Goal: Transaction & Acquisition: Purchase product/service

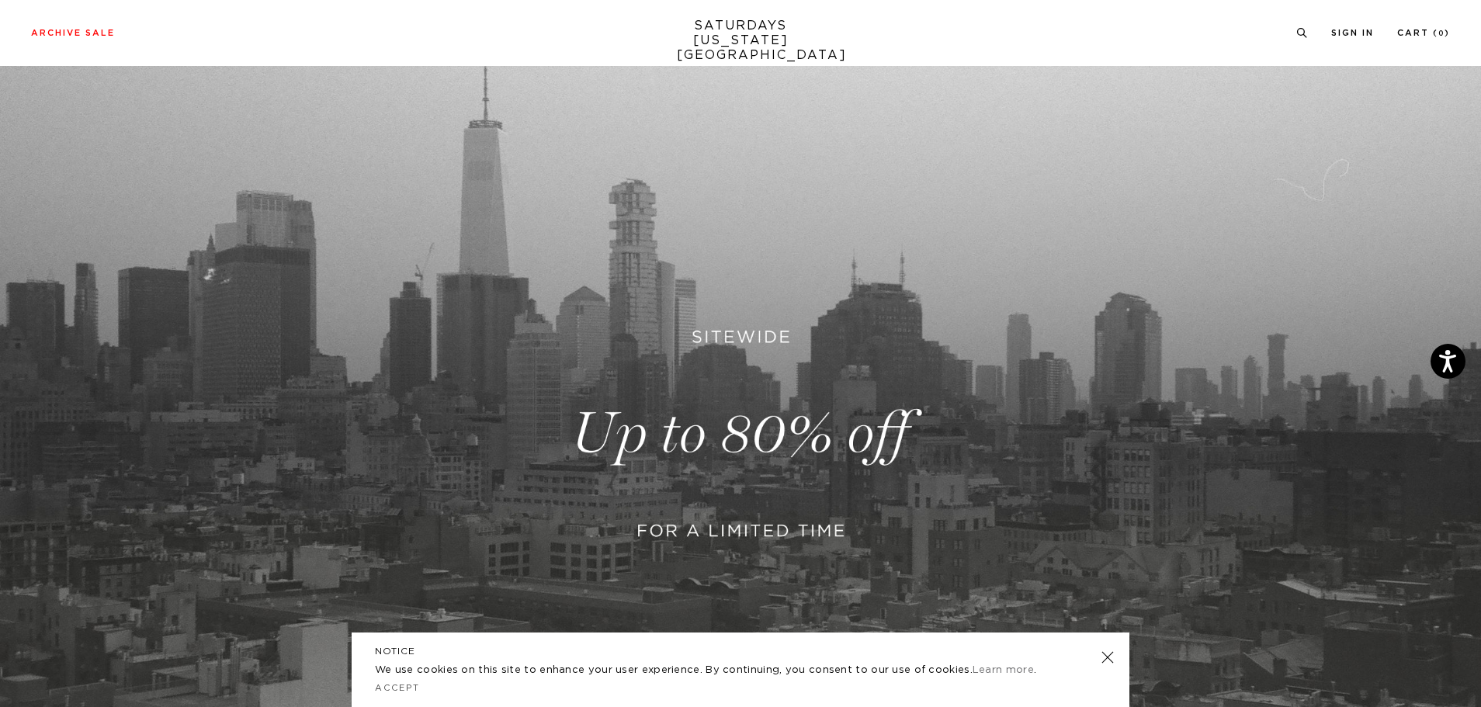
scroll to position [233, 0]
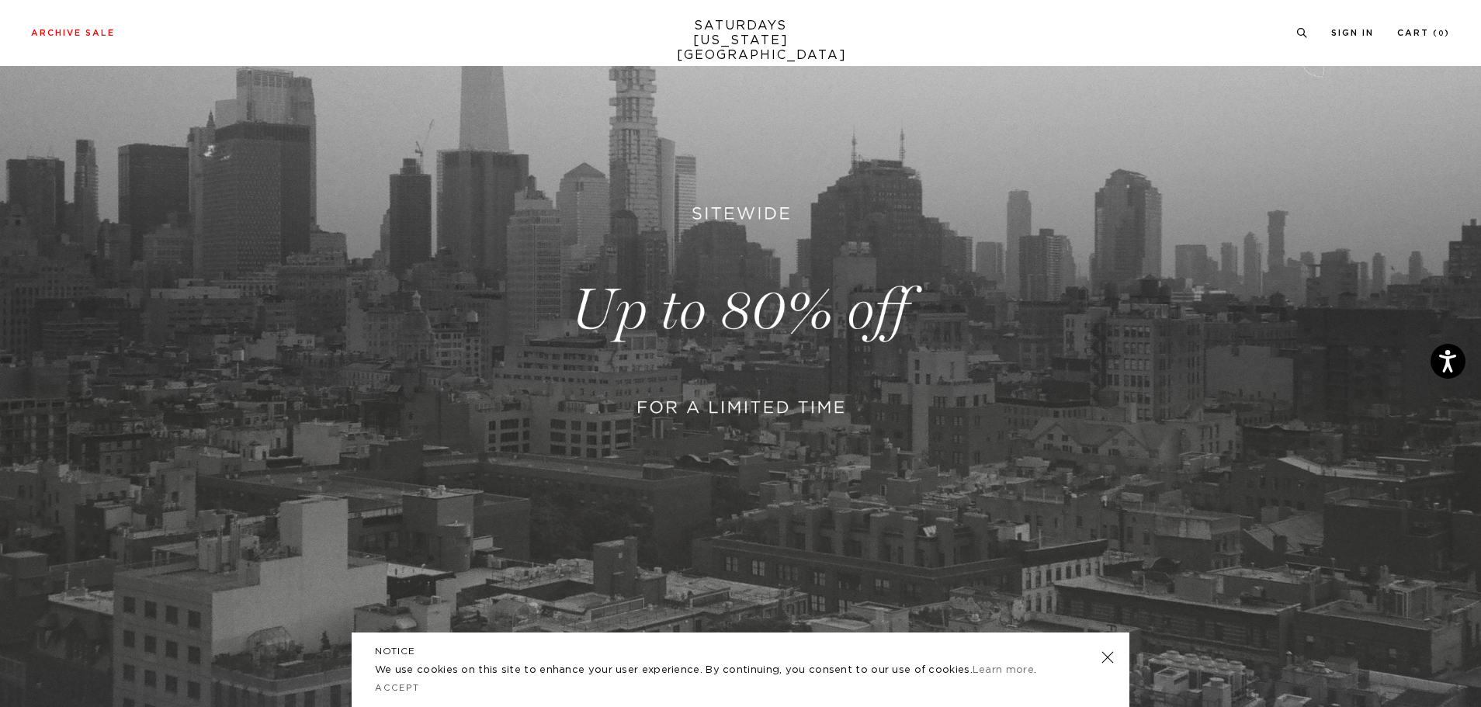
click at [672, 377] on link at bounding box center [740, 310] width 1481 height 907
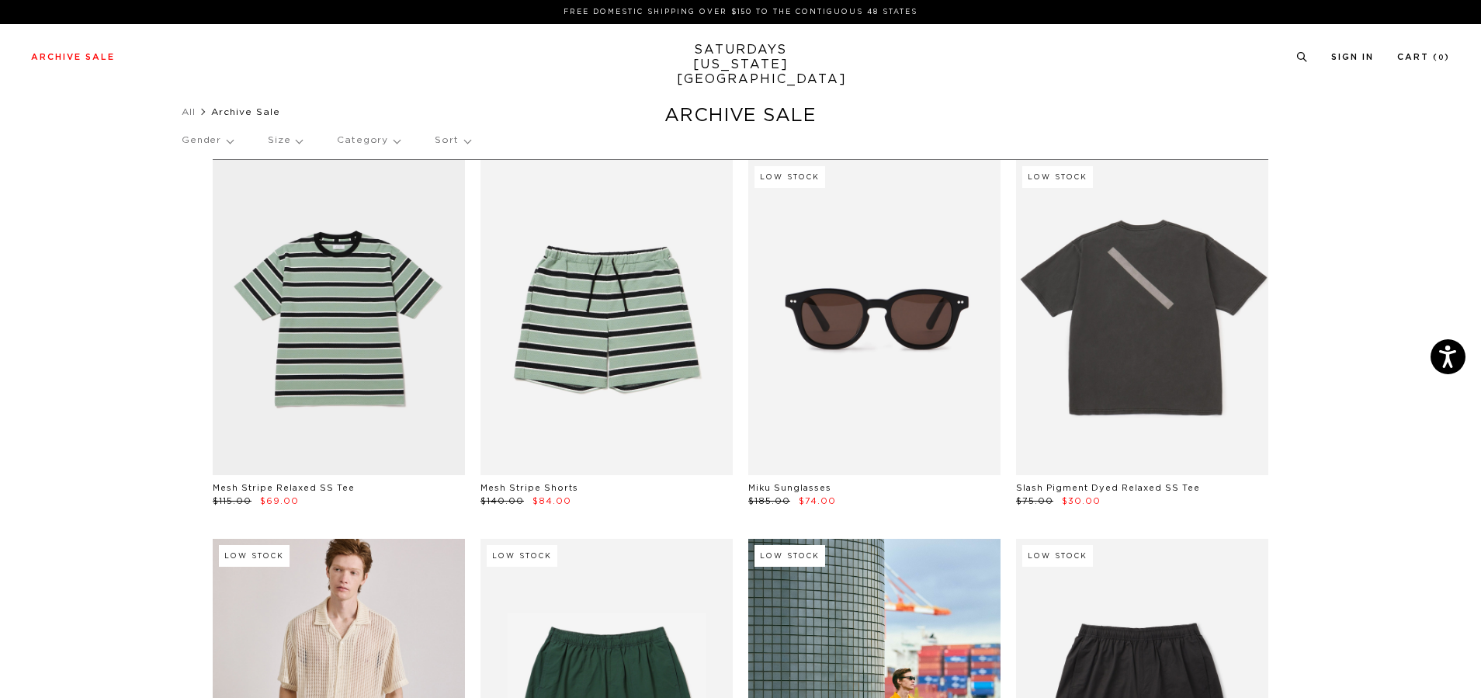
click at [295, 144] on p "Size" at bounding box center [285, 141] width 34 height 36
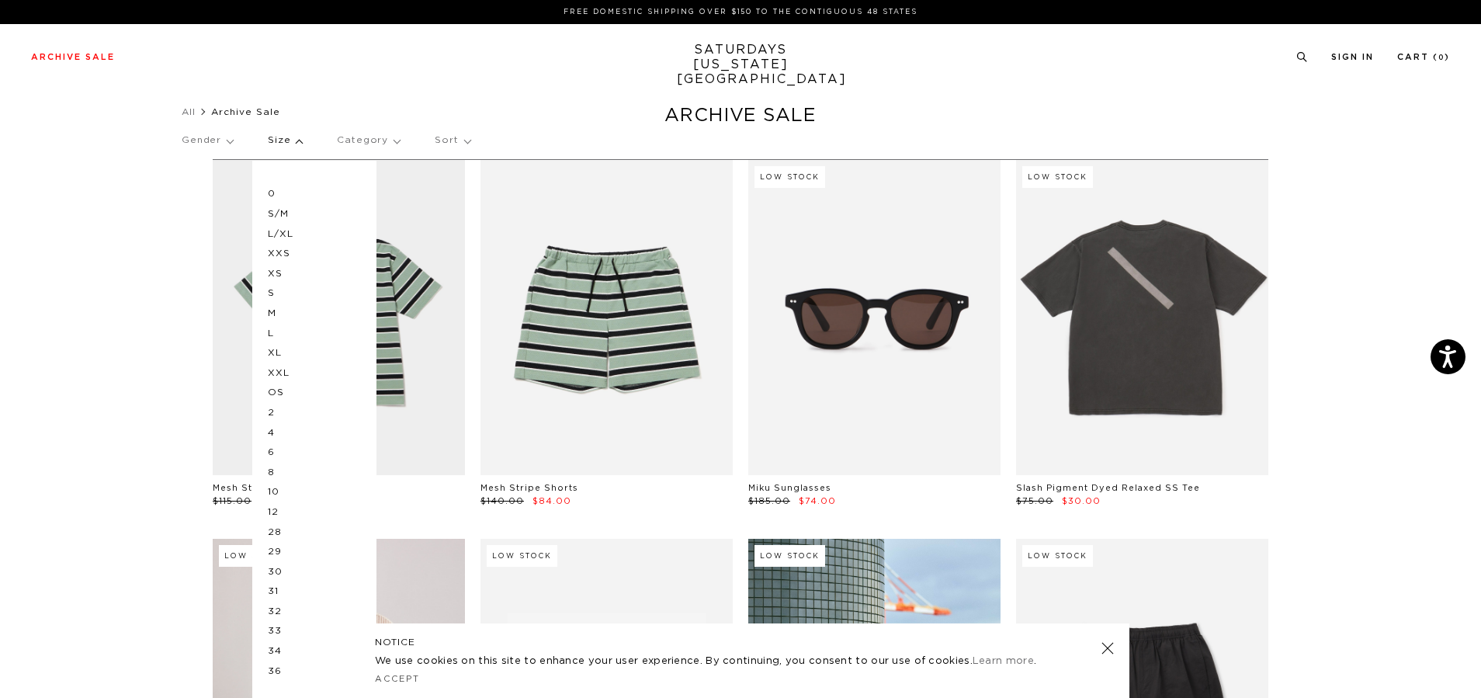
click at [224, 143] on p "Gender" at bounding box center [207, 141] width 51 height 36
click at [215, 186] on p "Mens" at bounding box center [228, 194] width 93 height 20
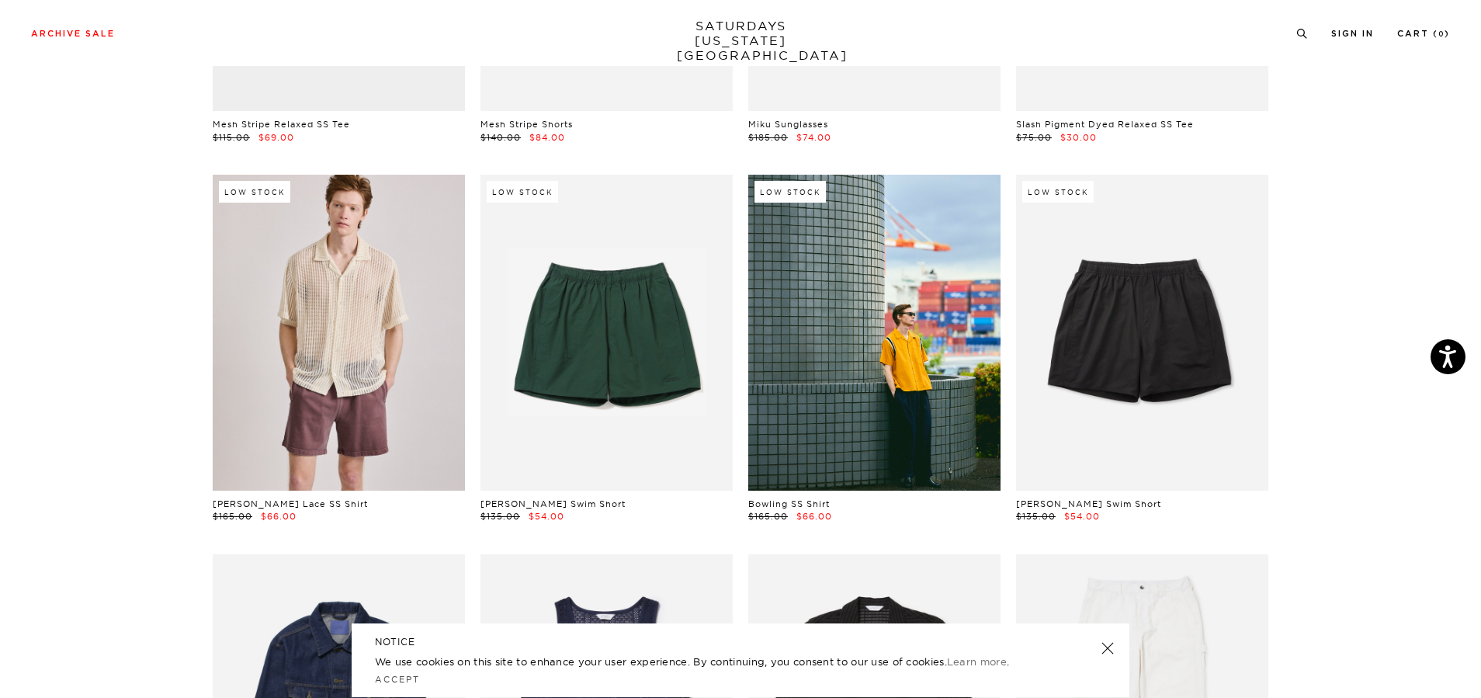
scroll to position [466, 0]
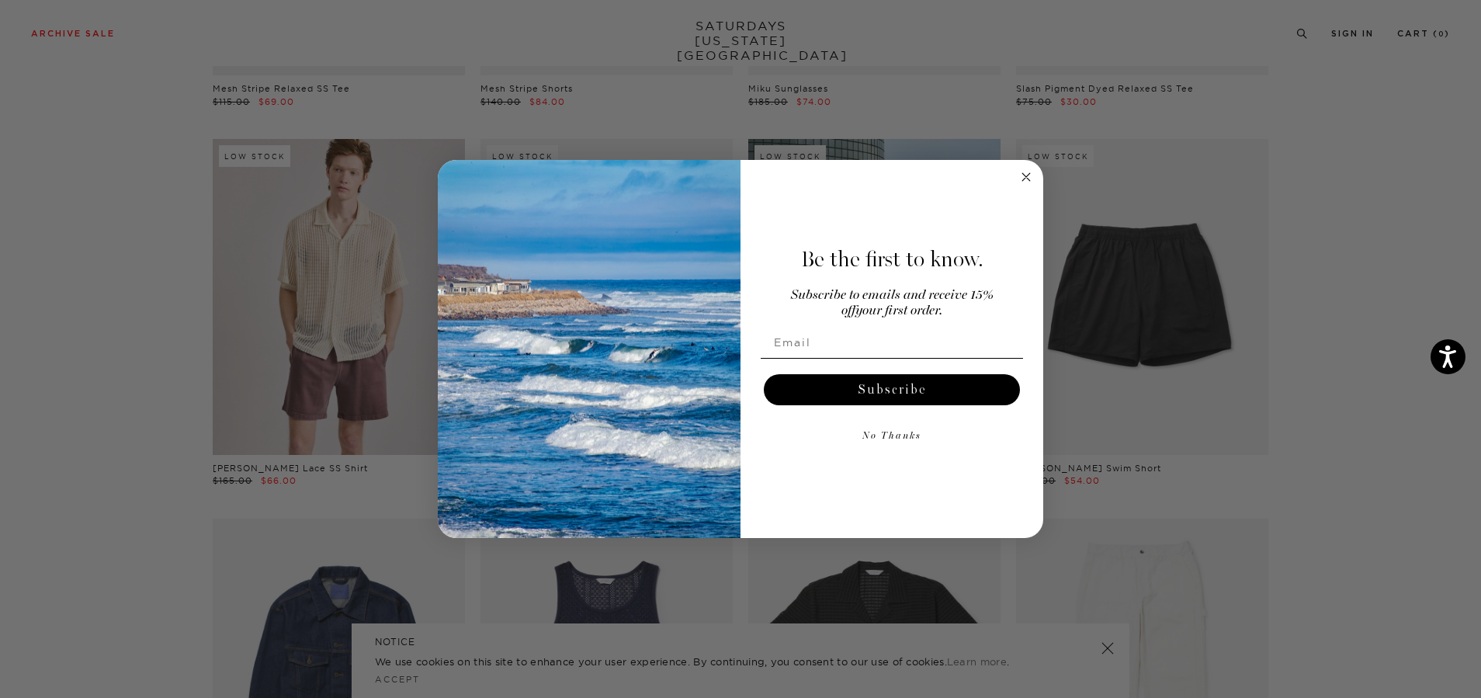
click at [1025, 176] on circle "Close dialog" at bounding box center [1027, 177] width 18 height 18
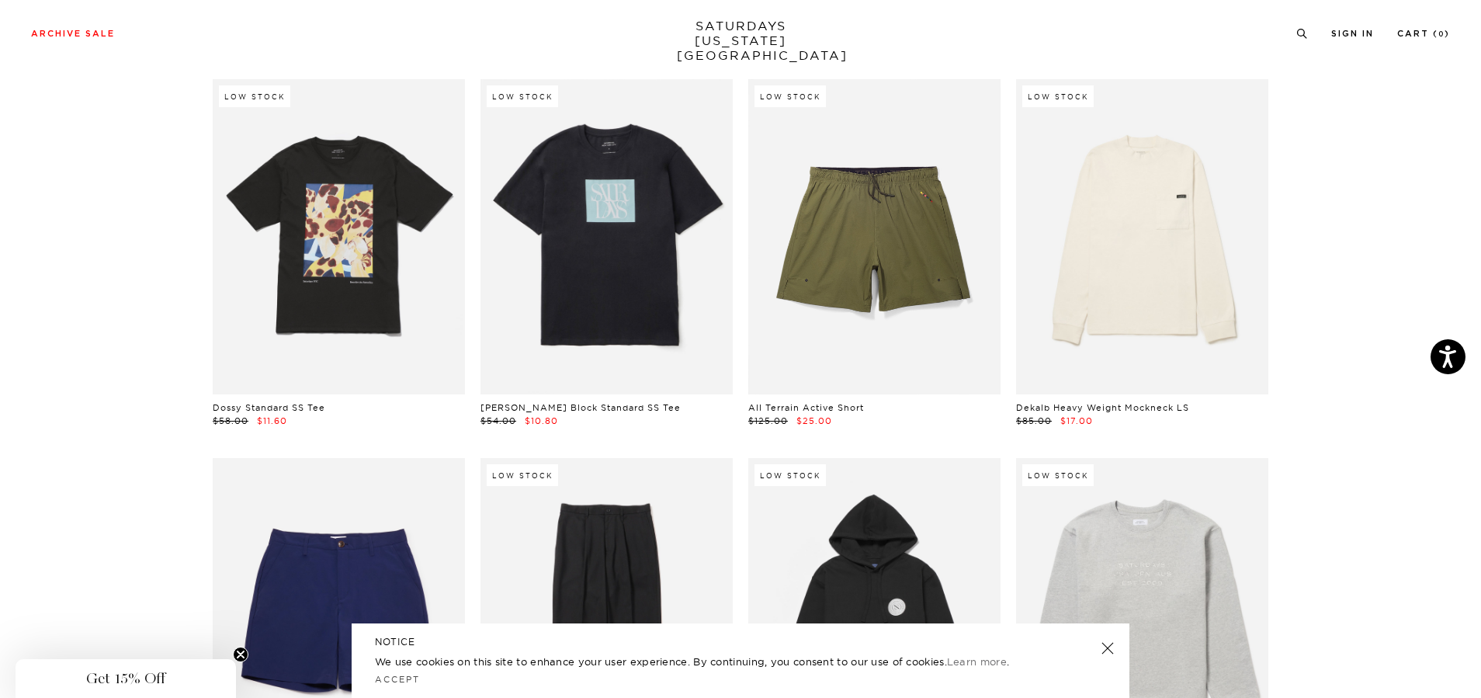
scroll to position [6598, 0]
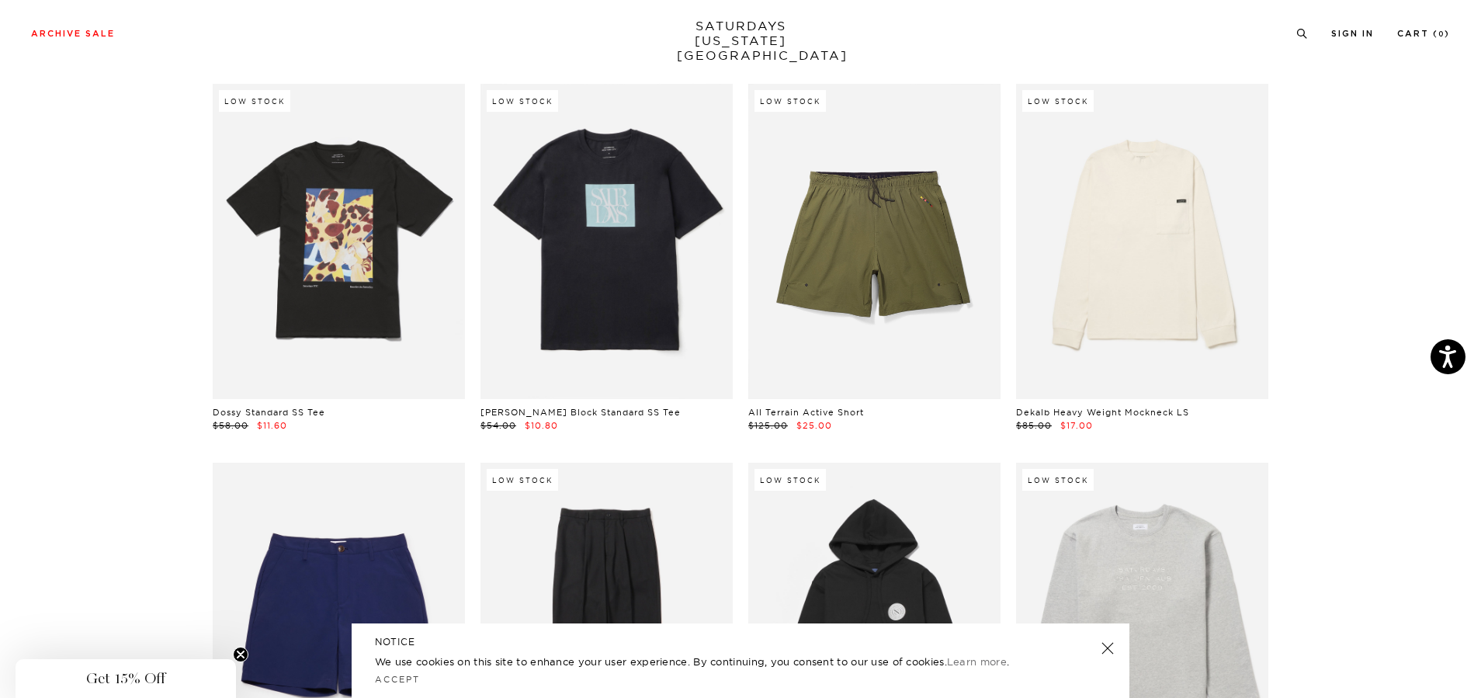
drag, startPoint x: 1146, startPoint y: 265, endPoint x: 590, endPoint y: 397, distance: 571.4
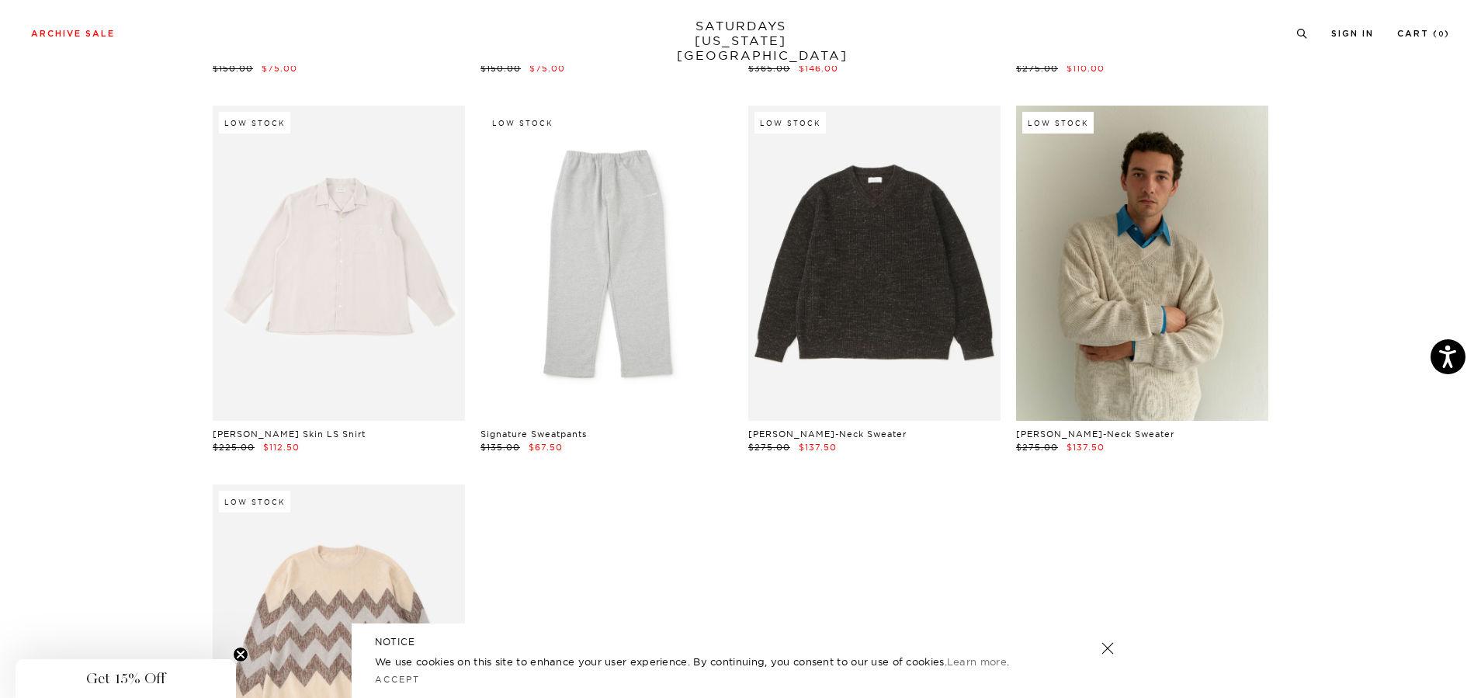
scroll to position [21268, 0]
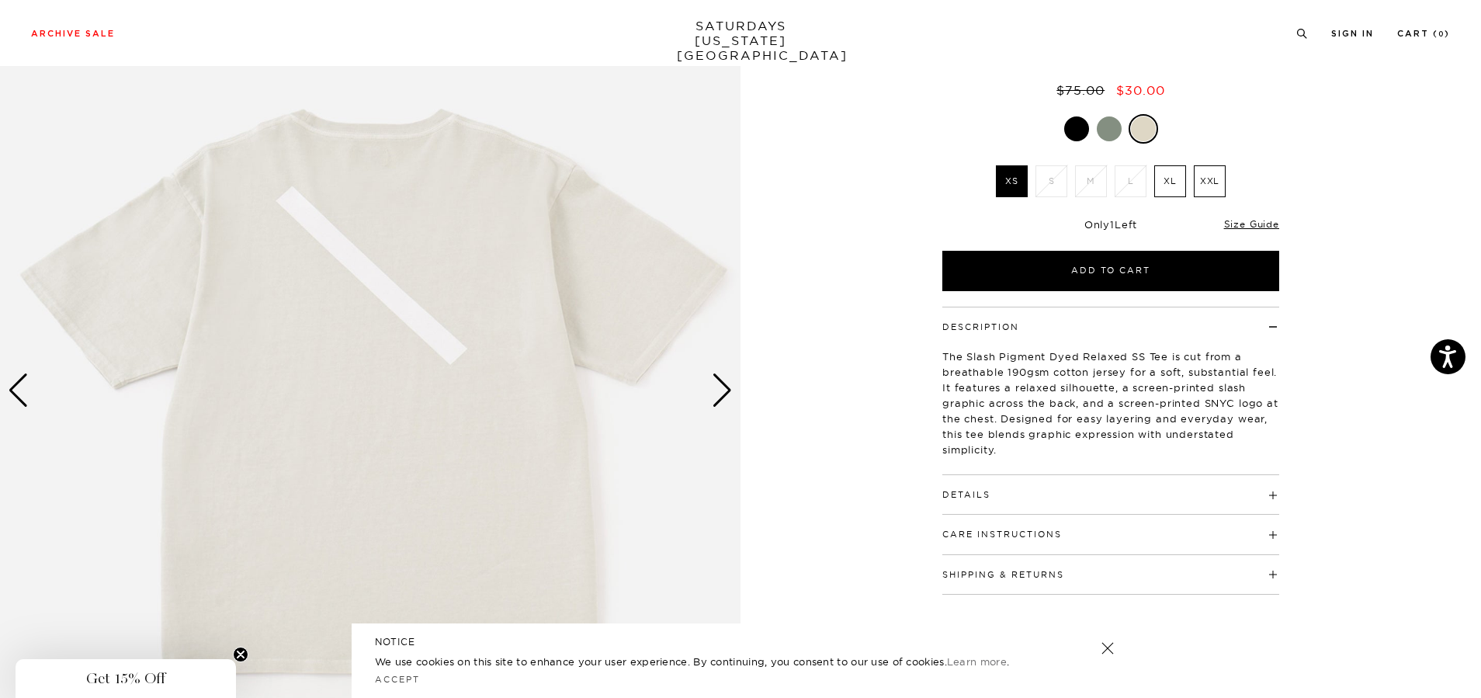
scroll to position [155, 0]
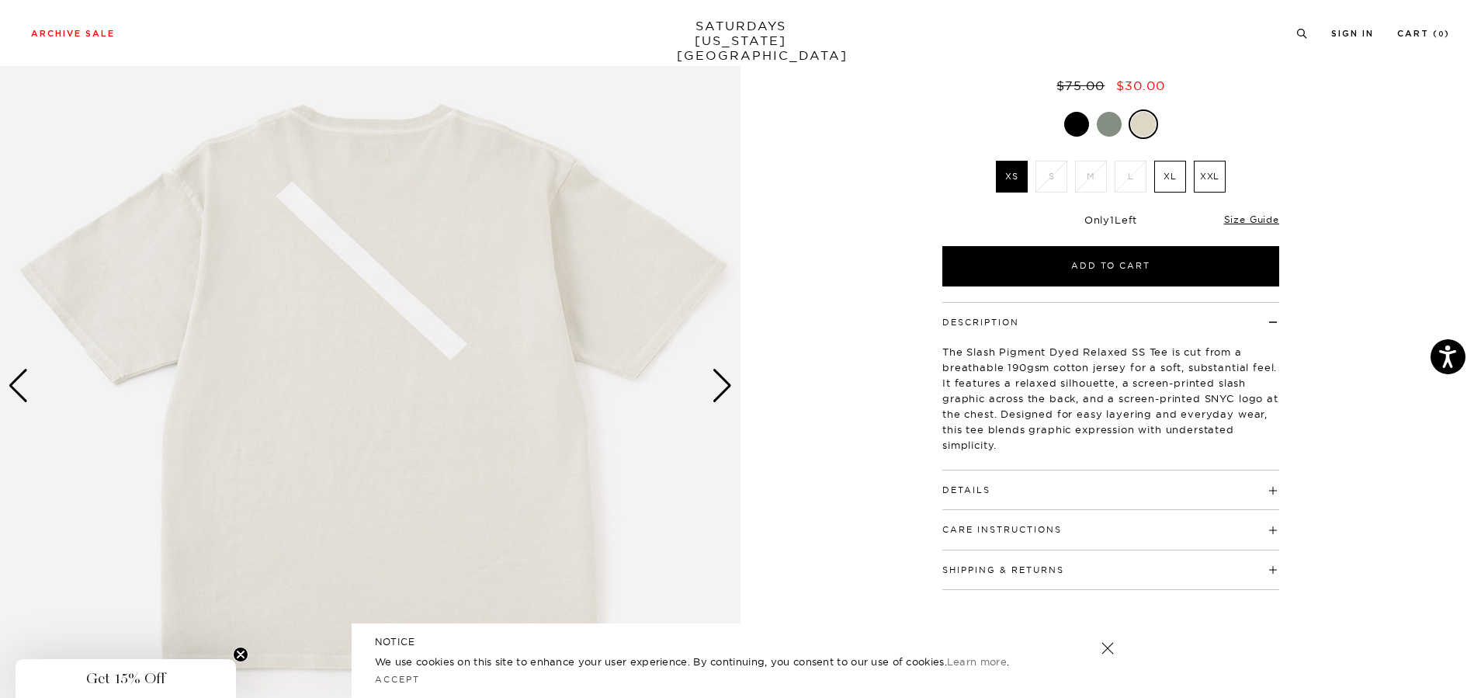
click at [713, 367] on img at bounding box center [370, 386] width 740 height 926
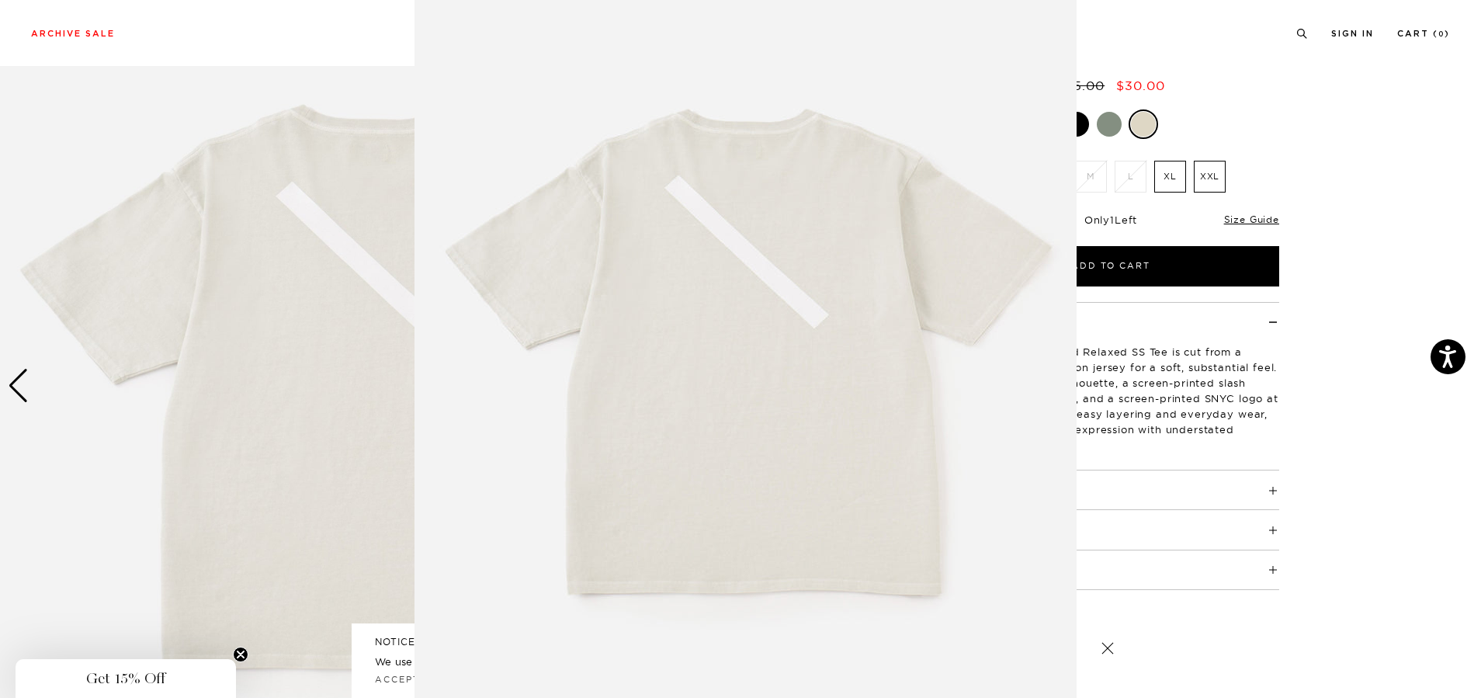
scroll to position [47, 0]
click at [772, 390] on img at bounding box center [745, 350] width 662 height 795
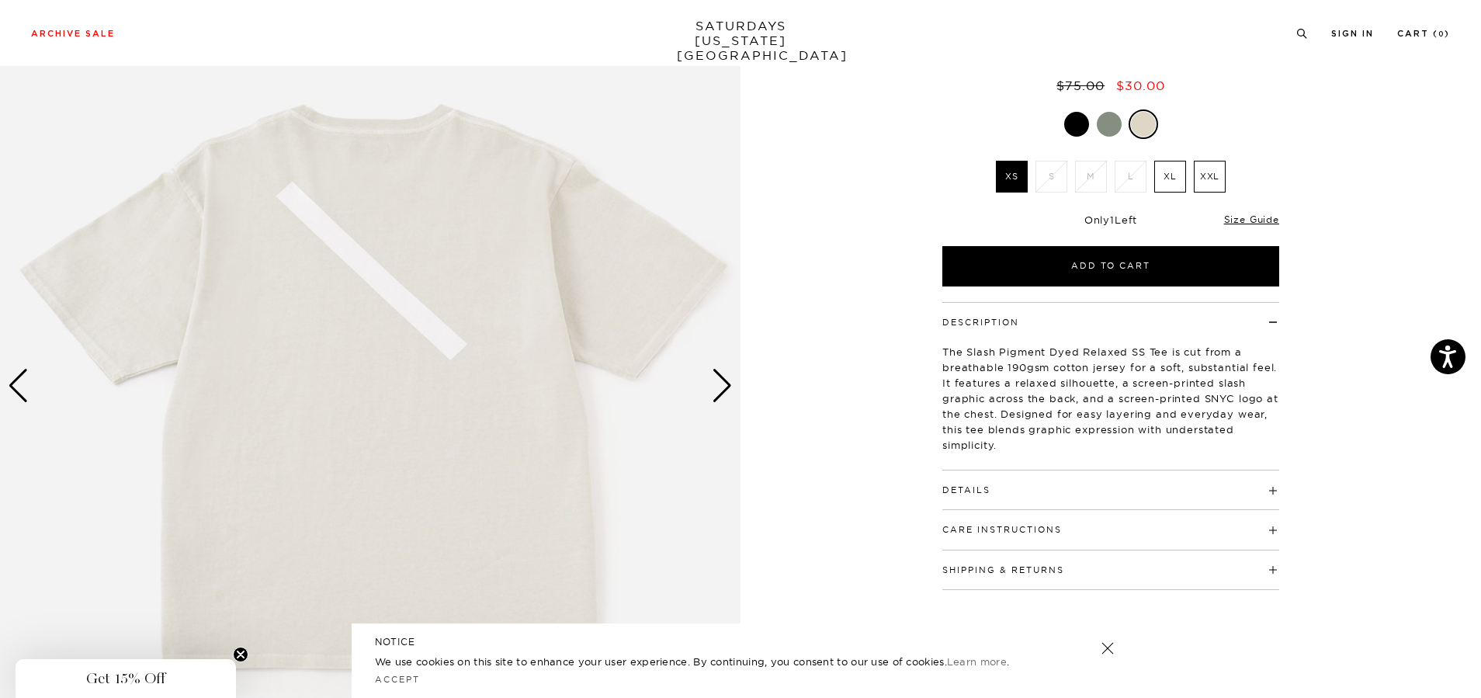
scroll to position [0, 0]
click at [728, 389] on div "Next slide" at bounding box center [722, 386] width 21 height 34
click at [725, 387] on div "Next slide" at bounding box center [722, 386] width 21 height 34
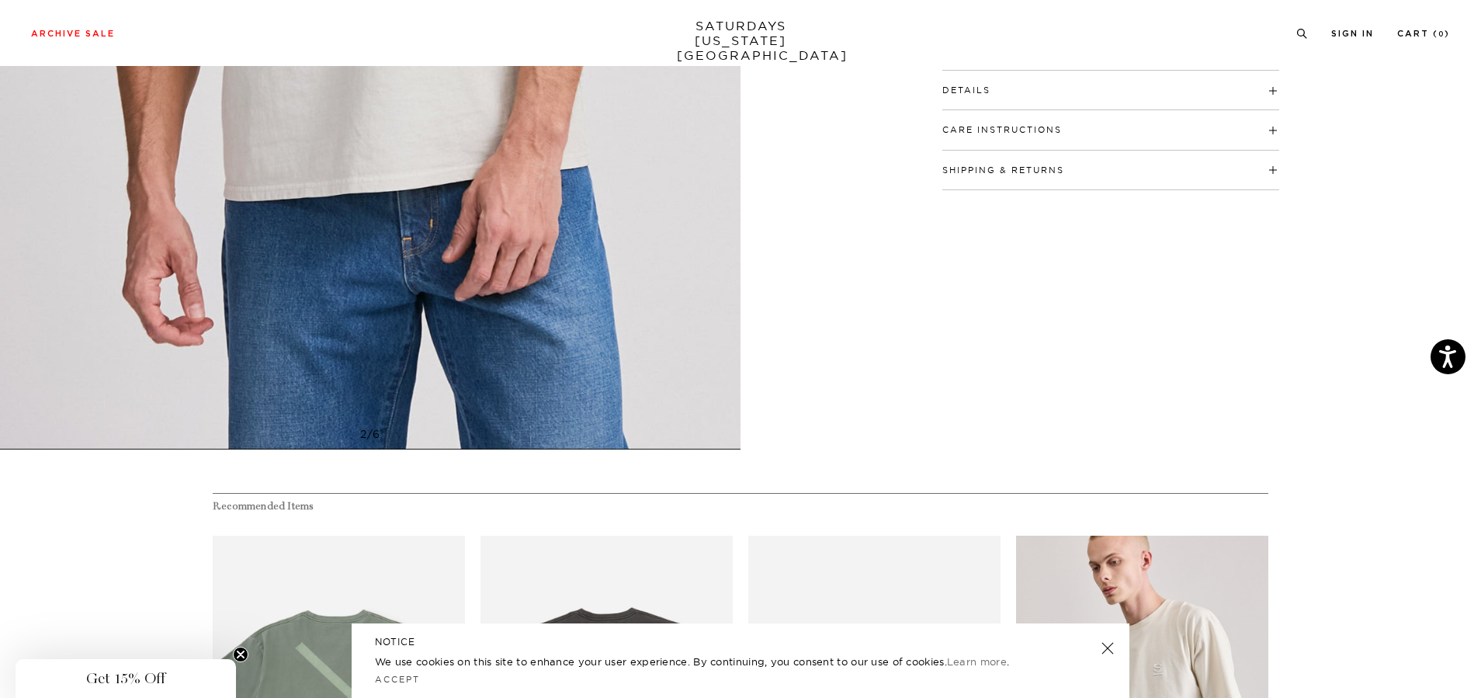
scroll to position [388, 0]
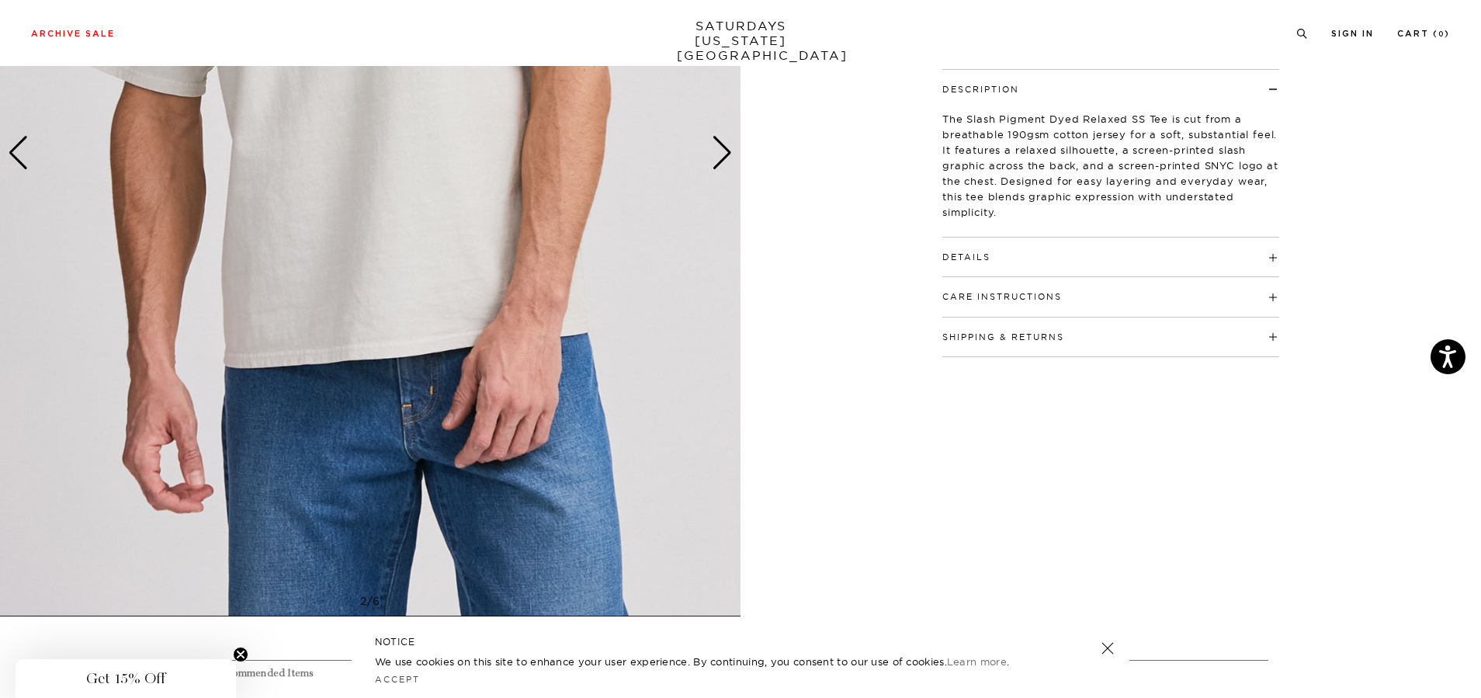
click at [992, 254] on h4 "Details" at bounding box center [1110, 251] width 337 height 26
click at [1010, 376] on button "Care Instructions" at bounding box center [1002, 378] width 120 height 9
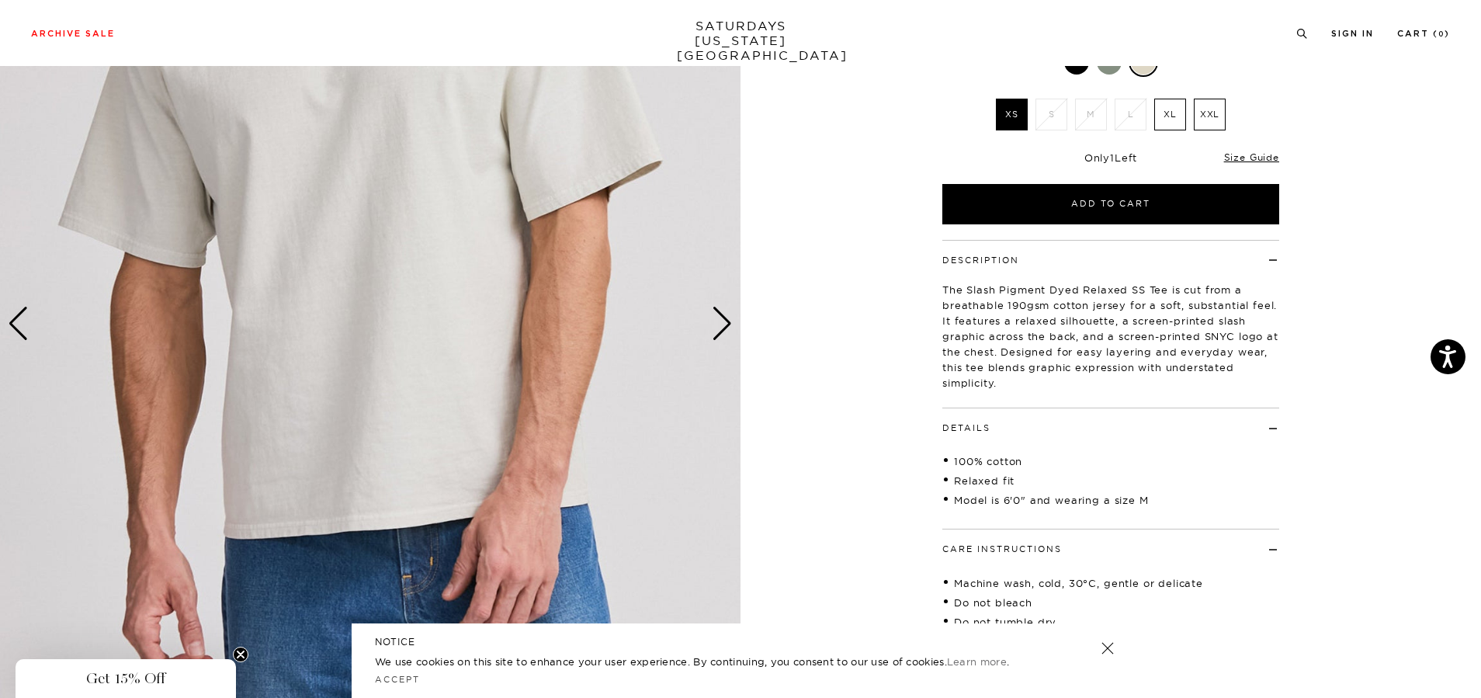
scroll to position [233, 0]
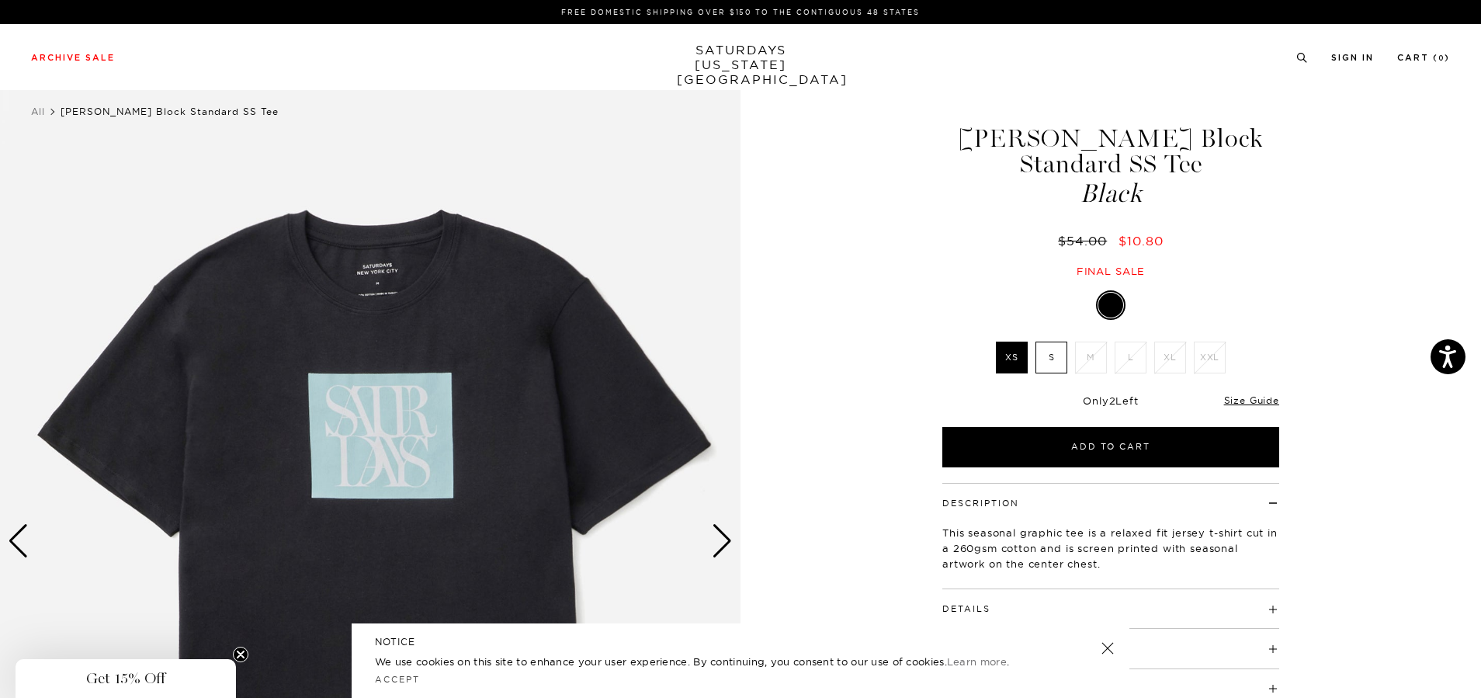
click at [723, 543] on div "Next slide" at bounding box center [722, 541] width 21 height 34
click at [722, 541] on div "Next slide" at bounding box center [722, 541] width 21 height 34
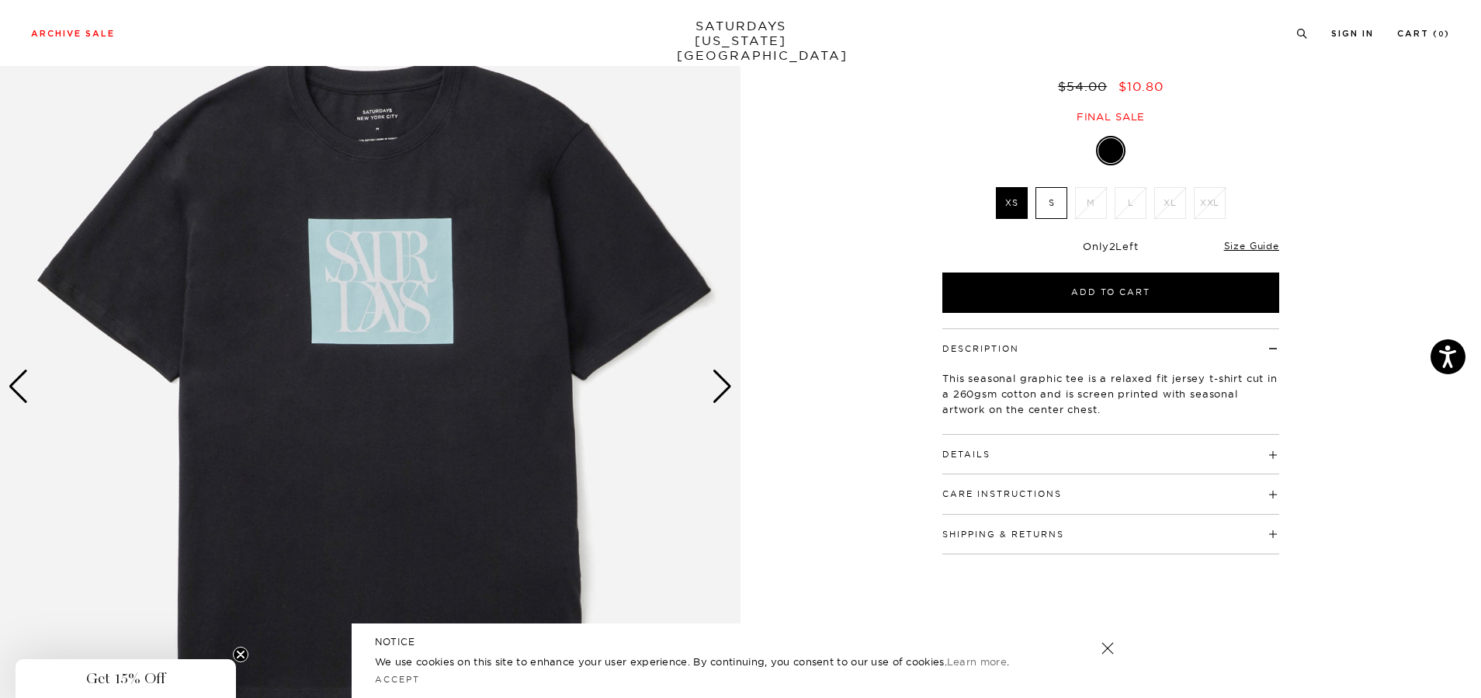
scroll to position [155, 0]
click at [19, 384] on div "Previous slide" at bounding box center [18, 386] width 21 height 34
click at [1042, 186] on label "S" at bounding box center [1051, 202] width 32 height 32
click at [0, 0] on input "S" at bounding box center [0, 0] width 0 height 0
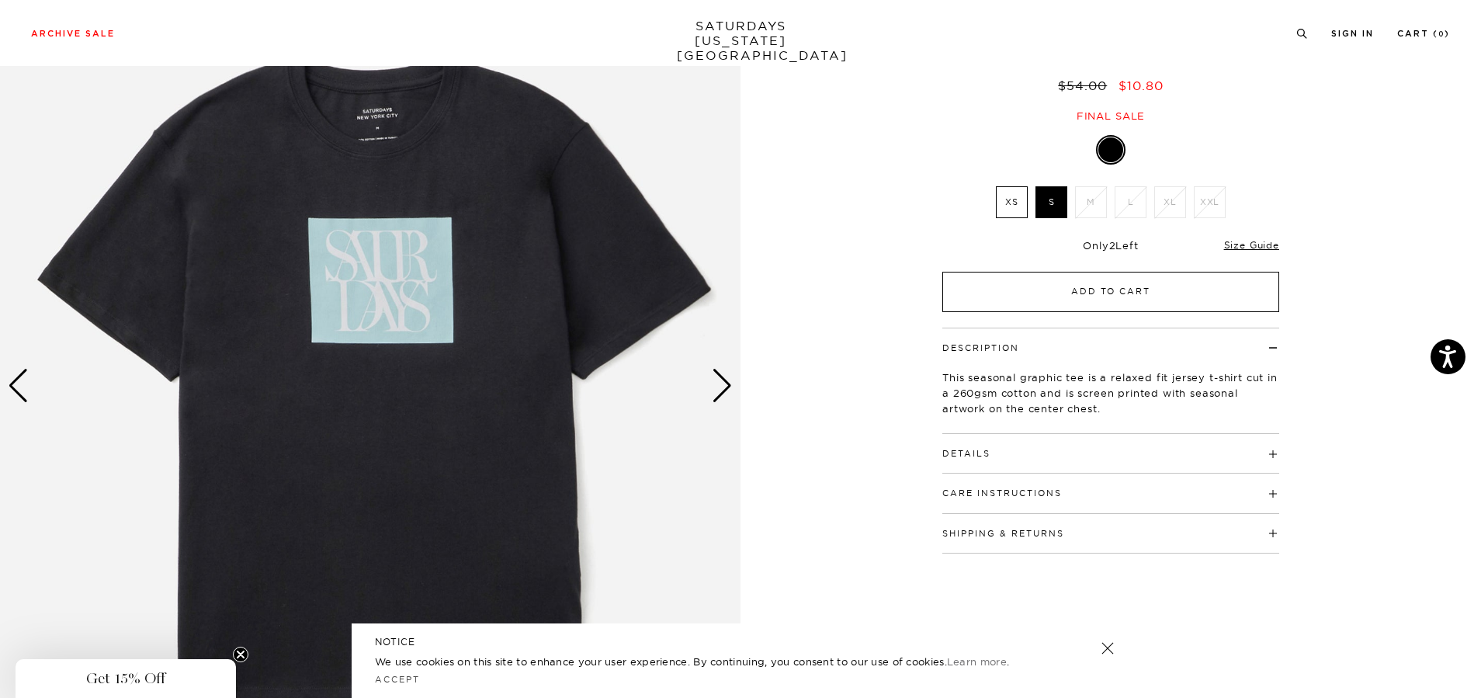
click at [1063, 272] on button "Add to Cart" at bounding box center [1110, 292] width 337 height 40
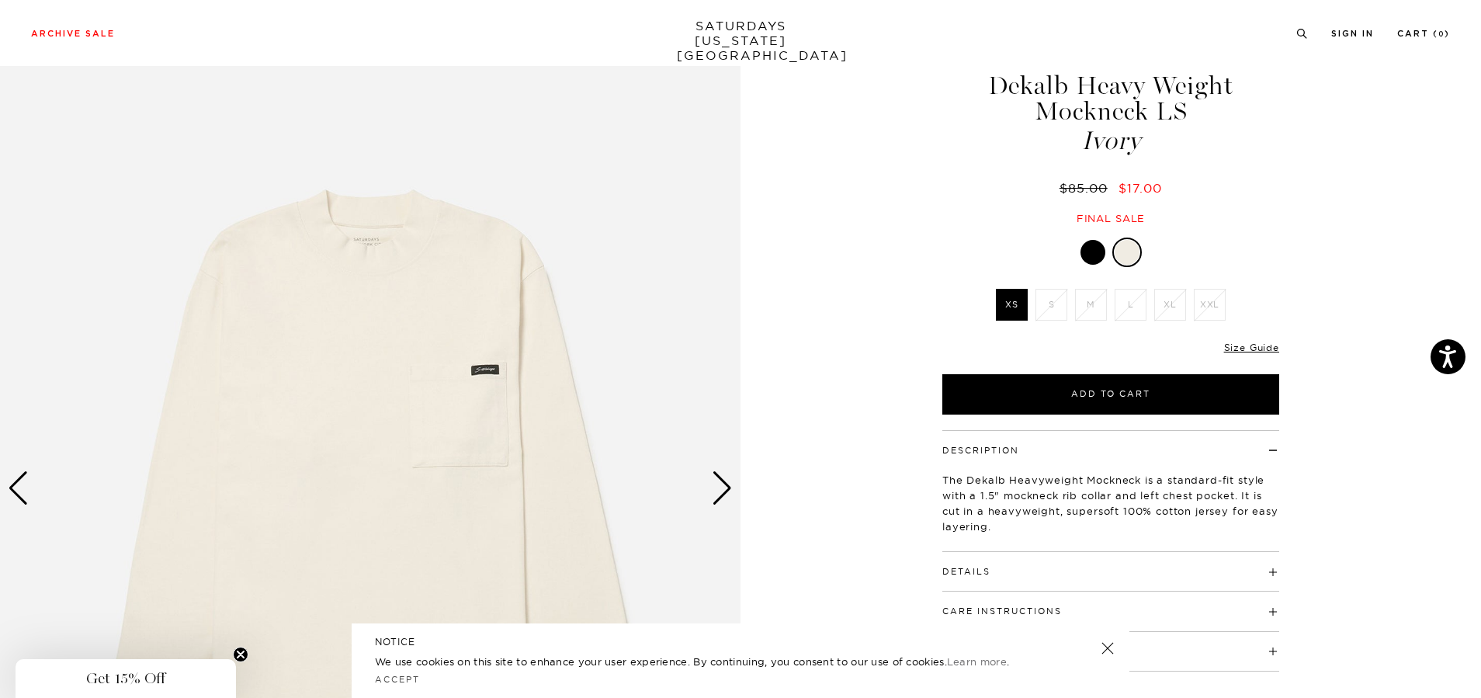
scroll to position [155, 0]
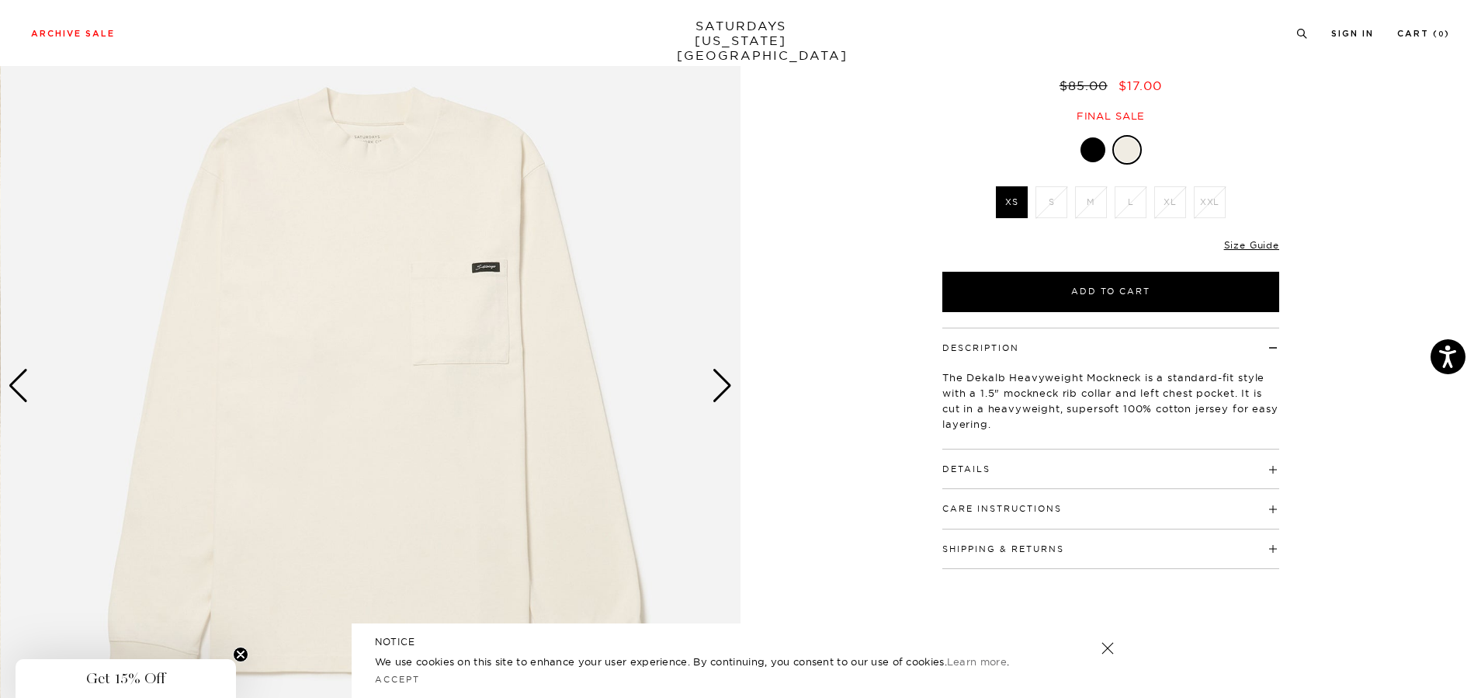
click at [722, 390] on div "Next slide" at bounding box center [722, 386] width 21 height 34
click at [716, 386] on div "Next slide" at bounding box center [722, 386] width 21 height 34
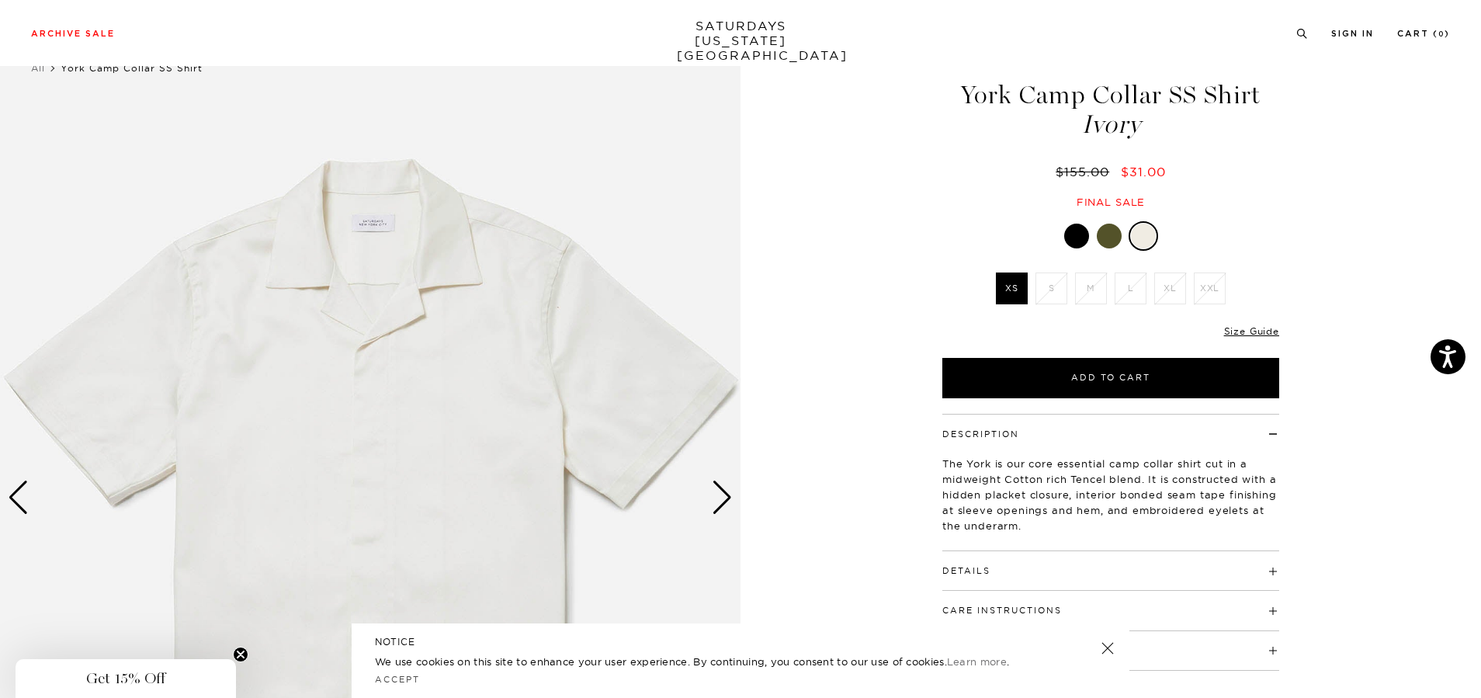
scroll to position [78, 0]
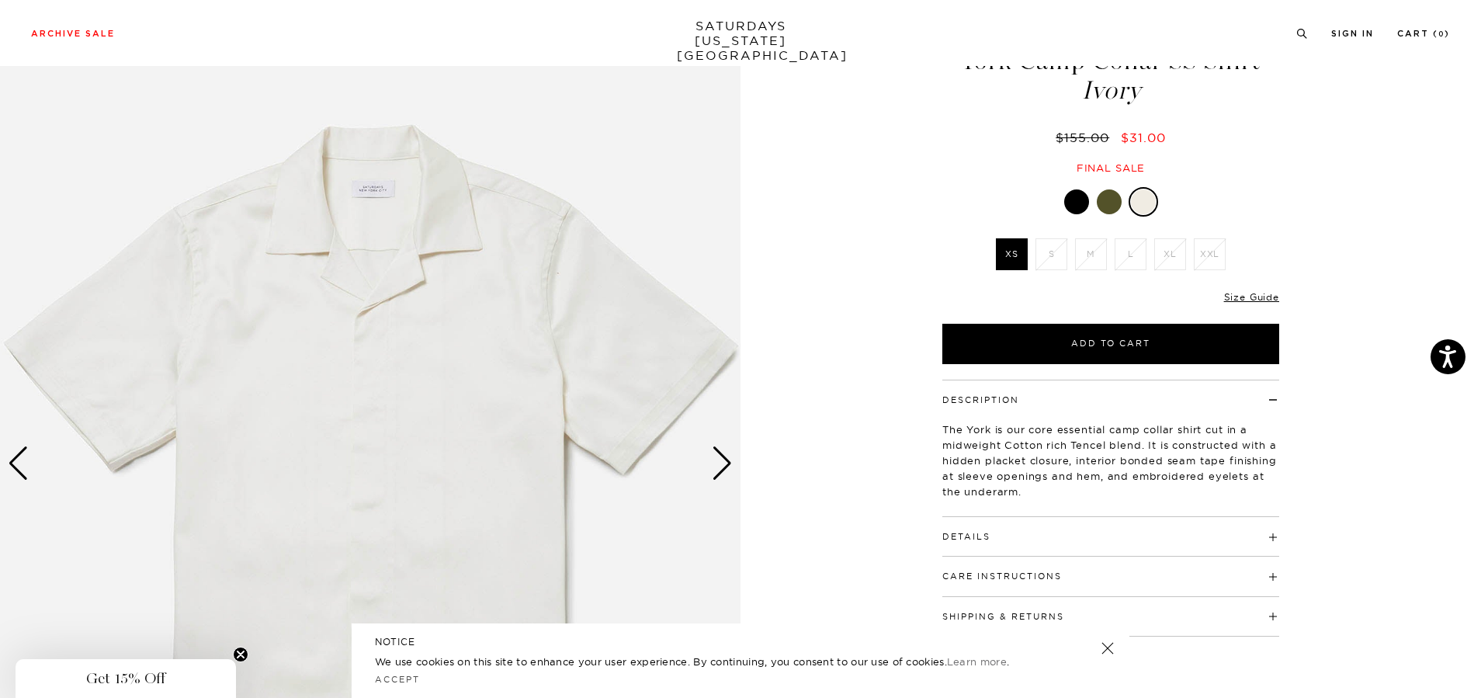
click at [717, 465] on div "Next slide" at bounding box center [722, 463] width 21 height 34
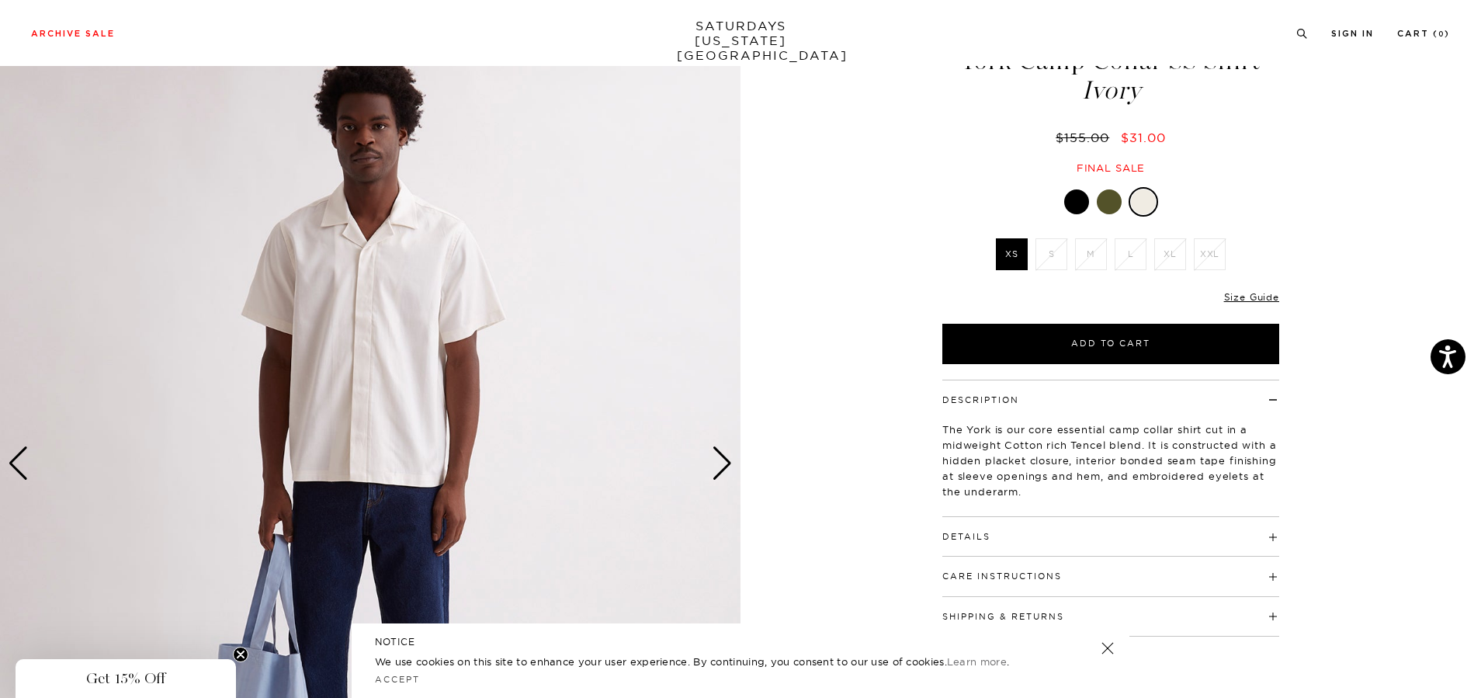
click at [720, 461] on div "Next slide" at bounding box center [722, 463] width 21 height 34
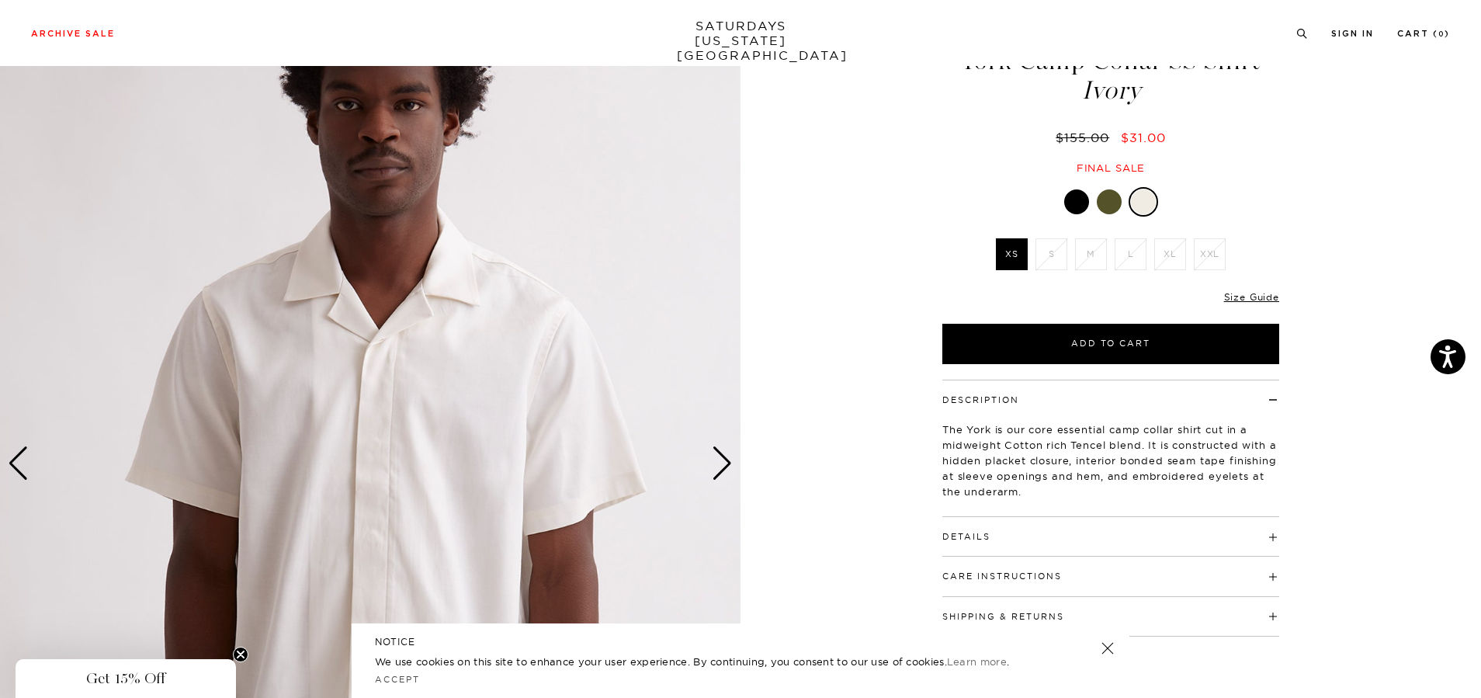
click at [720, 460] on div "Next slide" at bounding box center [722, 463] width 21 height 34
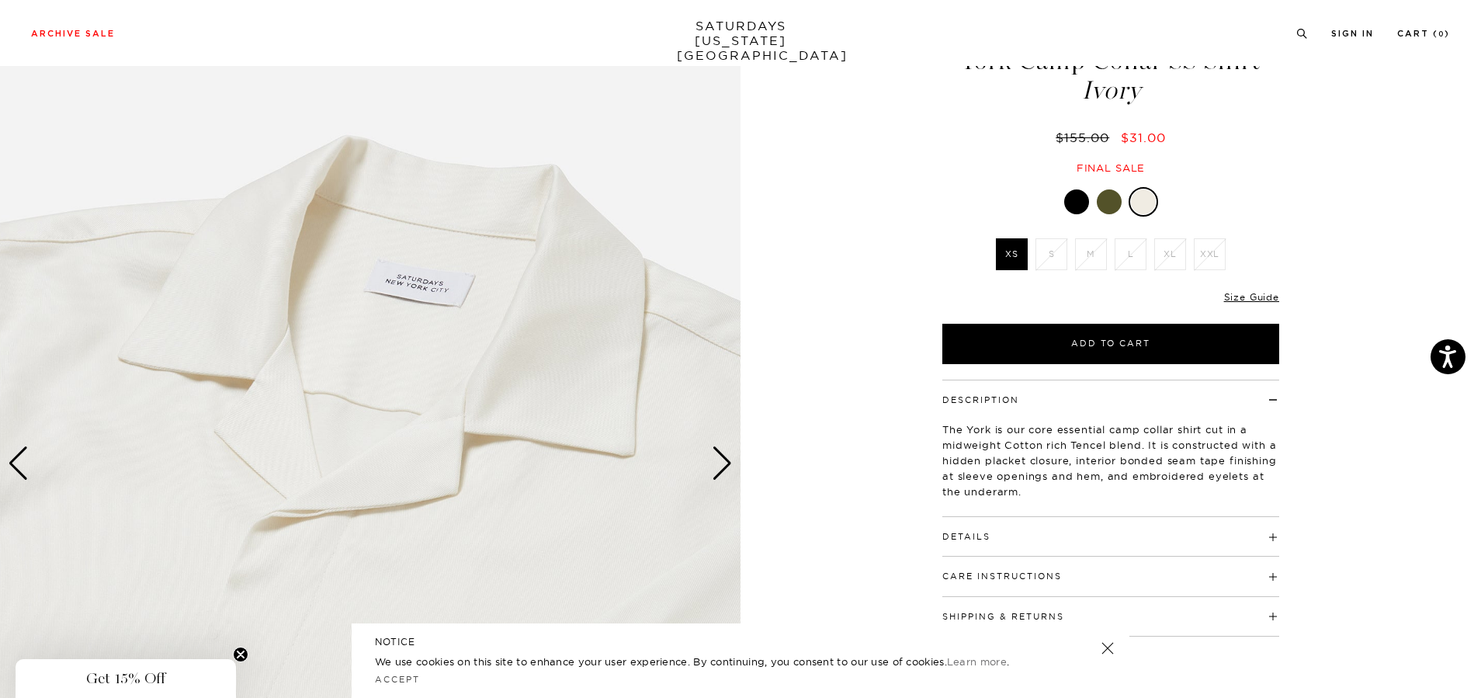
click at [720, 460] on div "Next slide" at bounding box center [722, 463] width 21 height 34
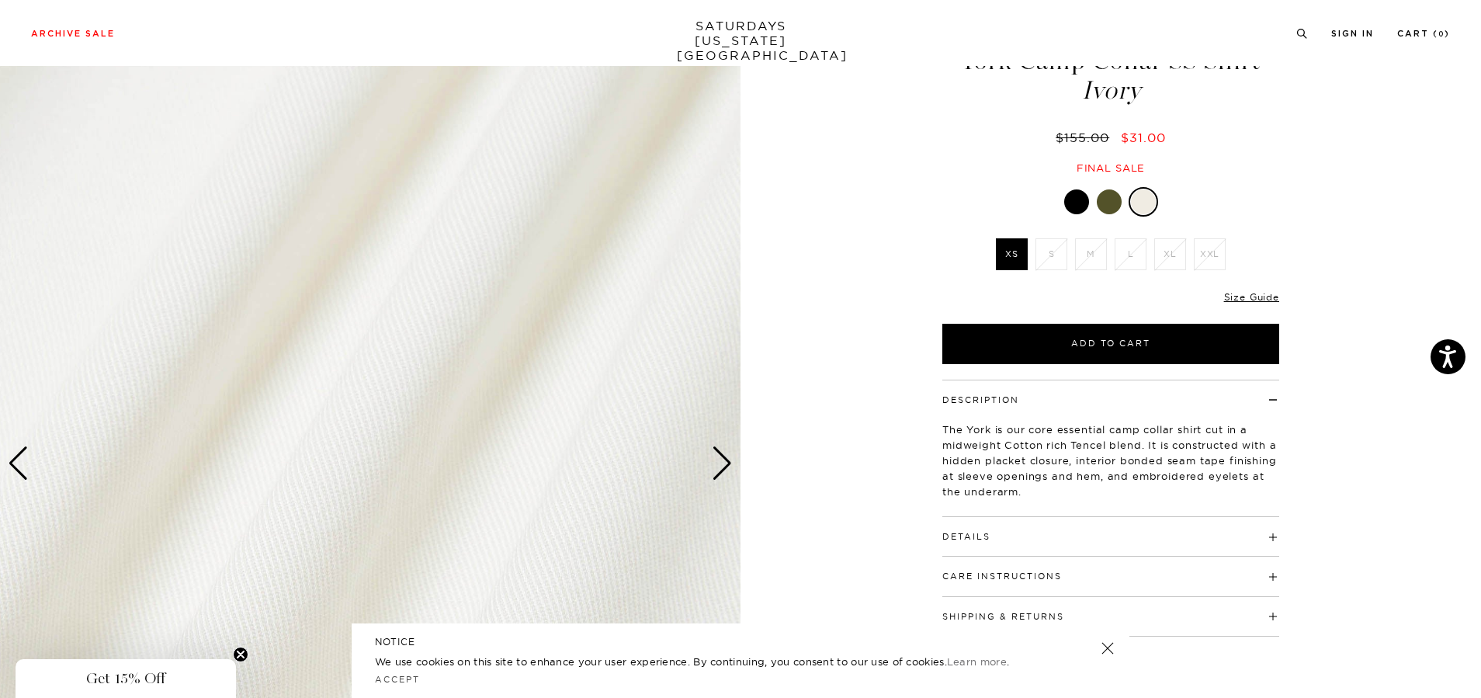
click at [720, 460] on div "Next slide" at bounding box center [722, 463] width 21 height 34
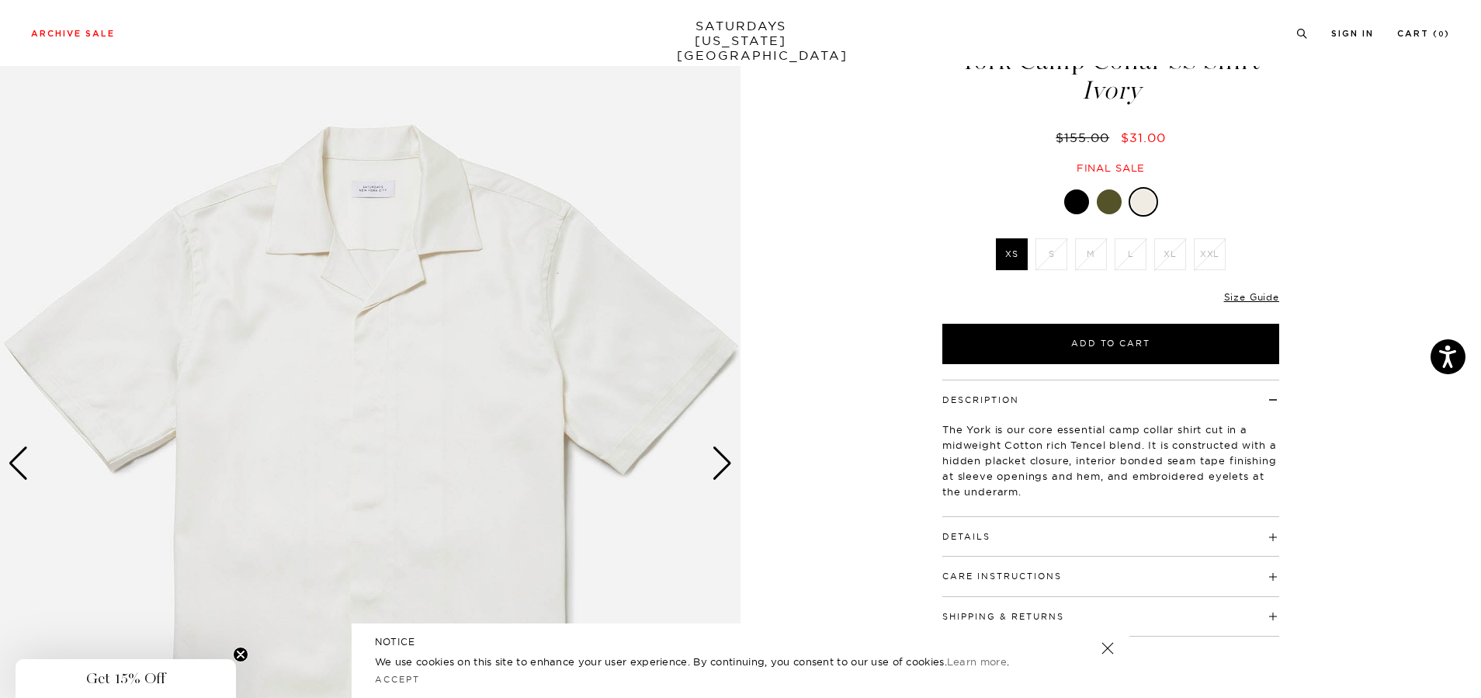
click at [720, 460] on div "Next slide" at bounding box center [722, 463] width 21 height 34
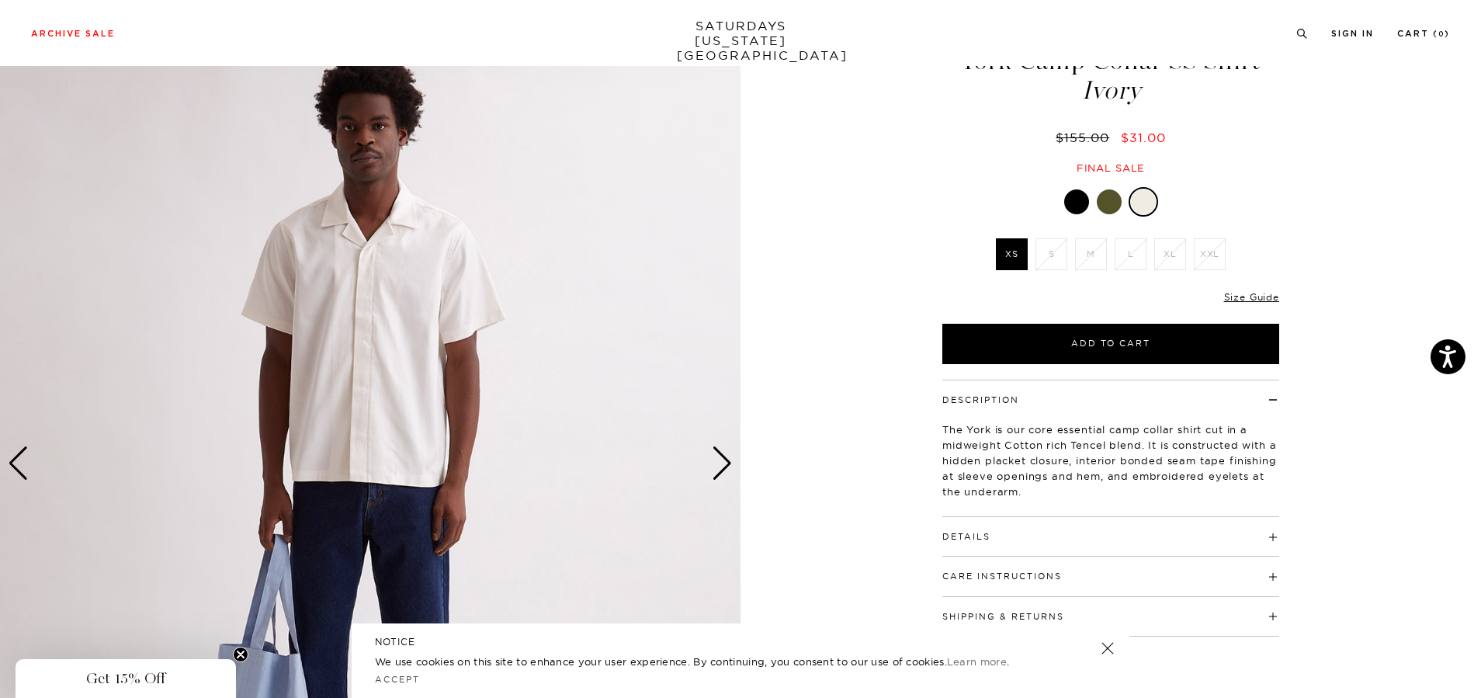
click at [1031, 550] on div "Details 65% Cotton, 35% Tencel Open camp collar Standard shirt back yoke Button…" at bounding box center [1110, 537] width 337 height 40
click at [1022, 538] on h4 "Details" at bounding box center [1110, 530] width 337 height 26
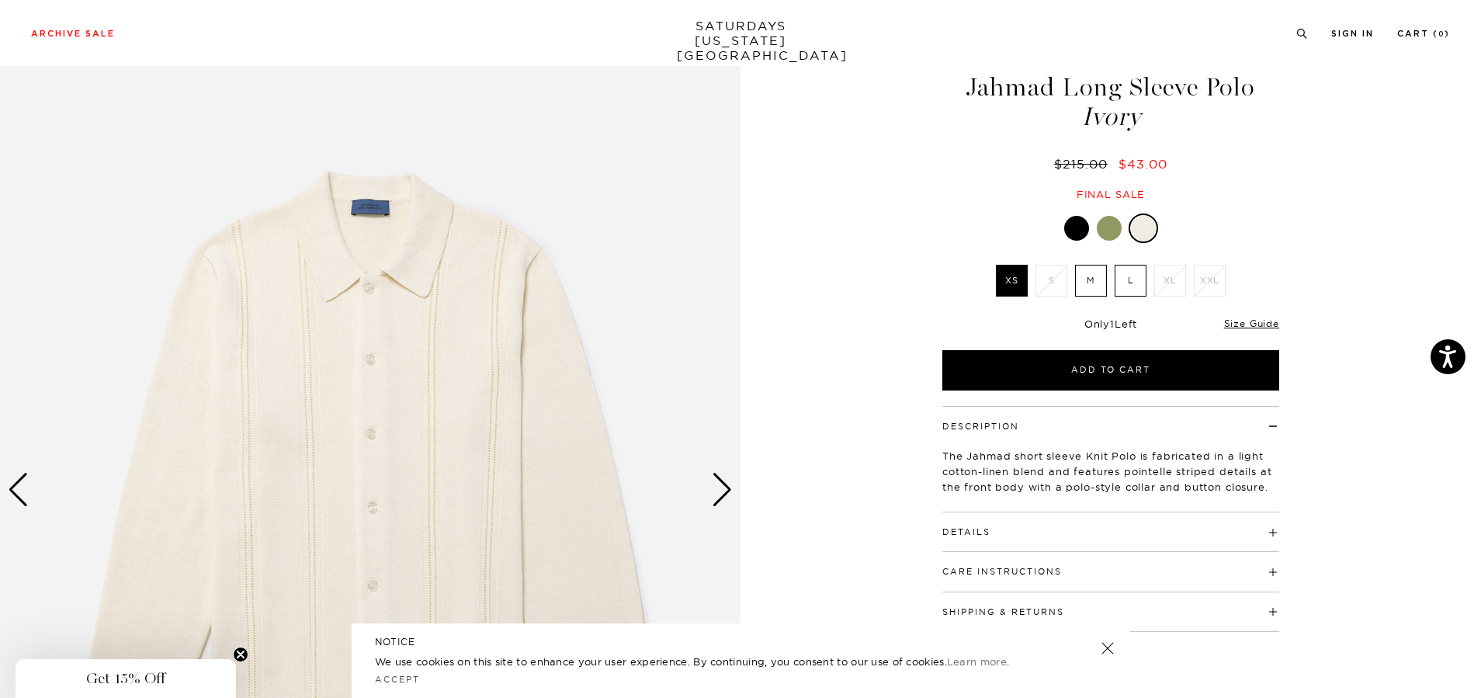
scroll to position [78, 0]
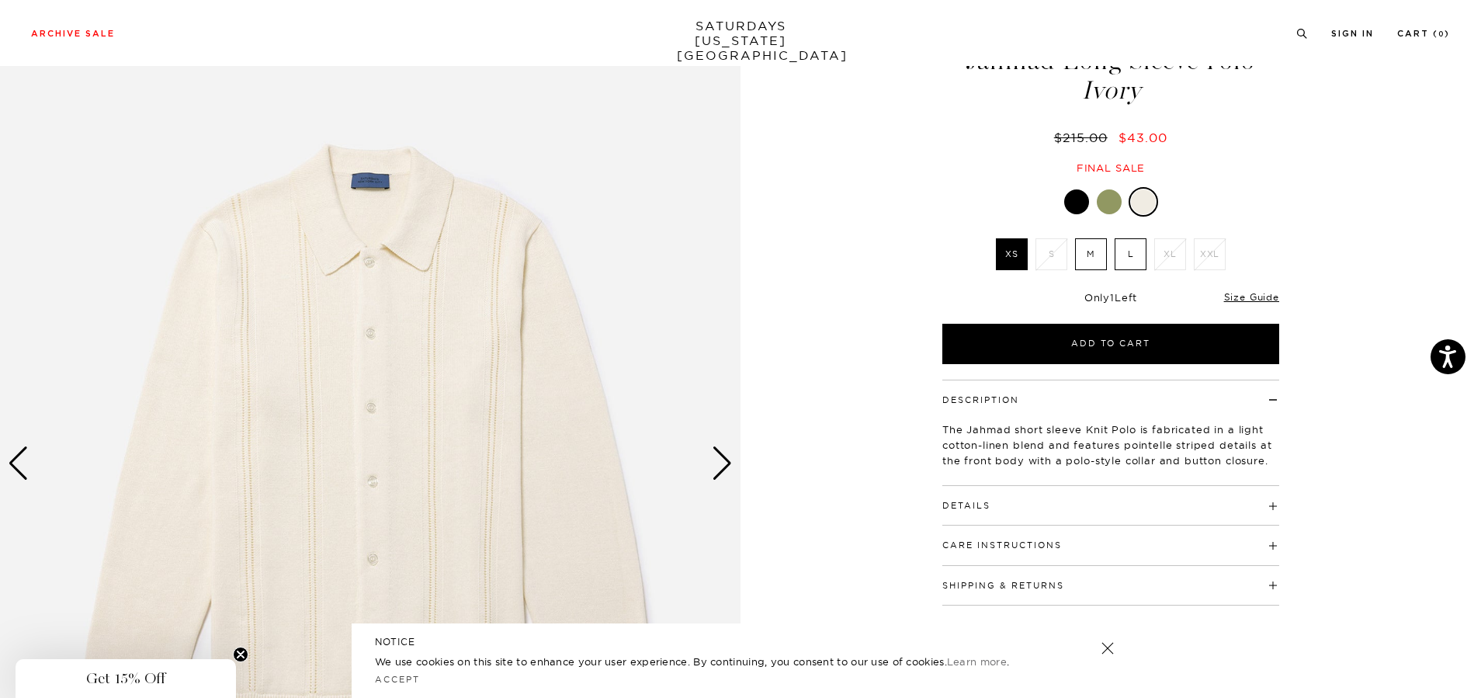
click at [737, 463] on img at bounding box center [370, 464] width 740 height 926
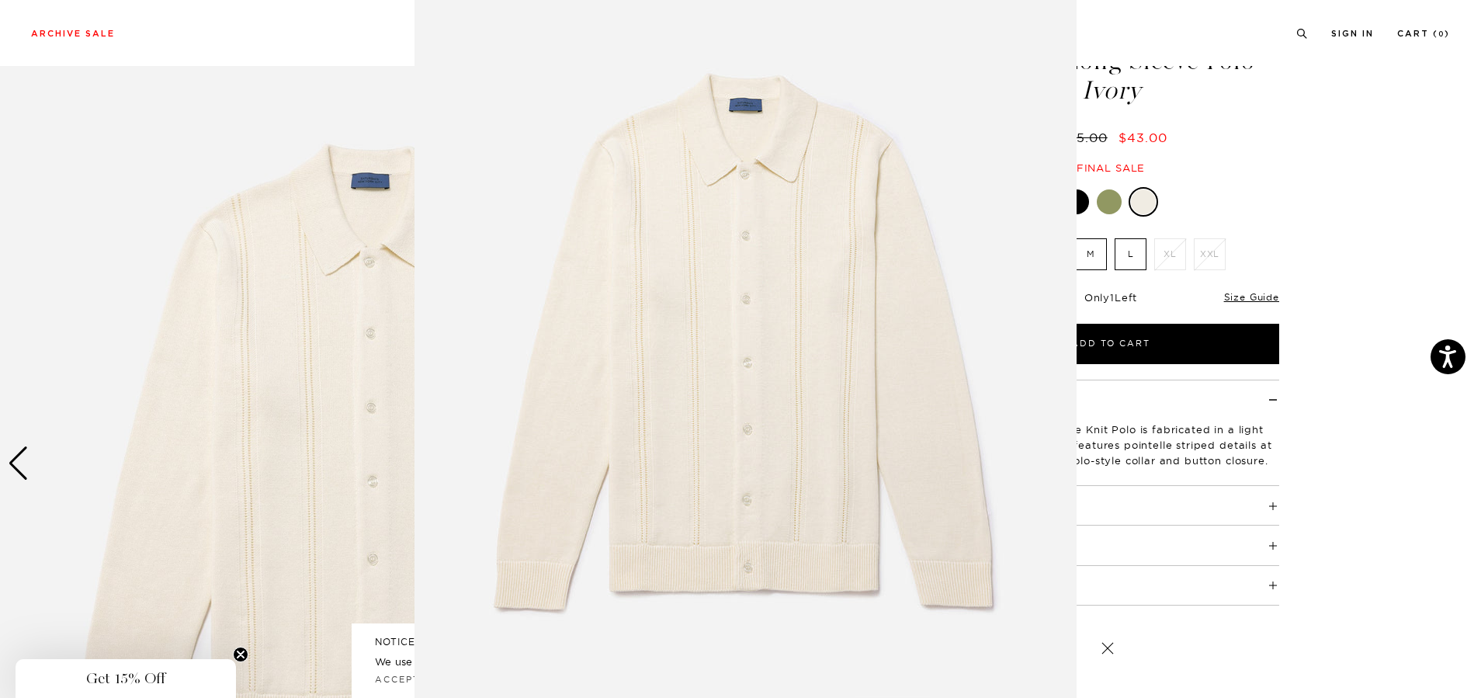
scroll to position [52, 0]
click at [720, 467] on img at bounding box center [745, 345] width 662 height 795
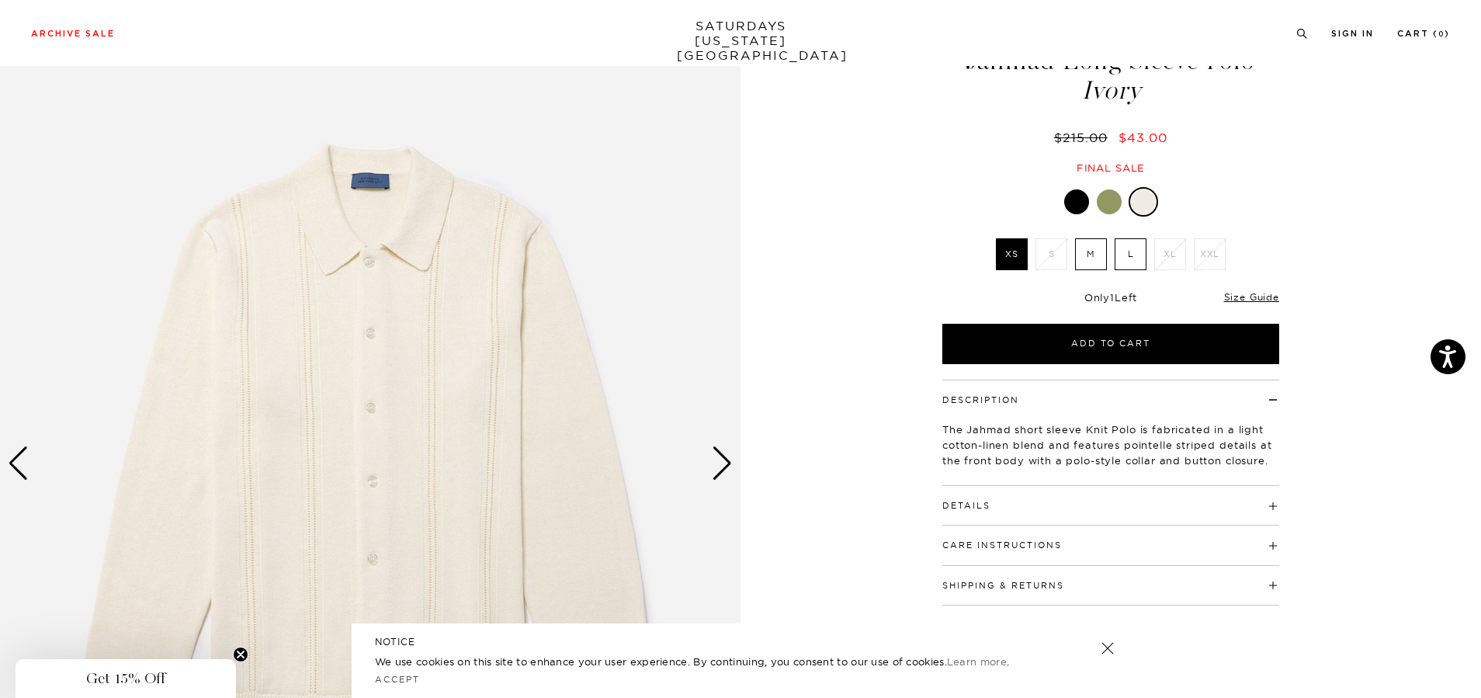
click at [709, 460] on img at bounding box center [370, 464] width 740 height 926
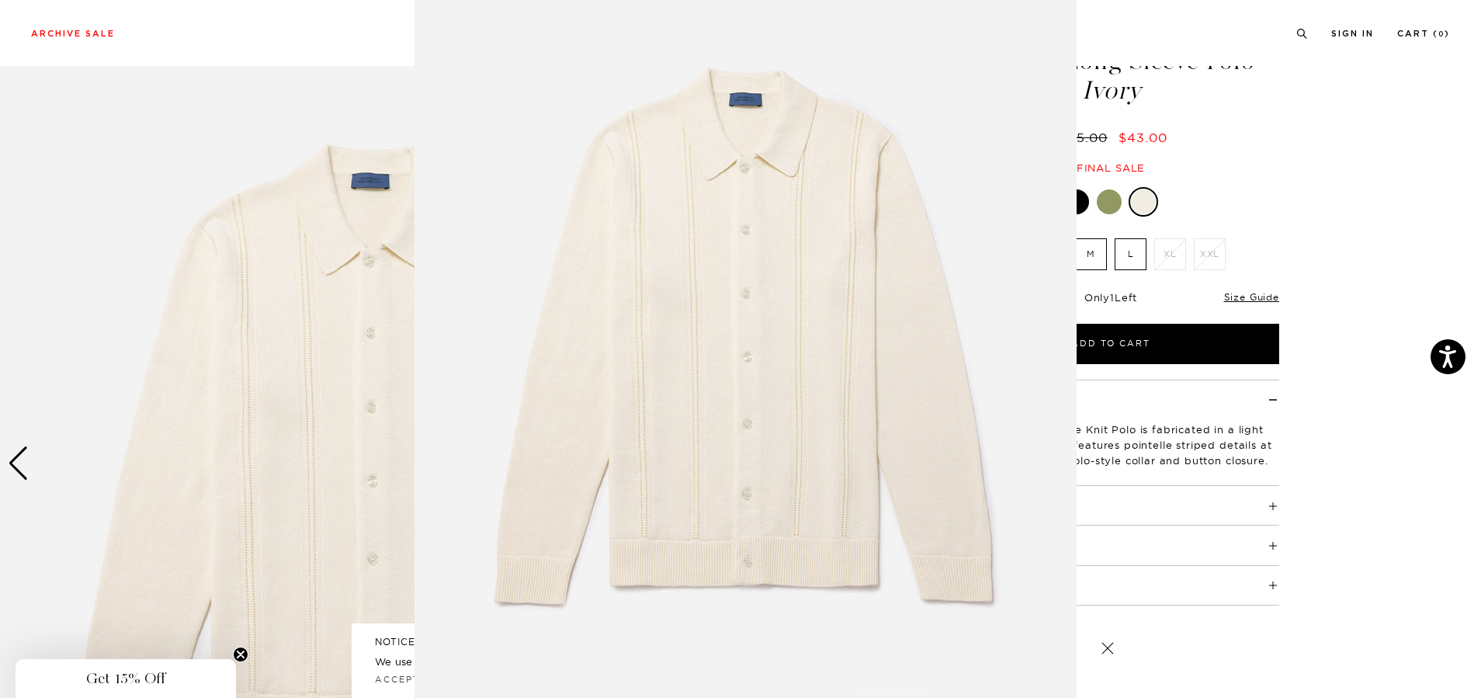
scroll to position [56, 0]
click at [720, 462] on img at bounding box center [745, 341] width 662 height 795
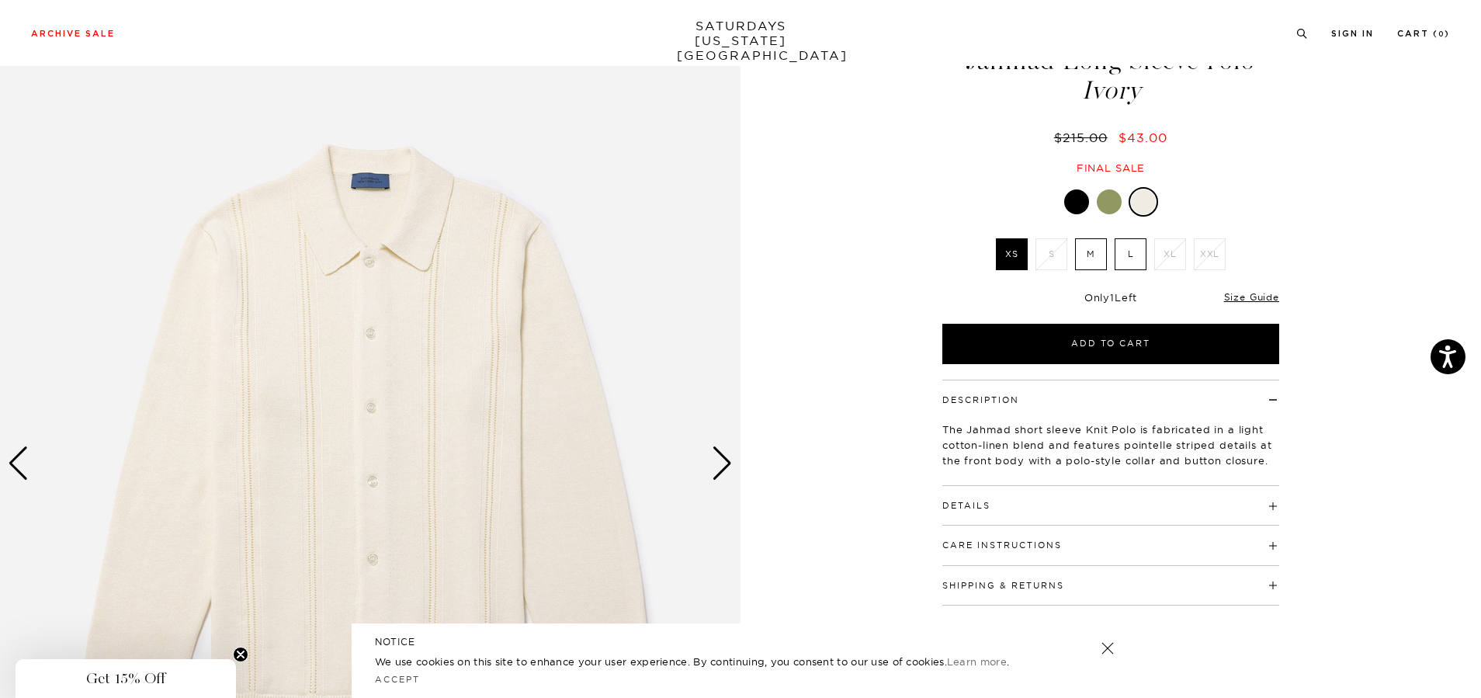
scroll to position [0, 0]
click at [722, 450] on div "Next slide" at bounding box center [722, 463] width 21 height 34
click at [723, 457] on div "Next slide" at bounding box center [722, 463] width 21 height 34
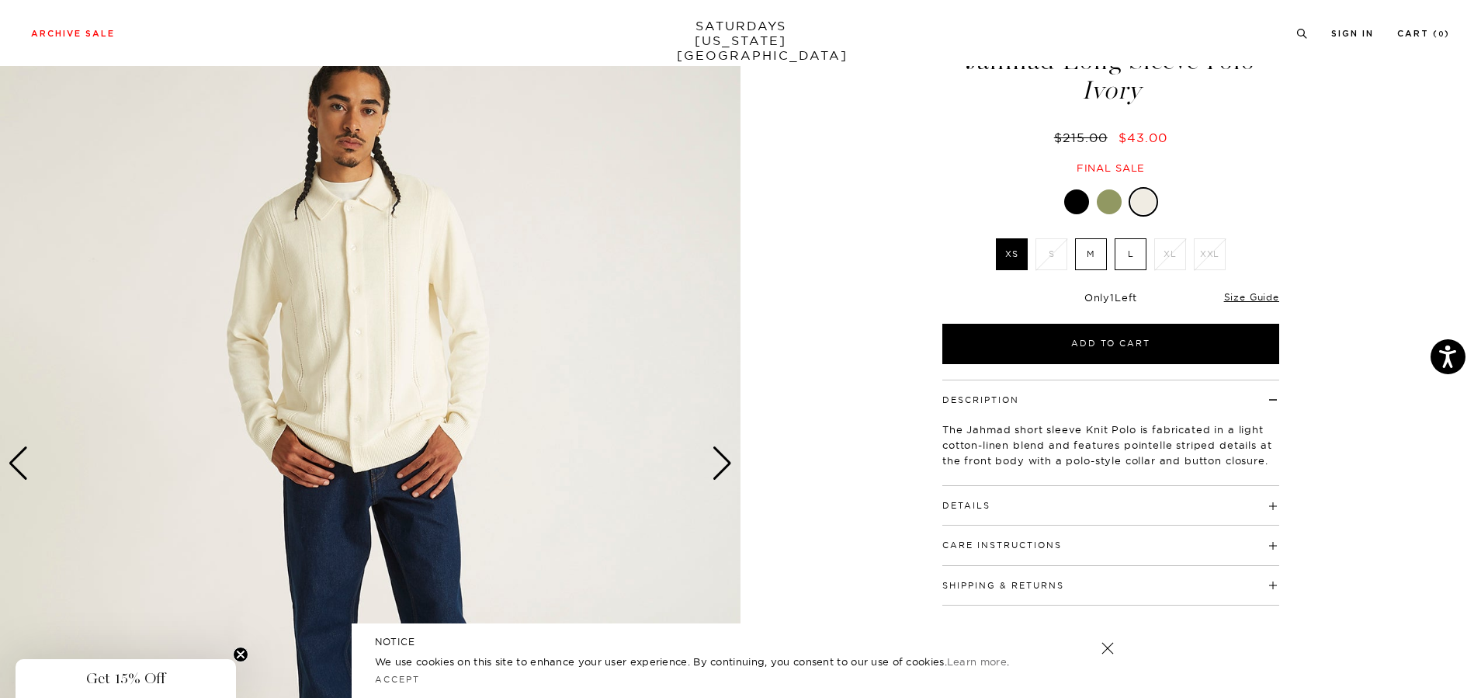
click at [723, 458] on div "Next slide" at bounding box center [722, 463] width 21 height 34
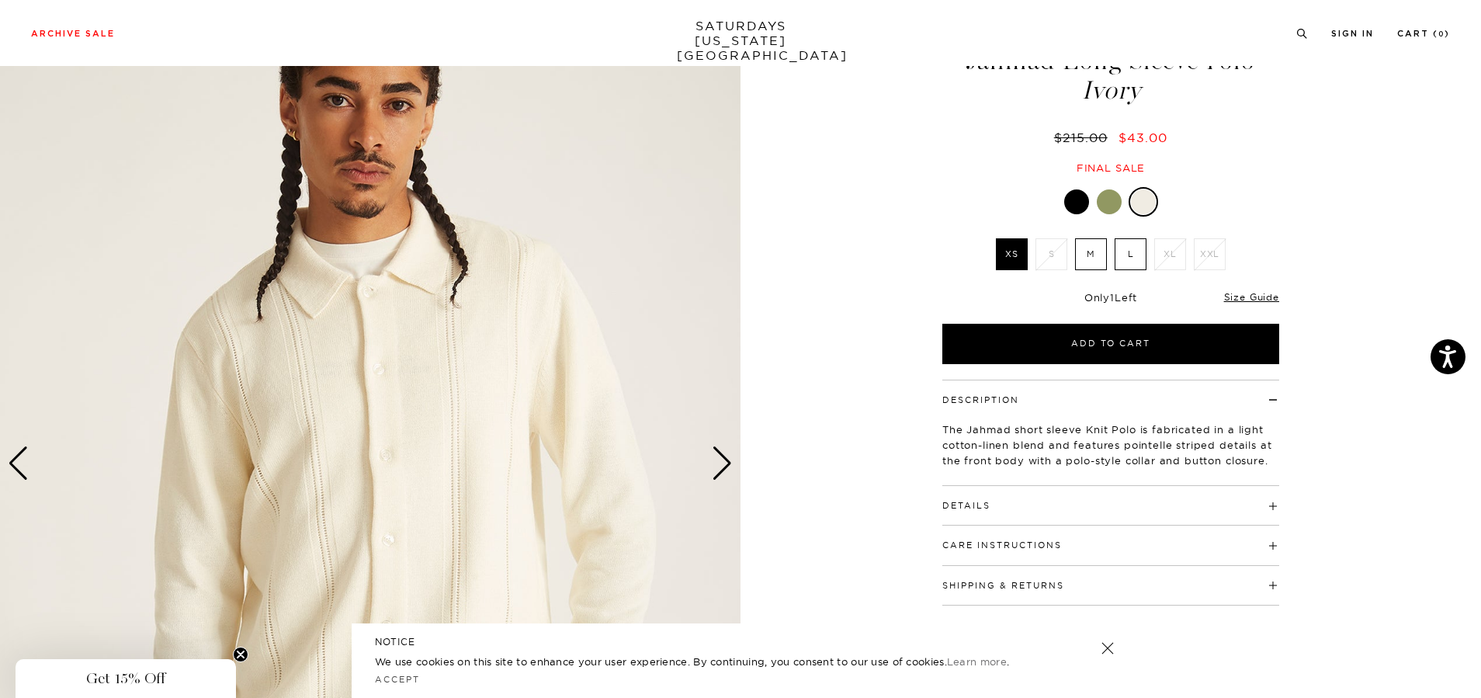
click at [723, 458] on div "Next slide" at bounding box center [722, 463] width 21 height 34
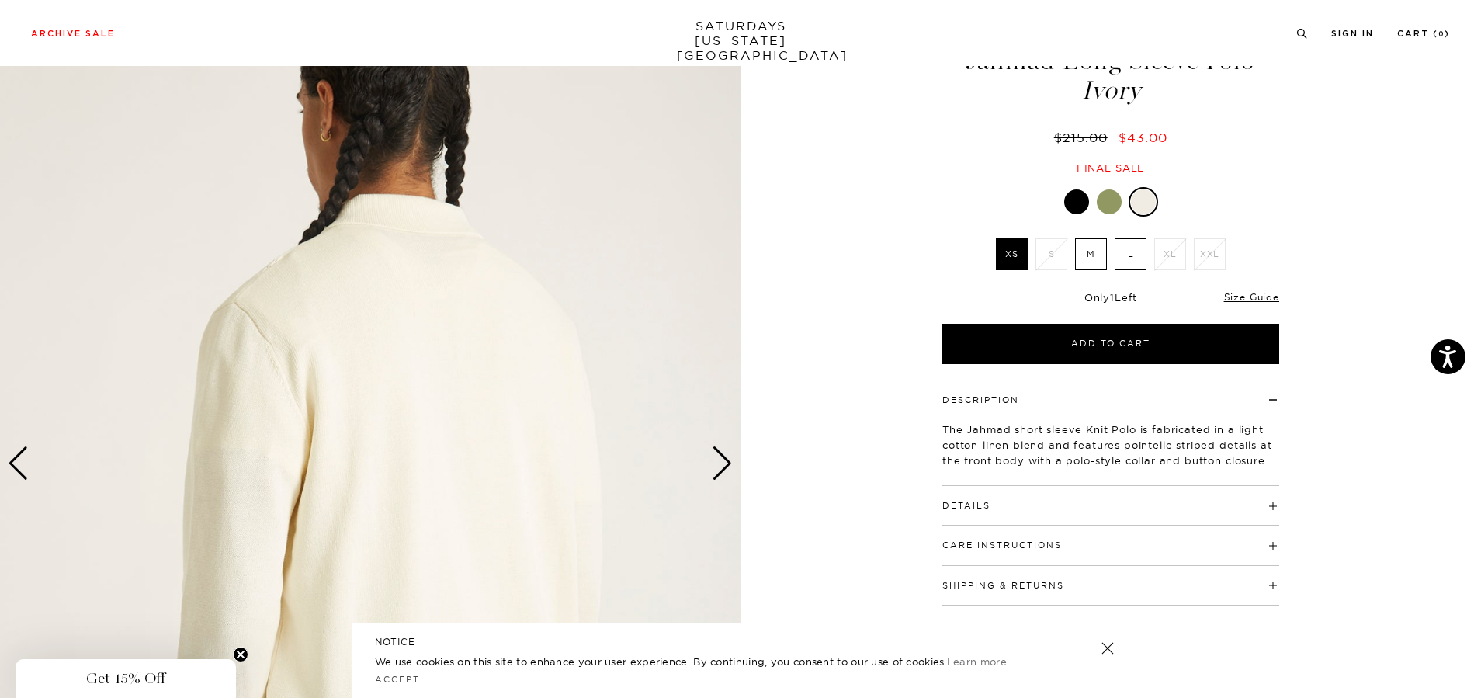
click at [723, 458] on div "Next slide" at bounding box center [722, 463] width 21 height 34
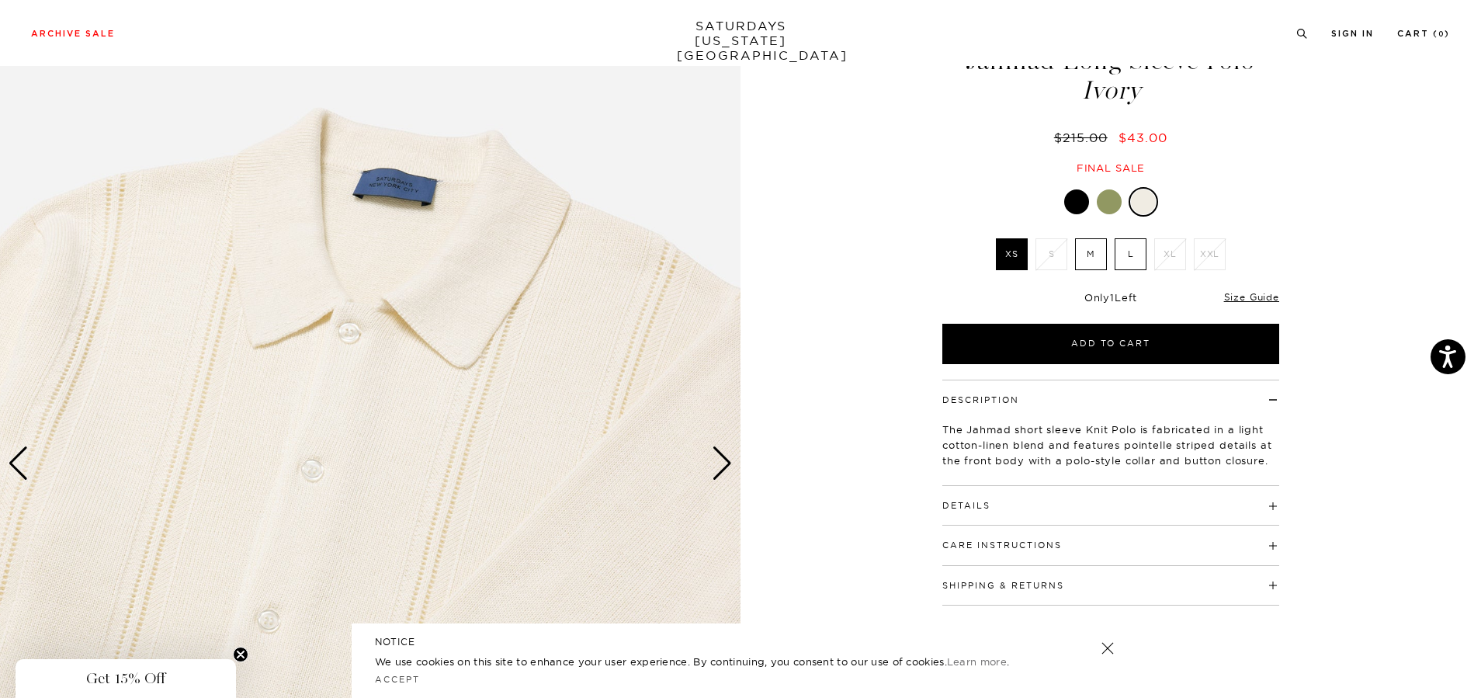
click at [723, 458] on div "Next slide" at bounding box center [722, 463] width 21 height 34
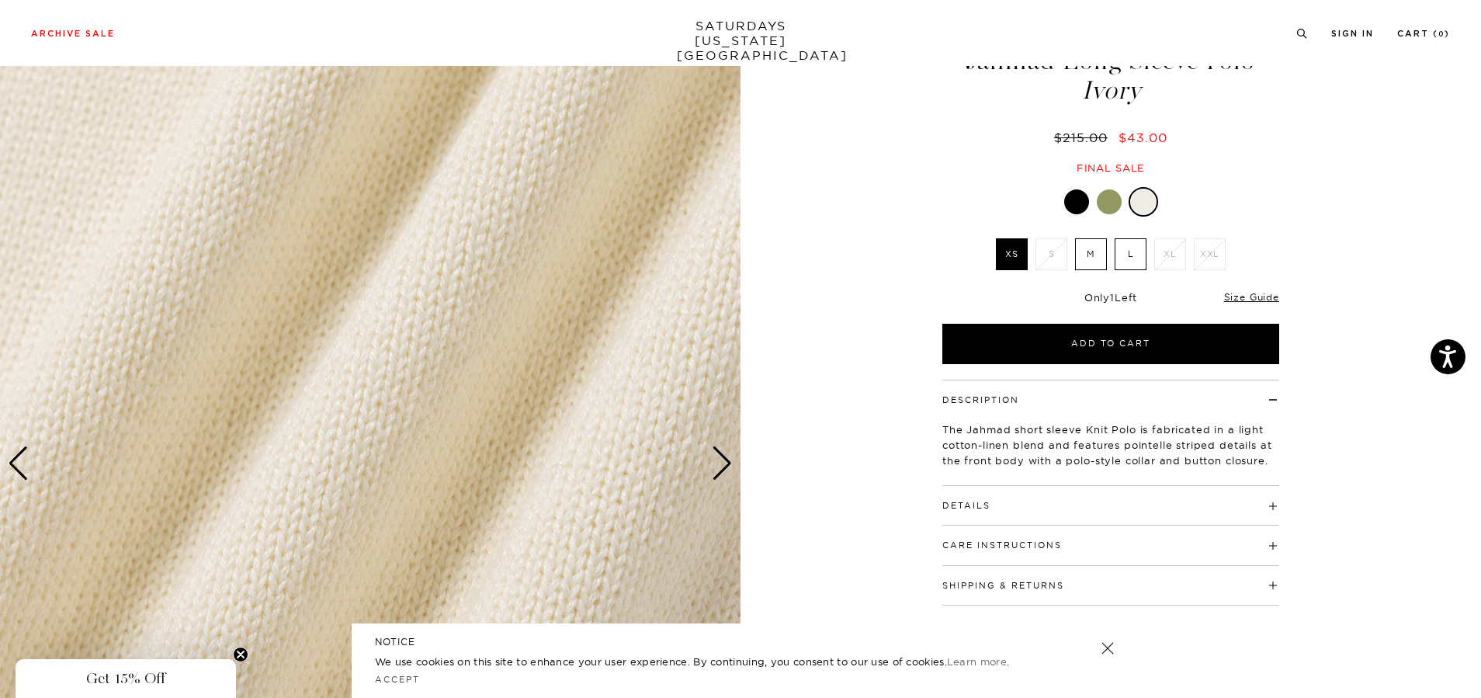
click at [723, 458] on div "Next slide" at bounding box center [722, 463] width 21 height 34
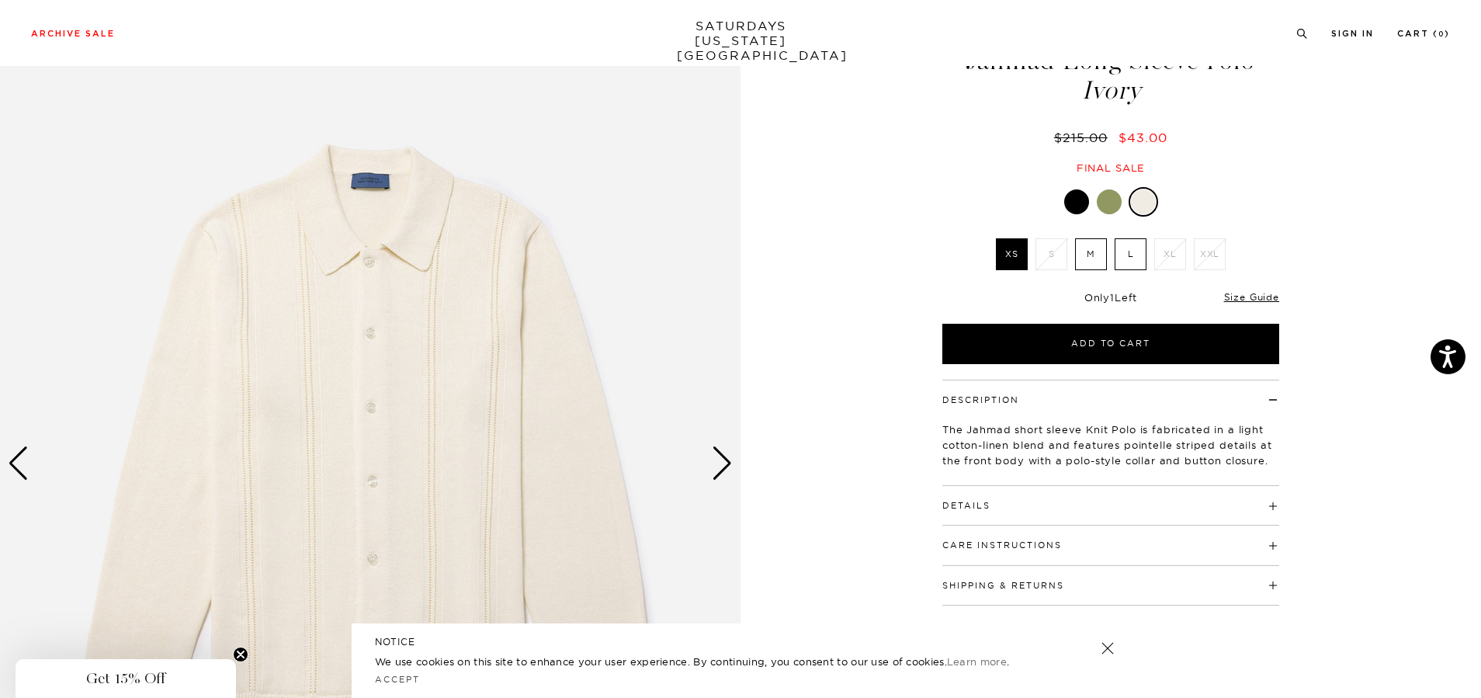
click at [722, 456] on div "Next slide" at bounding box center [722, 463] width 21 height 34
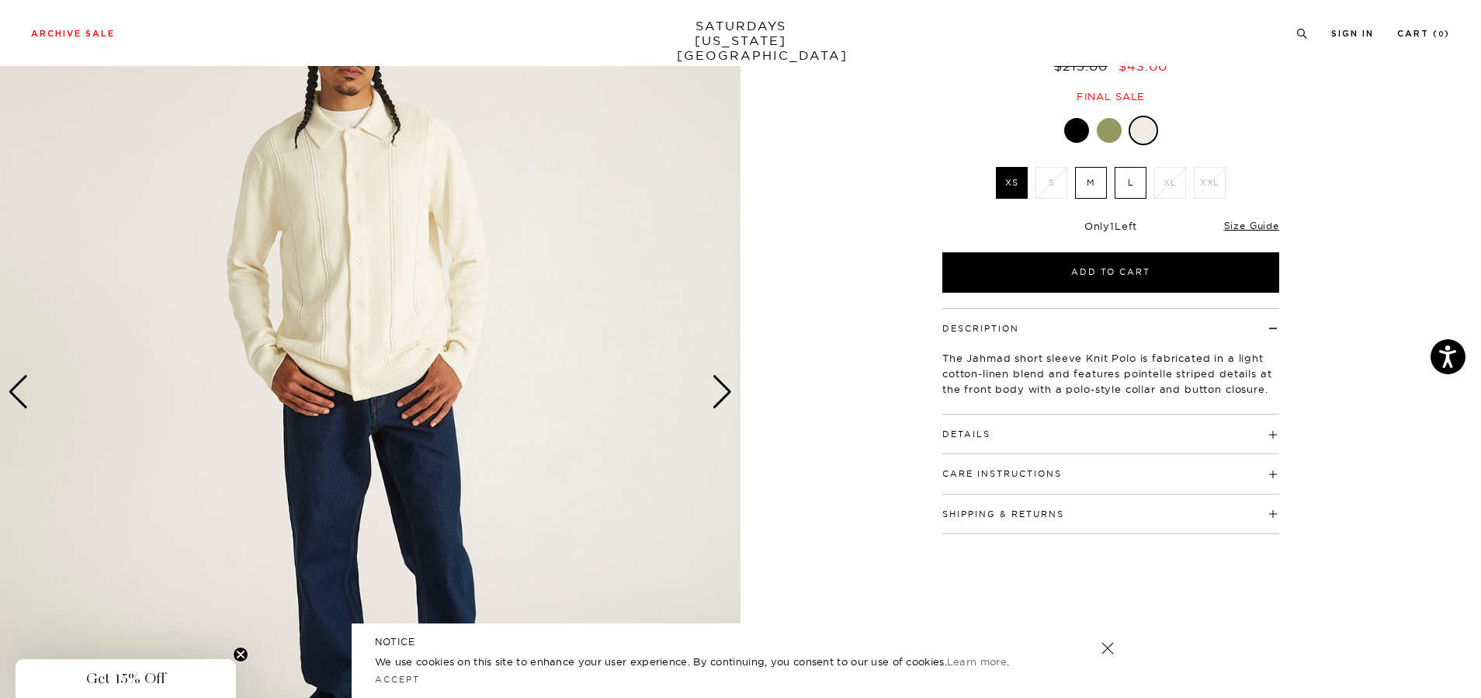
scroll to position [155, 0]
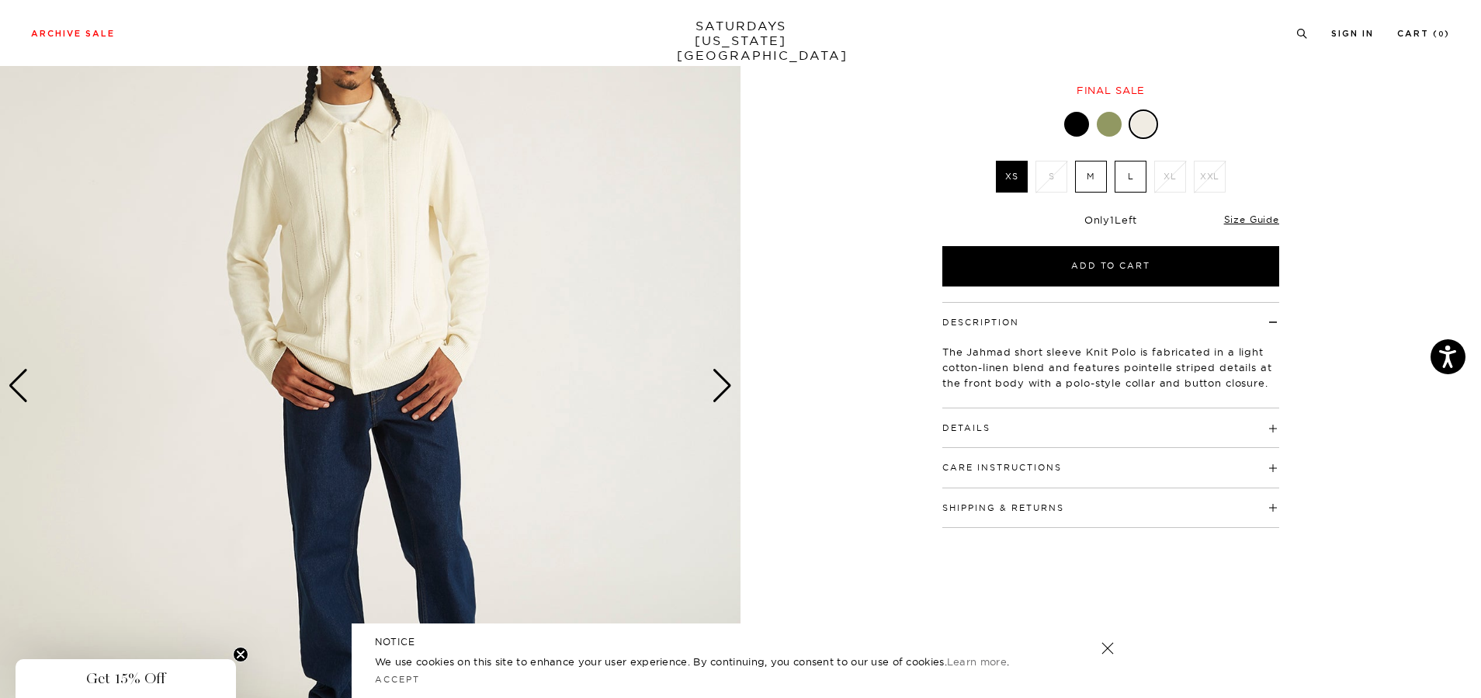
click at [1057, 423] on h4 "Details" at bounding box center [1110, 421] width 337 height 26
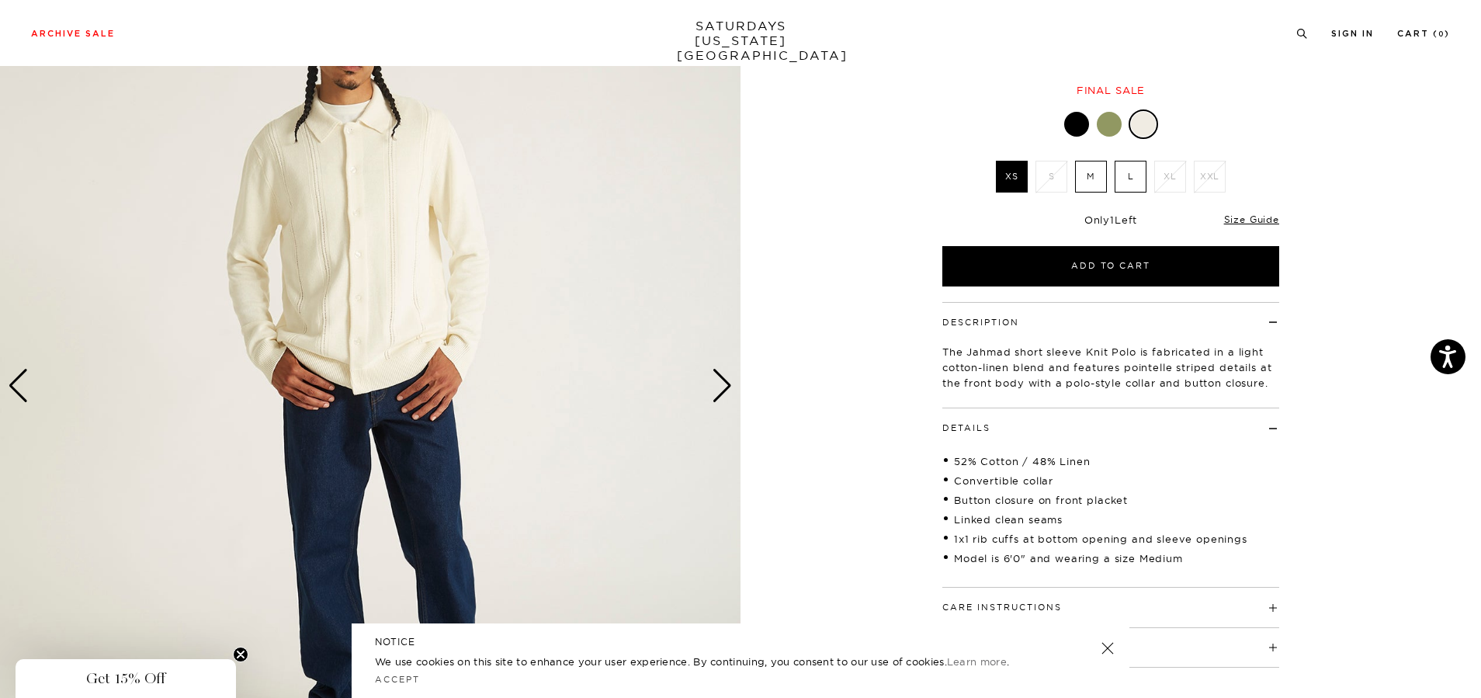
click at [706, 393] on img at bounding box center [370, 386] width 740 height 926
click at [723, 381] on div "Next slide" at bounding box center [722, 386] width 21 height 34
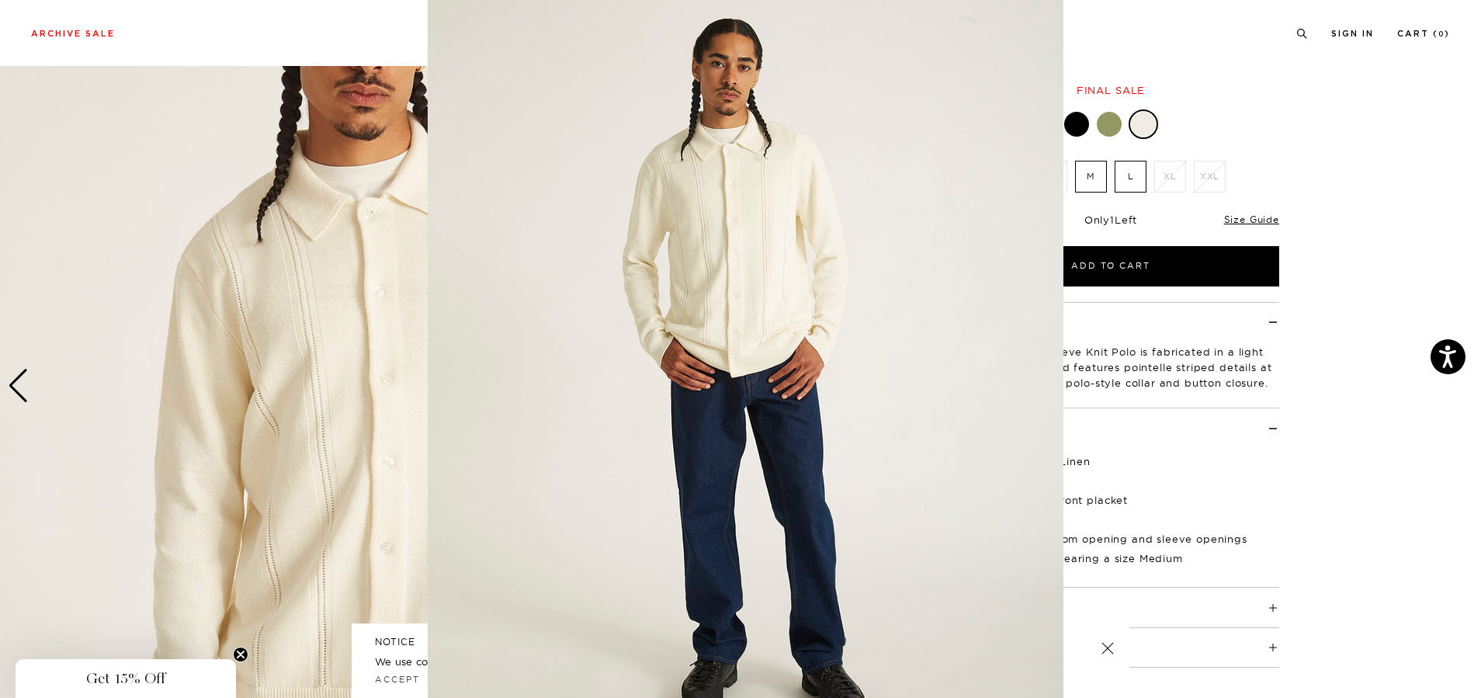
scroll to position [27, 0]
click at [1414, 208] on figure at bounding box center [740, 349] width 1481 height 698
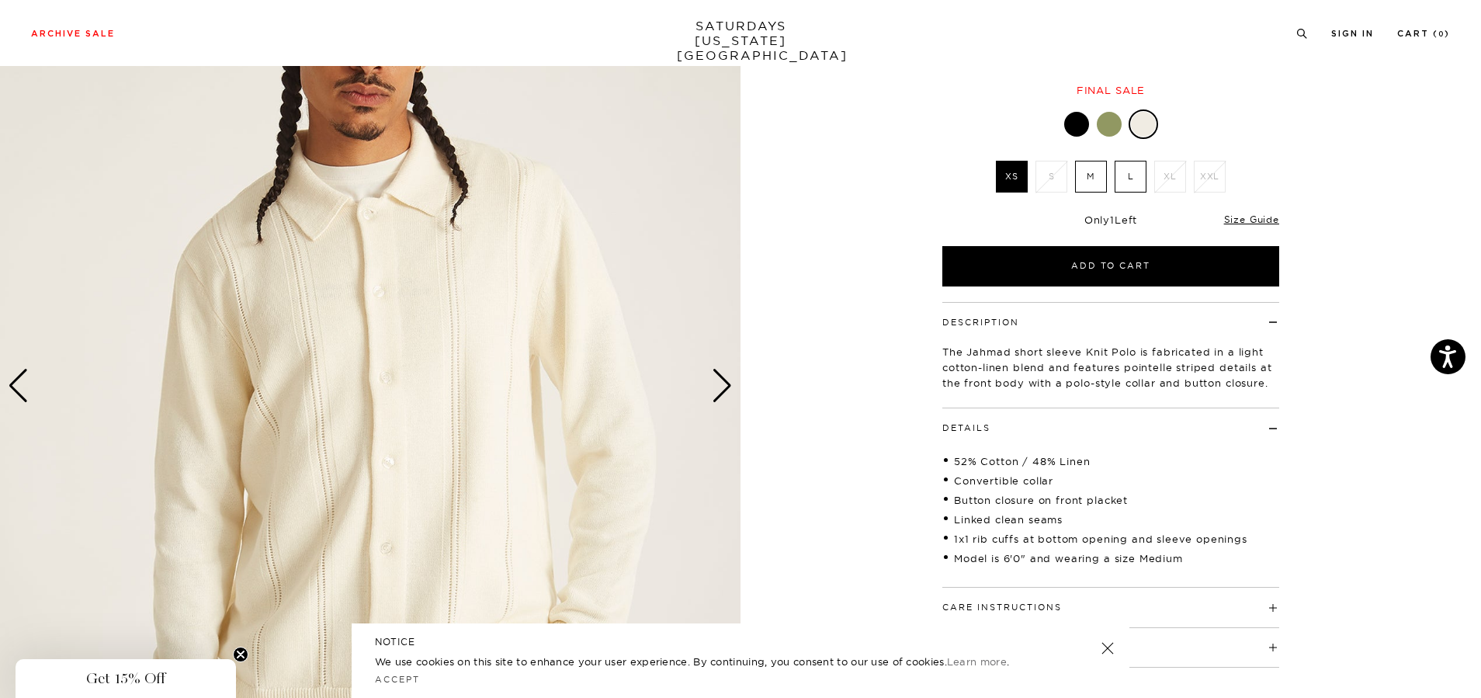
scroll to position [0, 0]
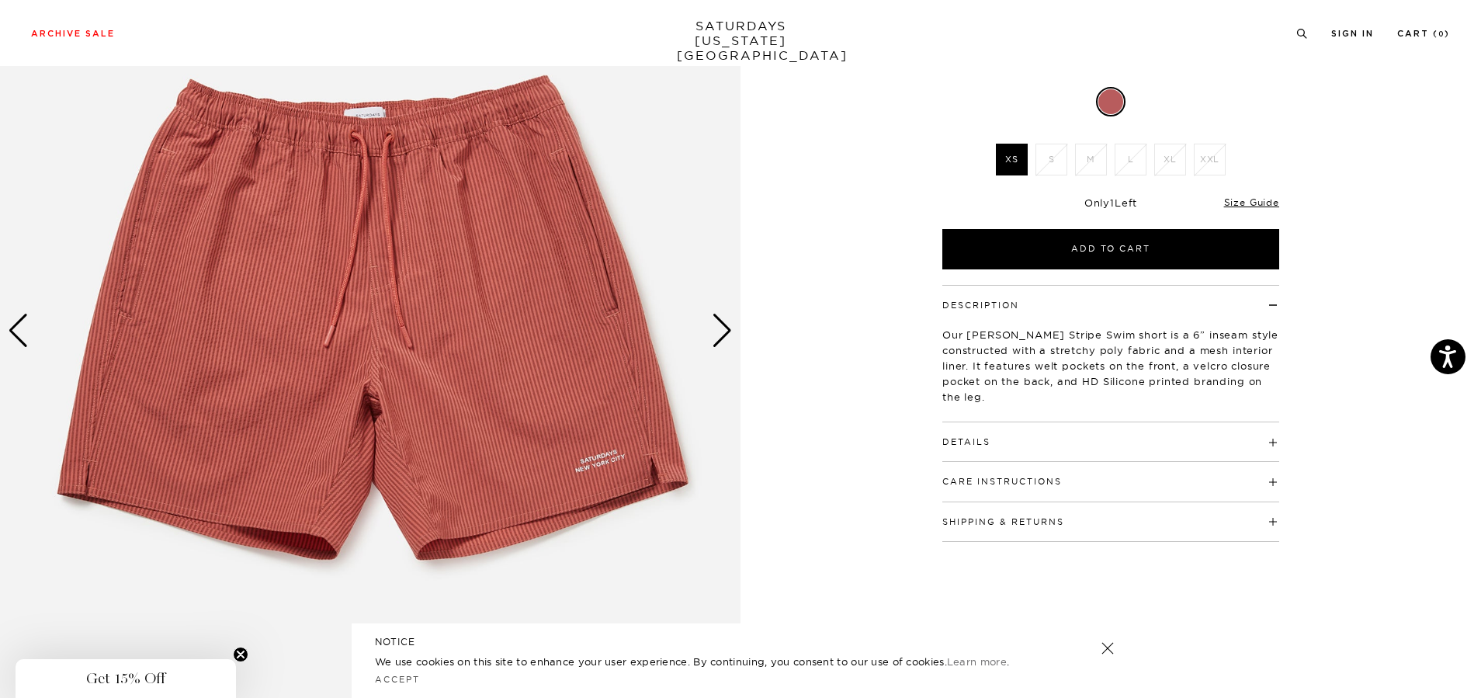
scroll to position [233, 0]
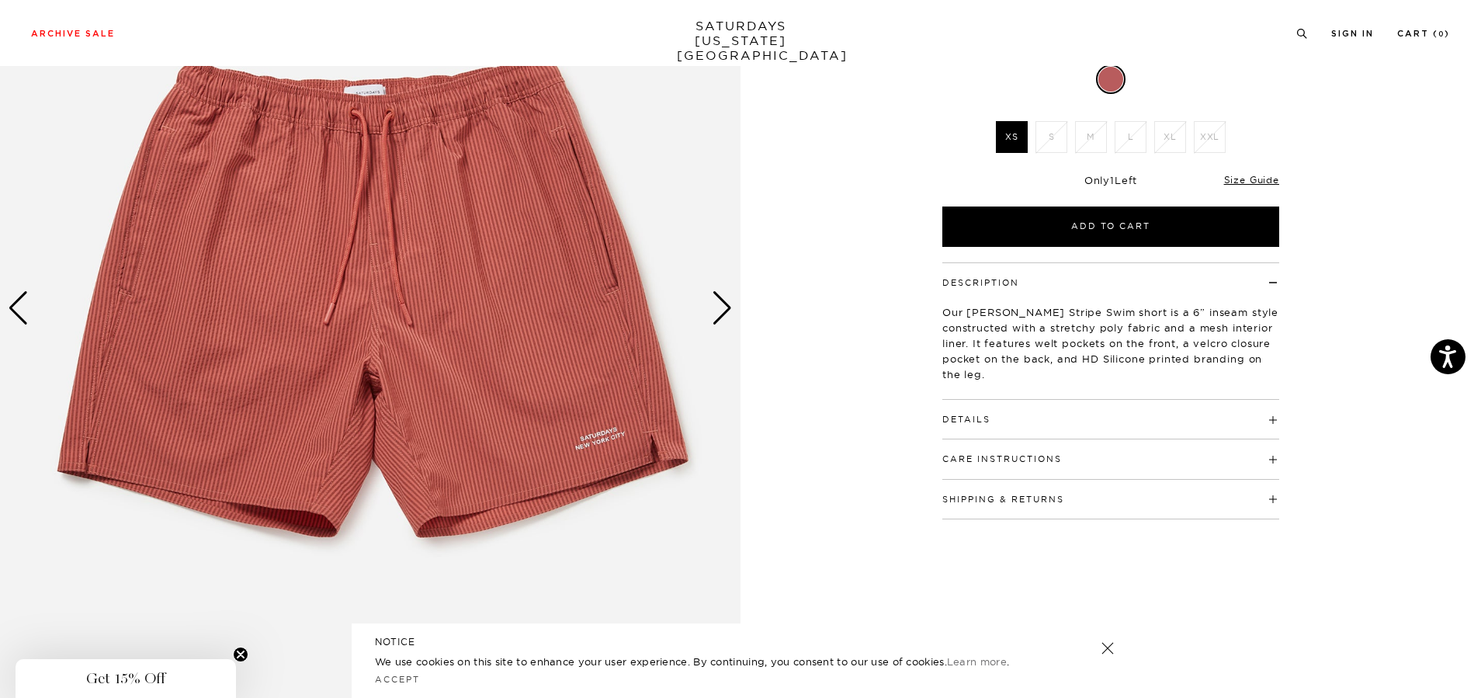
click at [727, 306] on div "Next slide" at bounding box center [722, 308] width 21 height 34
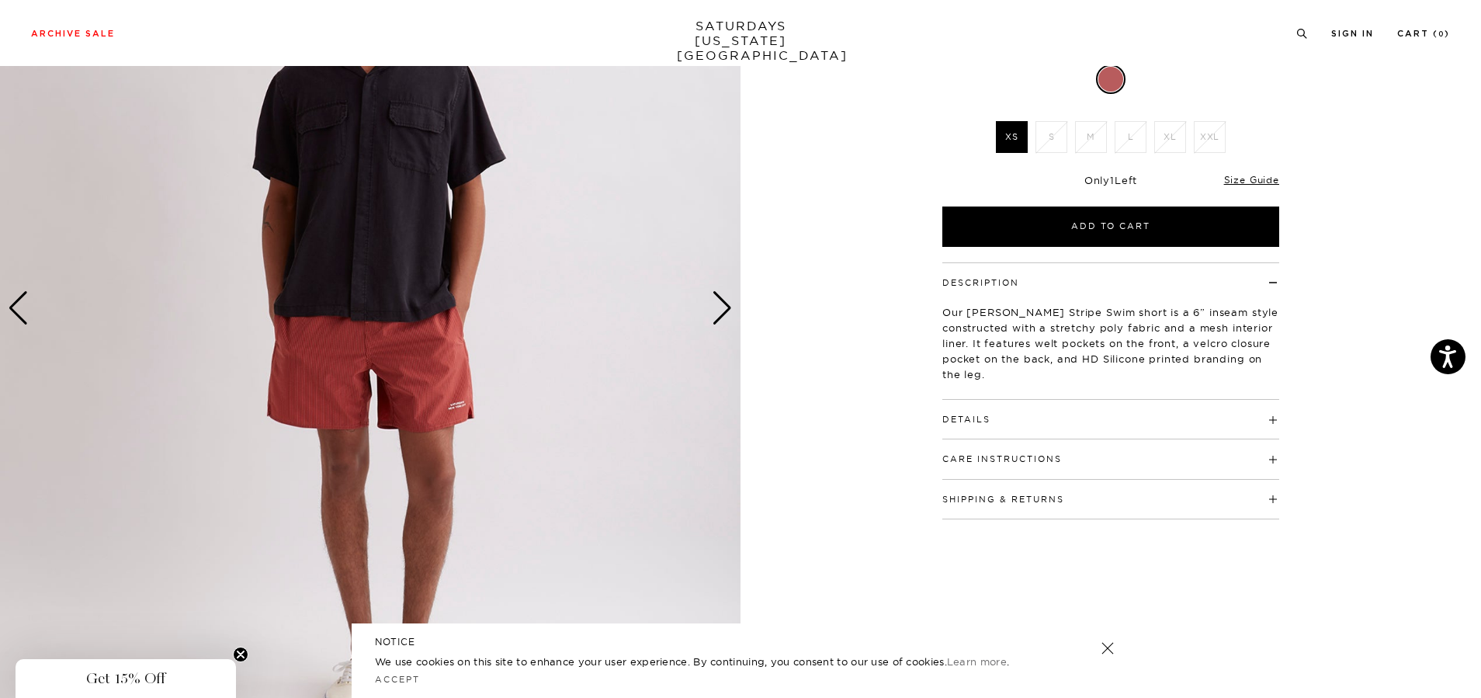
click at [727, 306] on div "Next slide" at bounding box center [722, 308] width 21 height 34
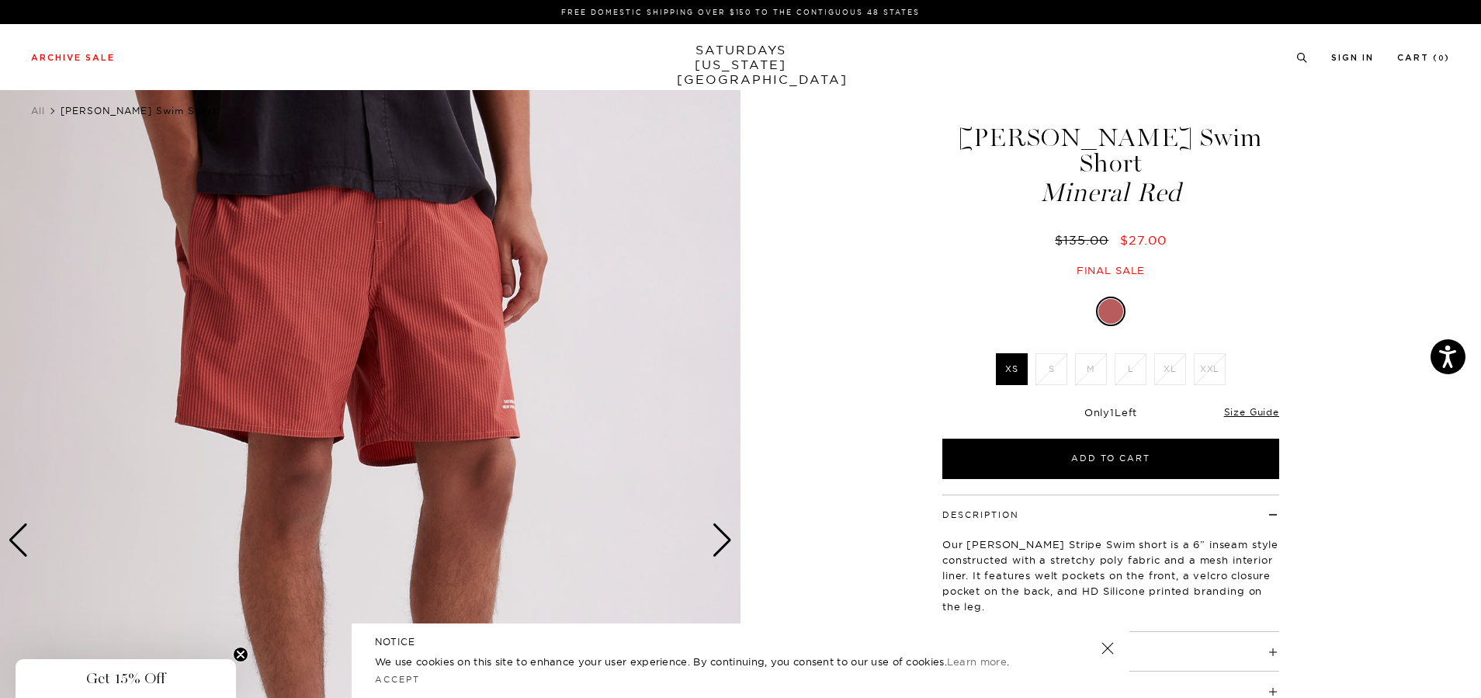
scroll to position [0, 0]
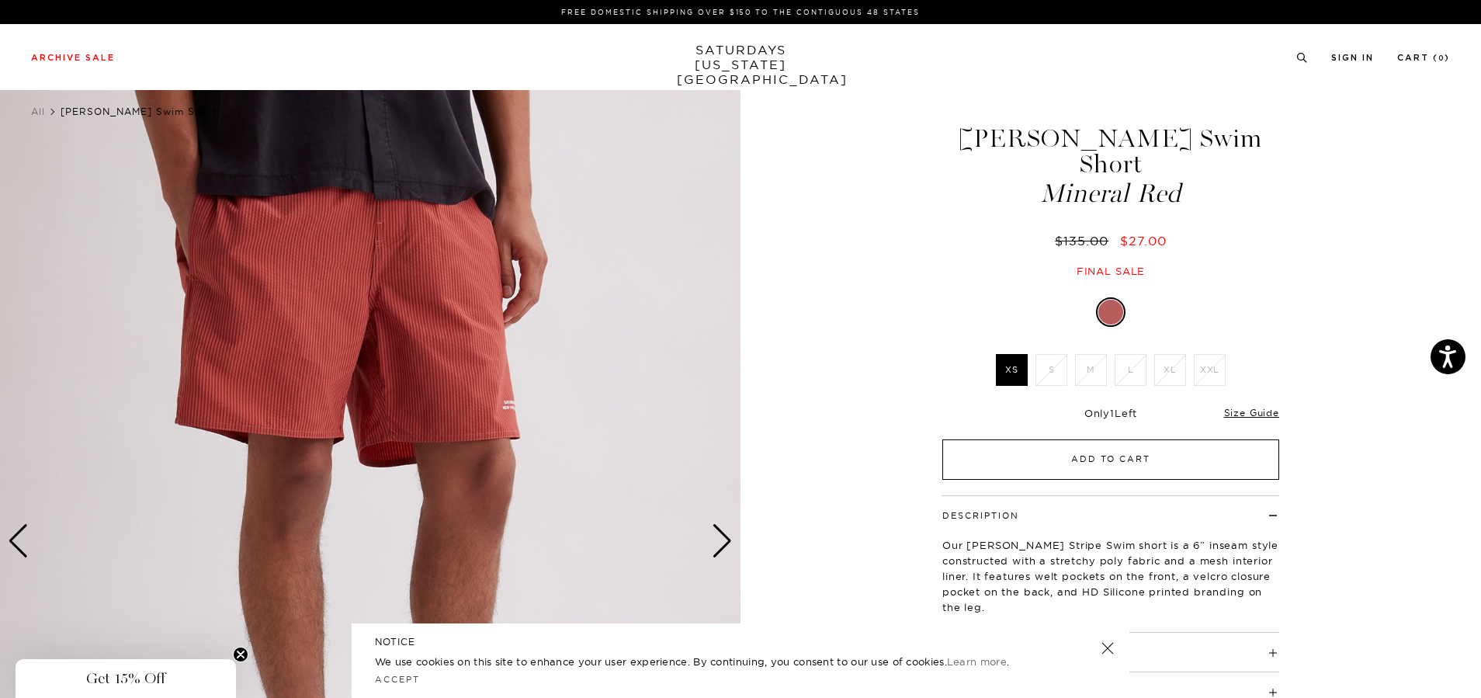
click at [1072, 462] on button "Add to Cart" at bounding box center [1110, 459] width 337 height 40
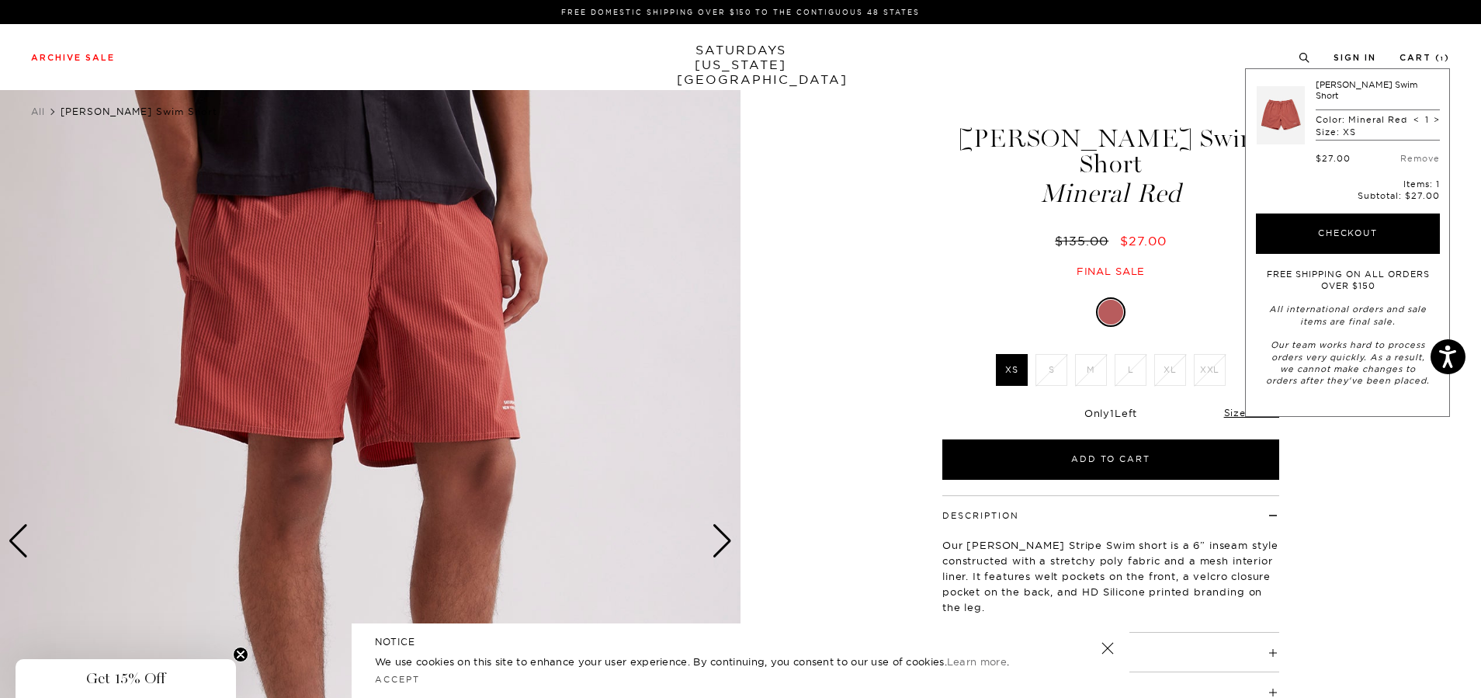
click at [1475, 57] on div "Archive Sale Men's Tees Shirts Shorts Swim Knitwear Pants Sweats Women's" at bounding box center [740, 57] width 1481 height 14
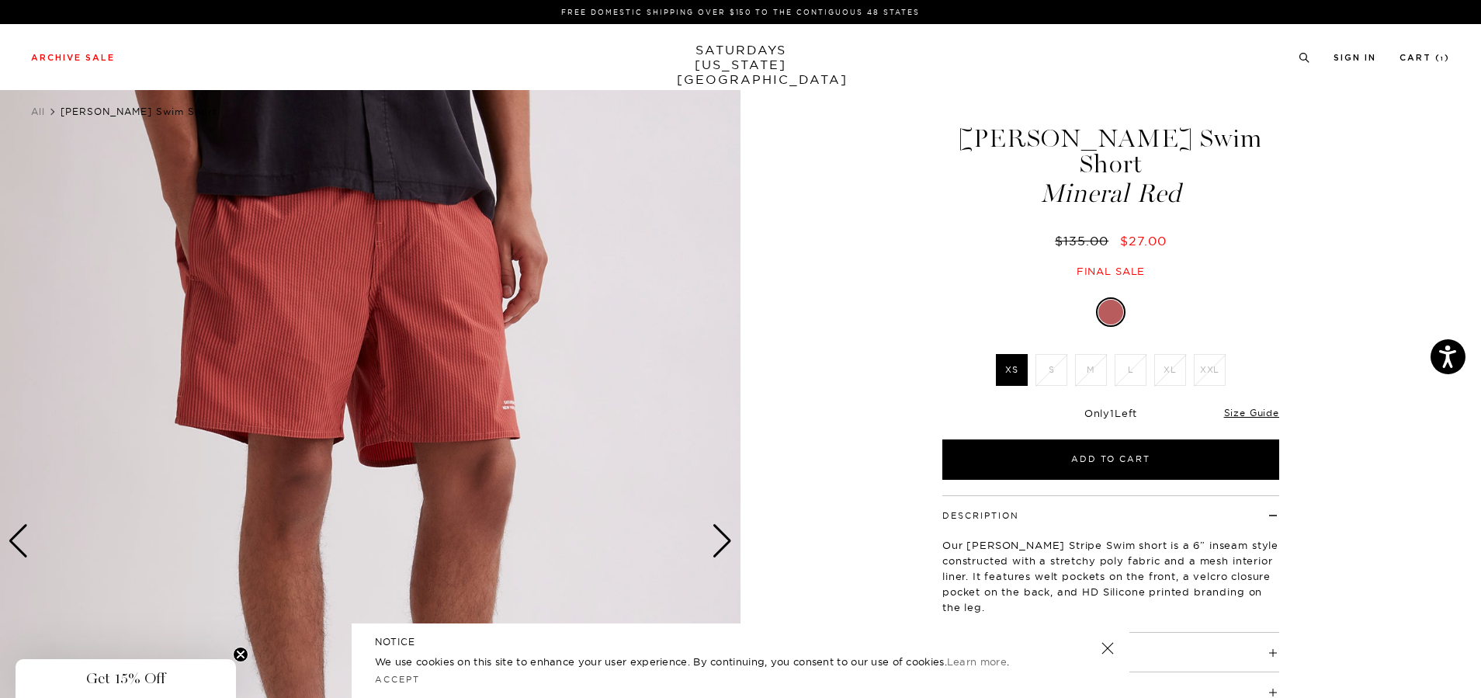
click at [728, 539] on div "3 / 6" at bounding box center [370, 541] width 740 height 926
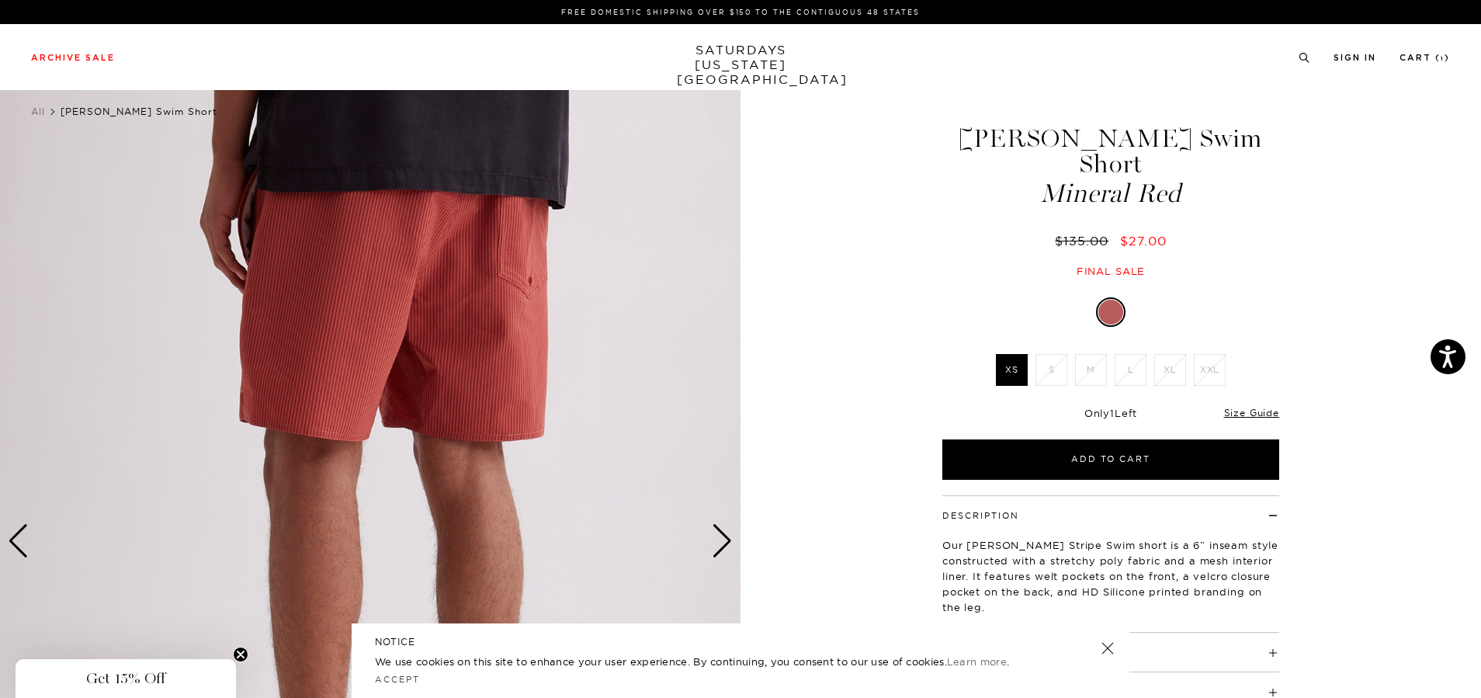
click at [718, 536] on div "Next slide" at bounding box center [722, 541] width 21 height 34
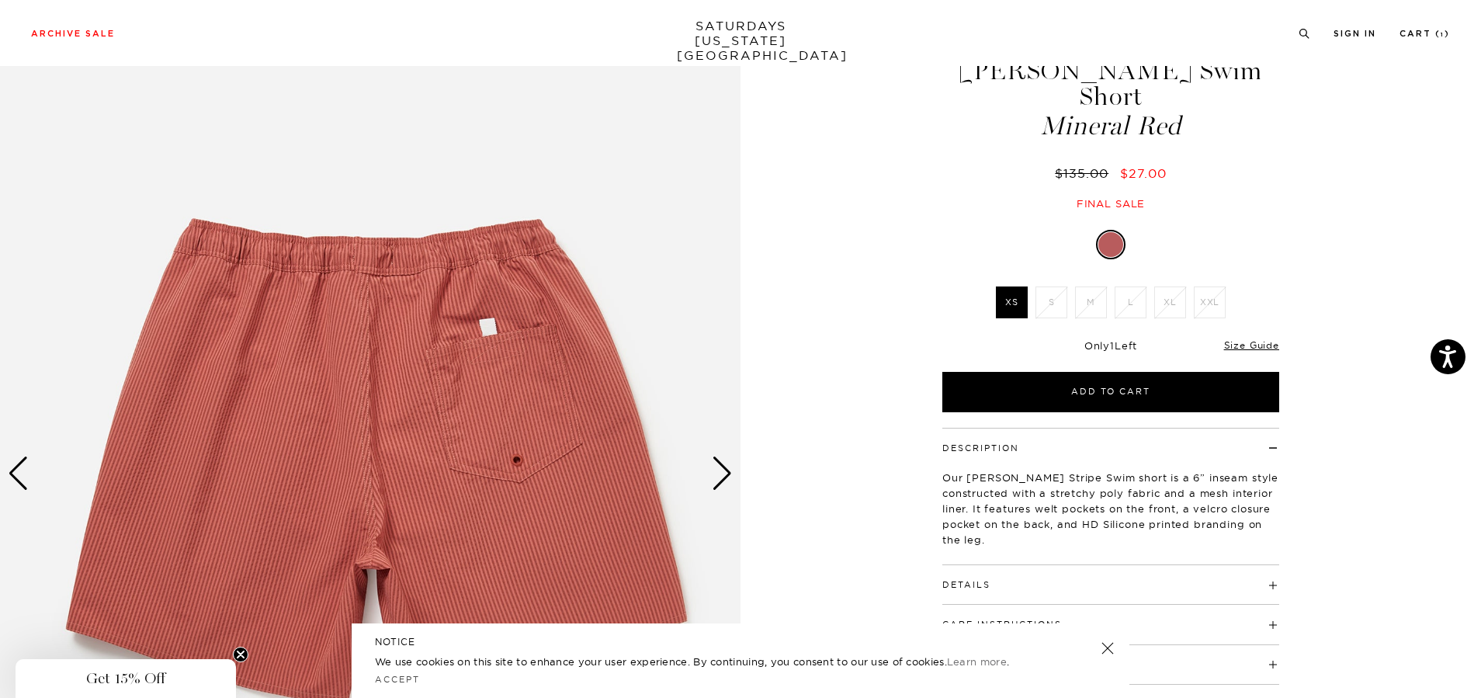
scroll to position [155, 0]
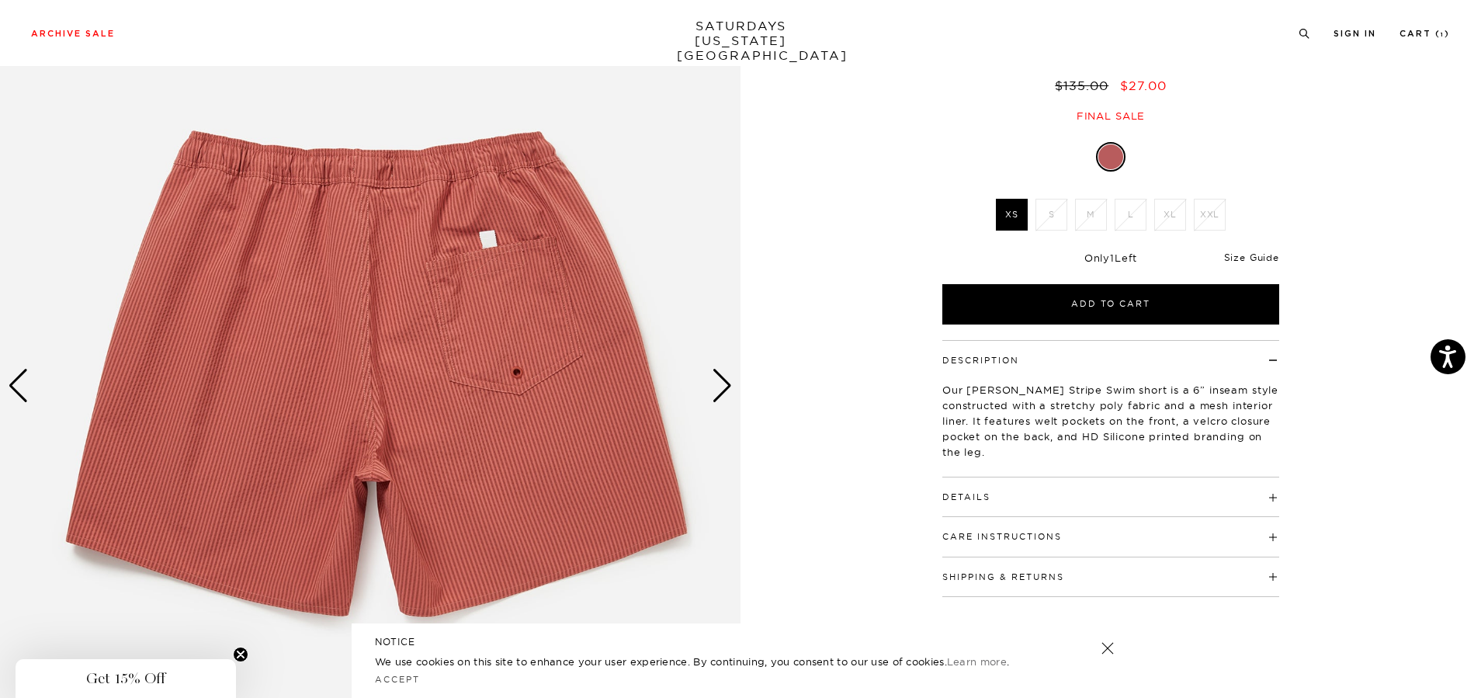
click at [1254, 255] on link "Size Guide" at bounding box center [1251, 257] width 55 height 12
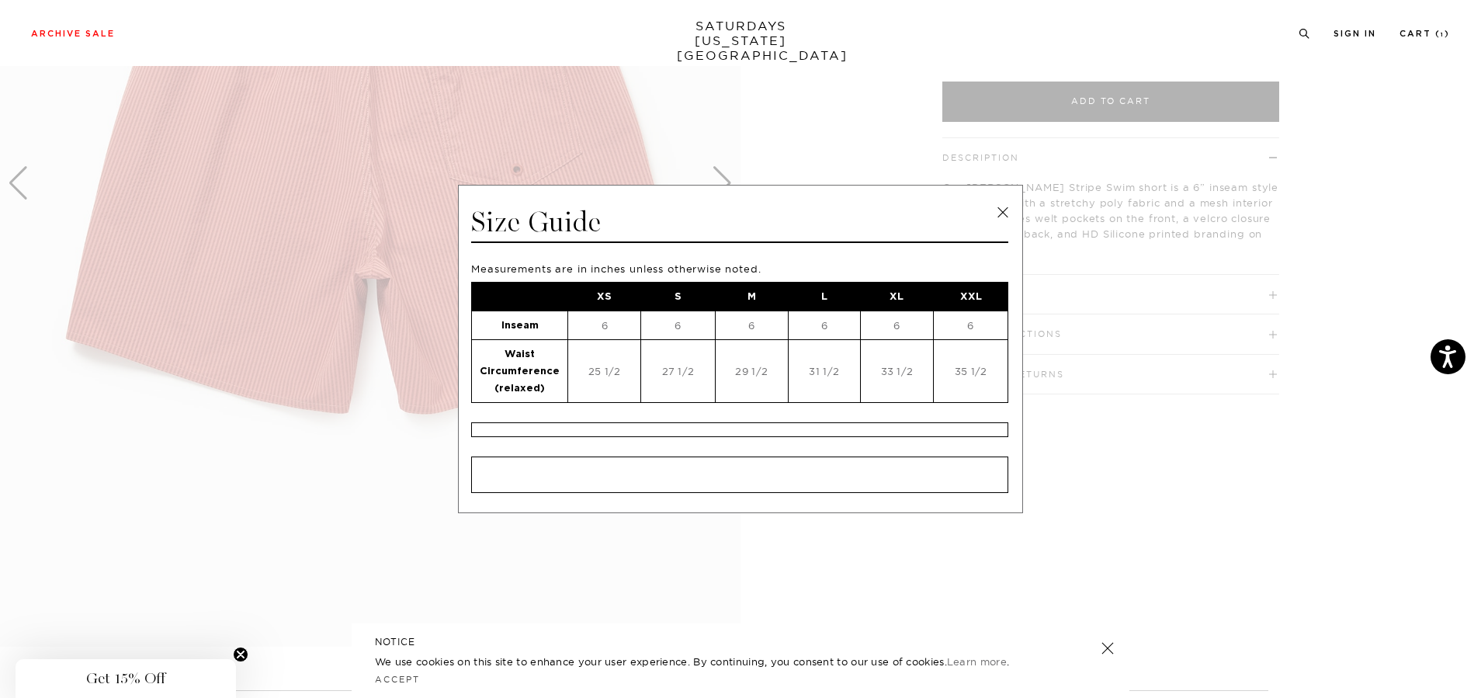
scroll to position [388, 0]
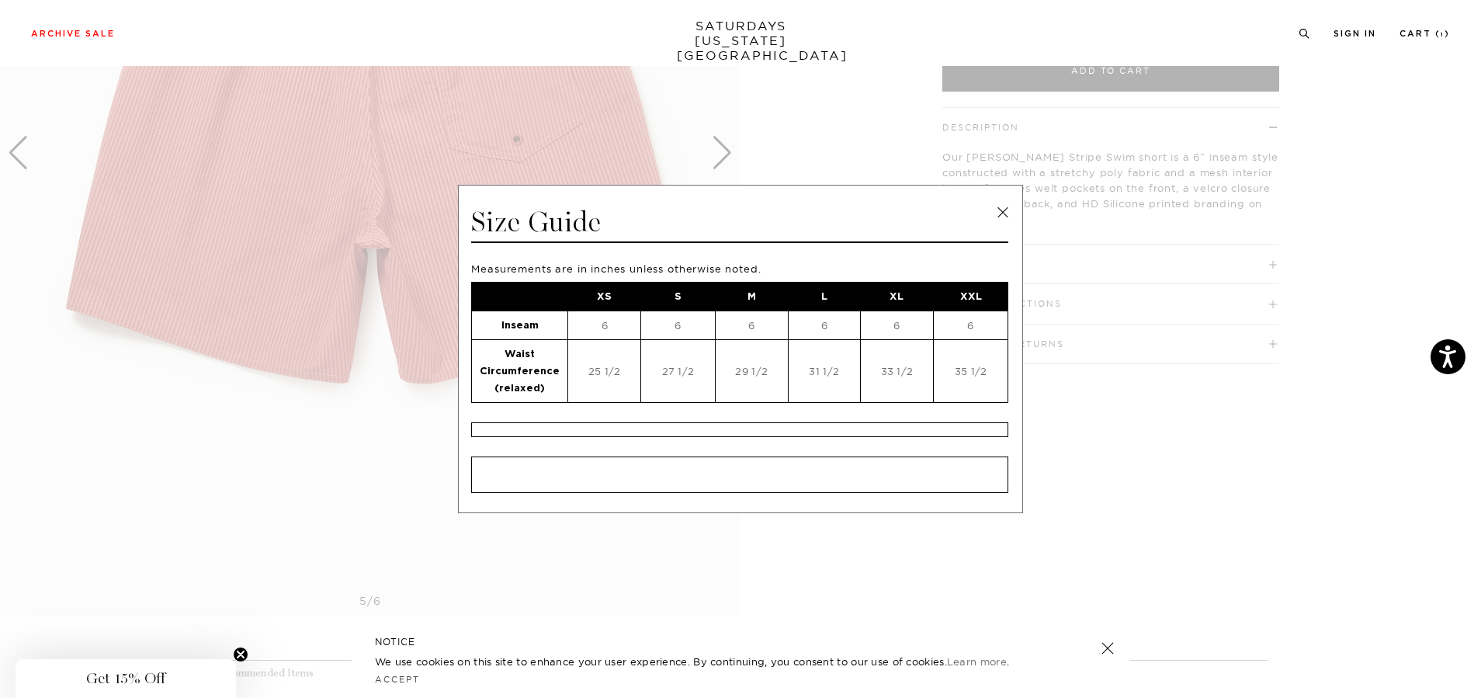
click at [1002, 210] on link at bounding box center [1002, 212] width 23 height 23
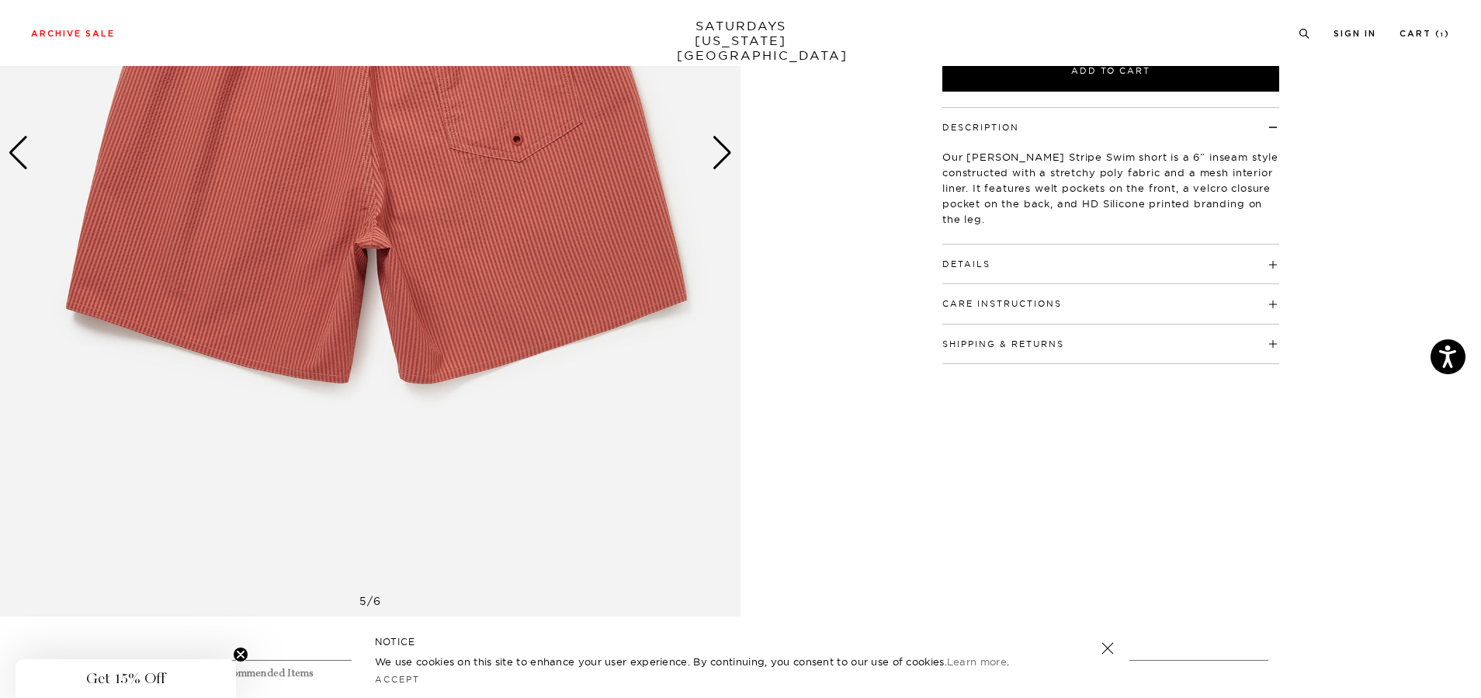
click at [1030, 263] on h4 "Details" at bounding box center [1110, 258] width 337 height 26
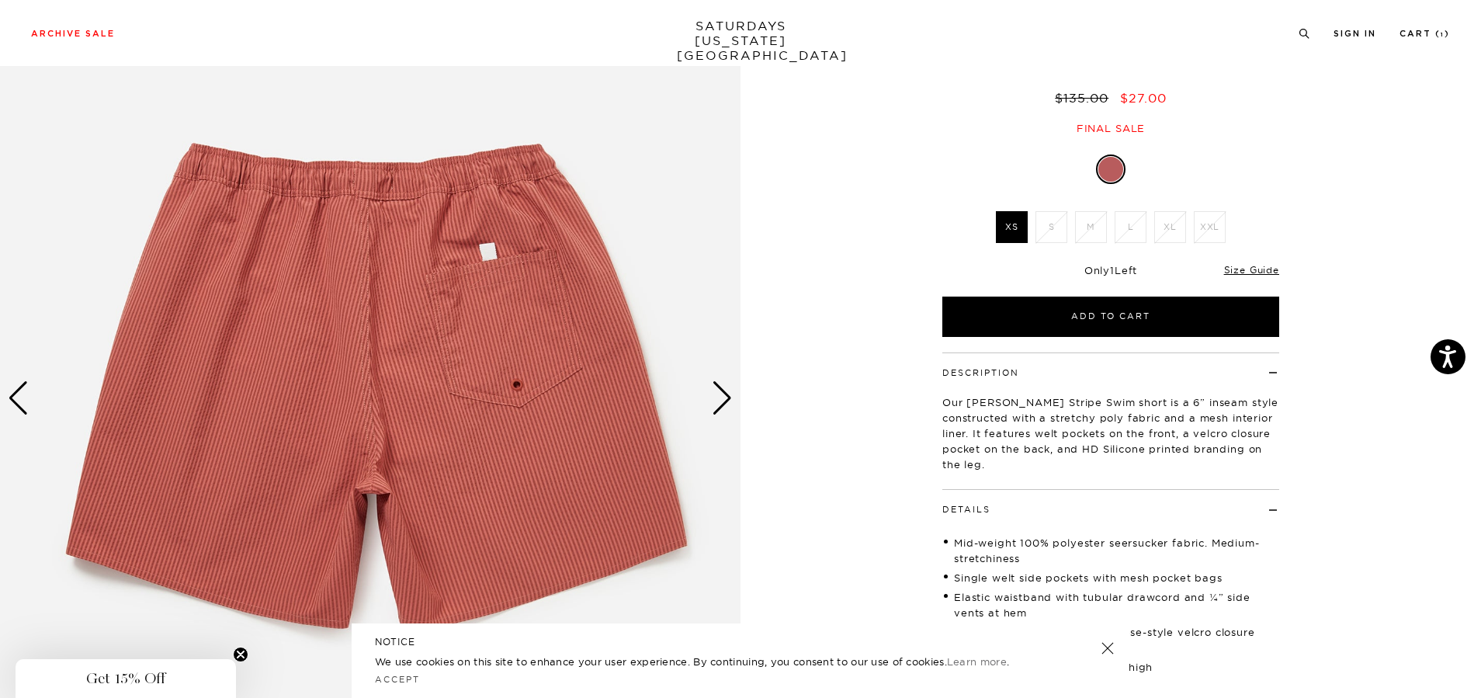
scroll to position [0, 0]
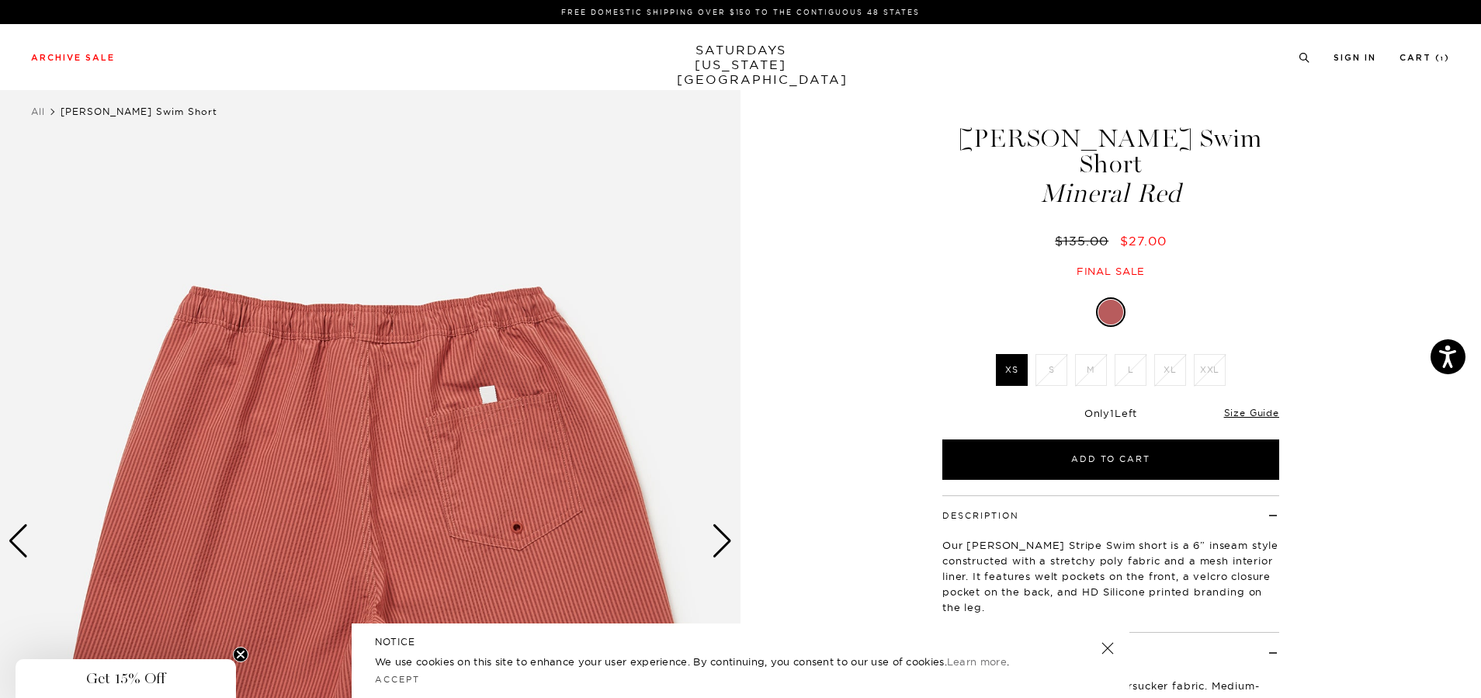
click at [29, 533] on img at bounding box center [370, 541] width 740 height 926
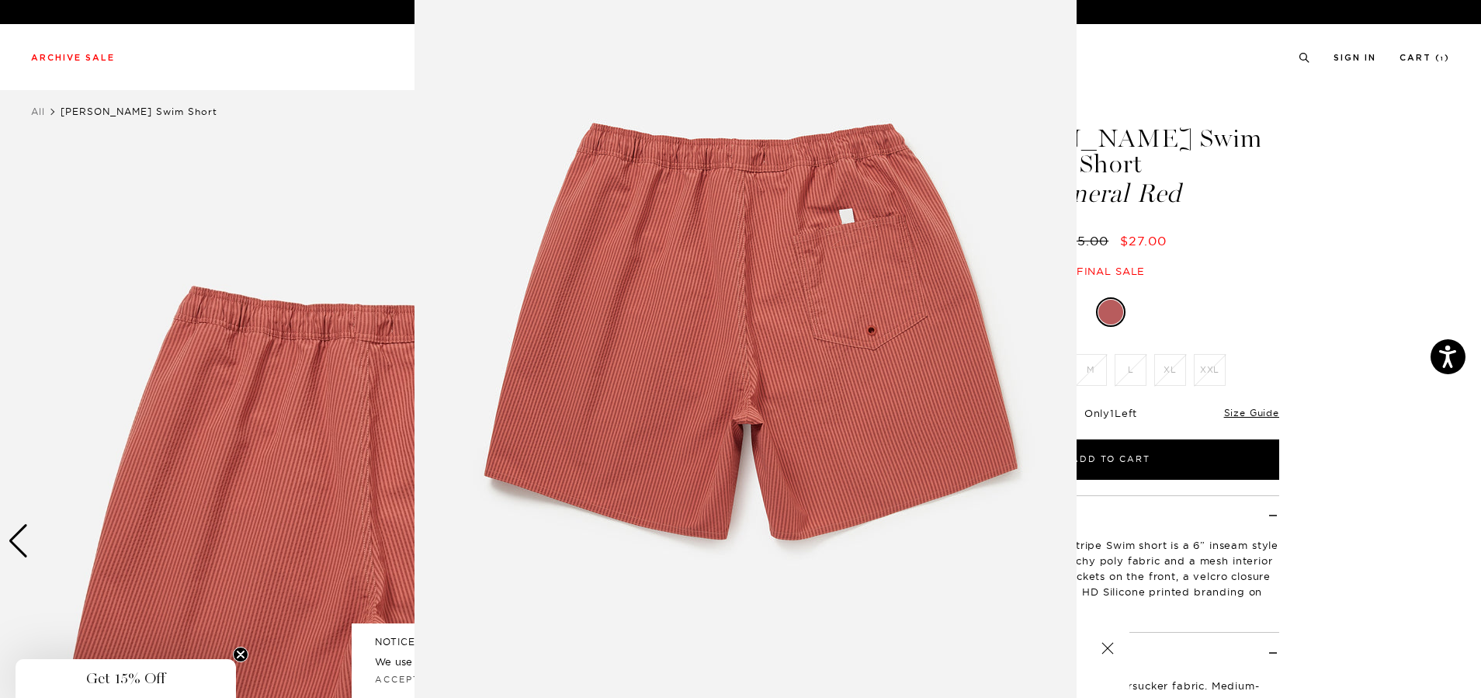
scroll to position [59, 0]
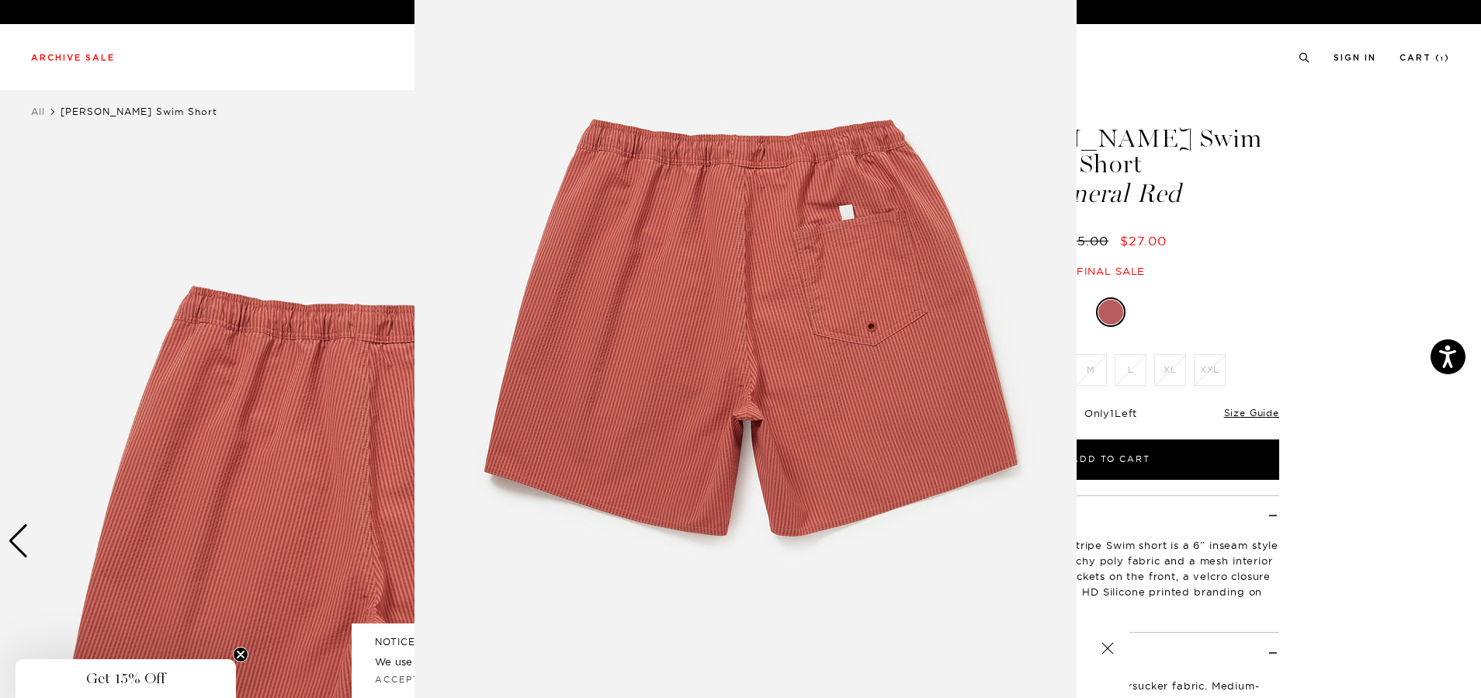
click at [15, 536] on figure at bounding box center [740, 349] width 1481 height 698
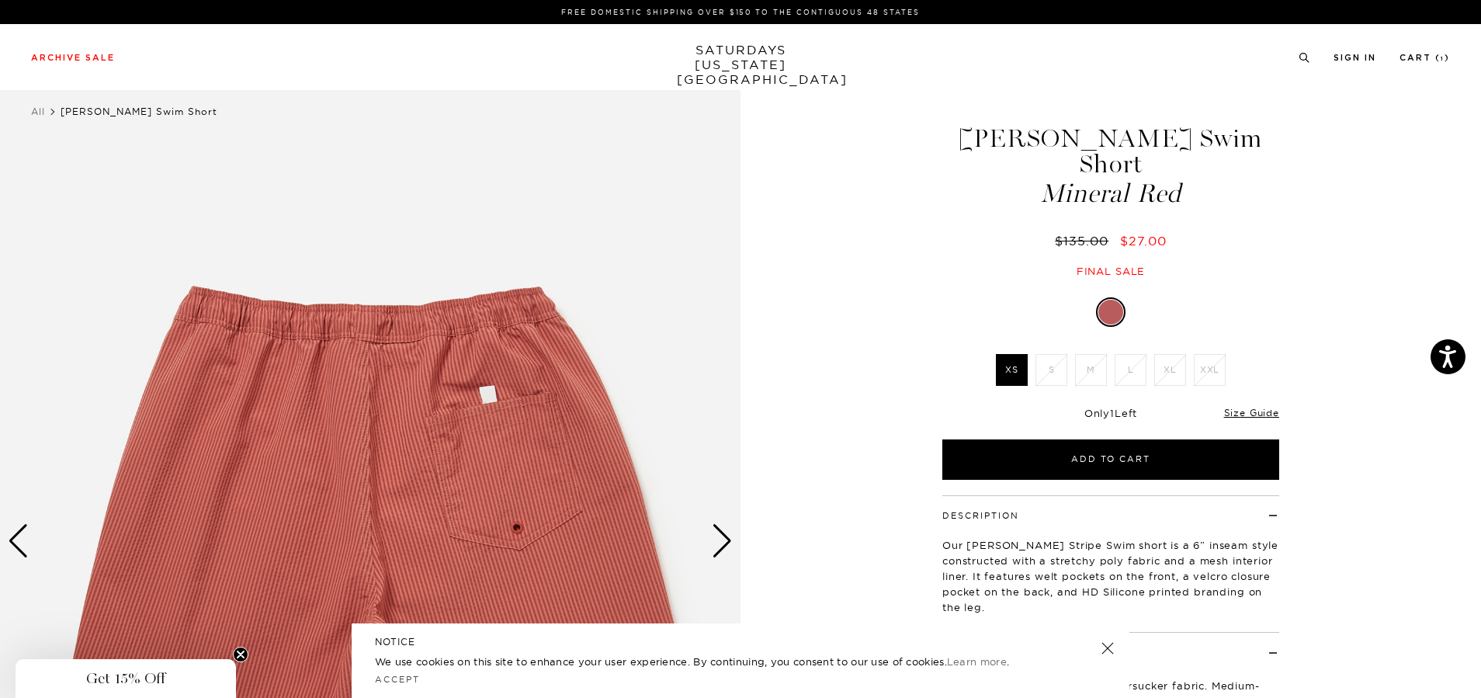
click at [15, 536] on div "Previous slide" at bounding box center [18, 541] width 21 height 34
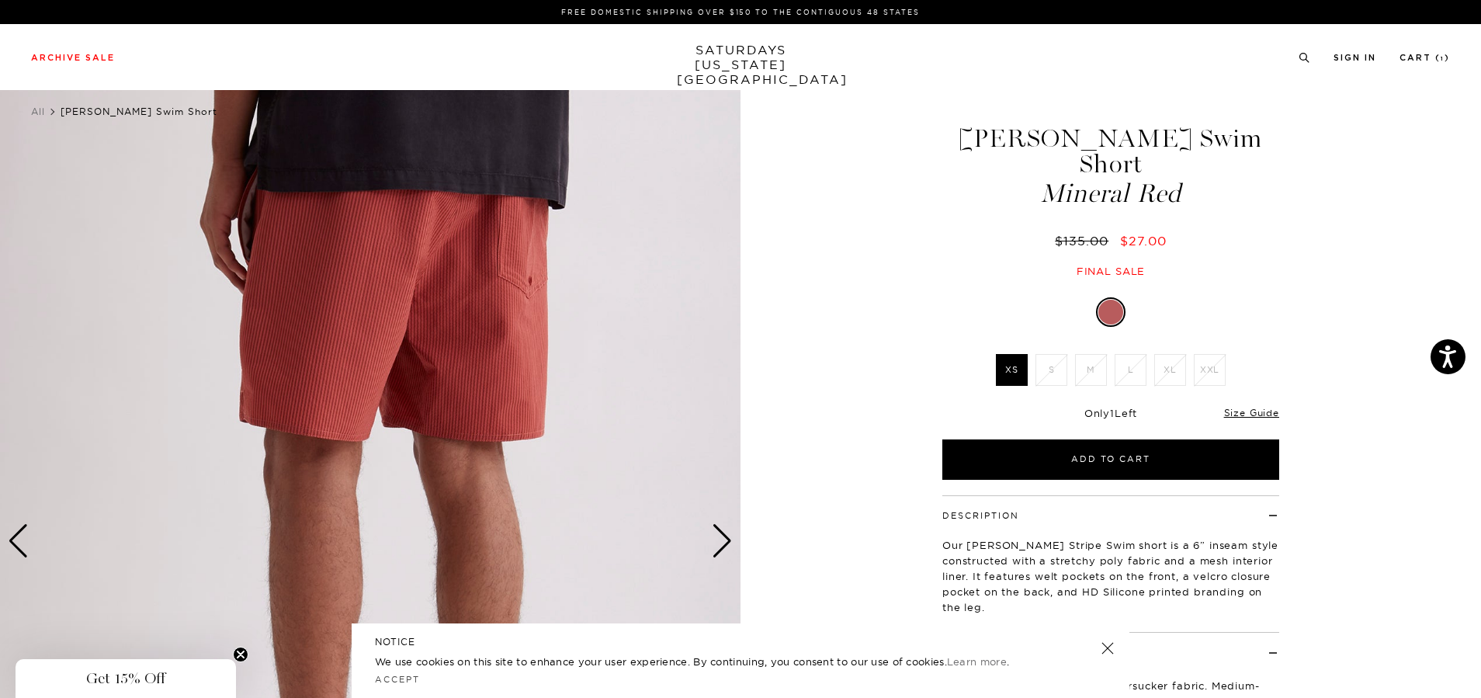
click at [15, 536] on div "Previous slide" at bounding box center [18, 541] width 21 height 34
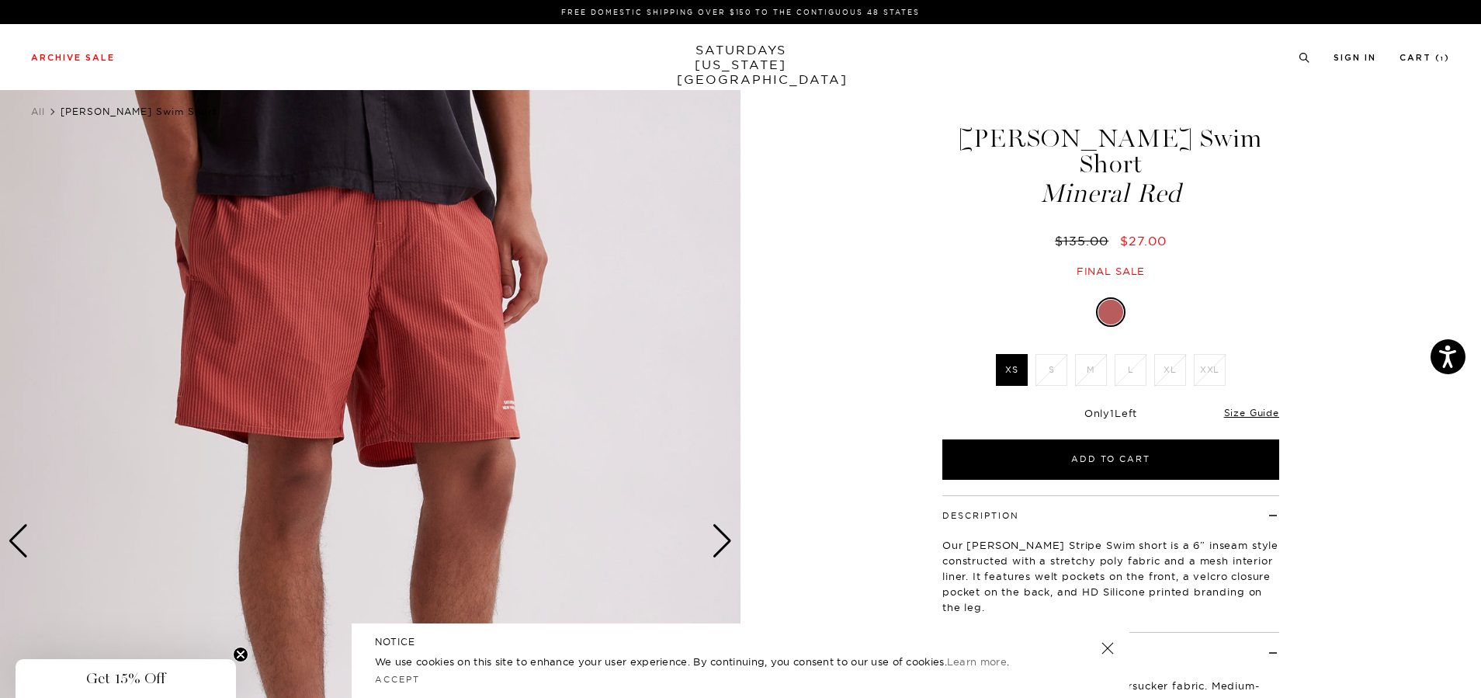
click at [15, 536] on div "Previous slide" at bounding box center [18, 541] width 21 height 34
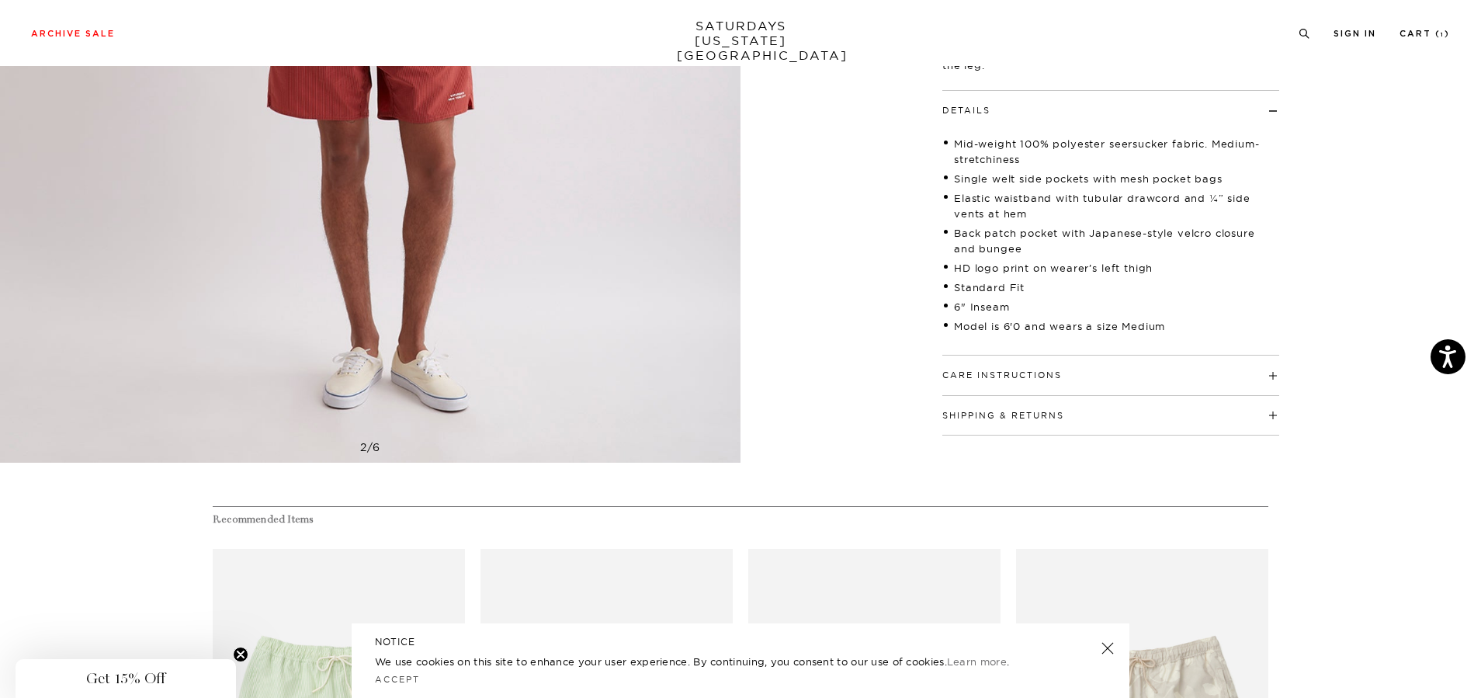
scroll to position [543, 0]
click at [1060, 356] on h4 "Care Instructions" at bounding box center [1110, 367] width 337 height 26
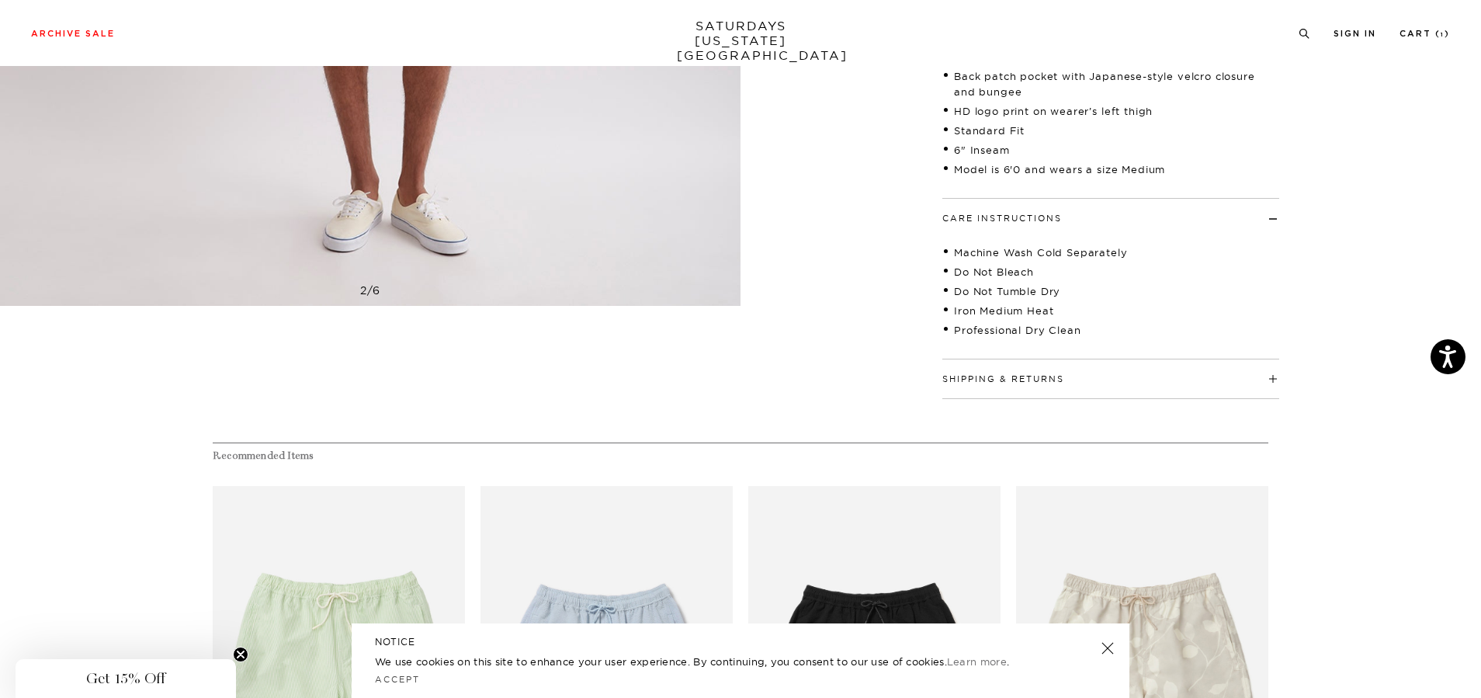
click at [1063, 383] on button "Shipping & Returns" at bounding box center [1003, 379] width 122 height 9
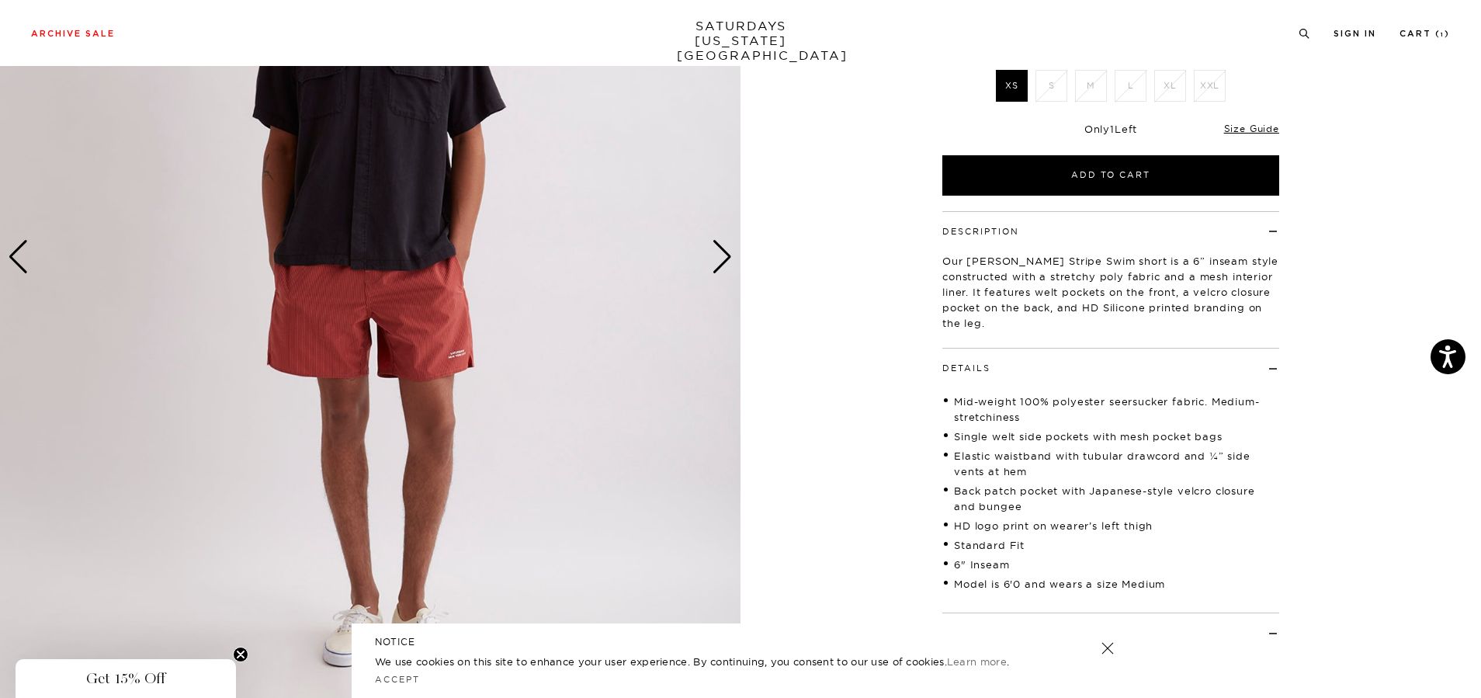
scroll to position [310, 0]
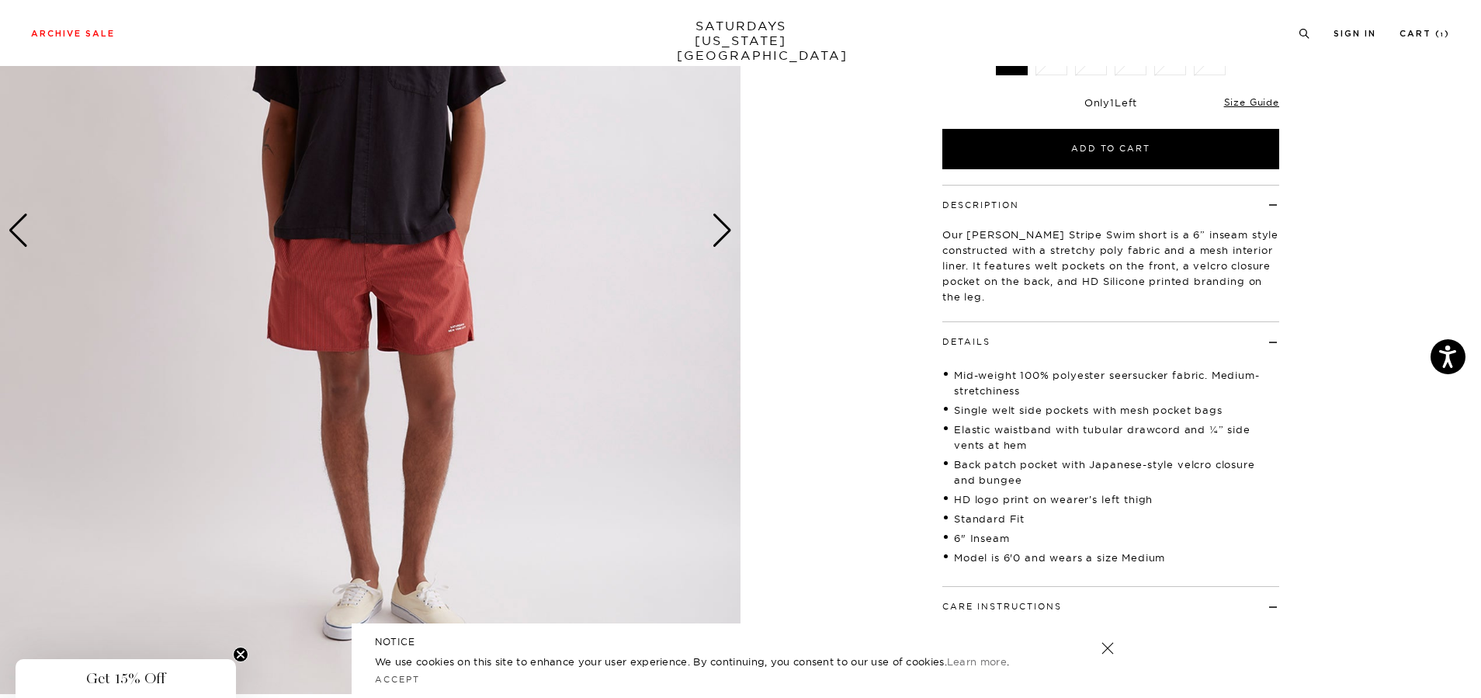
click at [740, 206] on img at bounding box center [370, 231] width 740 height 926
click at [734, 223] on img at bounding box center [370, 231] width 740 height 926
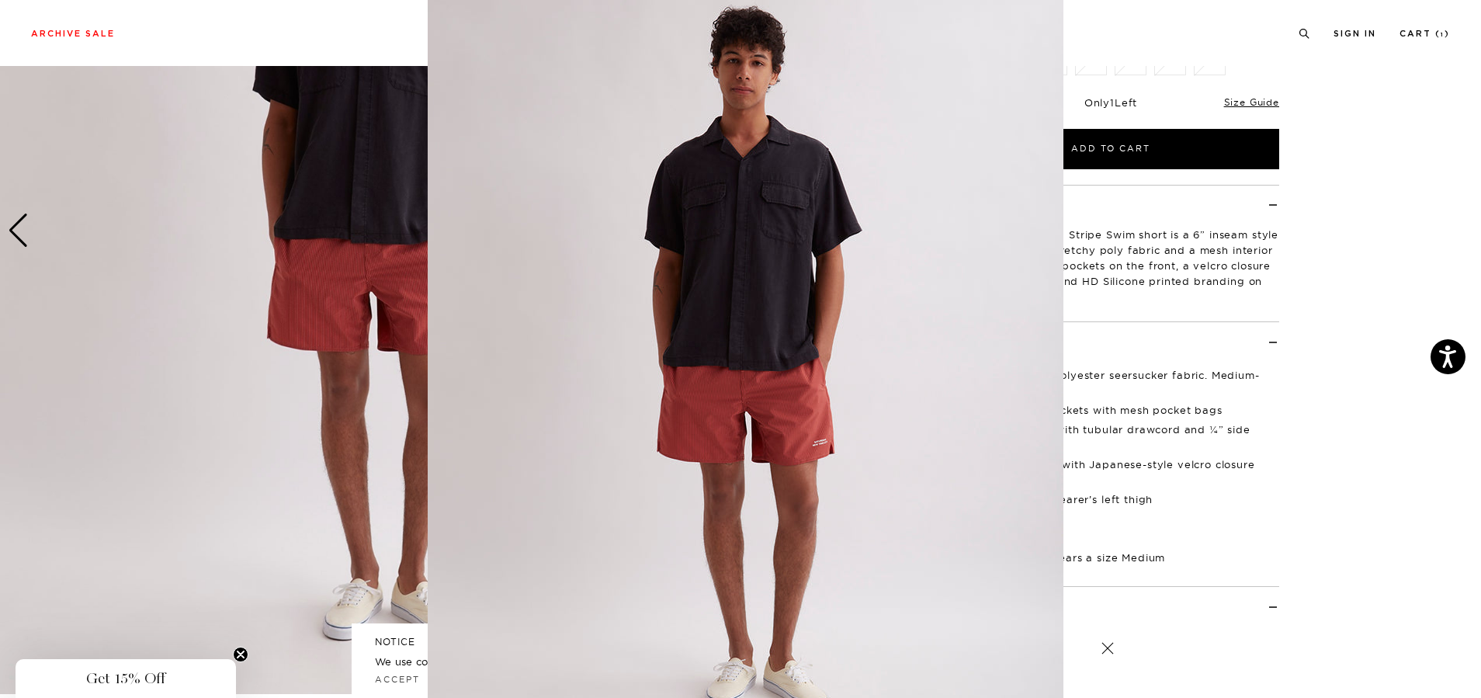
scroll to position [37, 0]
click at [39, 294] on figure at bounding box center [740, 349] width 1481 height 698
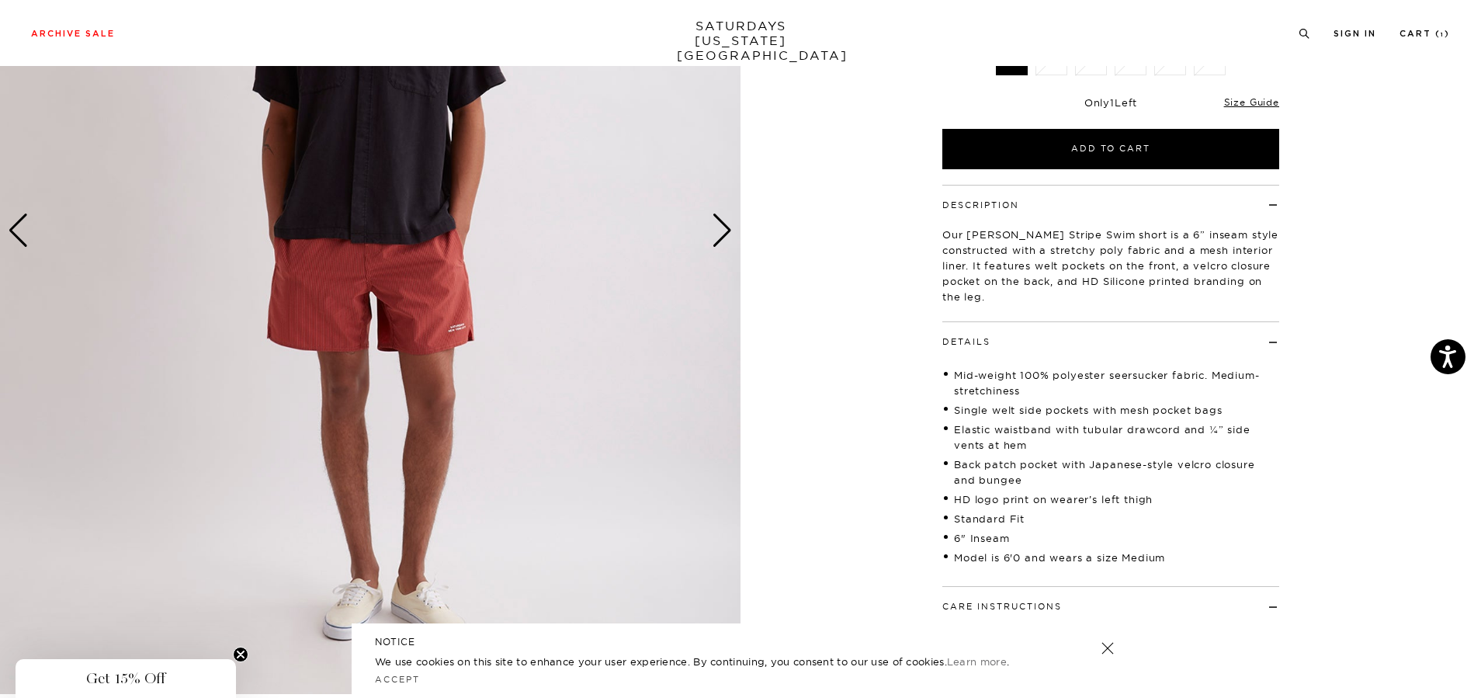
click at [17, 249] on img at bounding box center [370, 231] width 740 height 926
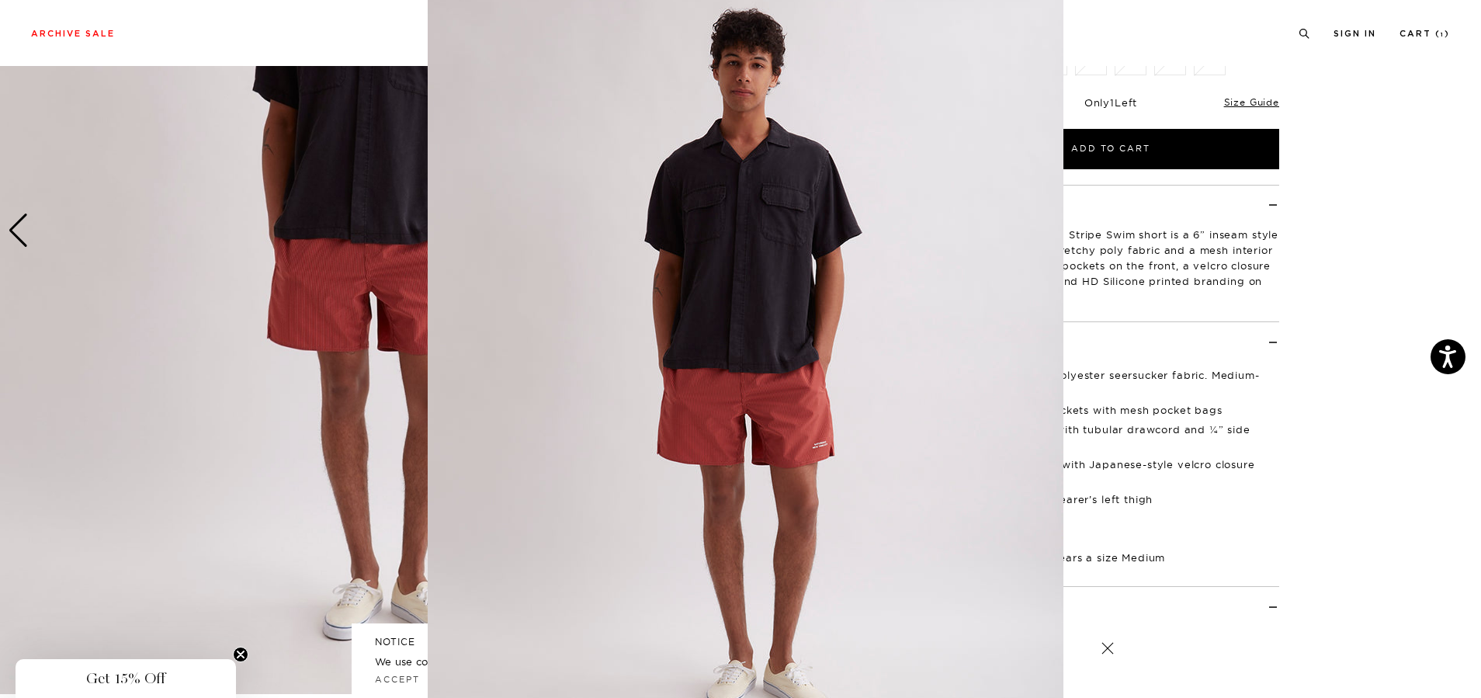
scroll to position [33, 0]
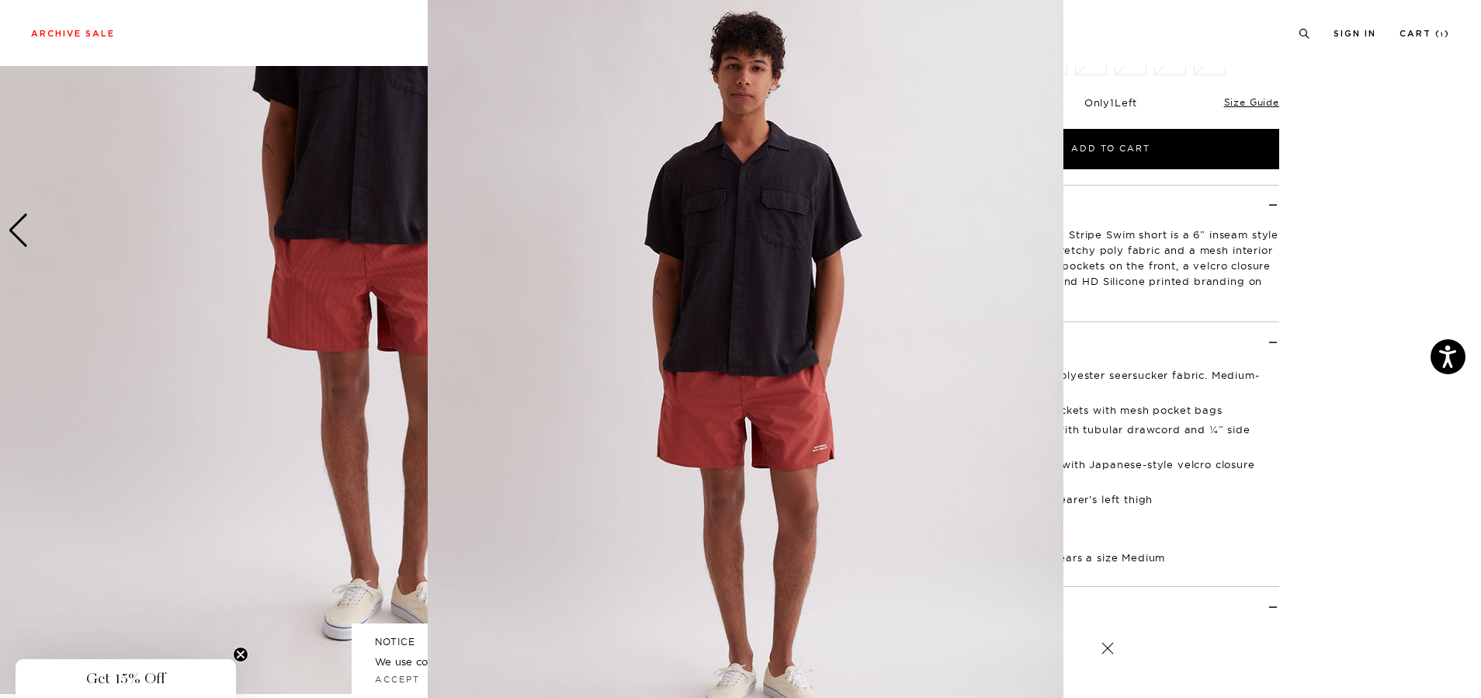
click at [17, 243] on figure at bounding box center [740, 349] width 1481 height 698
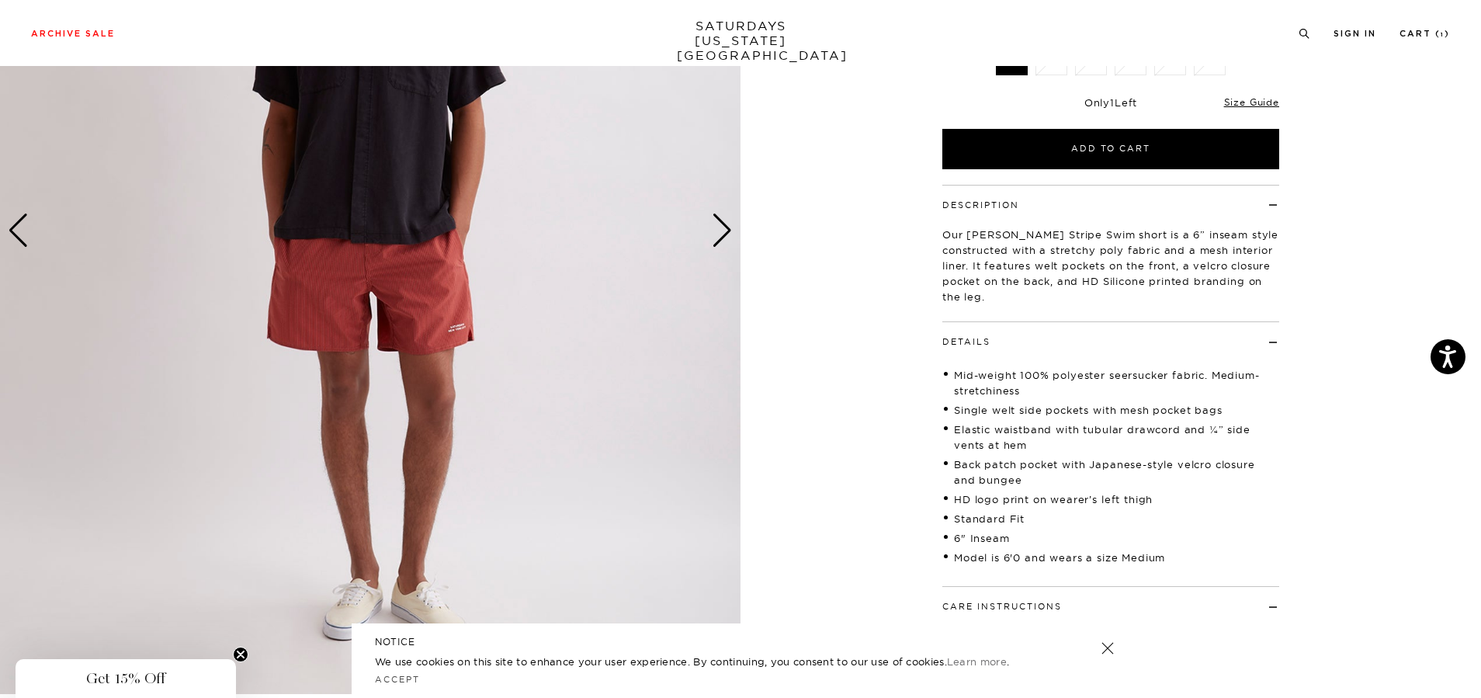
click at [16, 236] on div "Previous slide" at bounding box center [18, 230] width 21 height 34
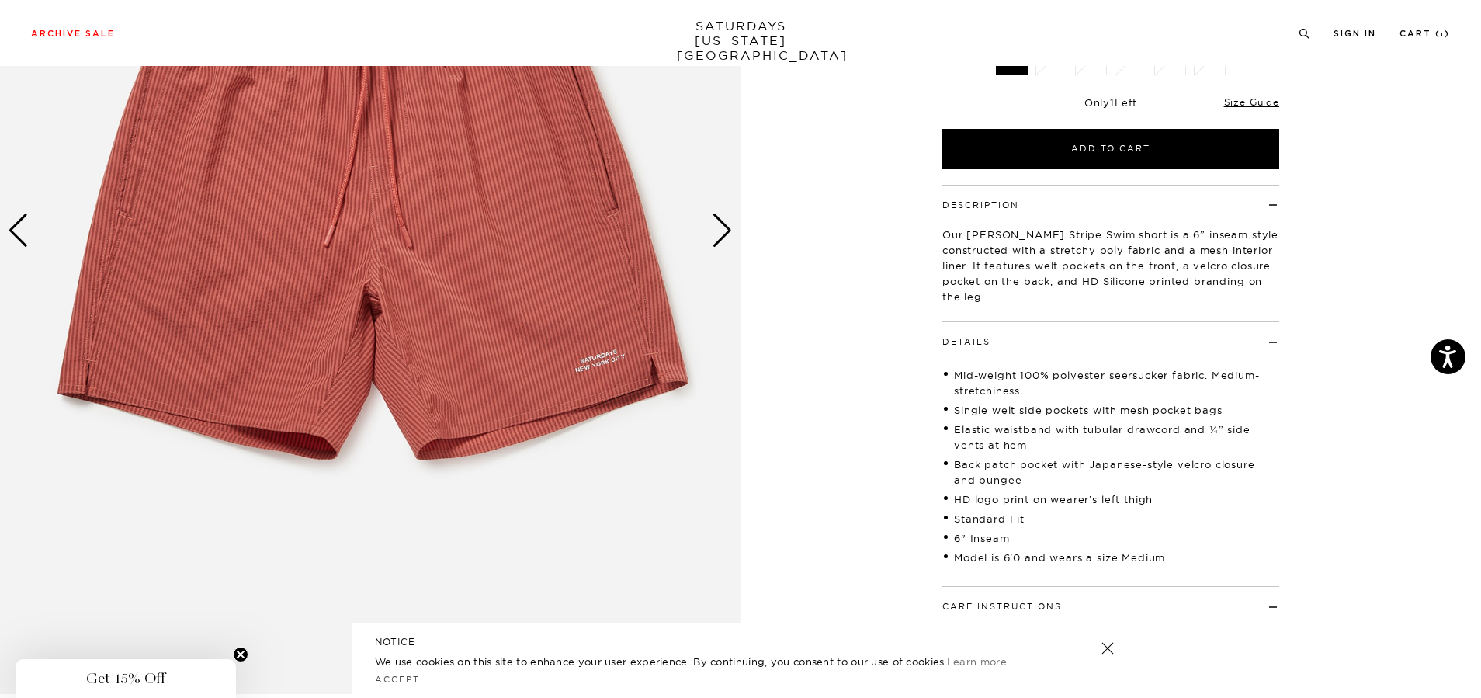
click at [13, 228] on div "Previous slide" at bounding box center [18, 230] width 21 height 34
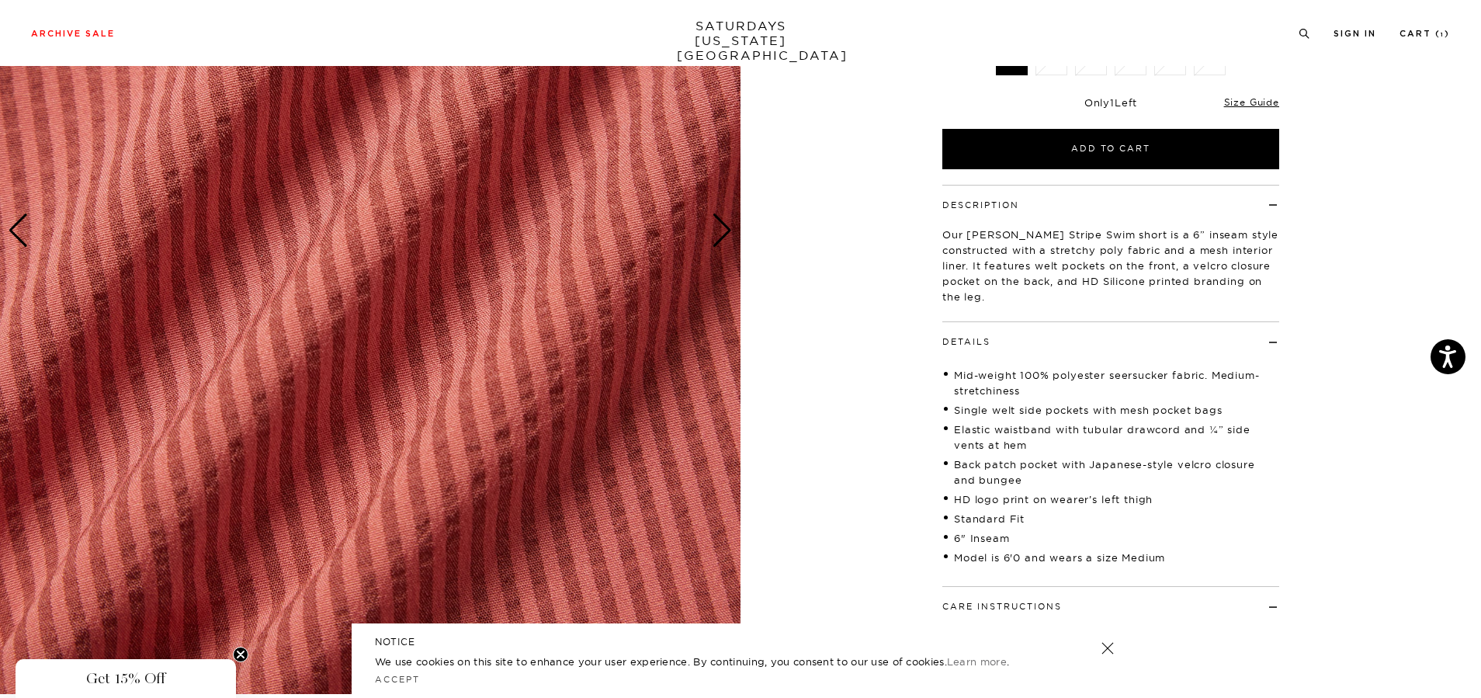
click at [13, 228] on div "Previous slide" at bounding box center [18, 230] width 21 height 34
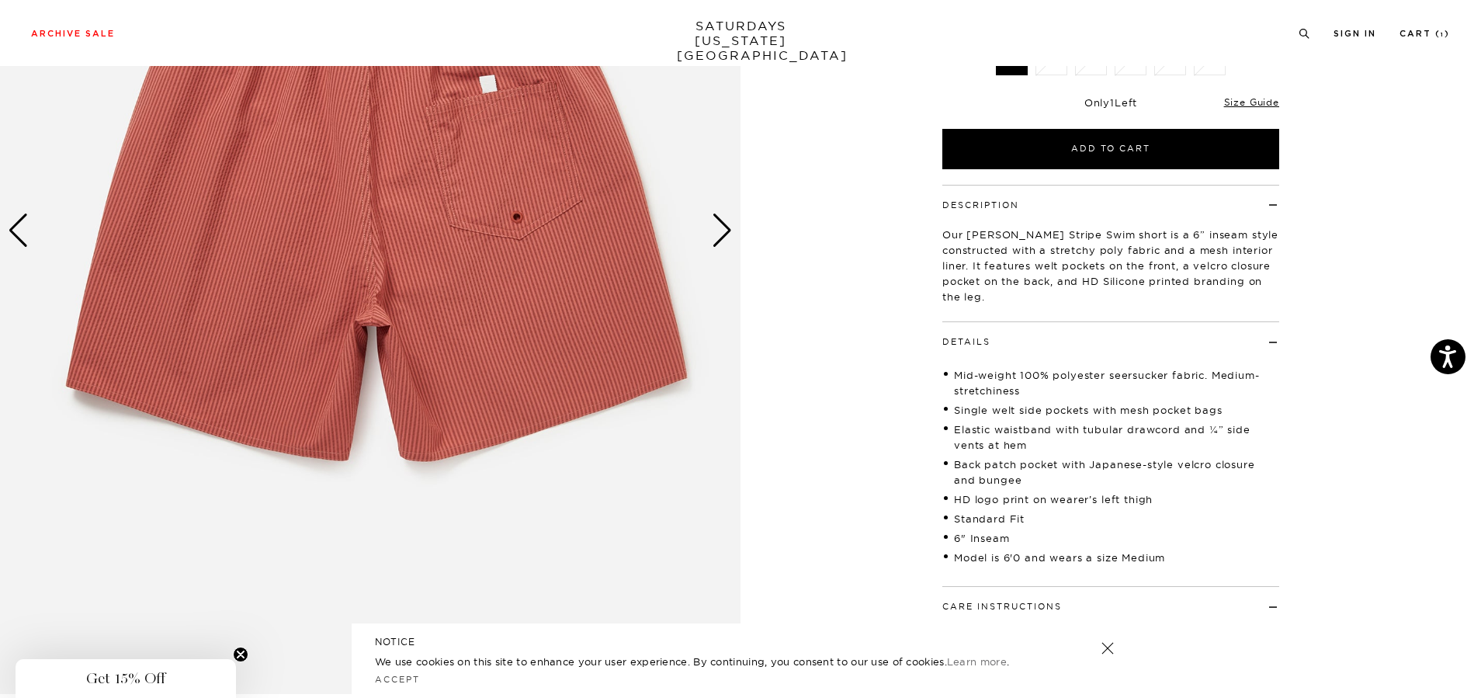
click at [13, 228] on div "Previous slide" at bounding box center [18, 230] width 21 height 34
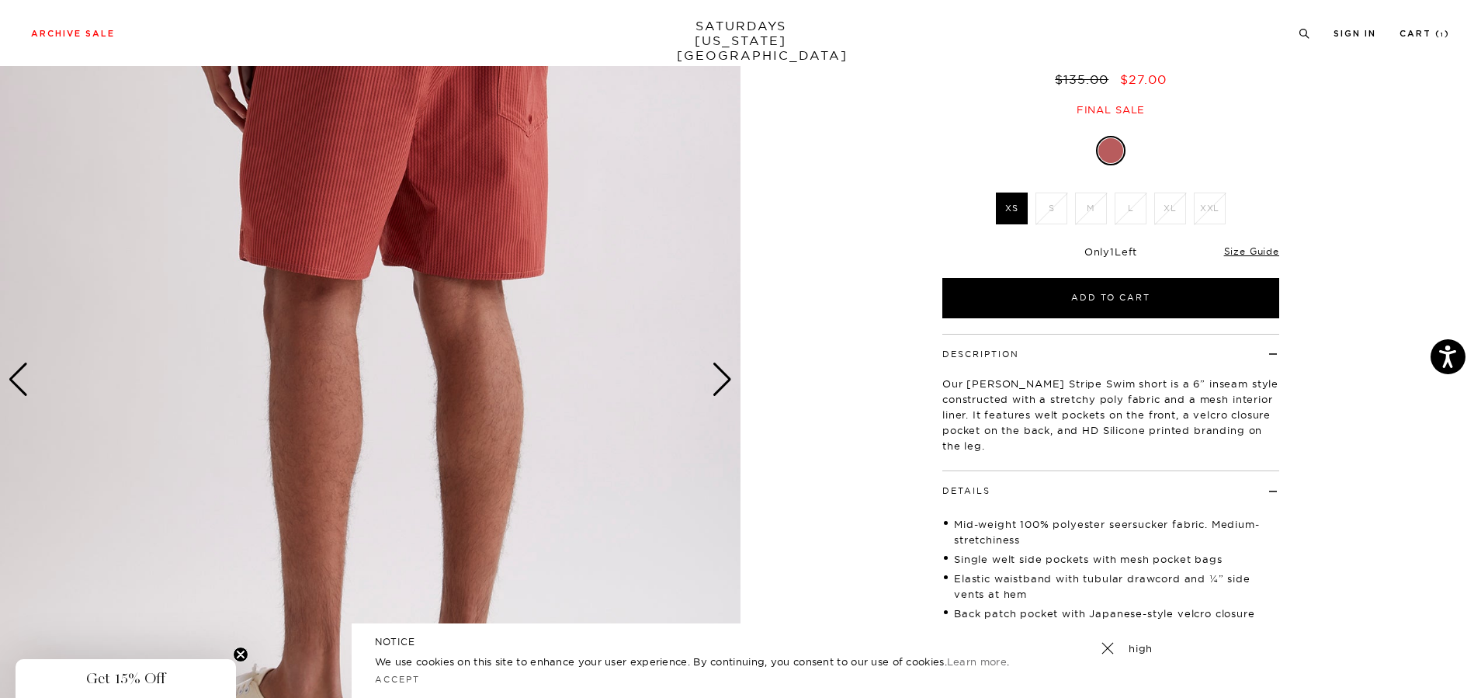
scroll to position [155, 0]
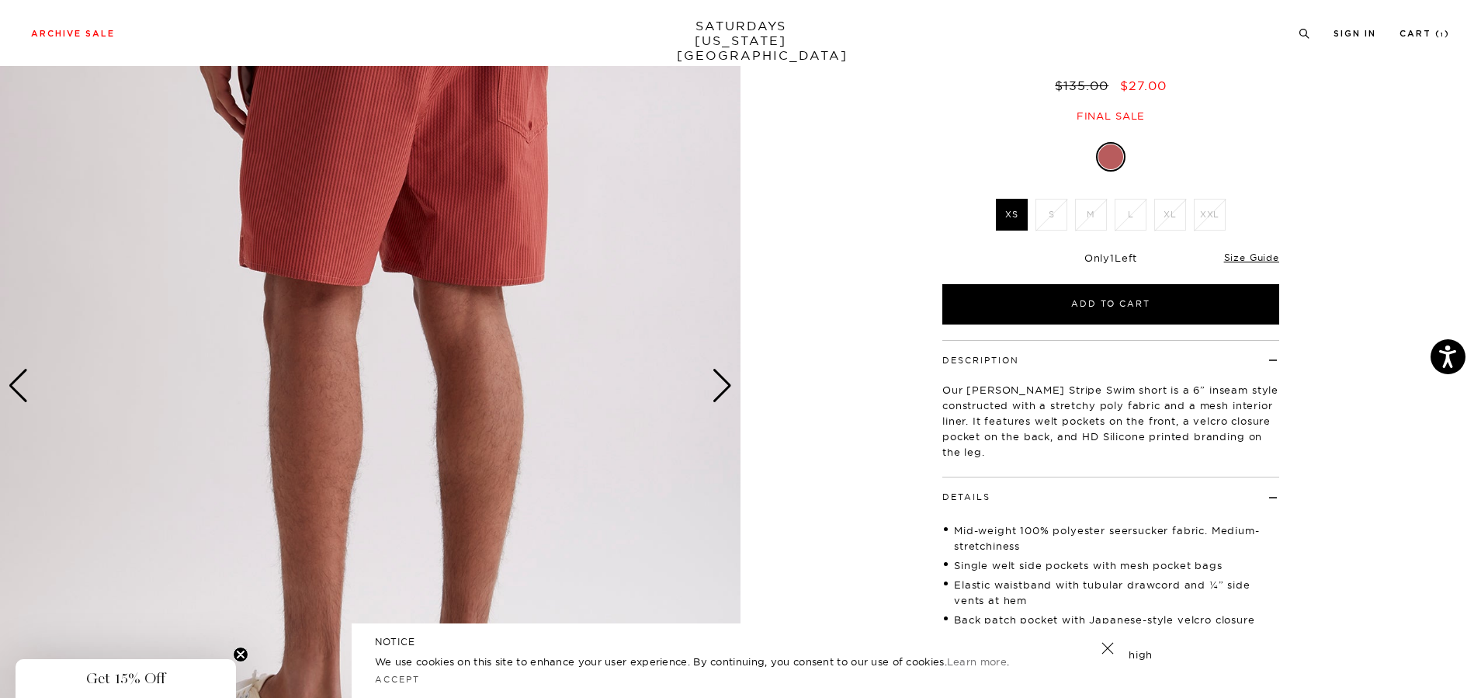
click at [19, 376] on div "Previous slide" at bounding box center [18, 386] width 21 height 34
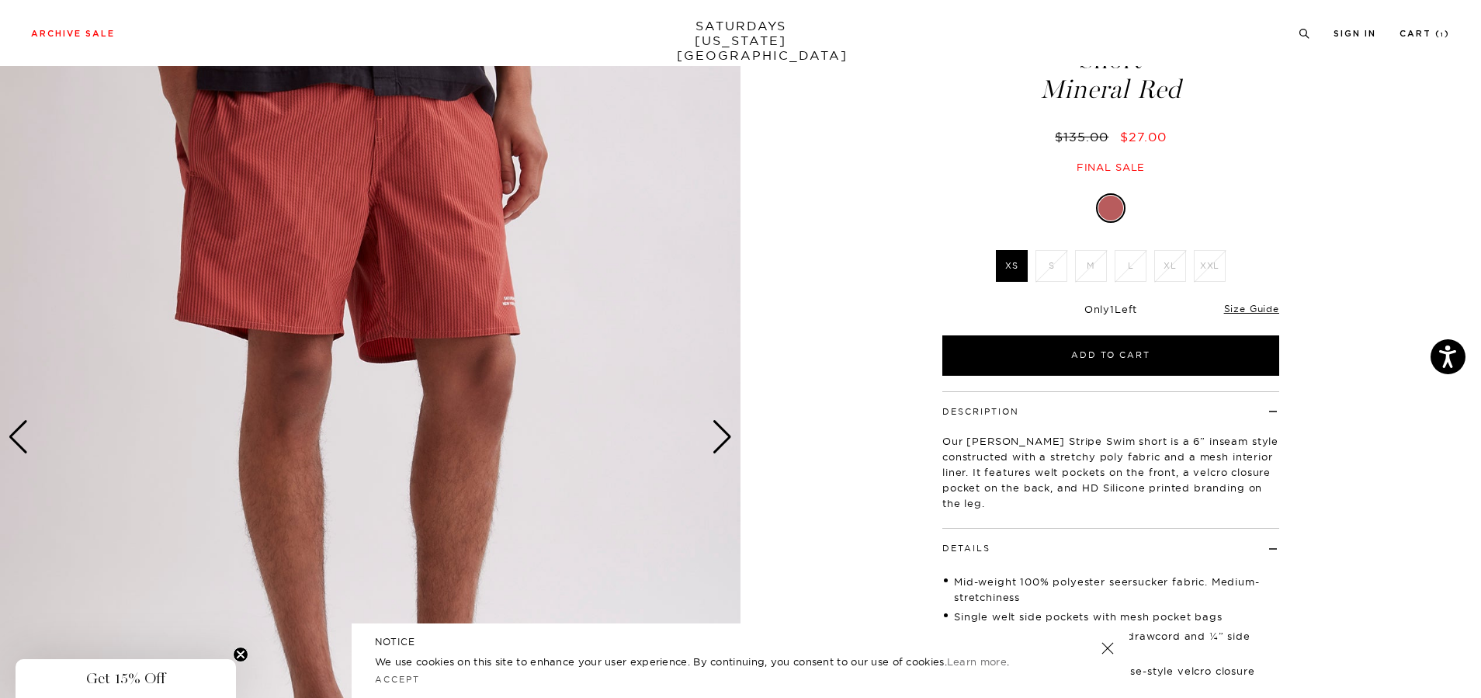
scroll to position [0, 0]
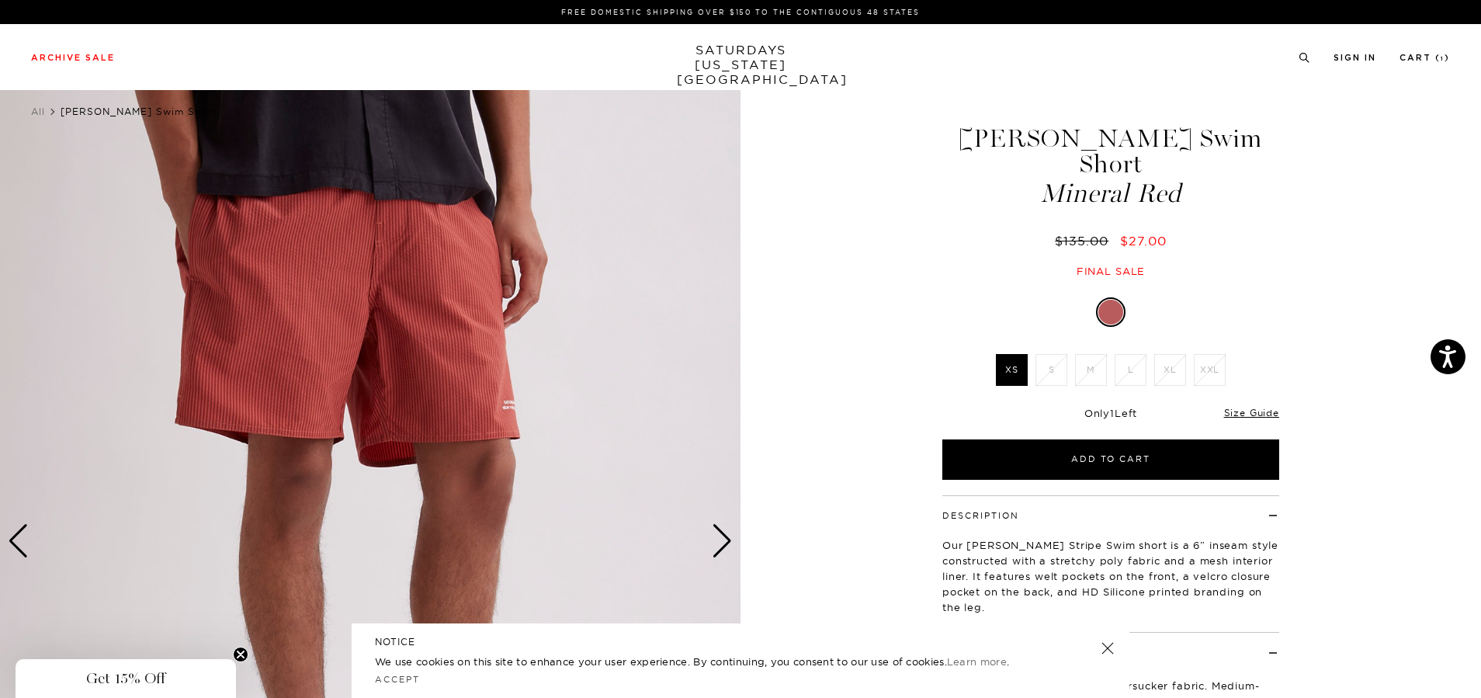
click at [22, 534] on div "Previous slide" at bounding box center [18, 541] width 21 height 34
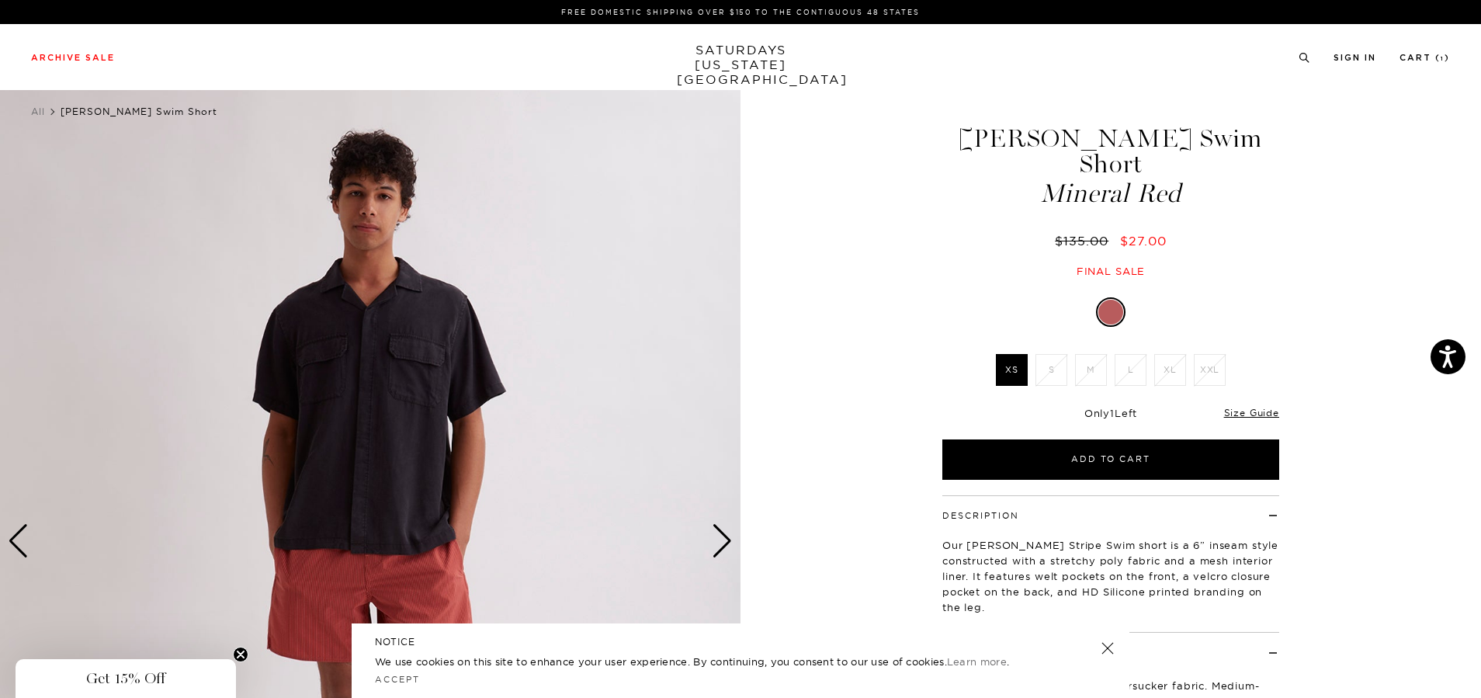
click at [22, 534] on div "Previous slide" at bounding box center [18, 541] width 21 height 34
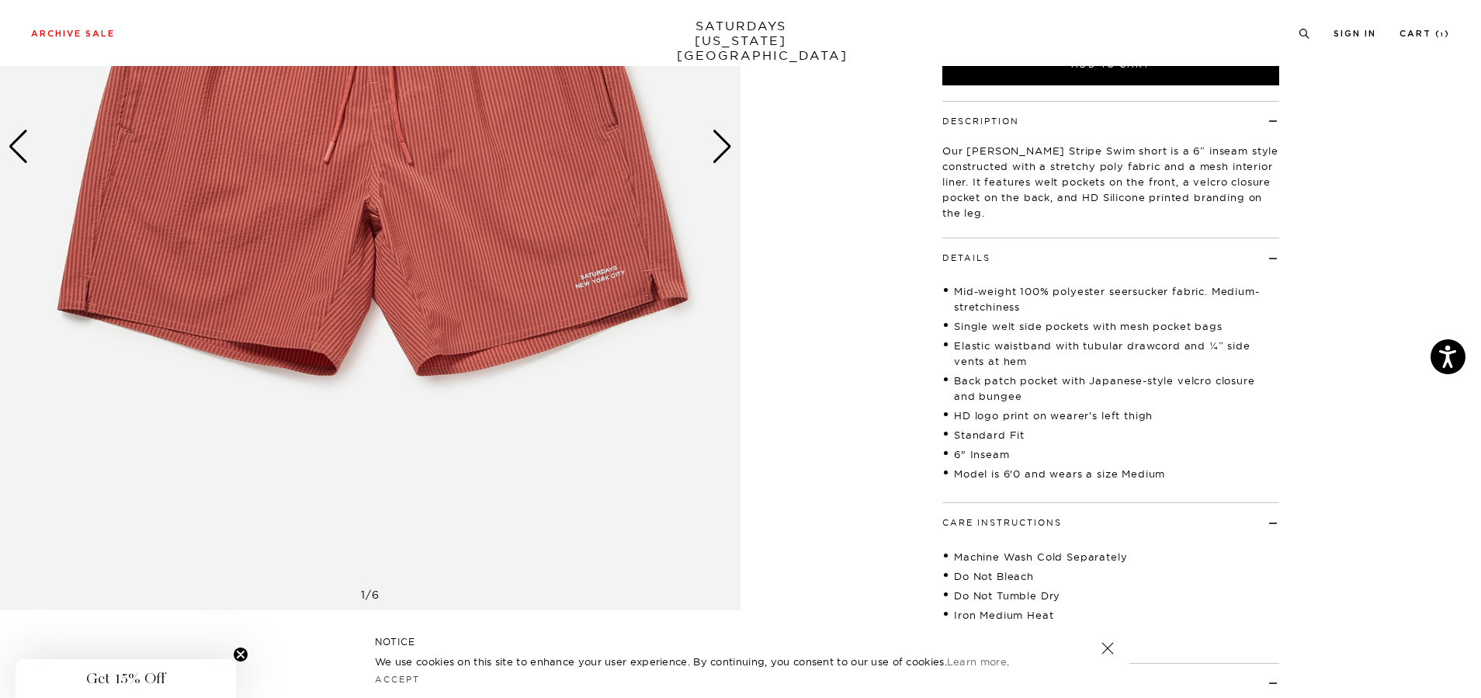
scroll to position [233, 0]
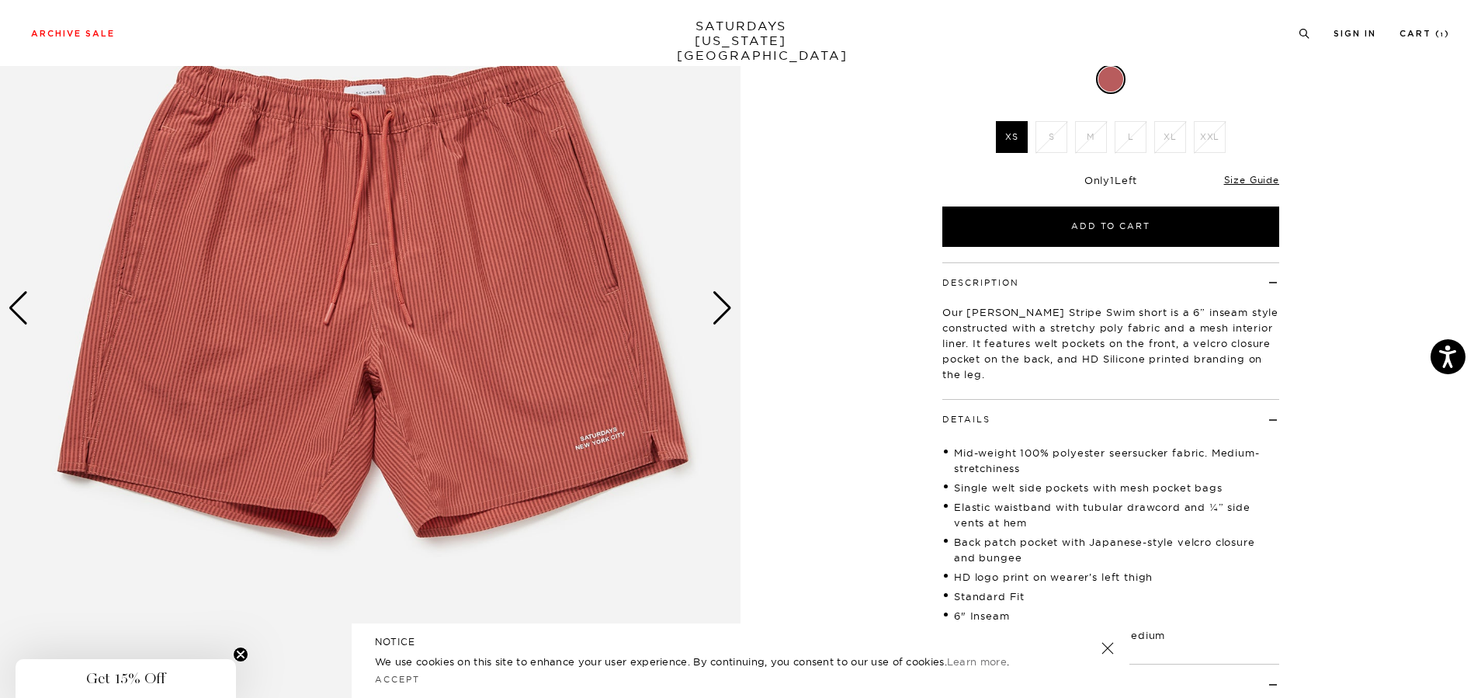
click at [727, 294] on div "Next slide" at bounding box center [722, 308] width 21 height 34
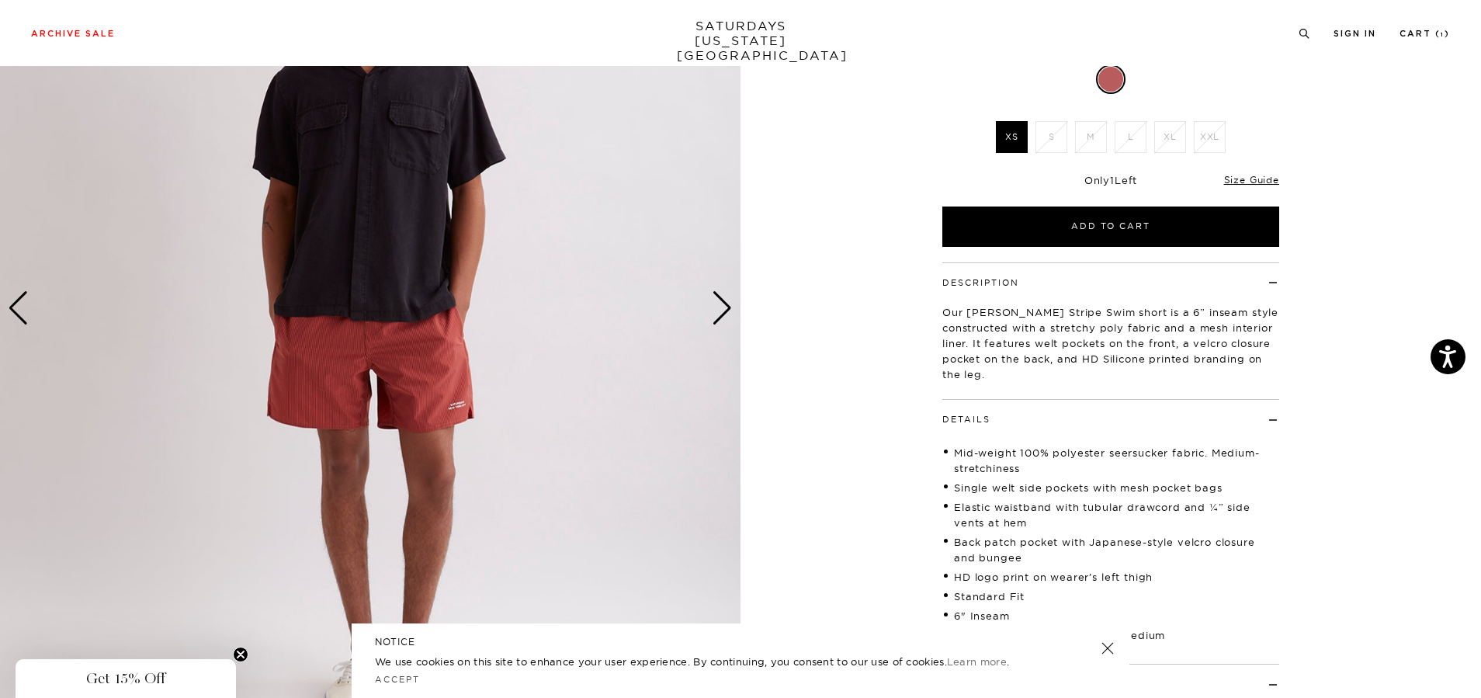
click at [727, 294] on div "Next slide" at bounding box center [722, 308] width 21 height 34
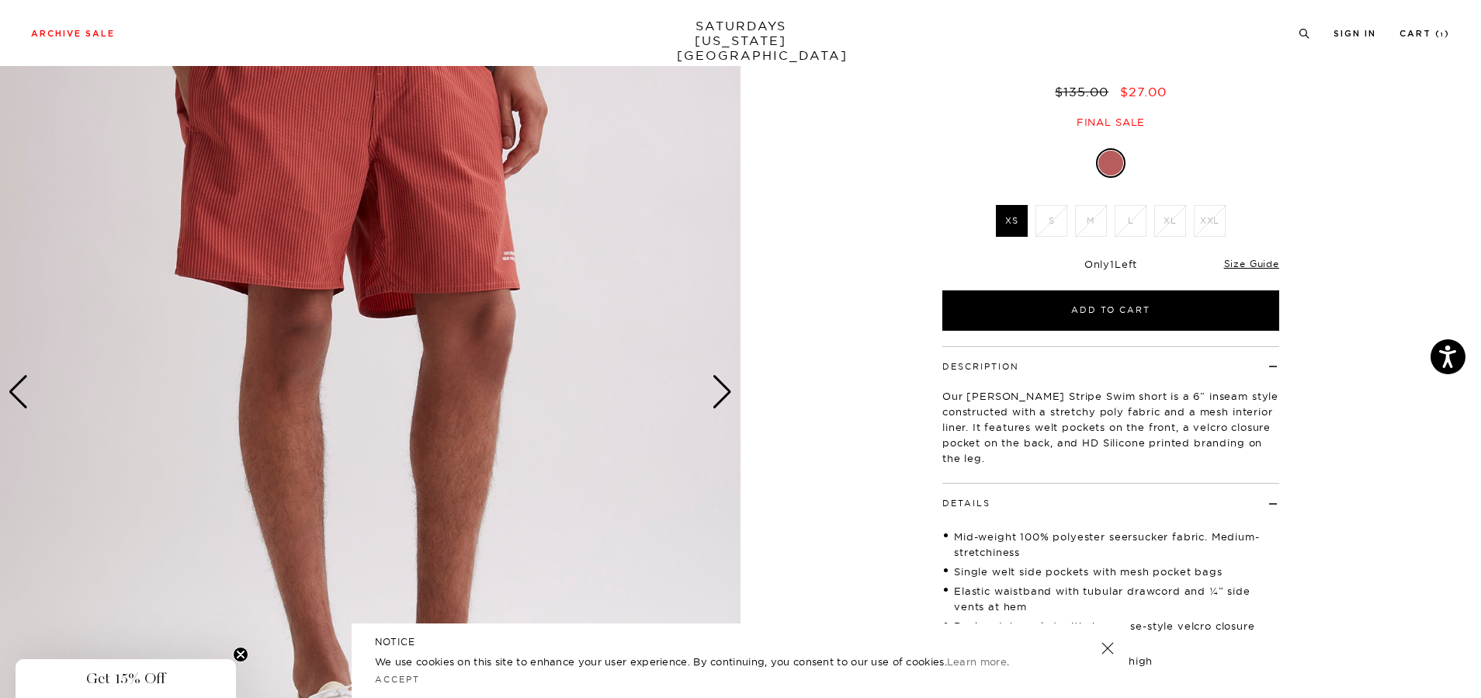
scroll to position [78, 0]
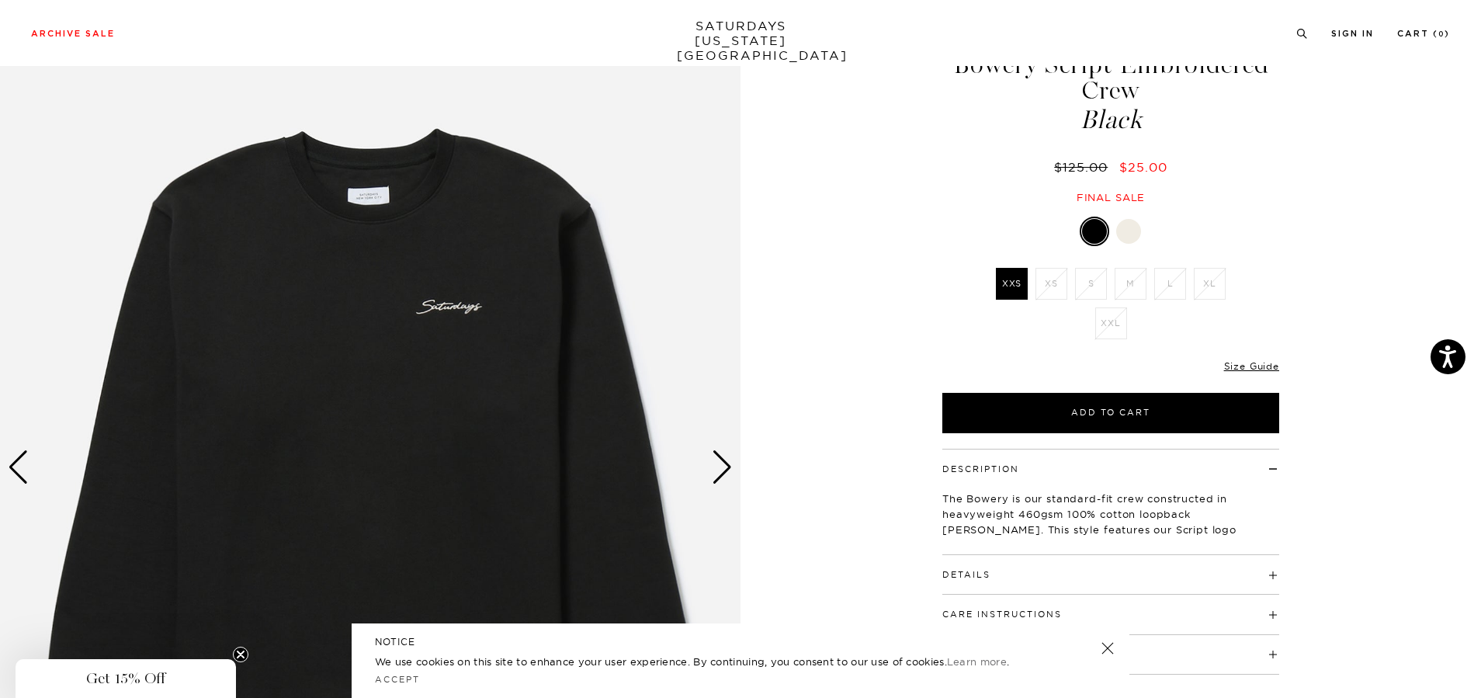
scroll to position [78, 0]
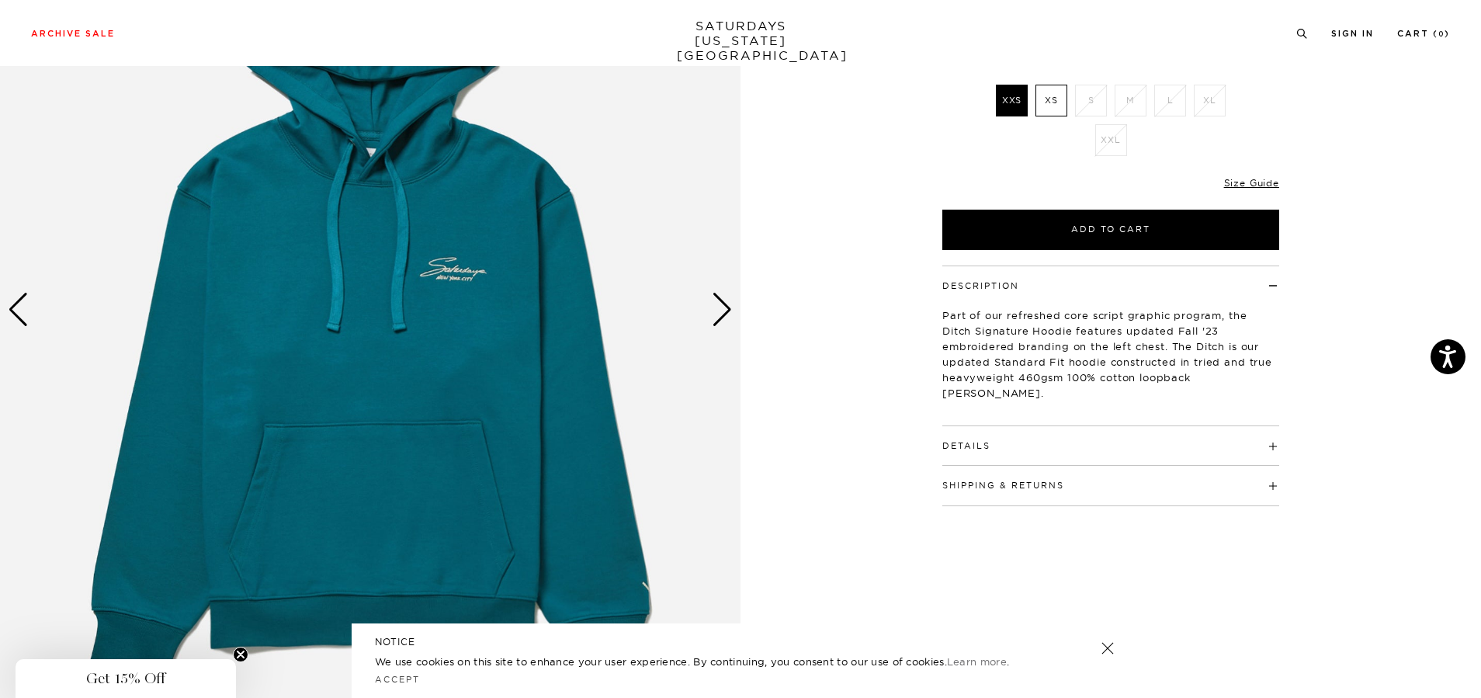
scroll to position [233, 0]
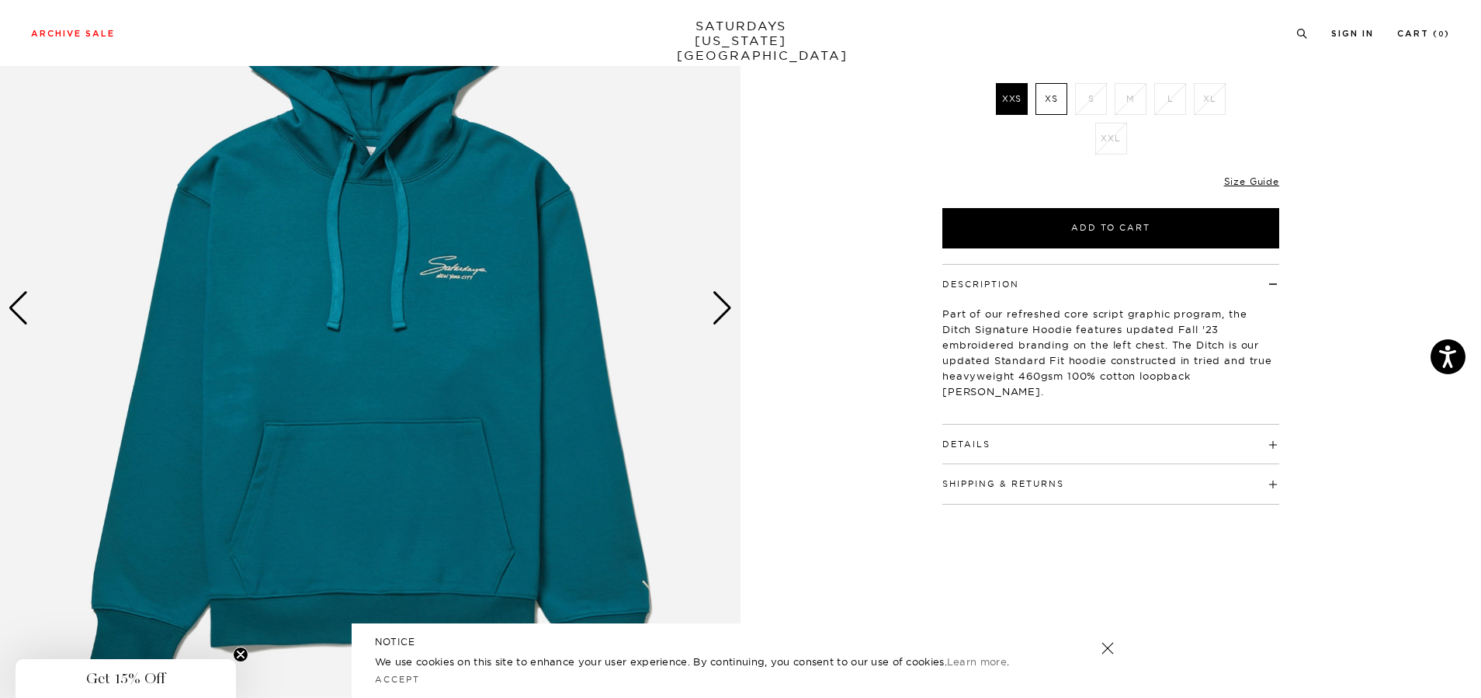
click at [717, 297] on div "Next slide" at bounding box center [722, 308] width 21 height 34
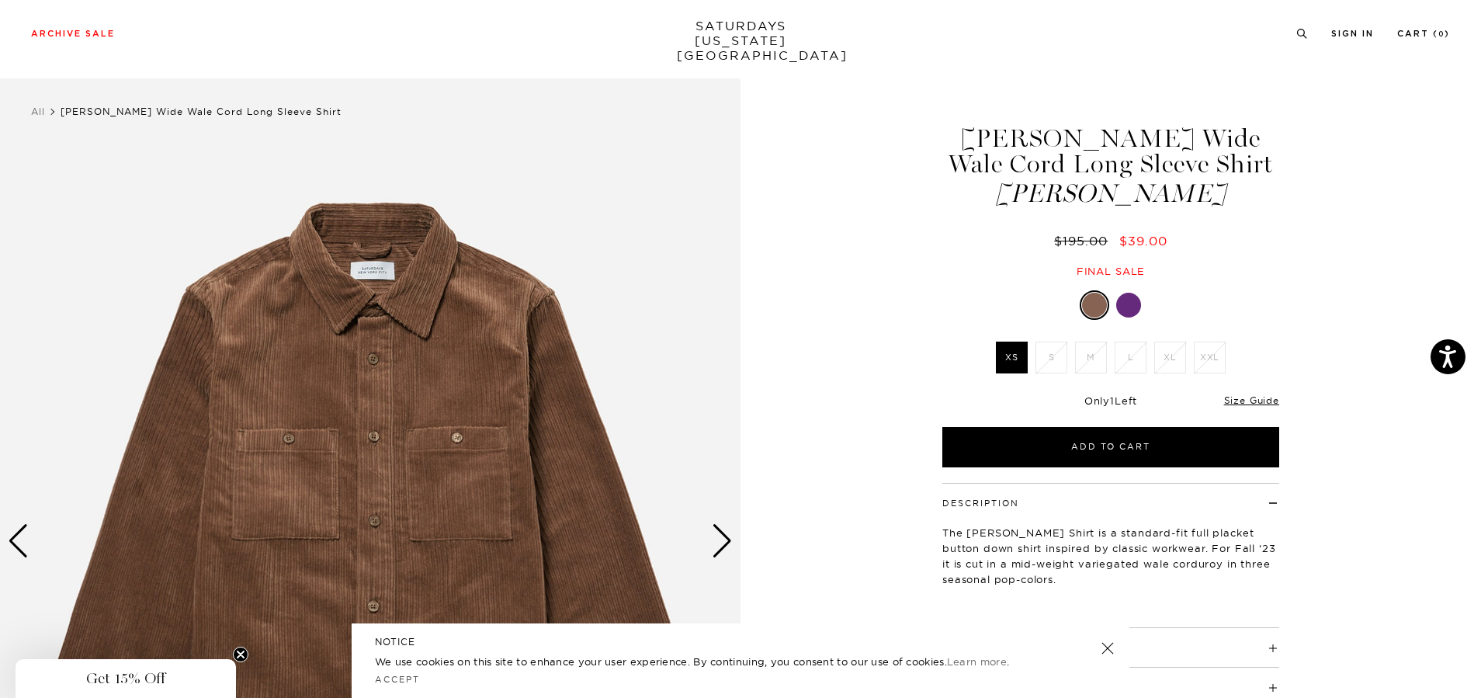
scroll to position [155, 0]
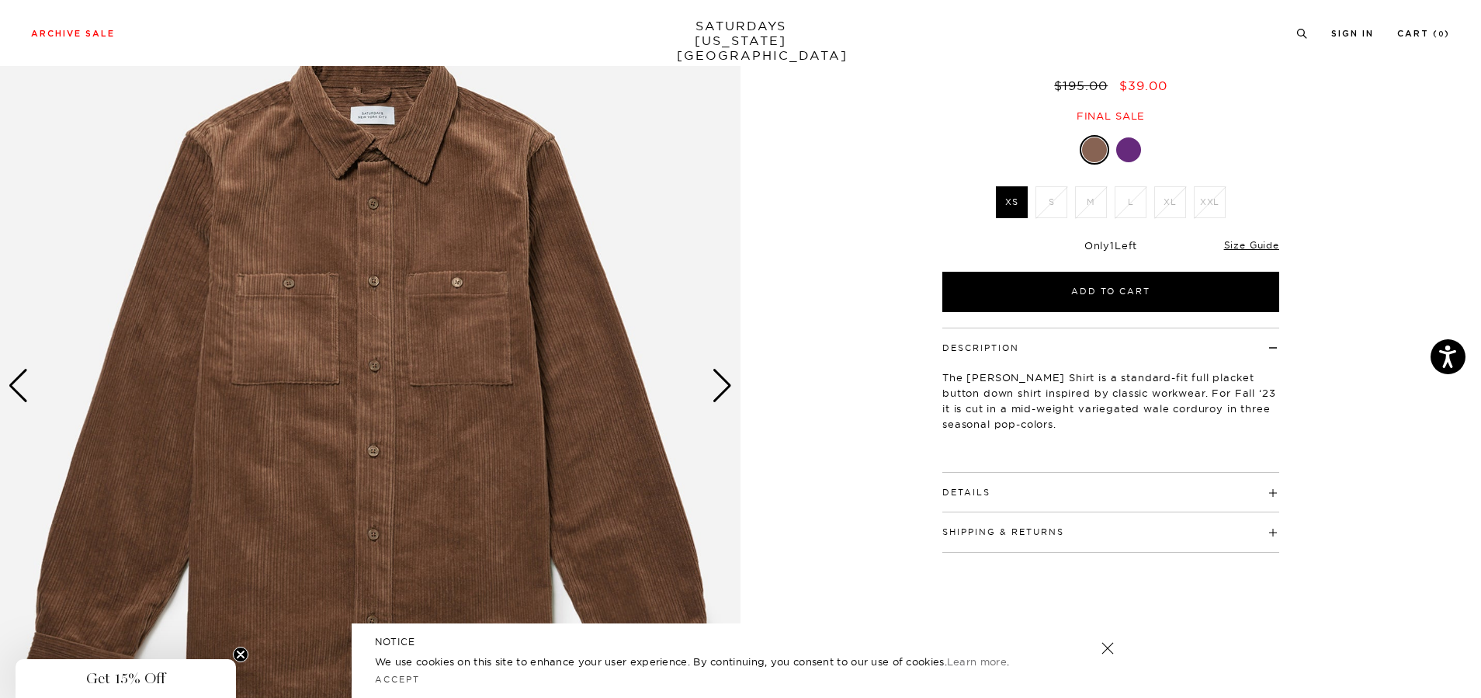
click at [722, 383] on div "Next slide" at bounding box center [722, 386] width 21 height 34
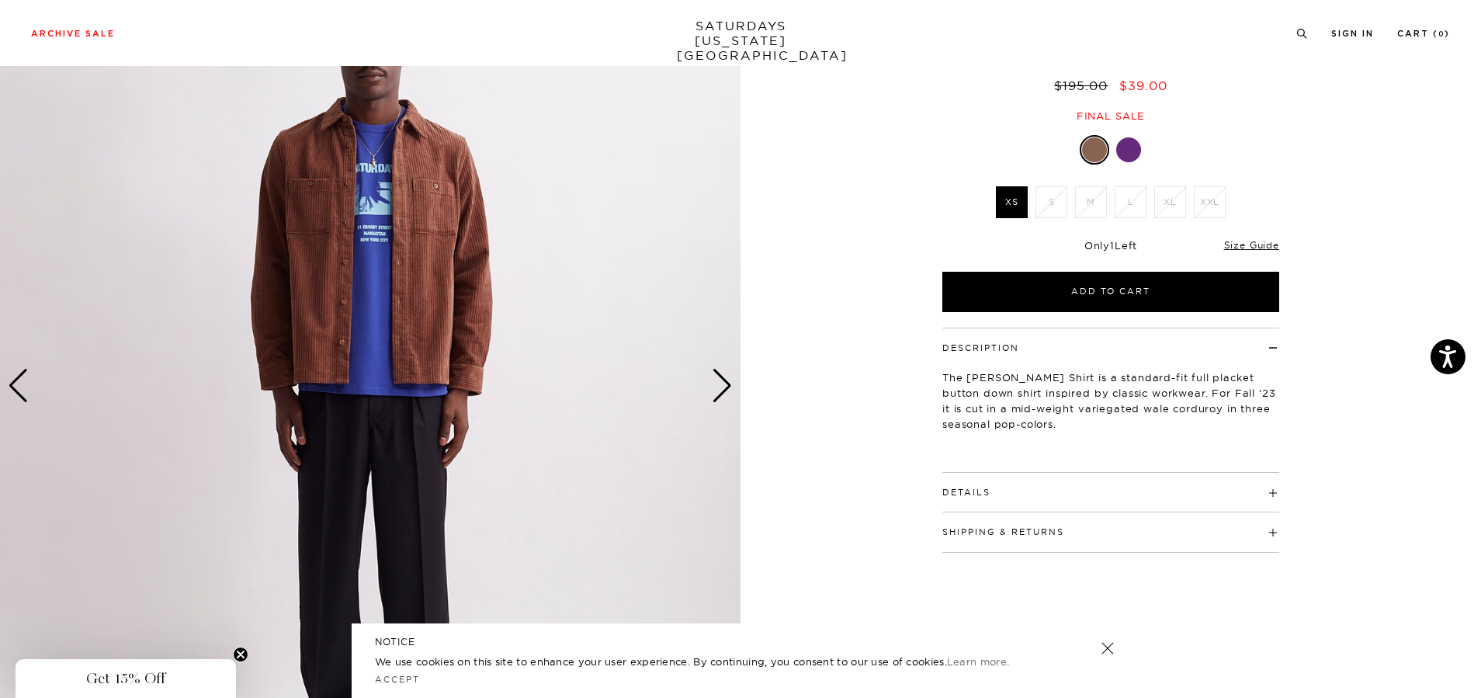
click at [722, 383] on div "Next slide" at bounding box center [722, 386] width 21 height 34
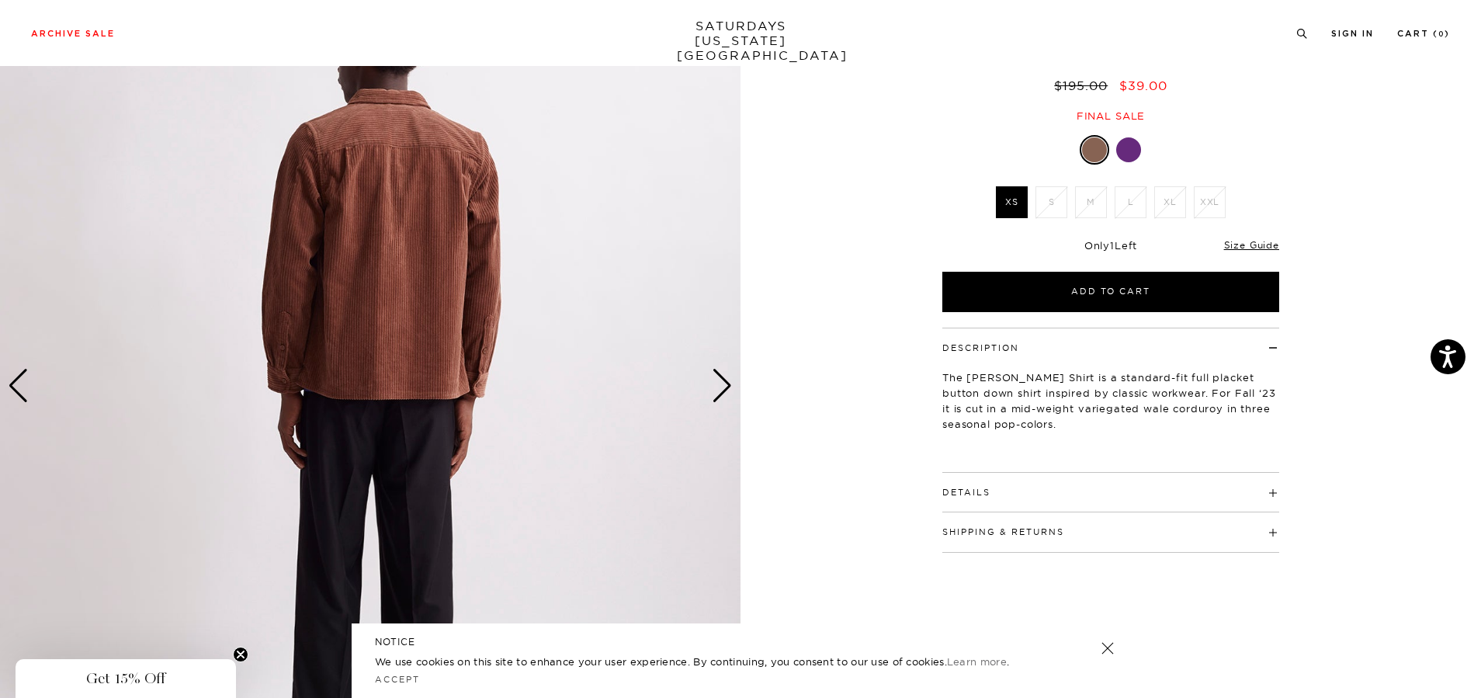
click at [722, 383] on div "Next slide" at bounding box center [722, 386] width 21 height 34
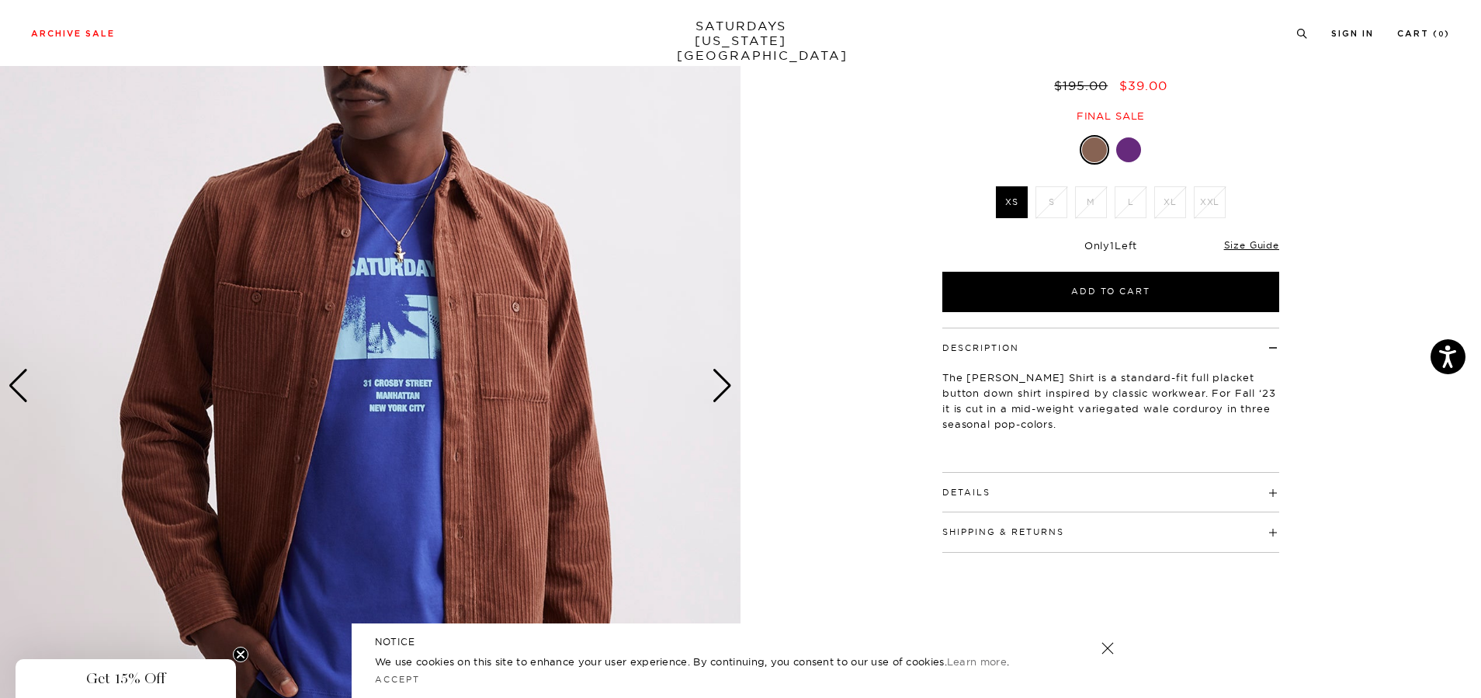
click at [722, 383] on div "Next slide" at bounding box center [722, 386] width 21 height 34
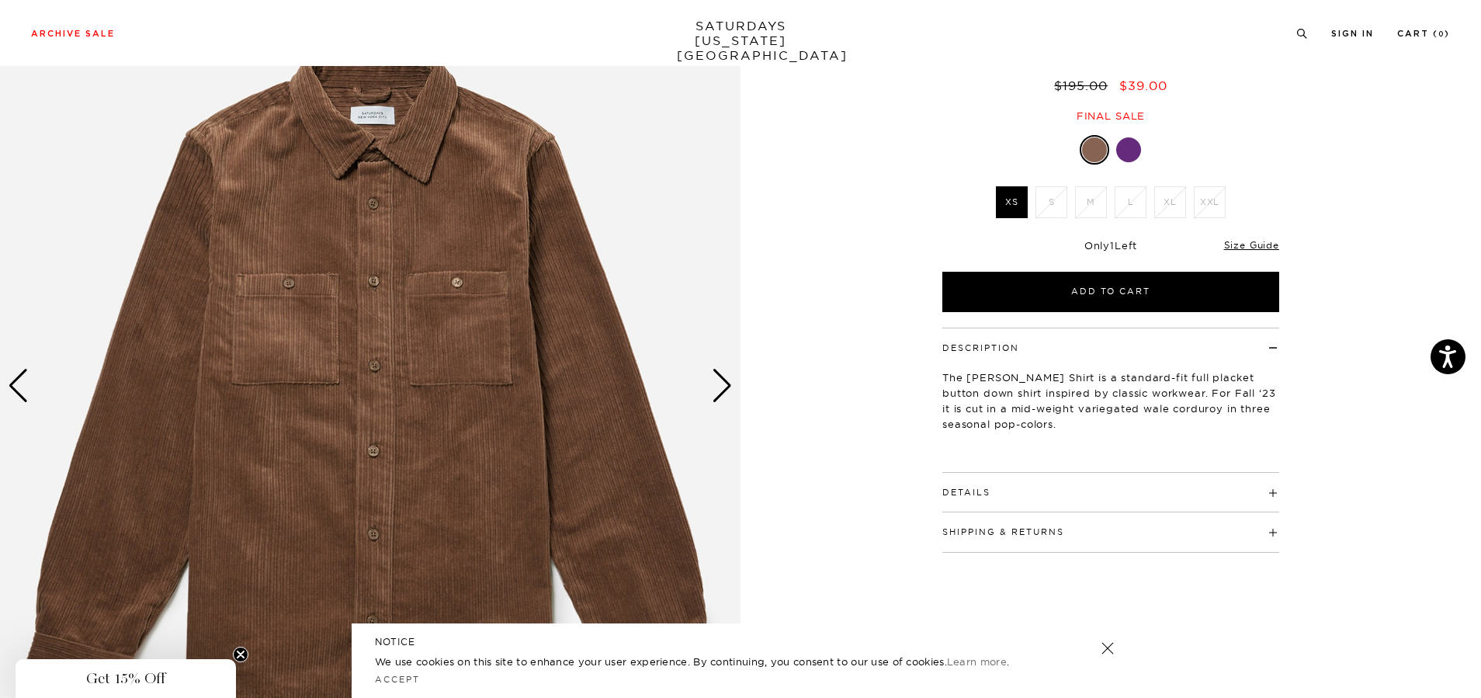
click at [722, 383] on div "Next slide" at bounding box center [722, 386] width 21 height 34
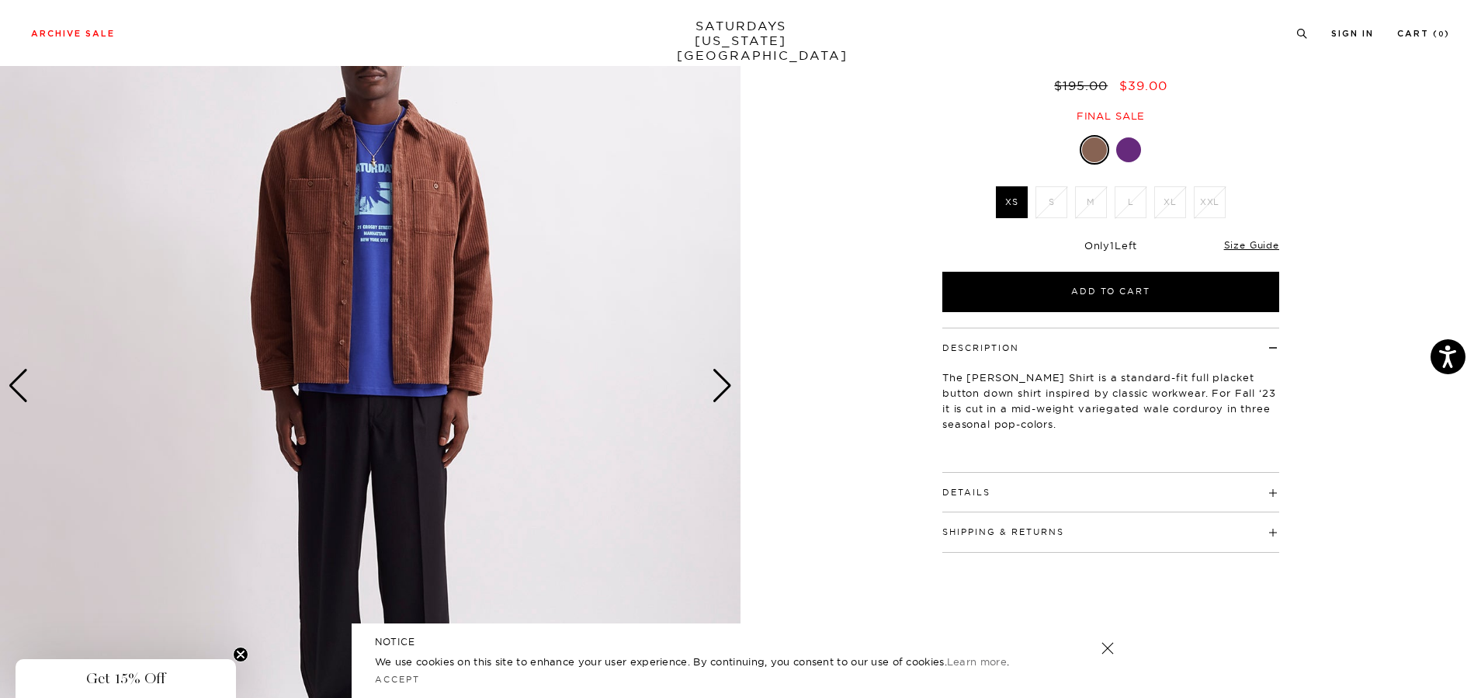
click at [1048, 497] on h4 "Details" at bounding box center [1110, 486] width 337 height 26
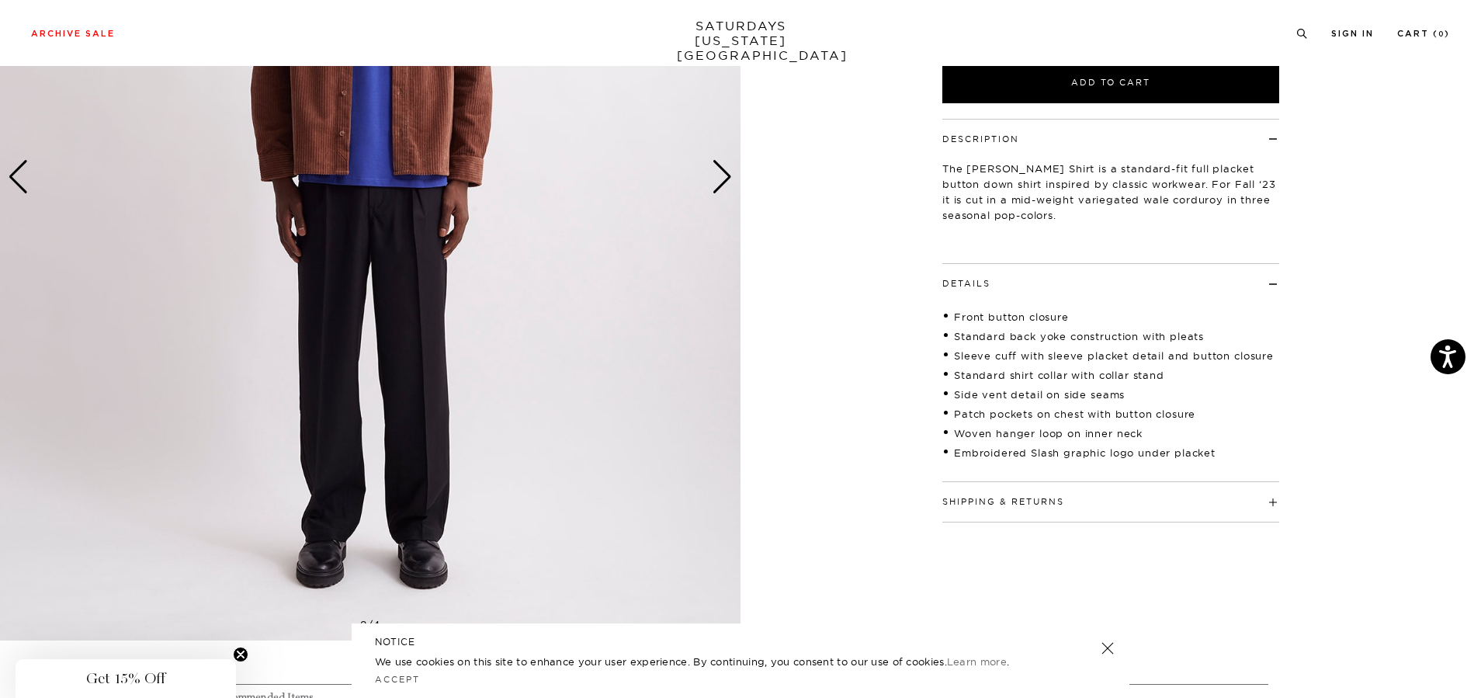
scroll to position [388, 0]
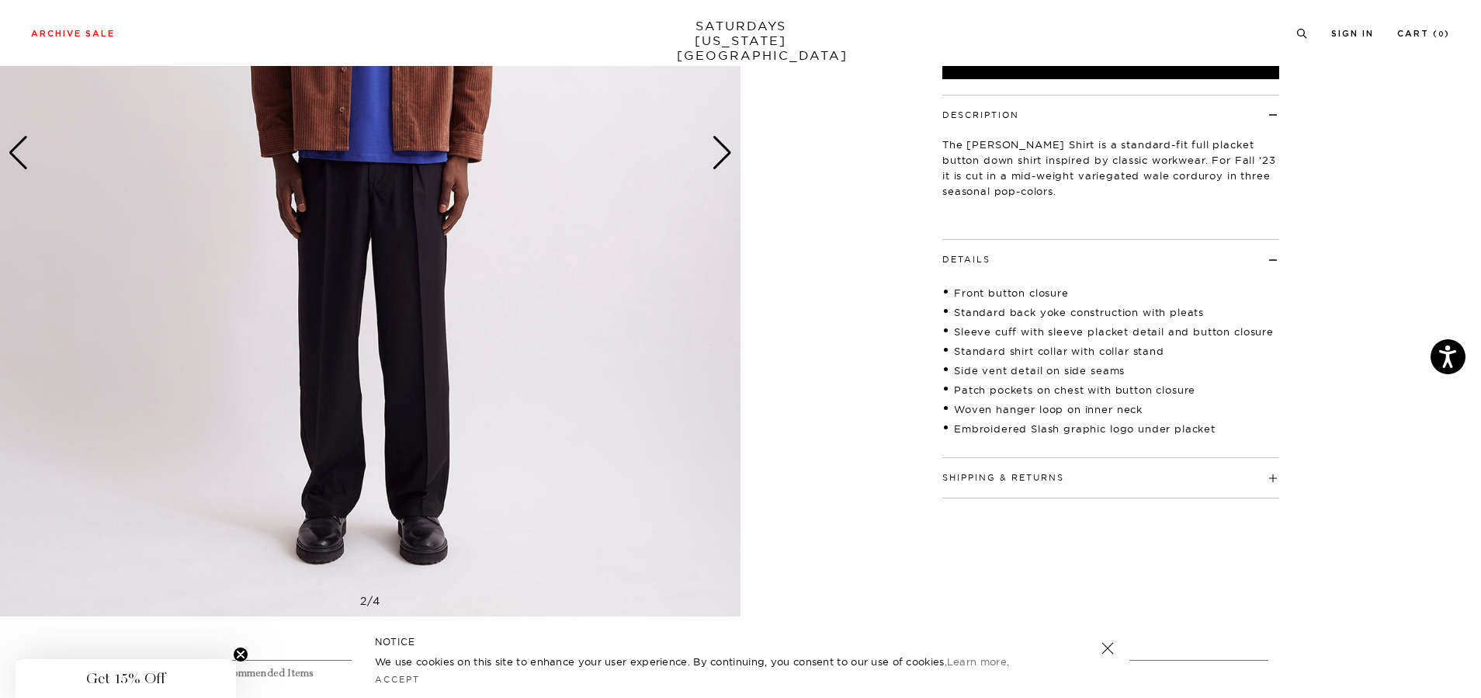
click at [1066, 484] on h4 "Shipping & Returns" at bounding box center [1110, 471] width 337 height 26
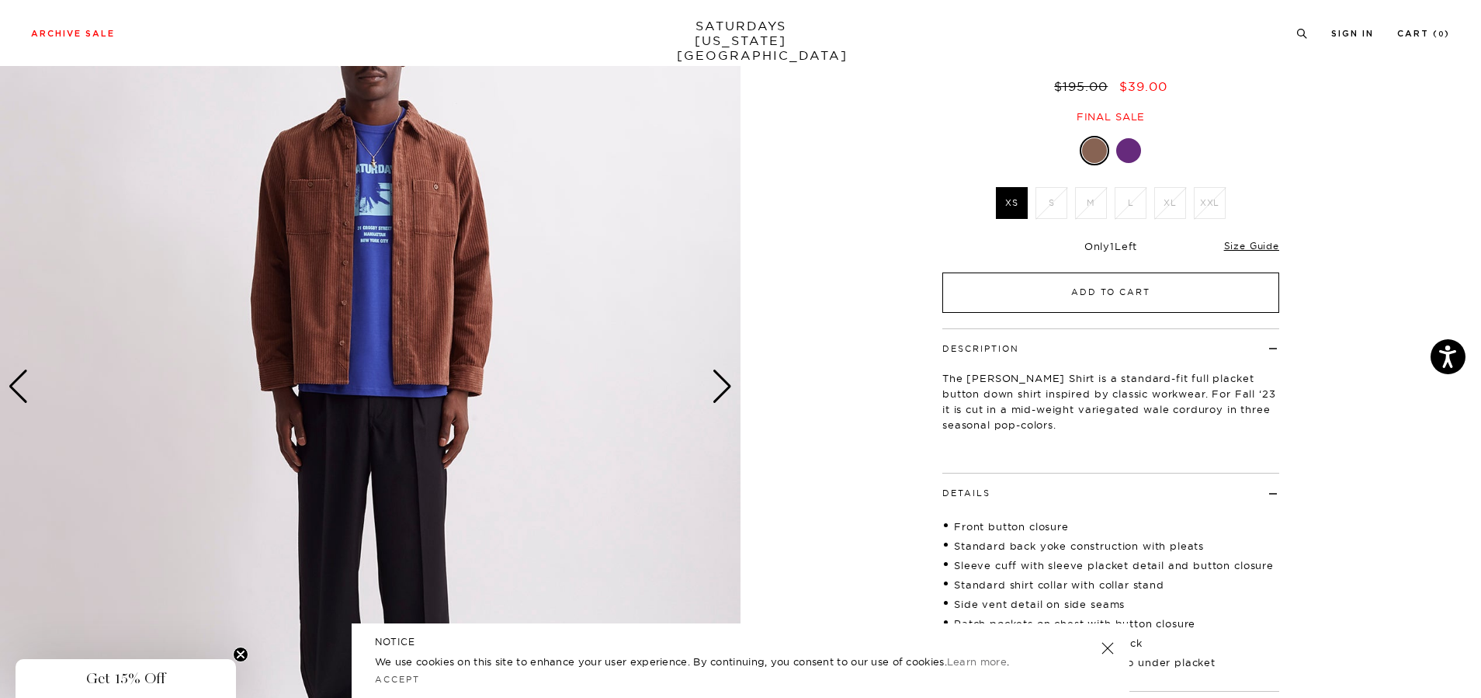
scroll to position [155, 0]
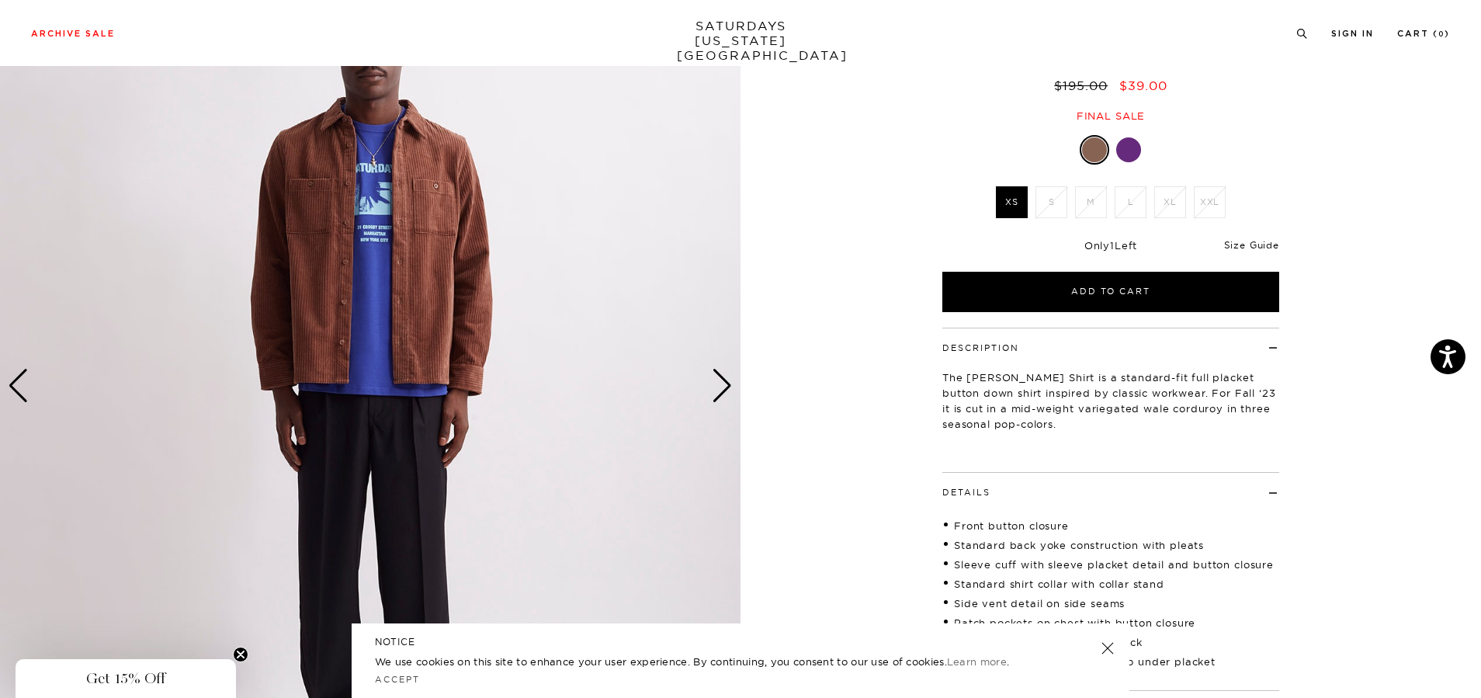
click at [1249, 241] on link "Size Guide" at bounding box center [1251, 245] width 55 height 12
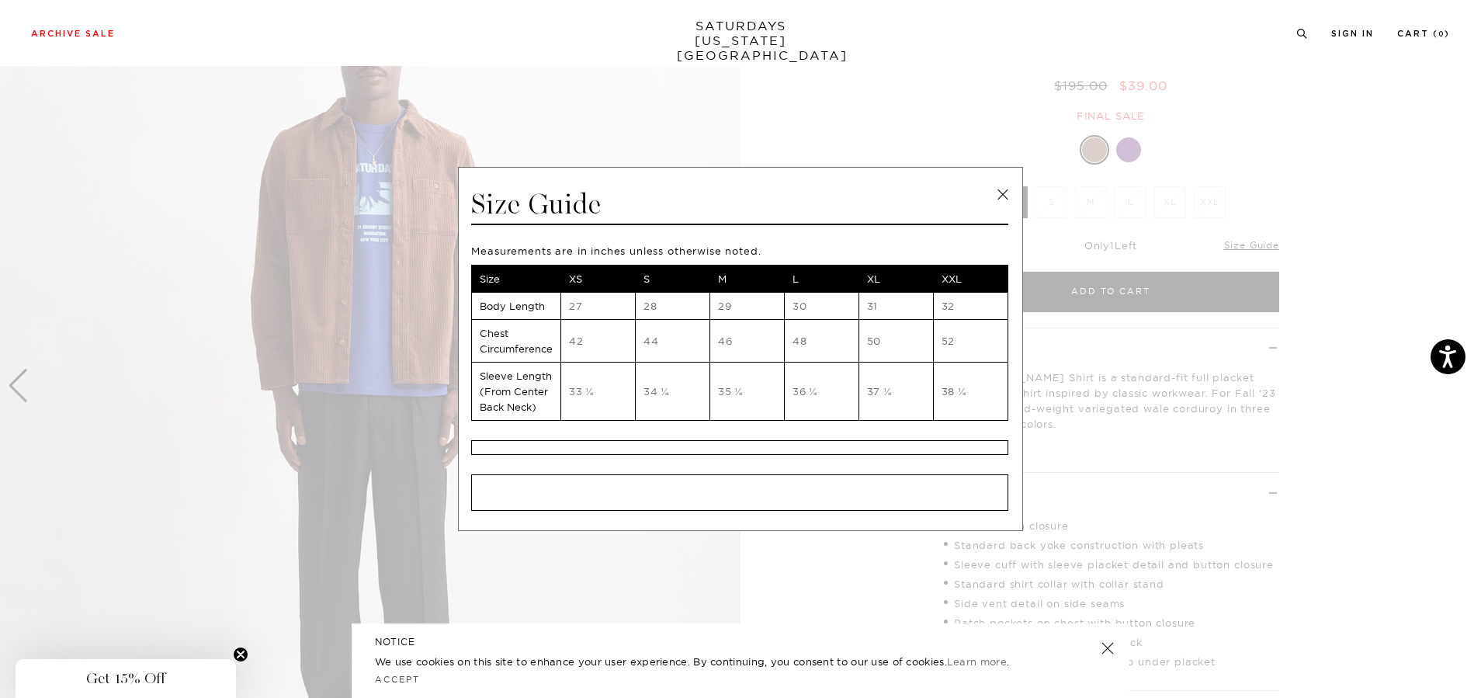
click at [1006, 192] on link at bounding box center [1002, 194] width 23 height 23
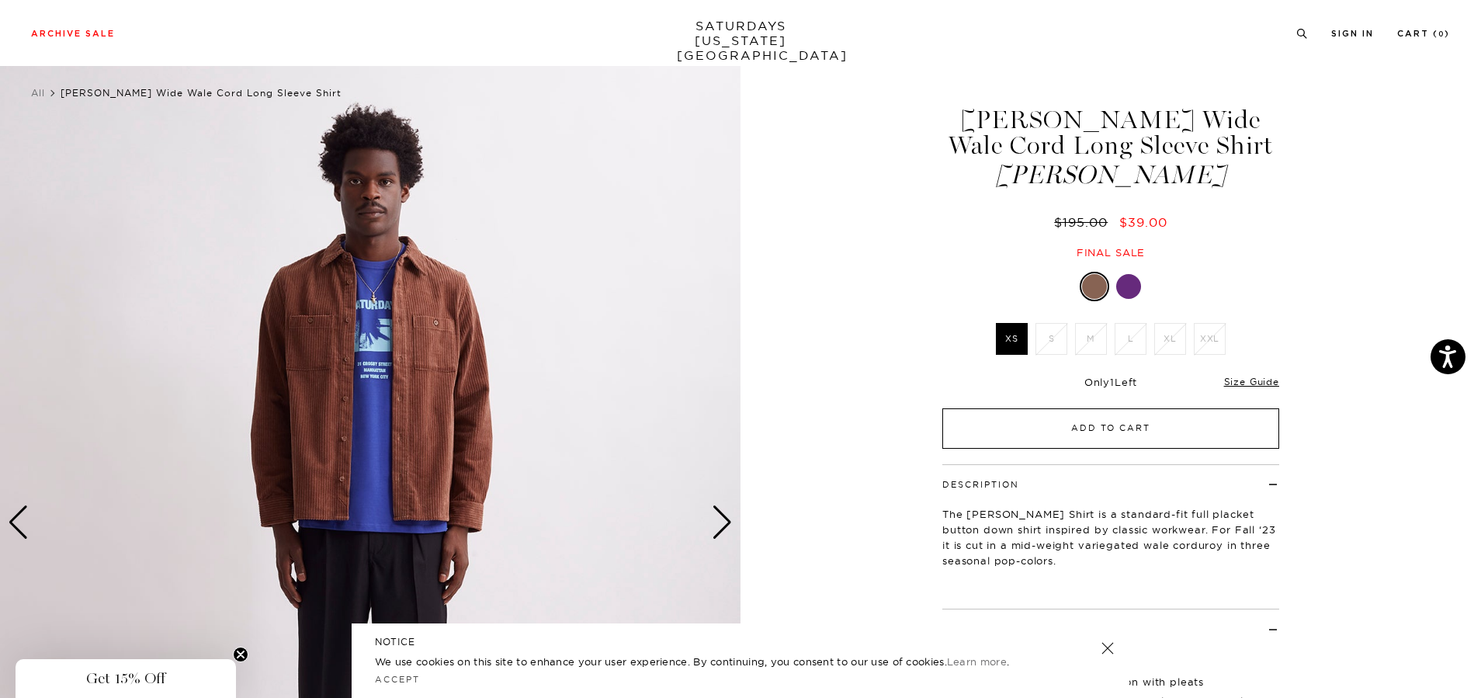
scroll to position [0, 0]
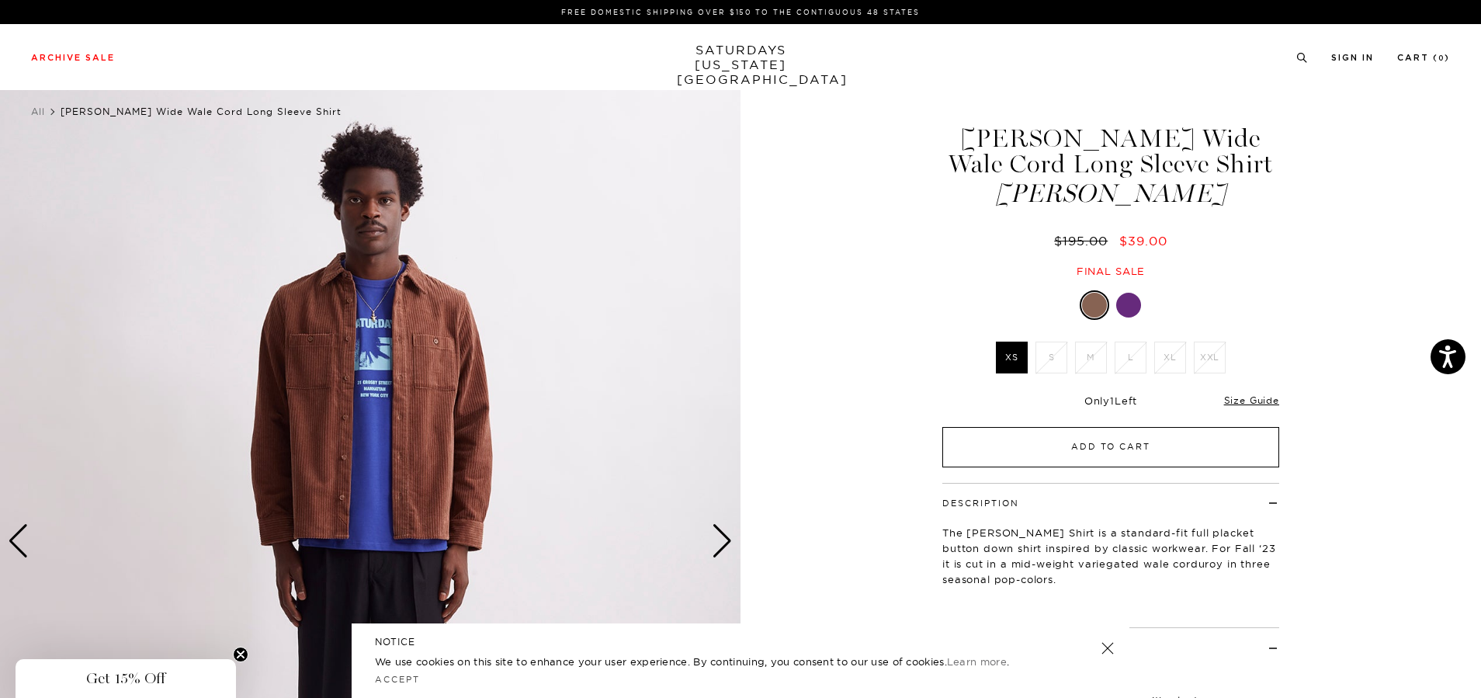
click at [1052, 454] on button "Add to Cart" at bounding box center [1110, 447] width 337 height 40
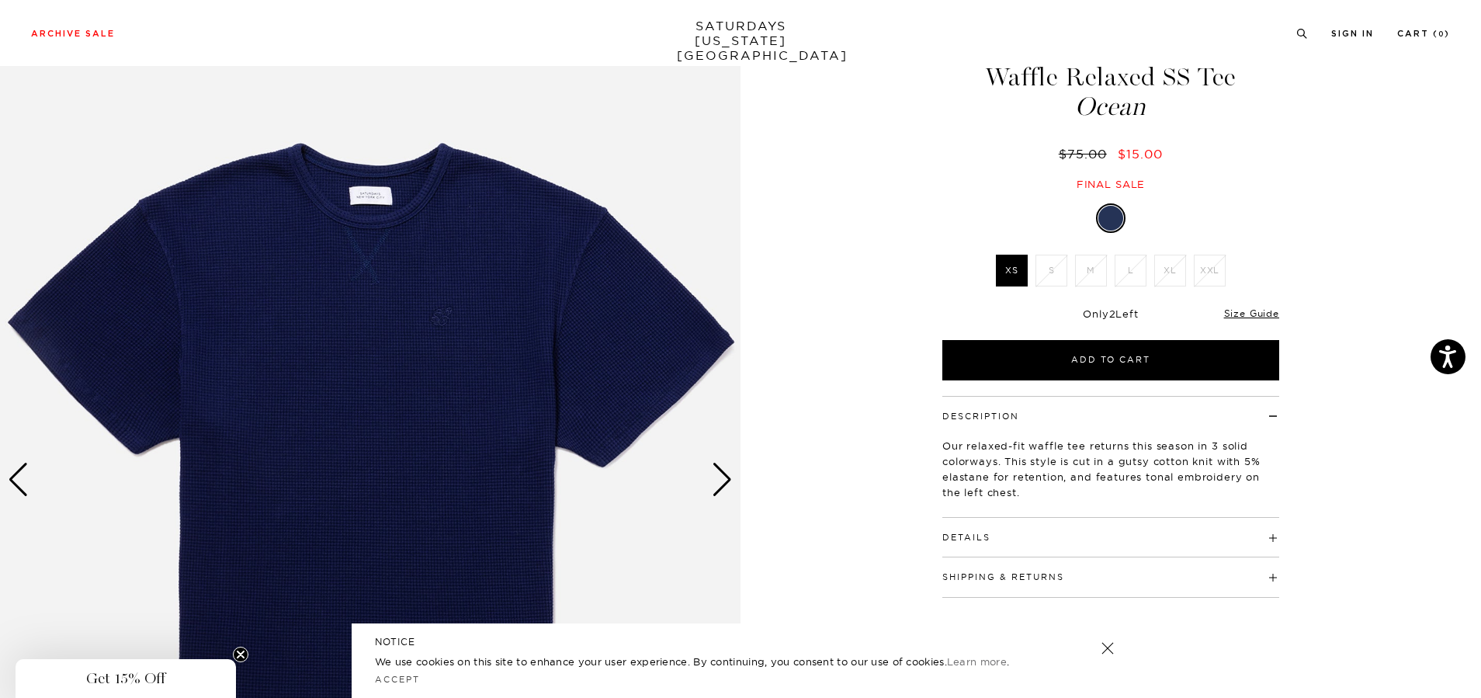
scroll to position [155, 0]
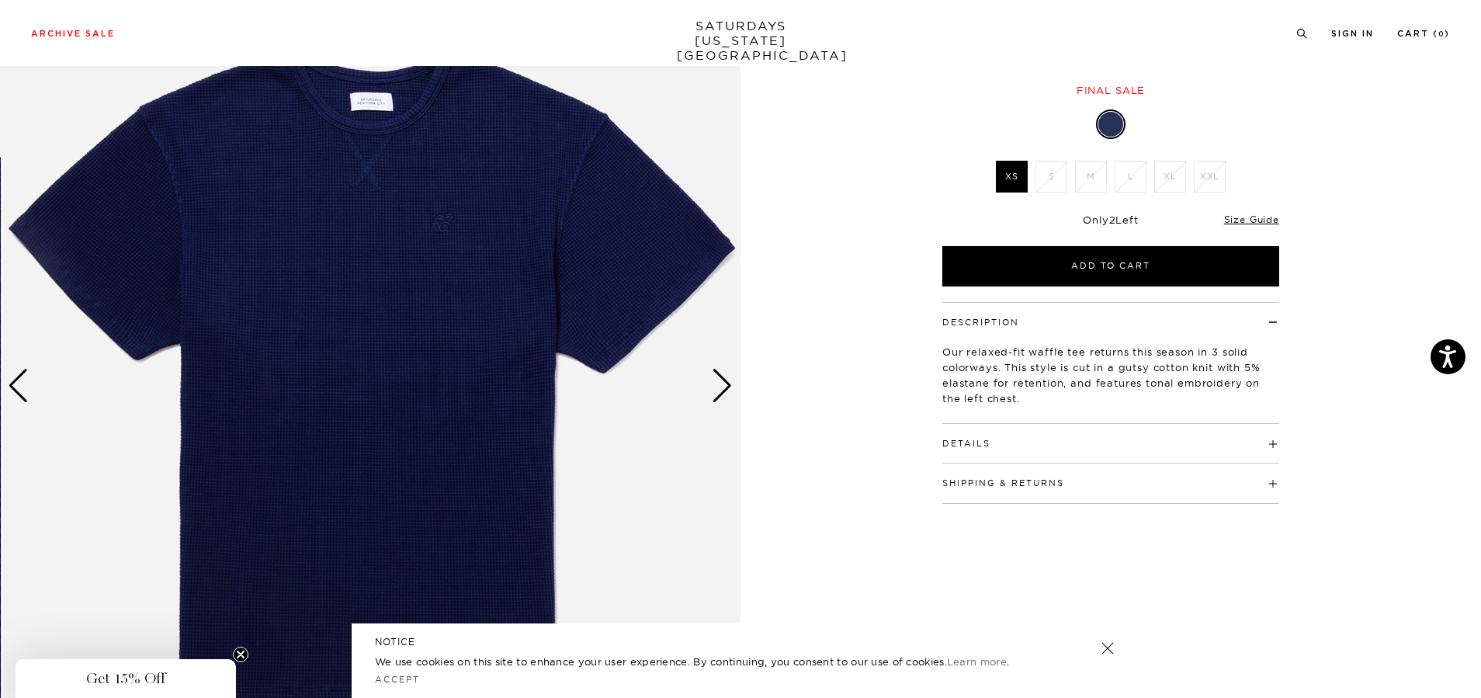
click at [713, 390] on div "Next slide" at bounding box center [722, 386] width 21 height 34
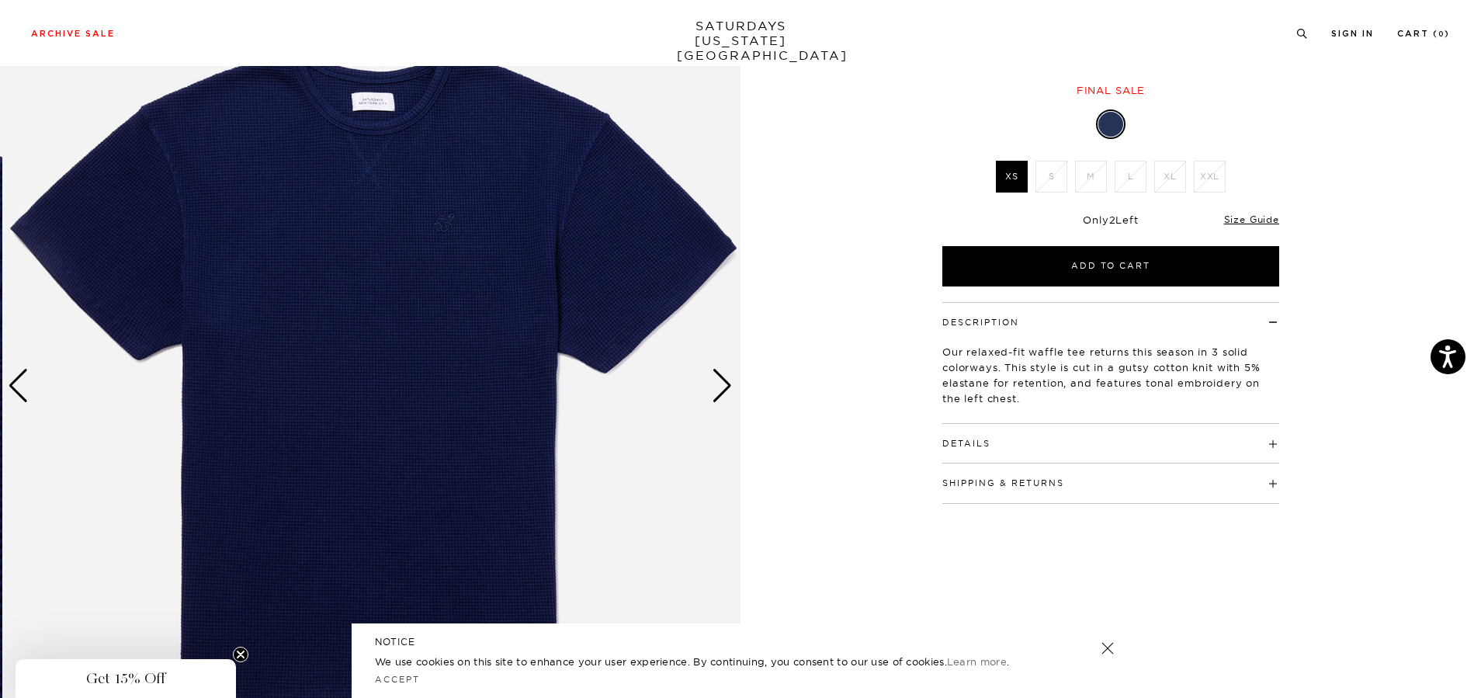
click at [724, 388] on div "Next slide" at bounding box center [722, 386] width 21 height 34
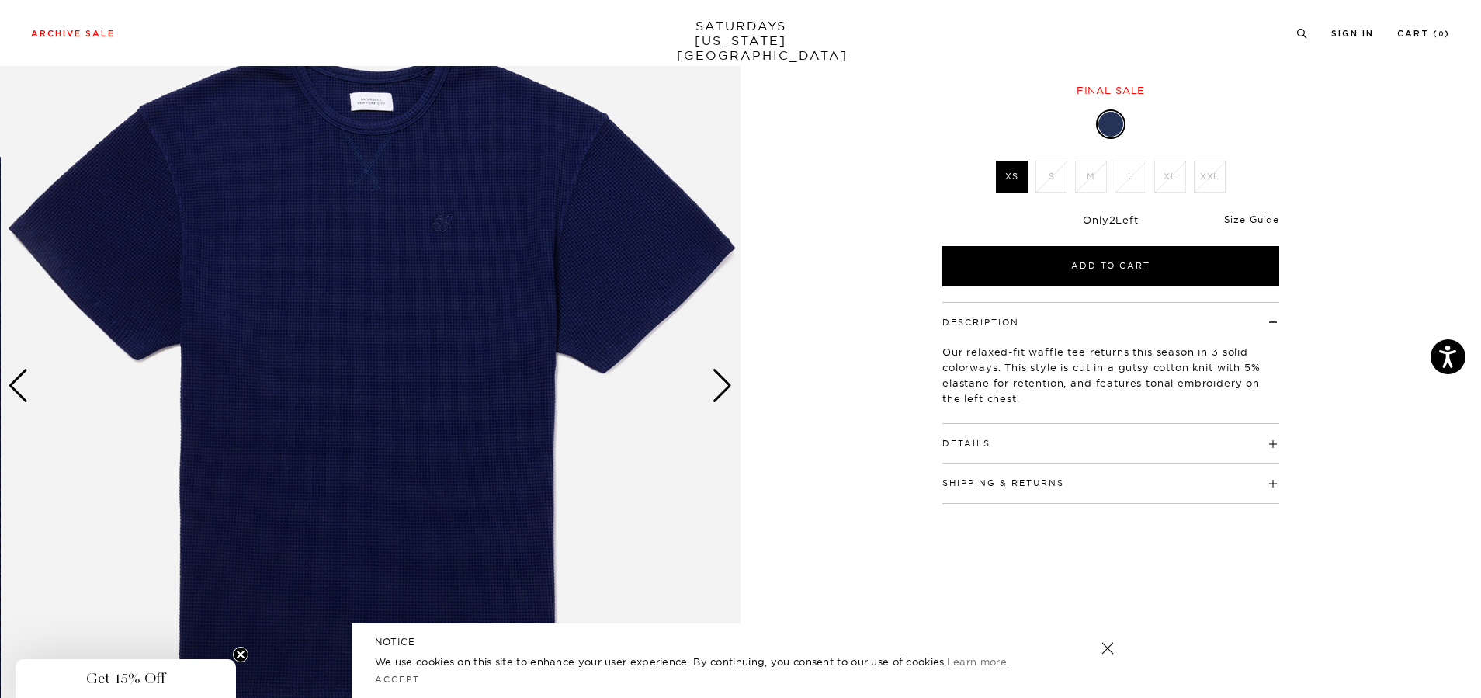
click at [727, 386] on div "Next slide" at bounding box center [722, 386] width 21 height 34
click at [723, 380] on div "Next slide" at bounding box center [722, 386] width 21 height 34
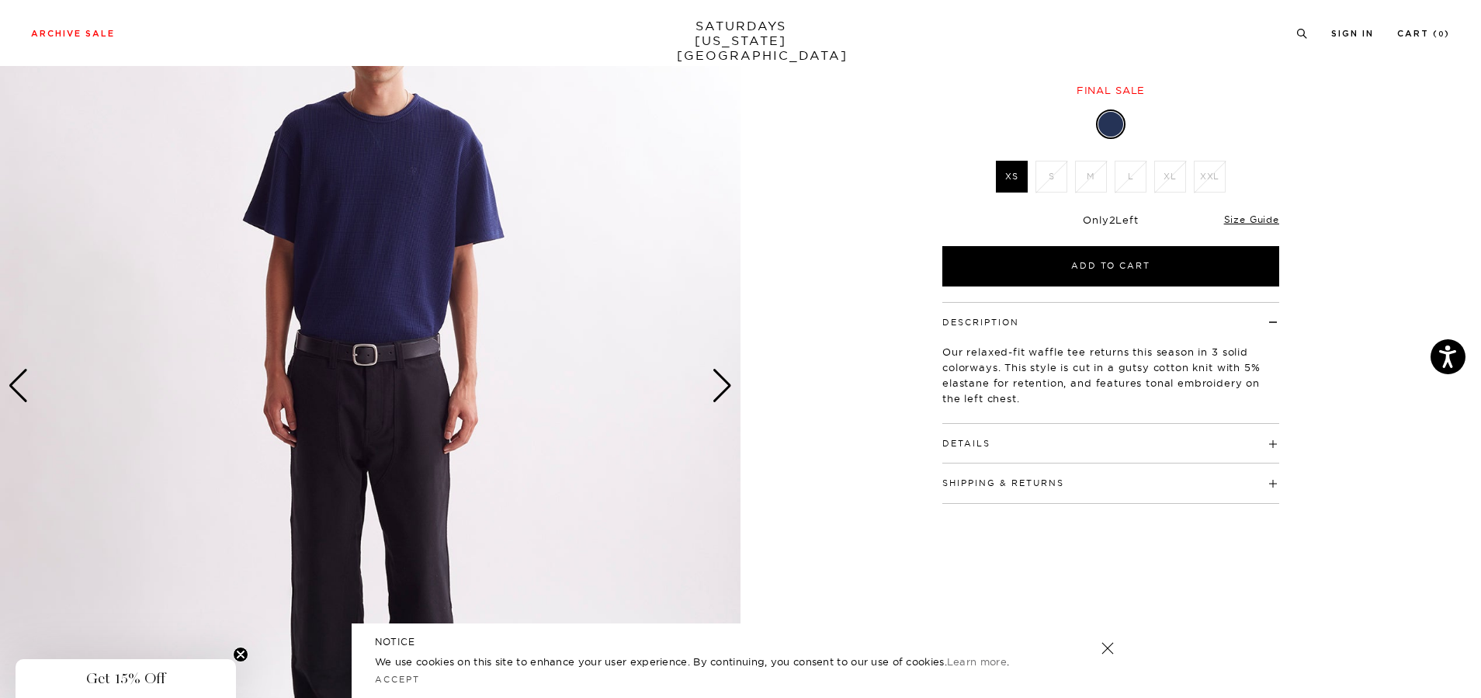
click at [720, 375] on div "Next slide" at bounding box center [722, 386] width 21 height 34
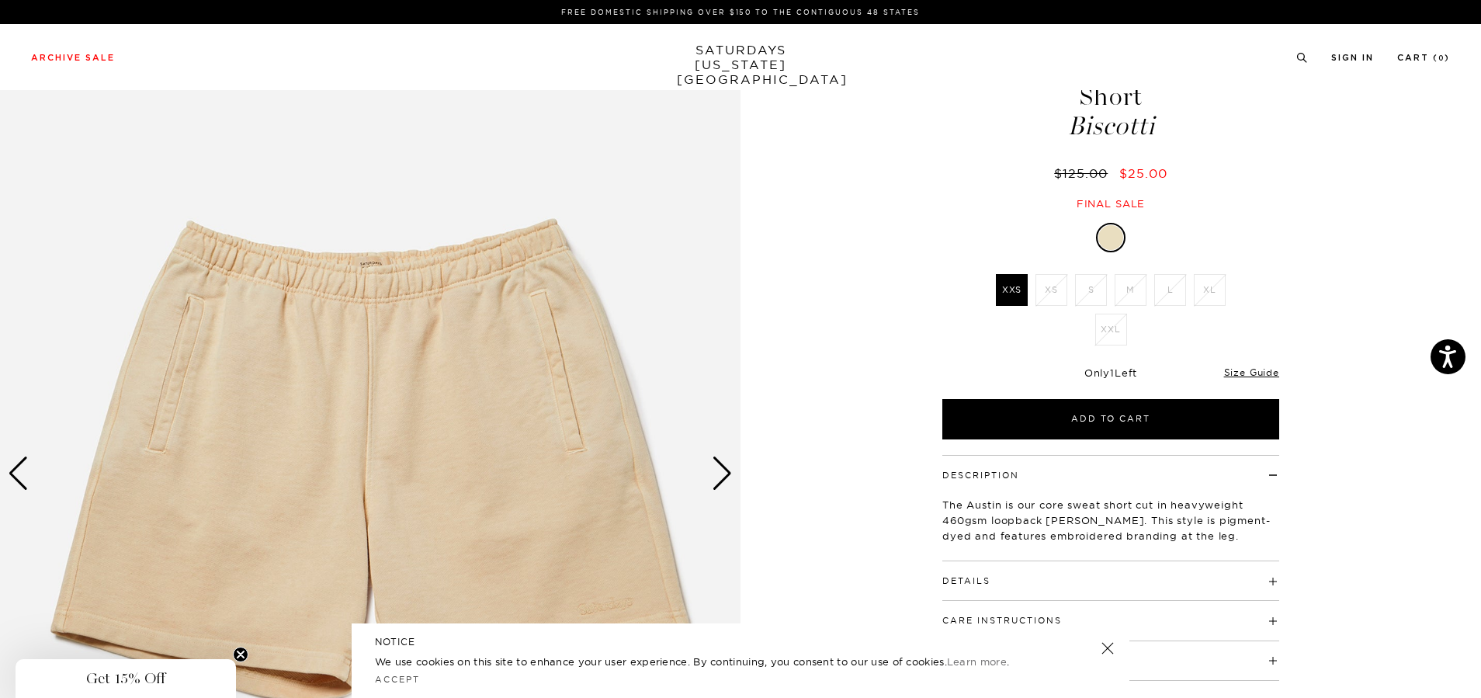
scroll to position [155, 0]
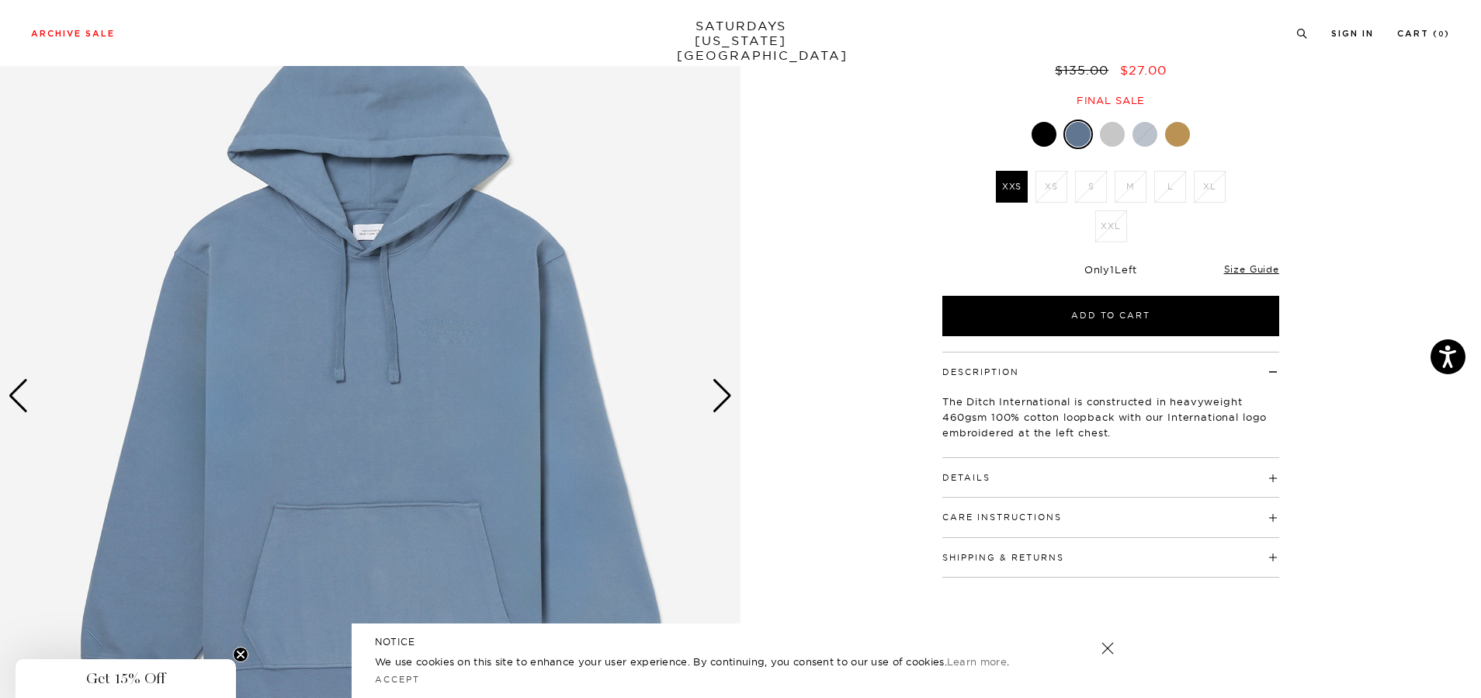
scroll to position [155, 0]
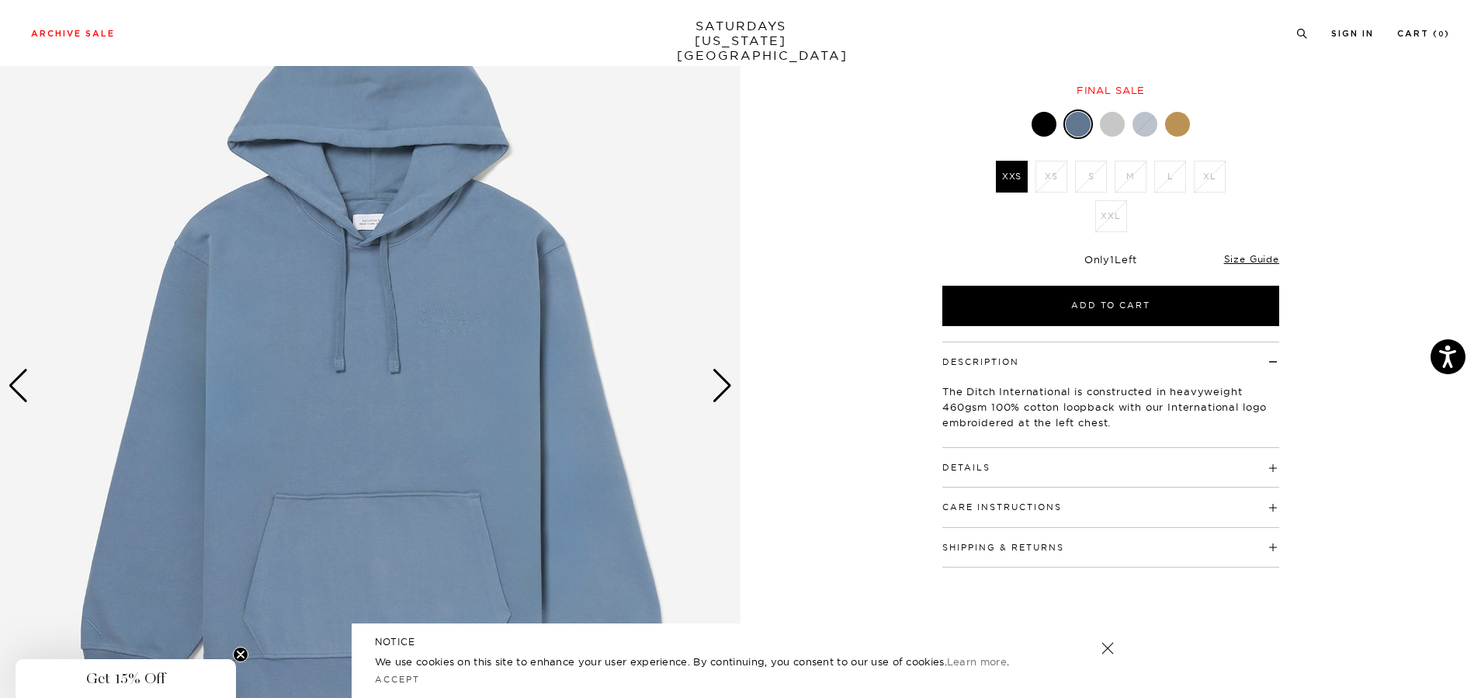
click at [1111, 109] on div at bounding box center [1110, 123] width 337 height 29
click at [1112, 117] on div at bounding box center [1112, 124] width 25 height 25
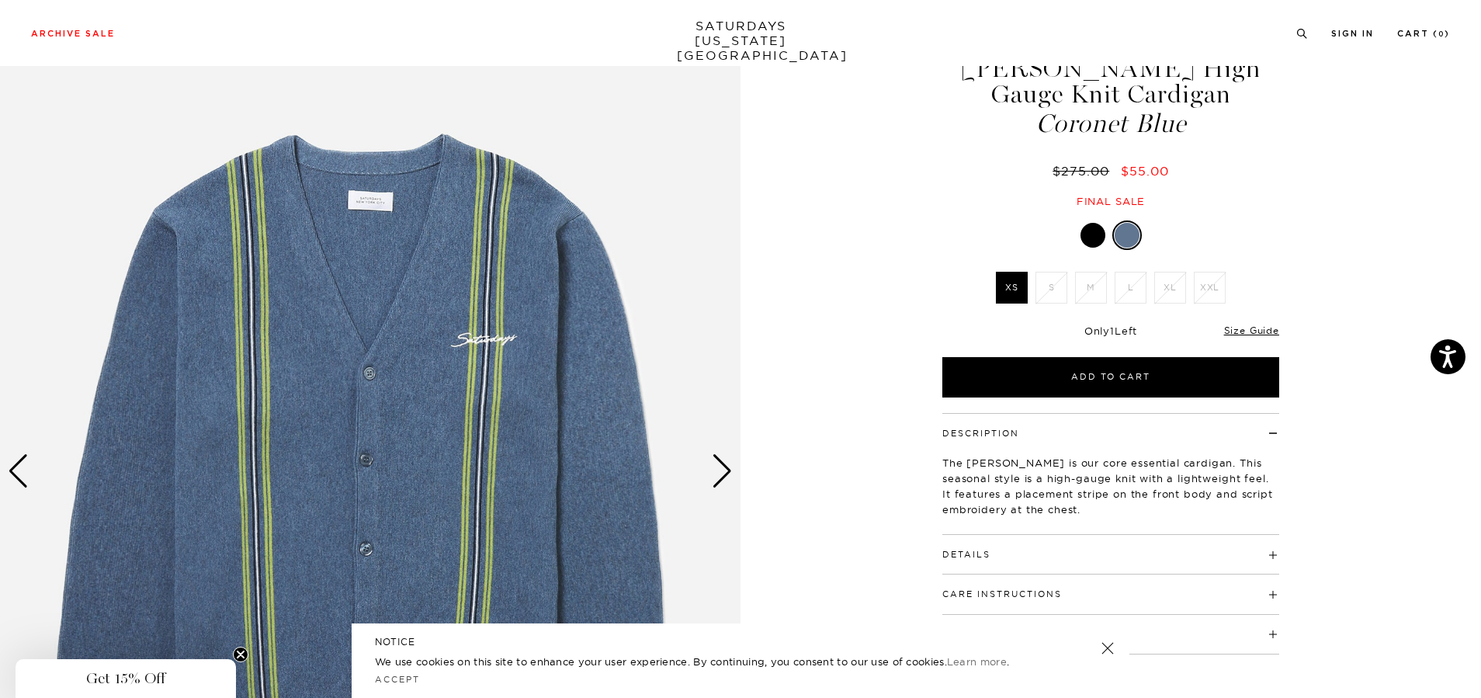
scroll to position [233, 0]
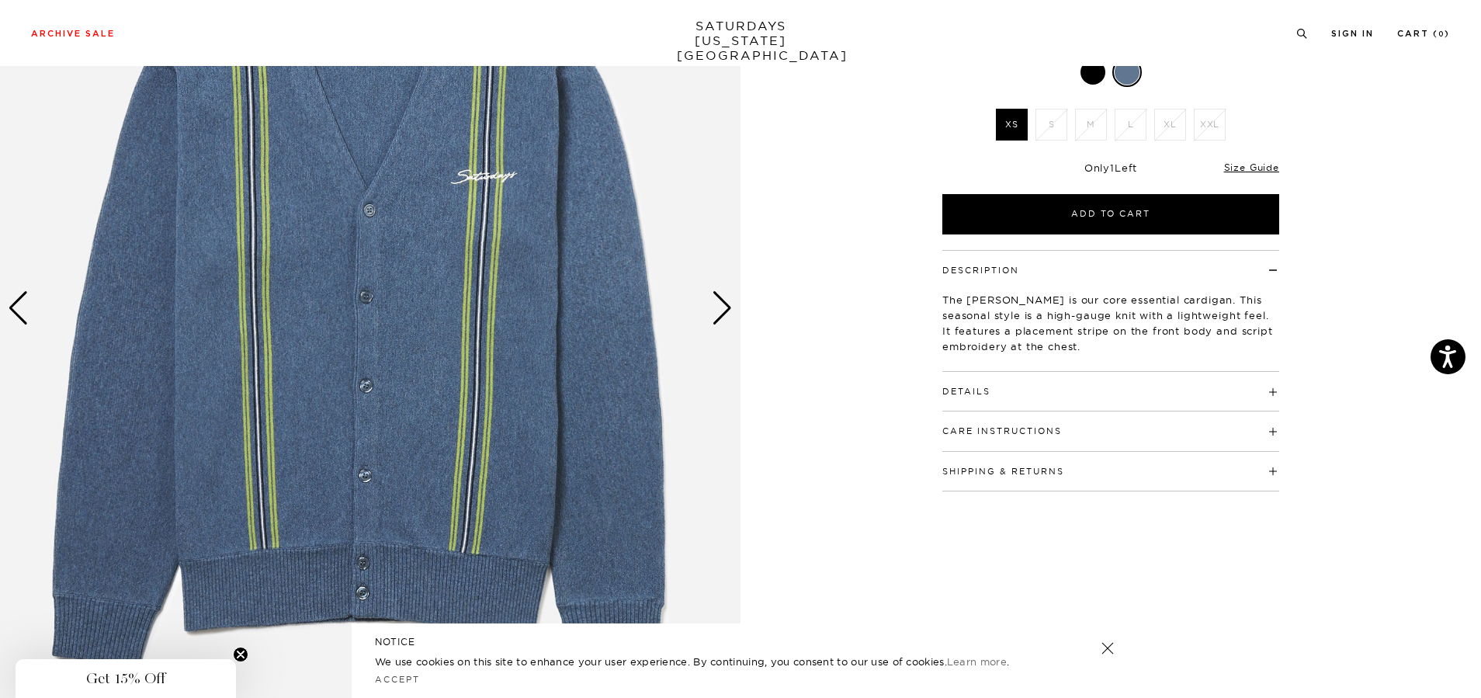
click at [715, 300] on div "Next slide" at bounding box center [722, 308] width 21 height 34
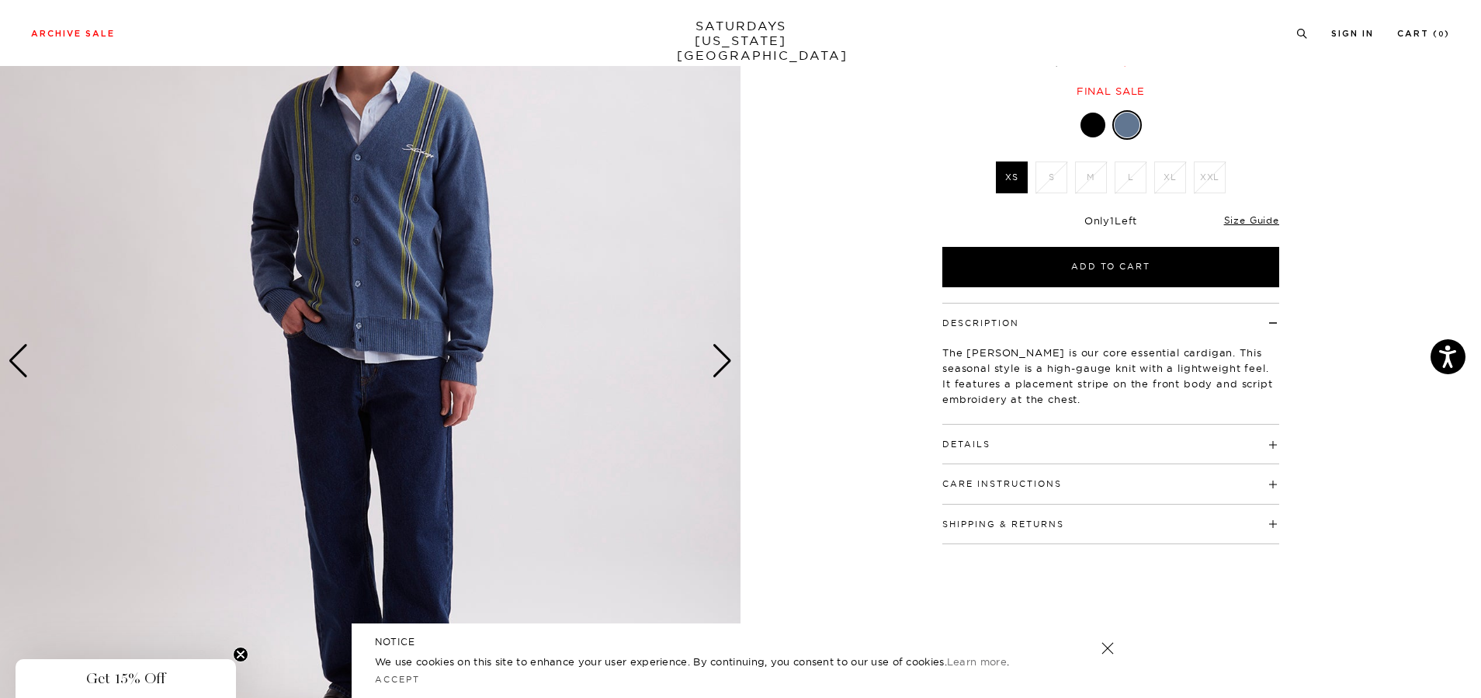
scroll to position [155, 0]
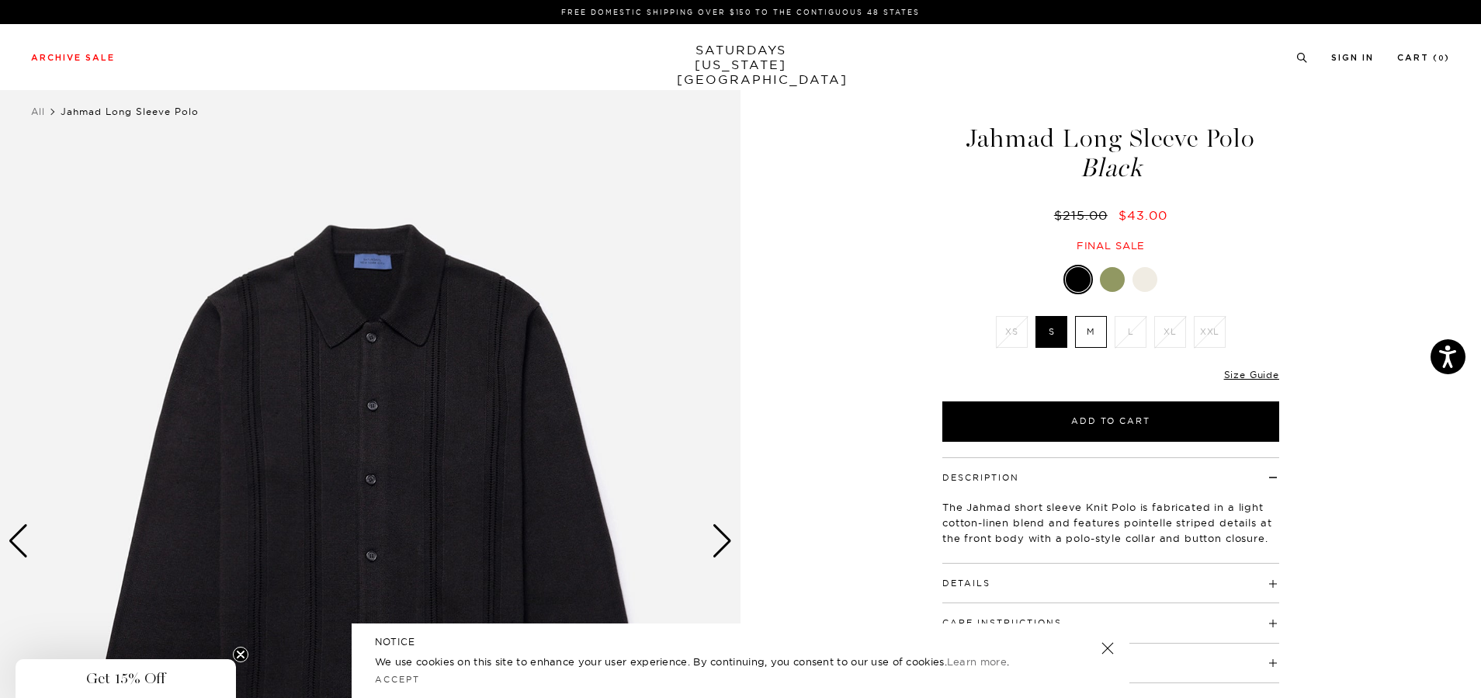
click at [1146, 276] on div at bounding box center [1144, 279] width 25 height 25
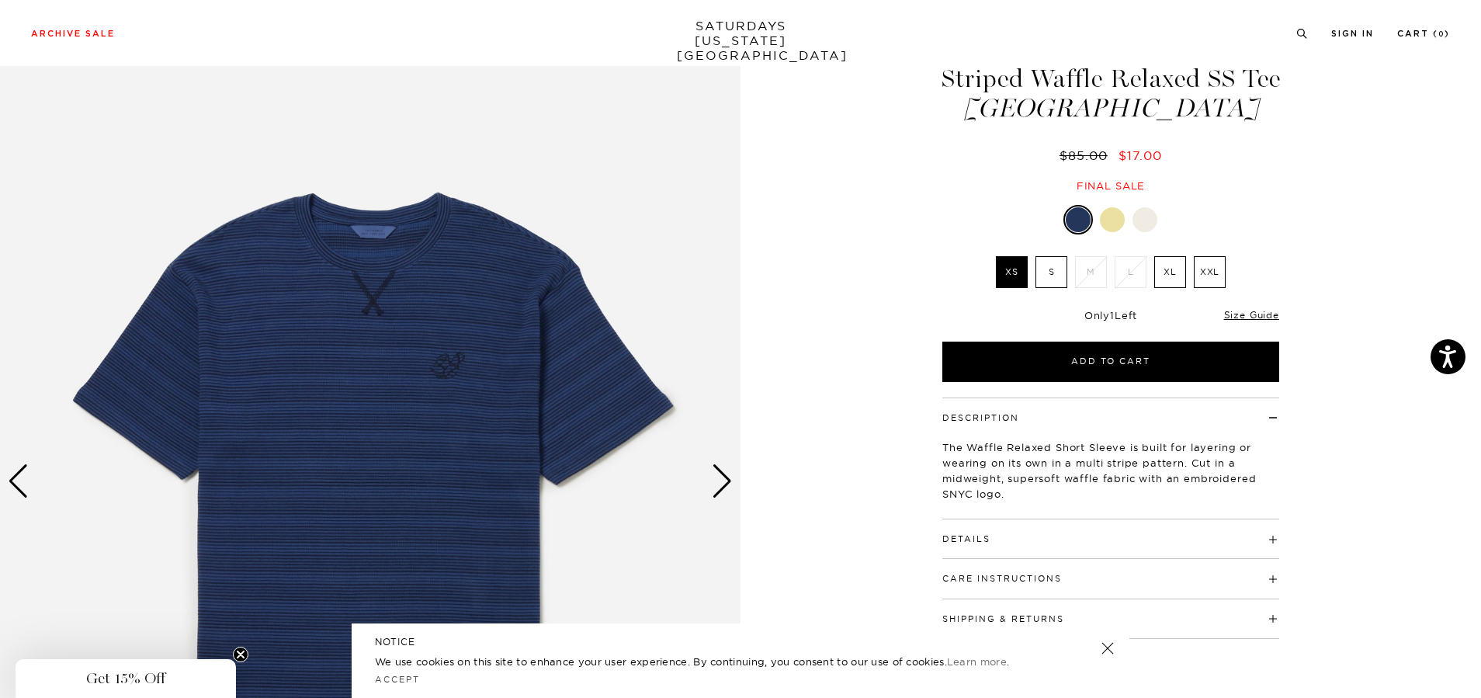
scroll to position [78, 0]
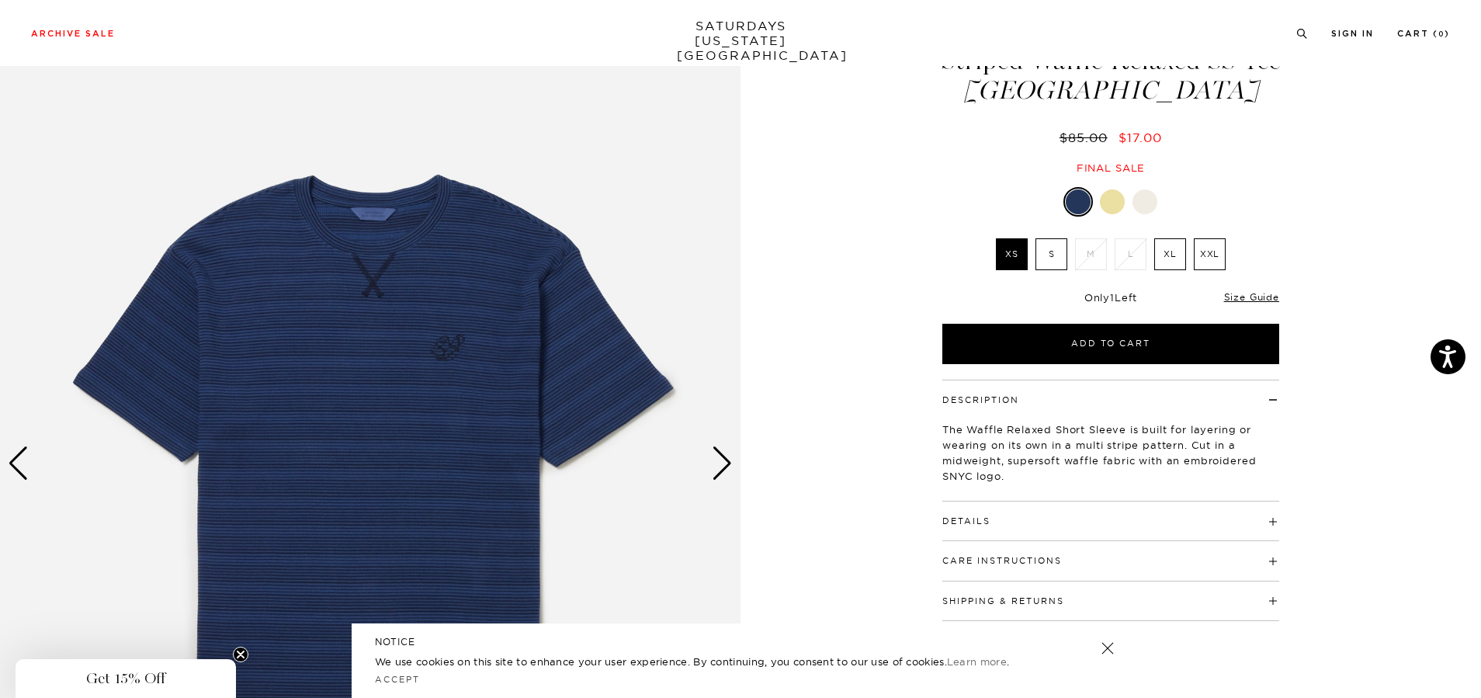
click at [996, 518] on h4 "Details" at bounding box center [1110, 514] width 337 height 26
click at [723, 456] on div "Next slide" at bounding box center [722, 463] width 21 height 34
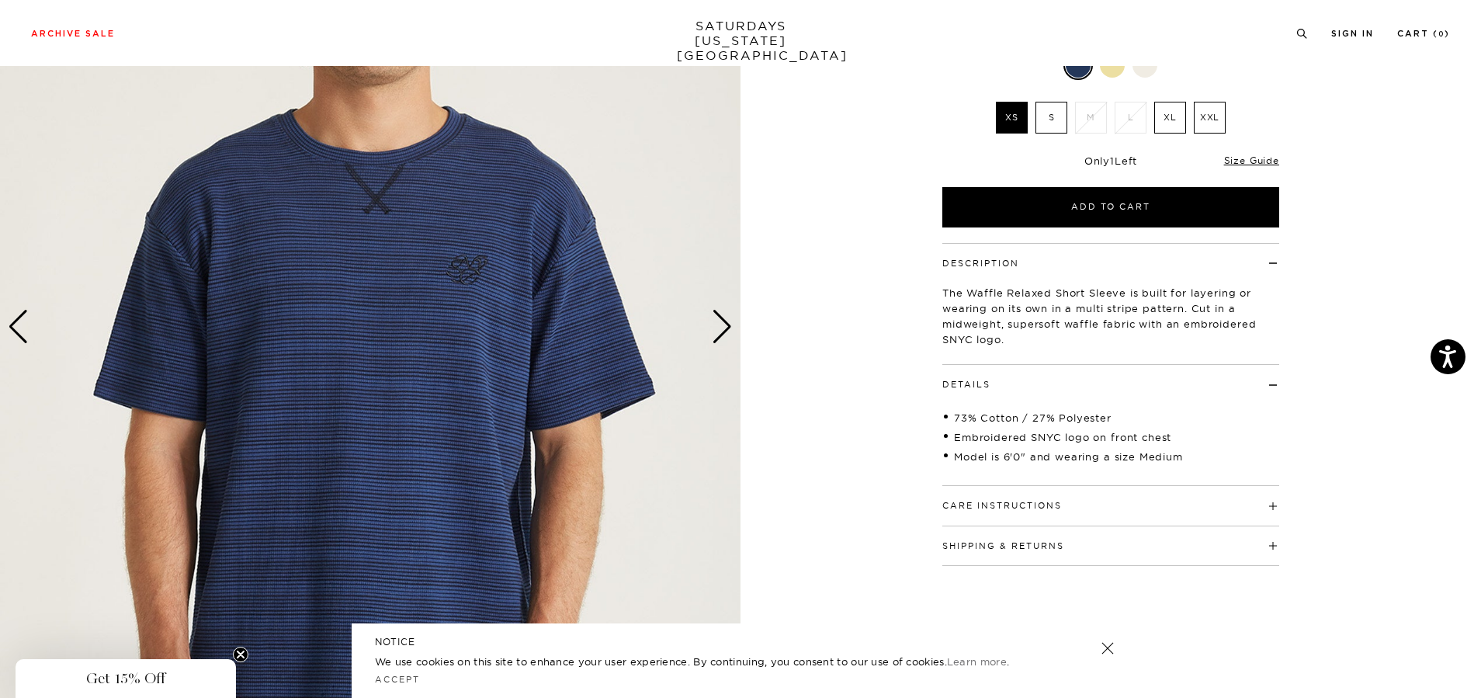
scroll to position [250, 0]
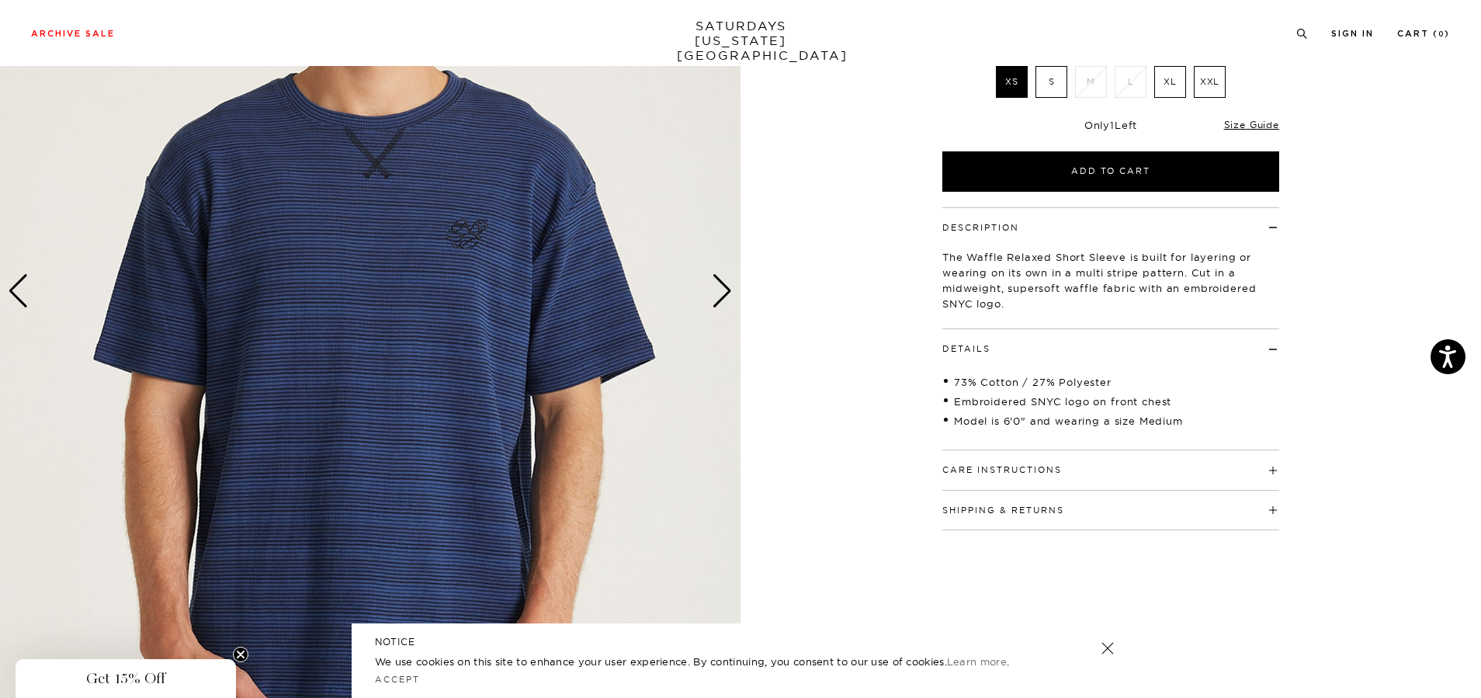
click at [722, 274] on div "Next slide" at bounding box center [722, 291] width 21 height 34
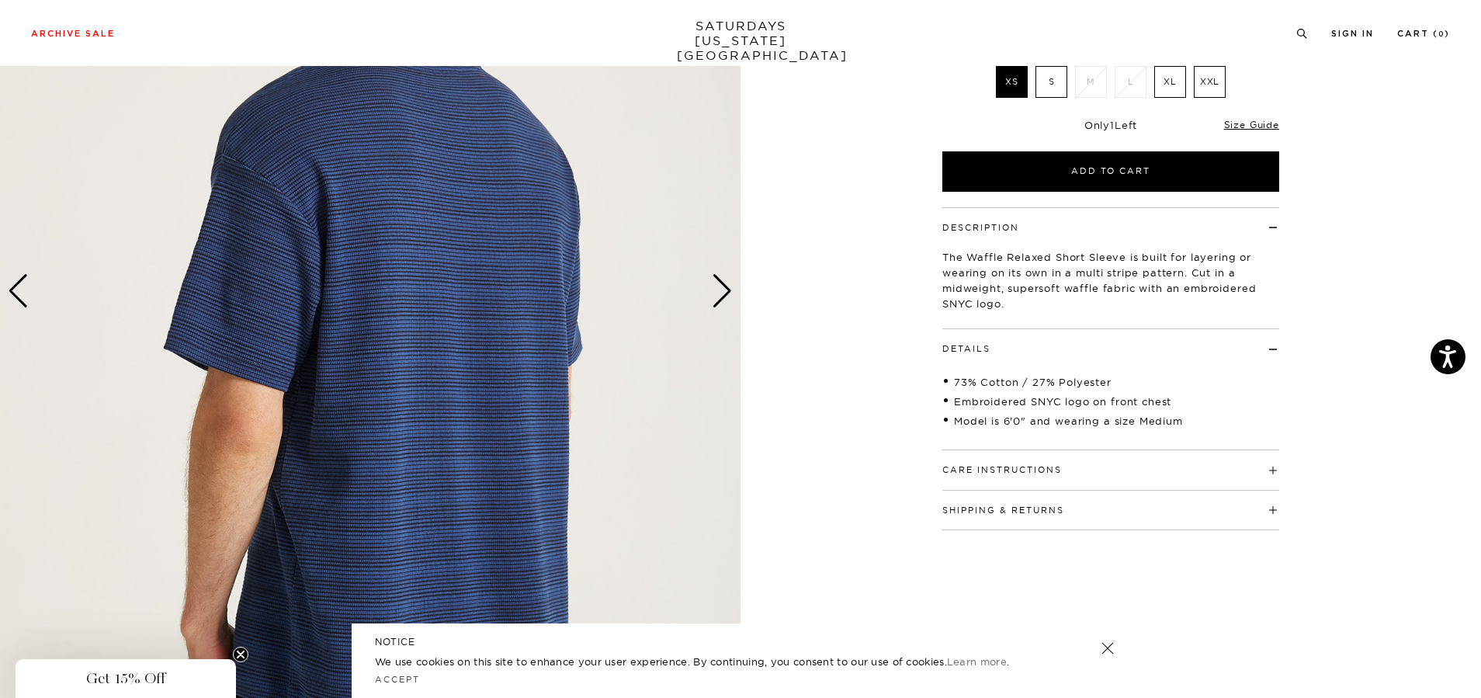
scroll to position [95, 0]
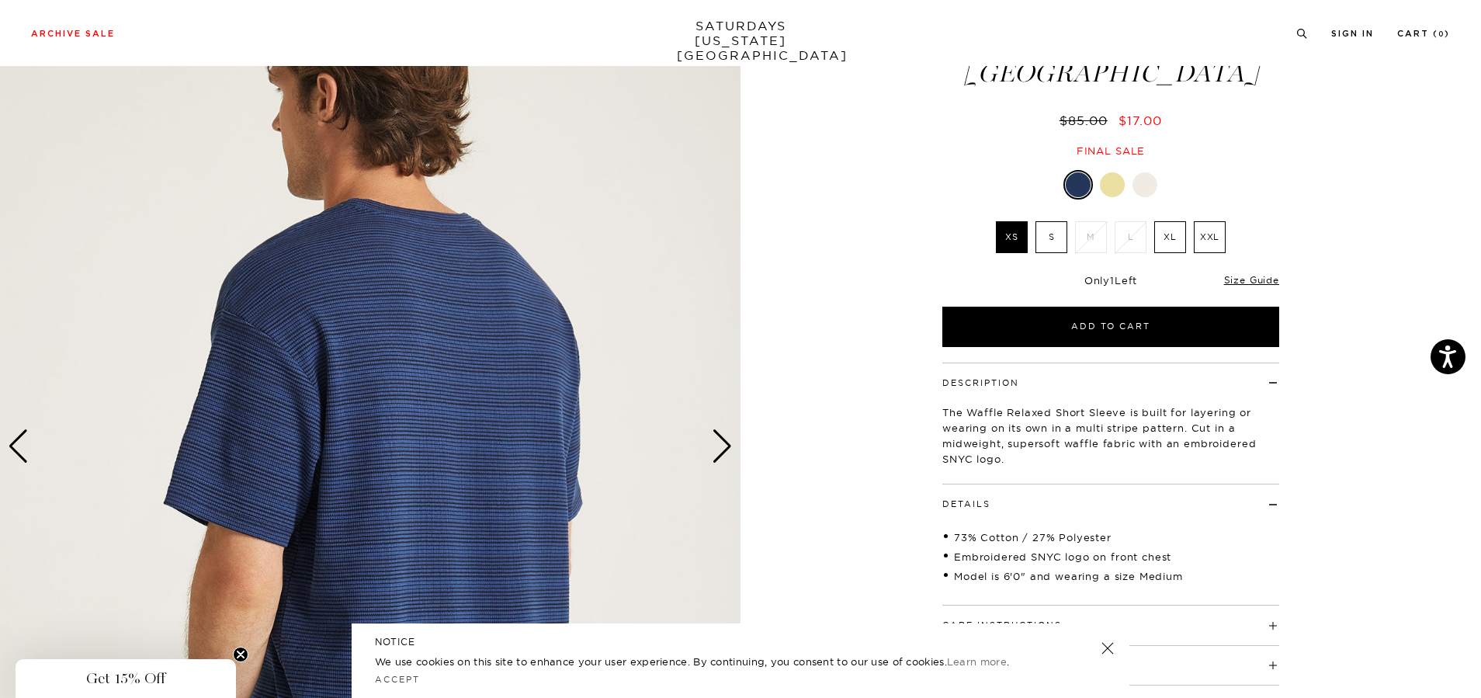
click at [722, 447] on div "Next slide" at bounding box center [722, 446] width 21 height 34
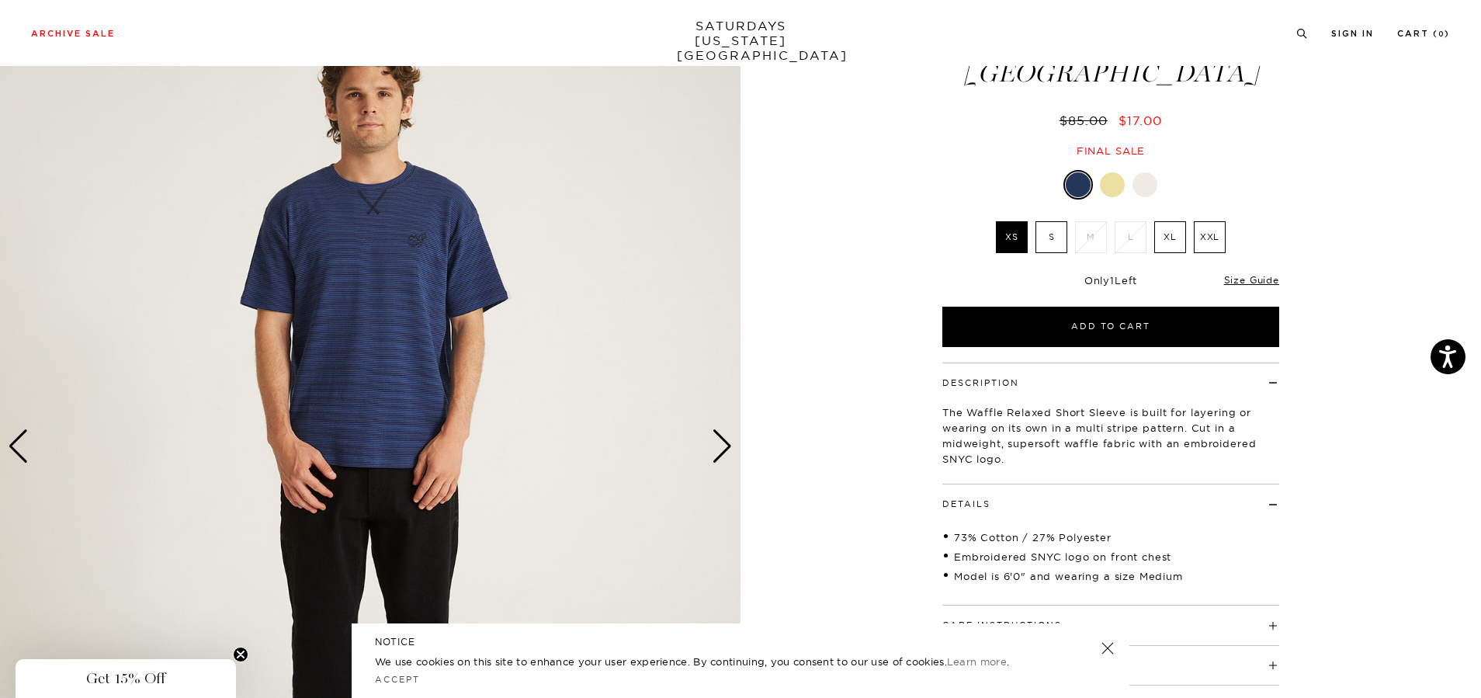
click at [1046, 238] on label "S" at bounding box center [1051, 237] width 32 height 32
click at [0, 0] on input "S" at bounding box center [0, 0] width 0 height 0
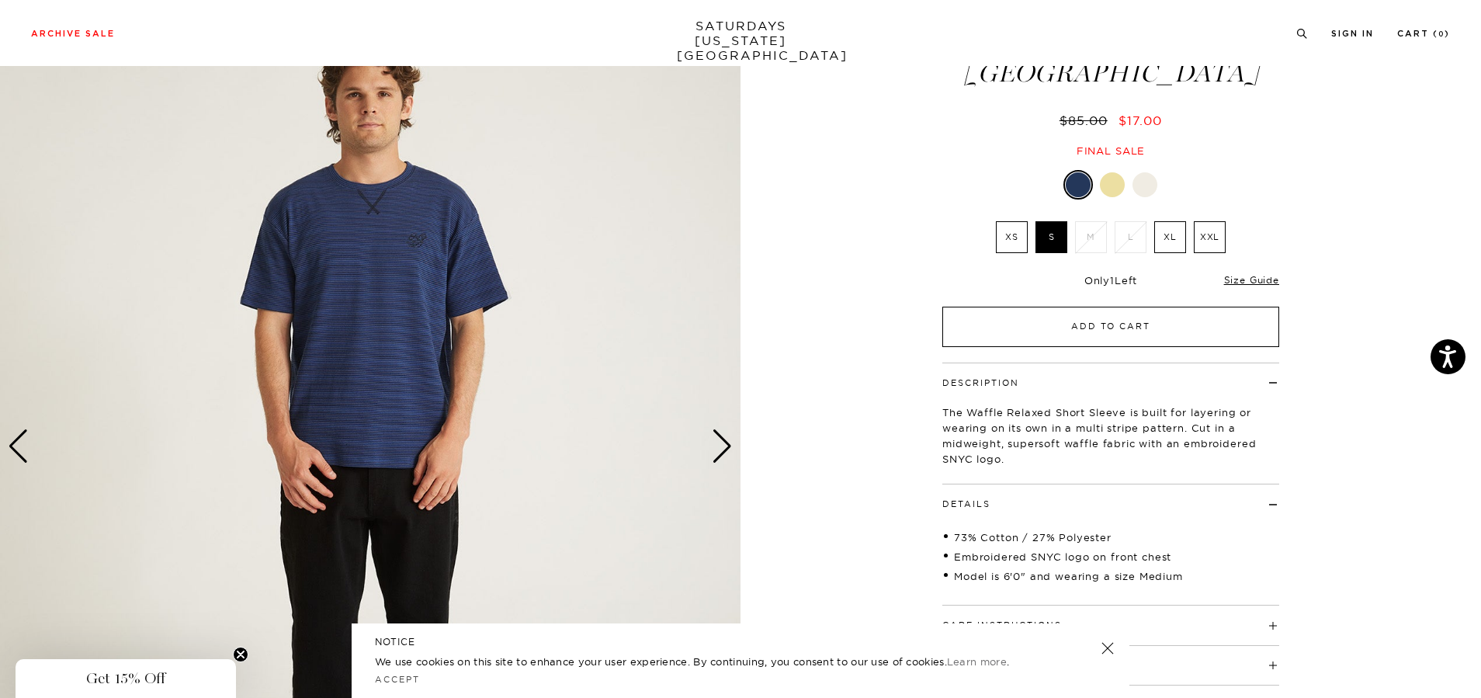
click at [1057, 322] on button "Add to Cart" at bounding box center [1110, 327] width 337 height 40
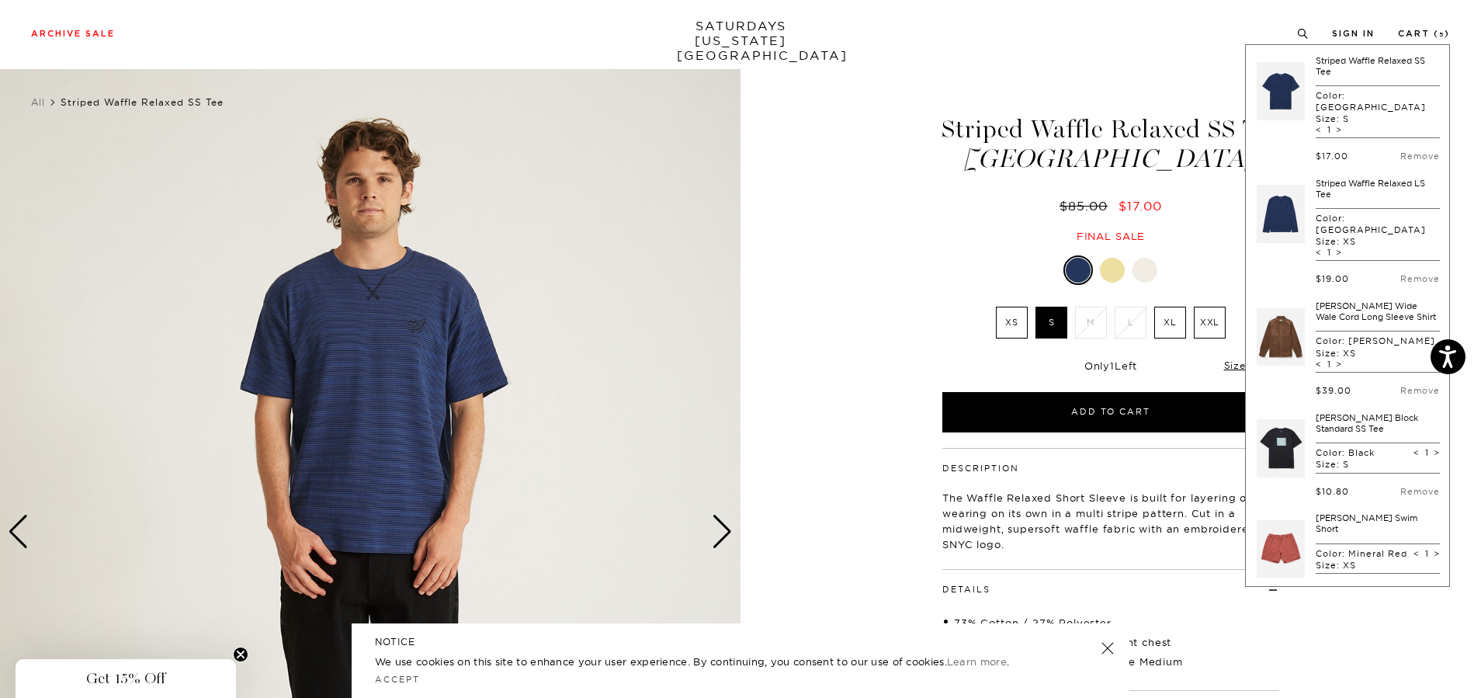
scroll to position [0, 0]
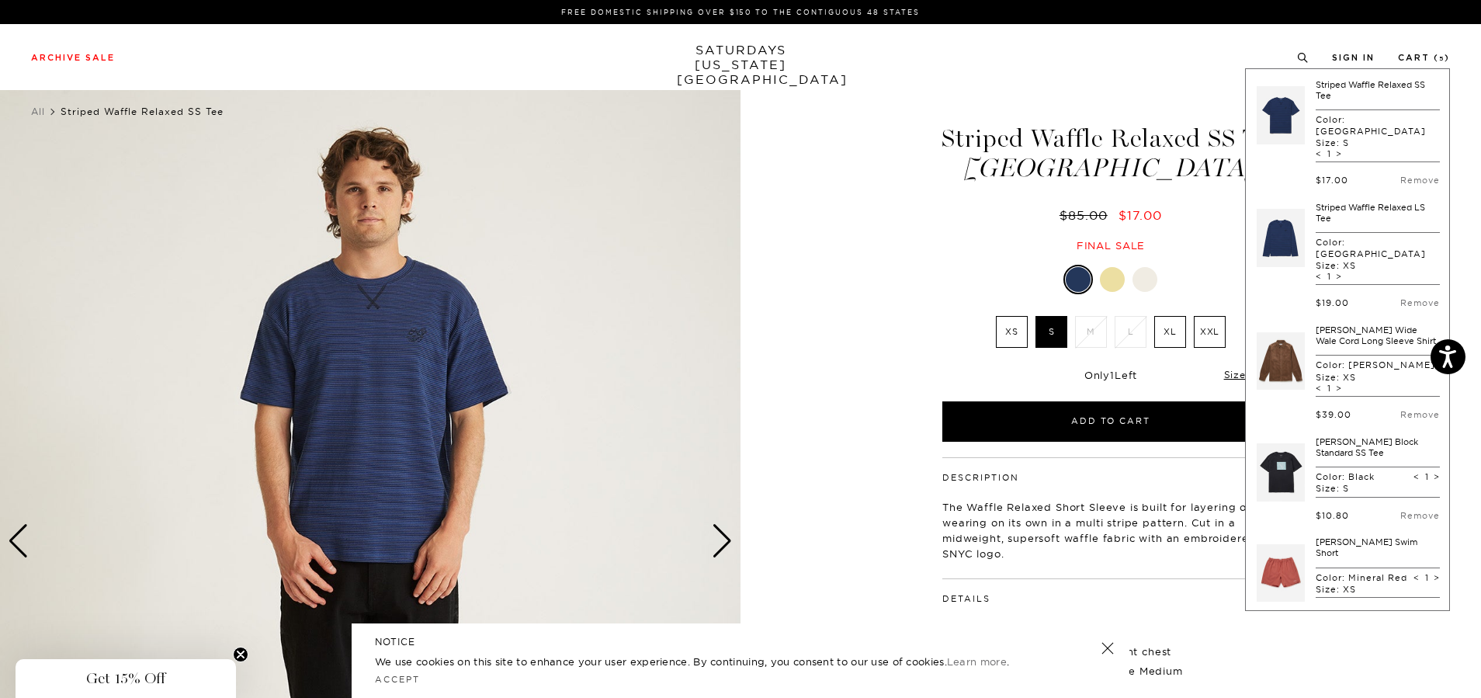
click at [979, 120] on ul "All Striped Waffle Relaxed SS Tee" at bounding box center [590, 112] width 1118 height 16
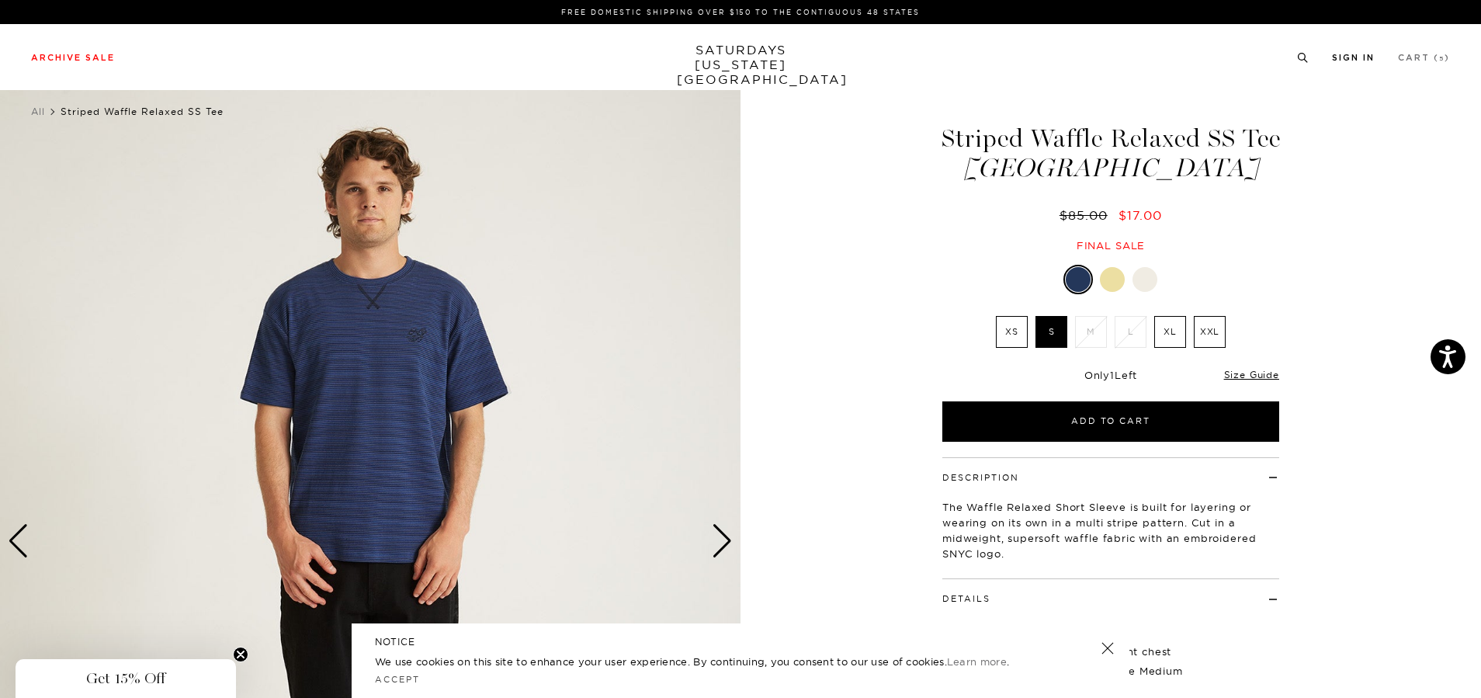
click at [1345, 58] on link "Sign In" at bounding box center [1353, 58] width 43 height 9
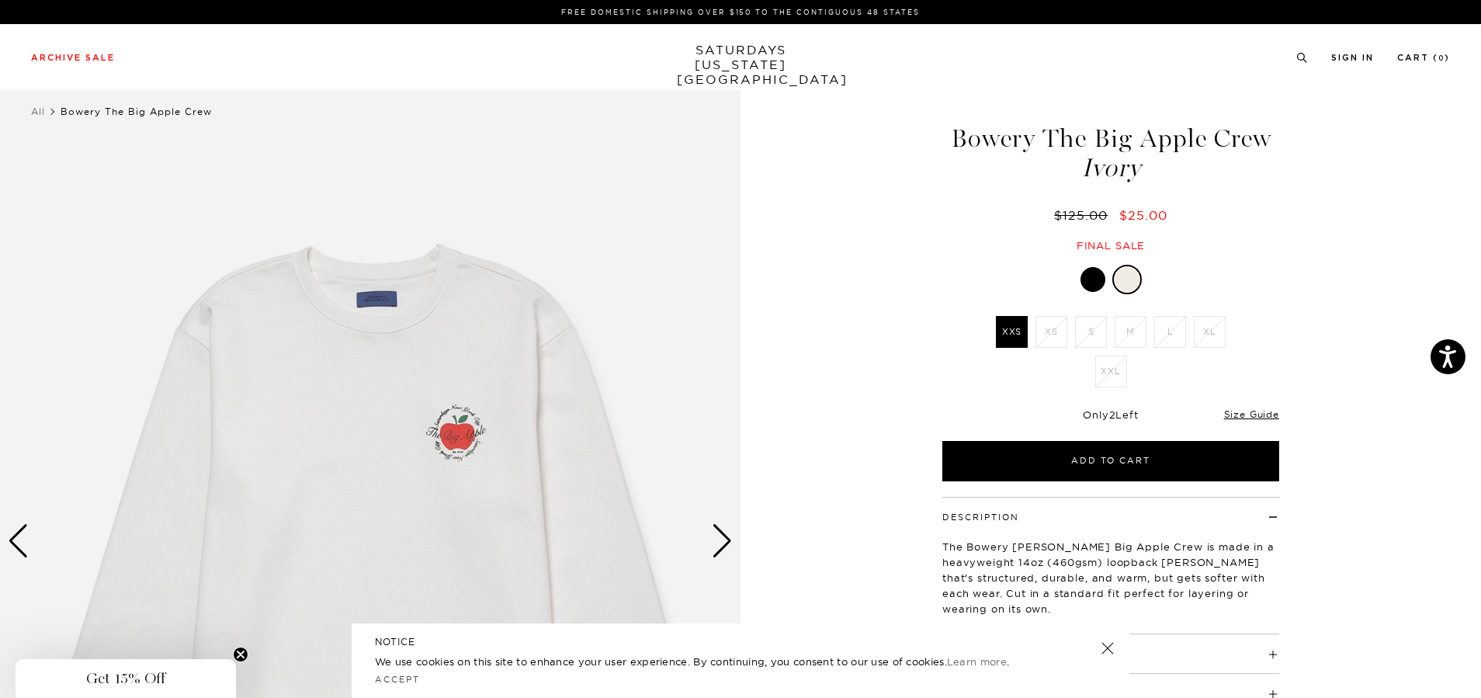
click at [1094, 280] on div at bounding box center [1092, 279] width 25 height 25
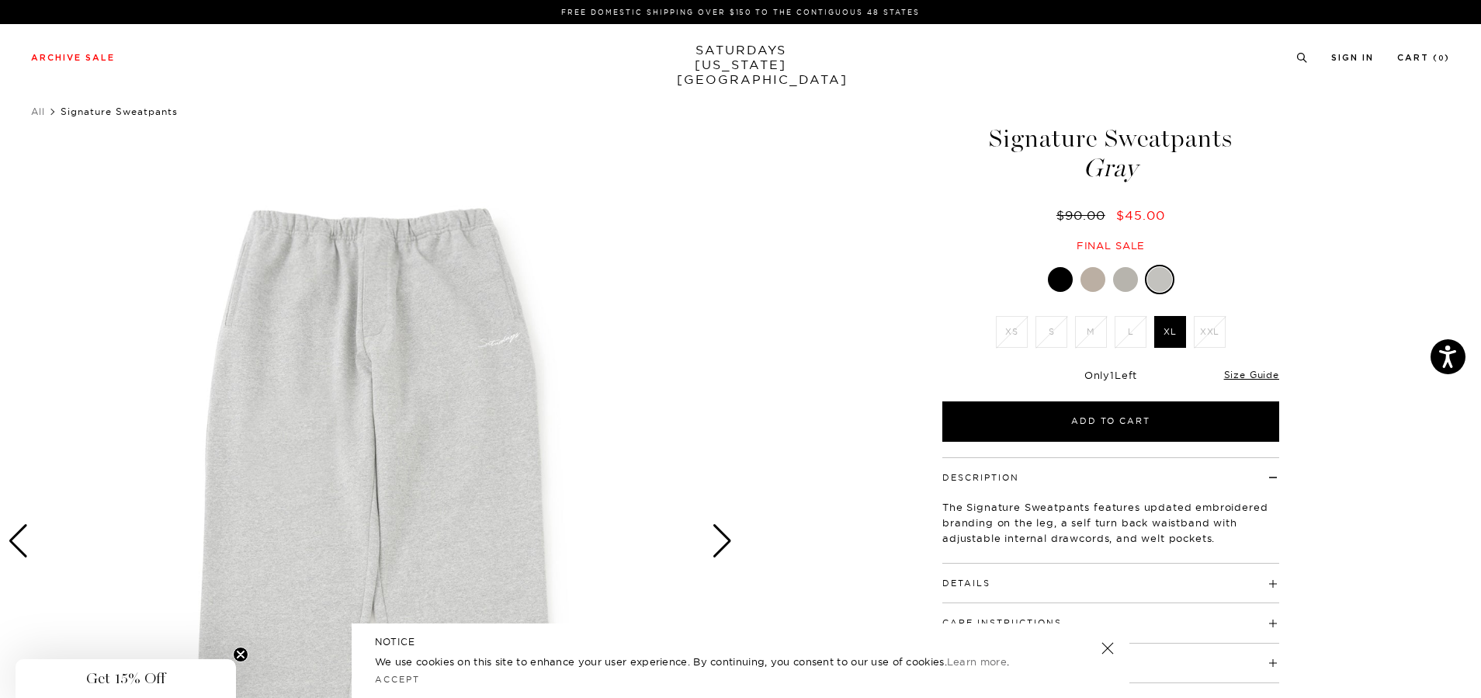
click at [1085, 278] on div at bounding box center [1092, 279] width 25 height 25
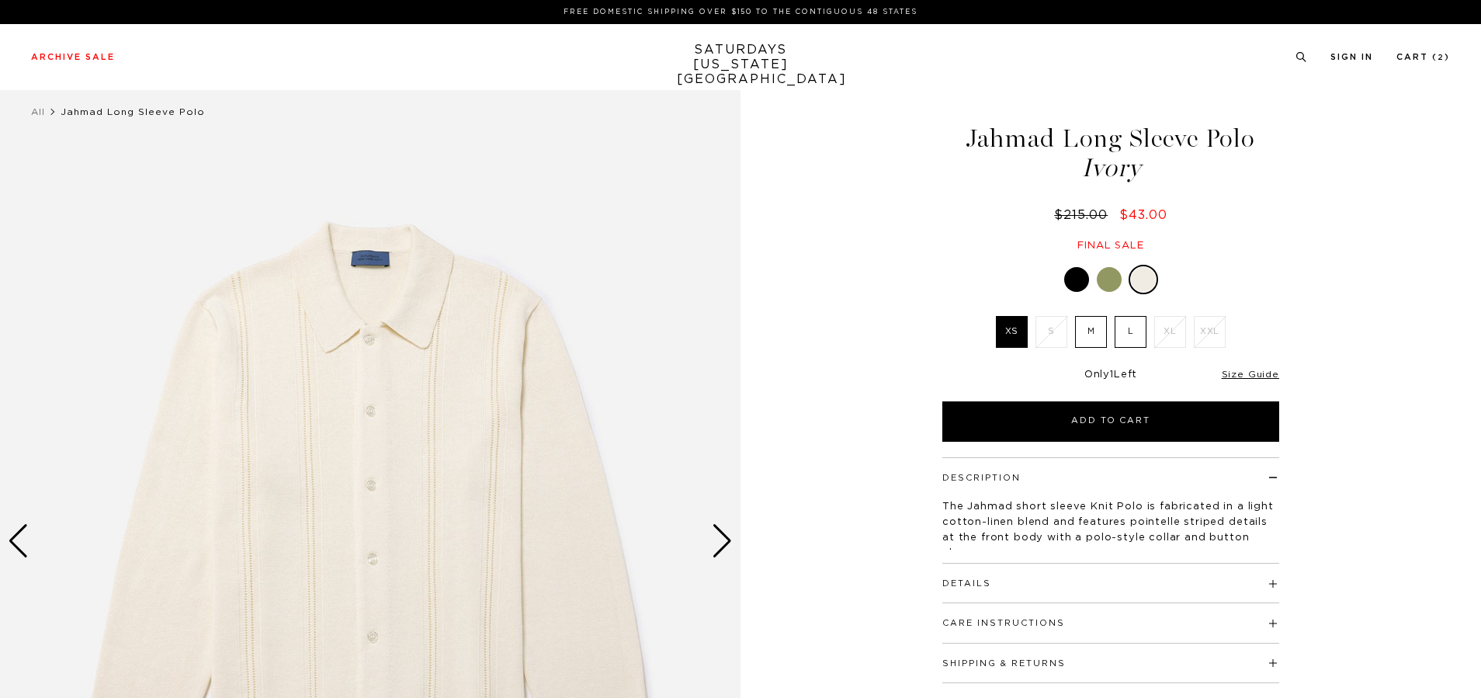
click at [1112, 281] on div at bounding box center [1109, 279] width 25 height 25
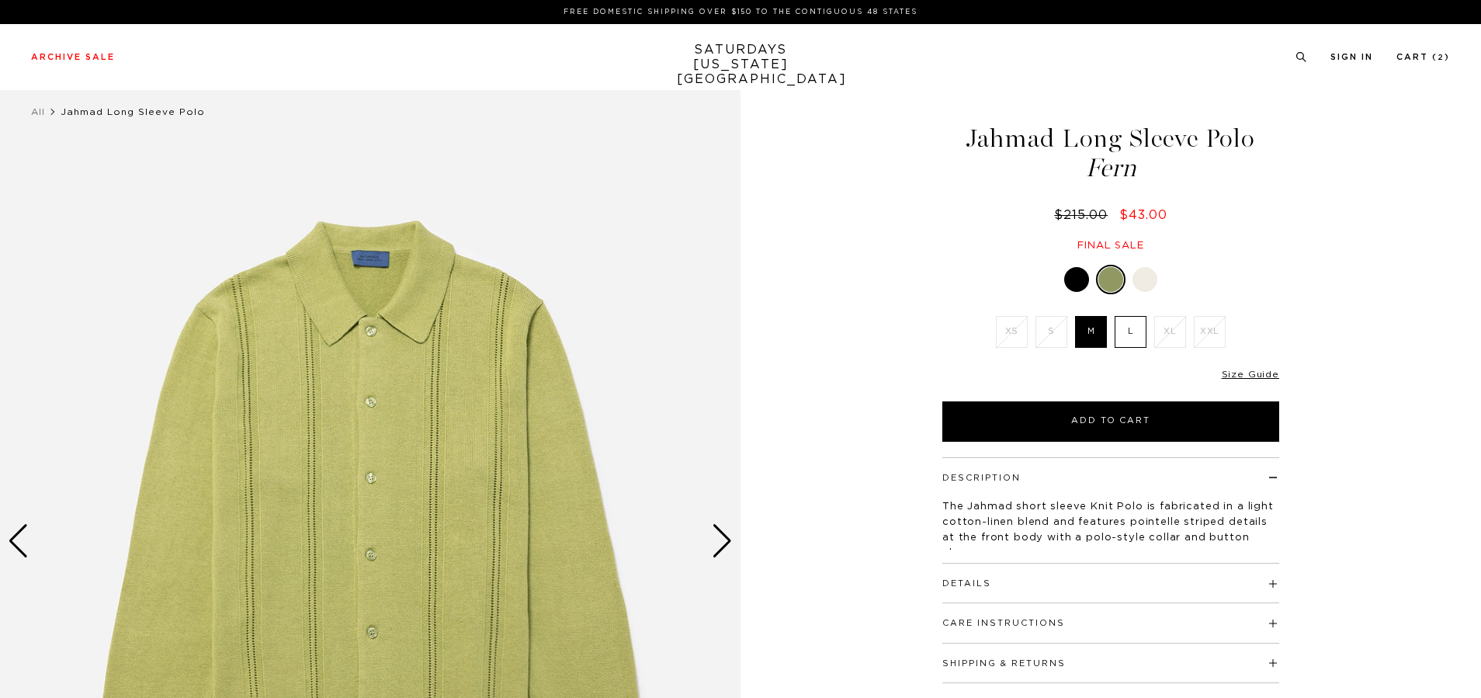
click at [1073, 279] on div at bounding box center [1076, 279] width 25 height 25
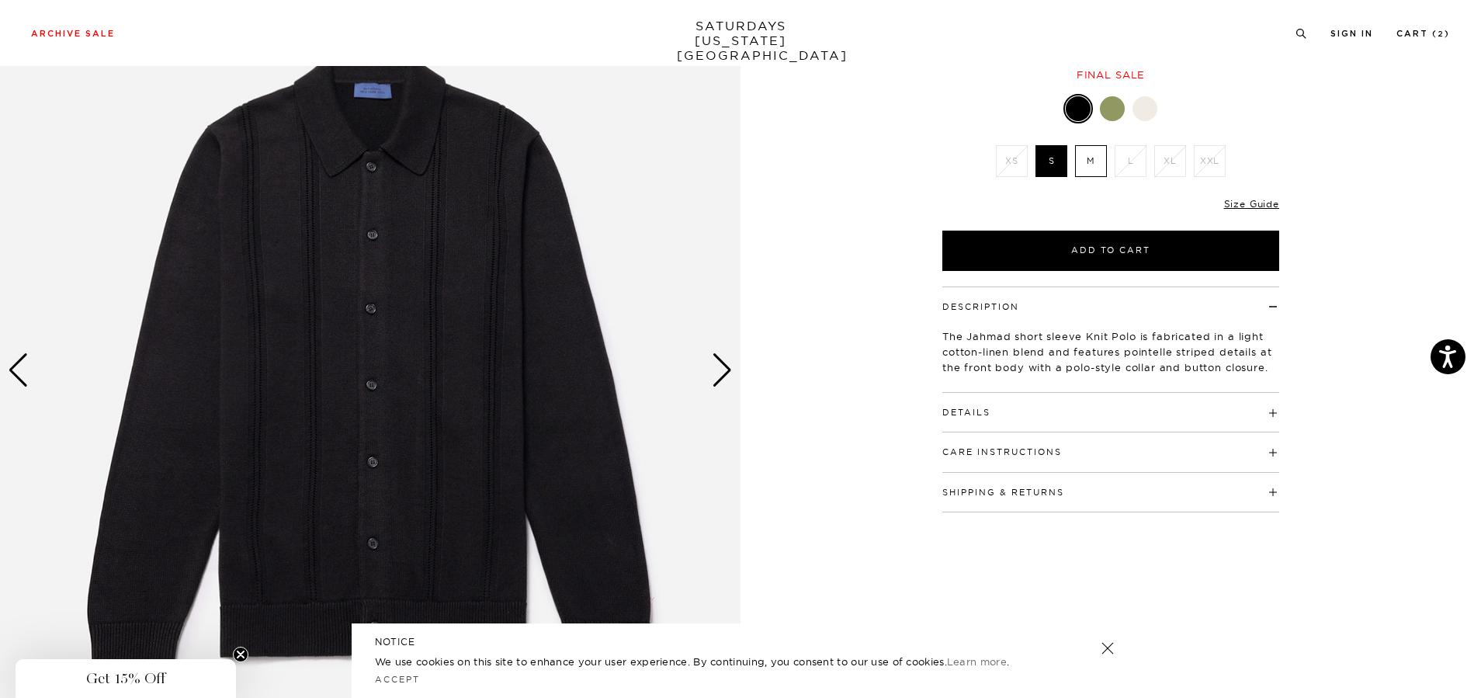
scroll to position [233, 0]
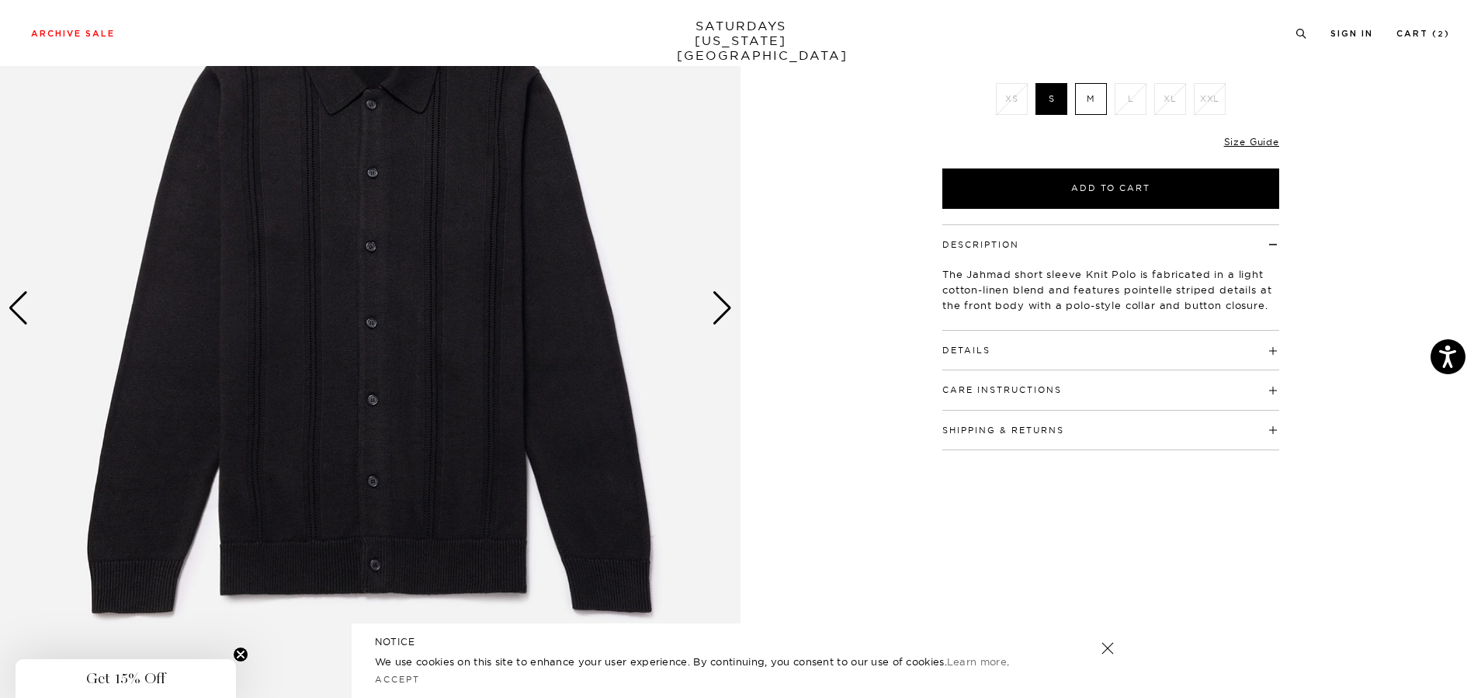
click at [727, 316] on div "Next slide" at bounding box center [722, 308] width 21 height 34
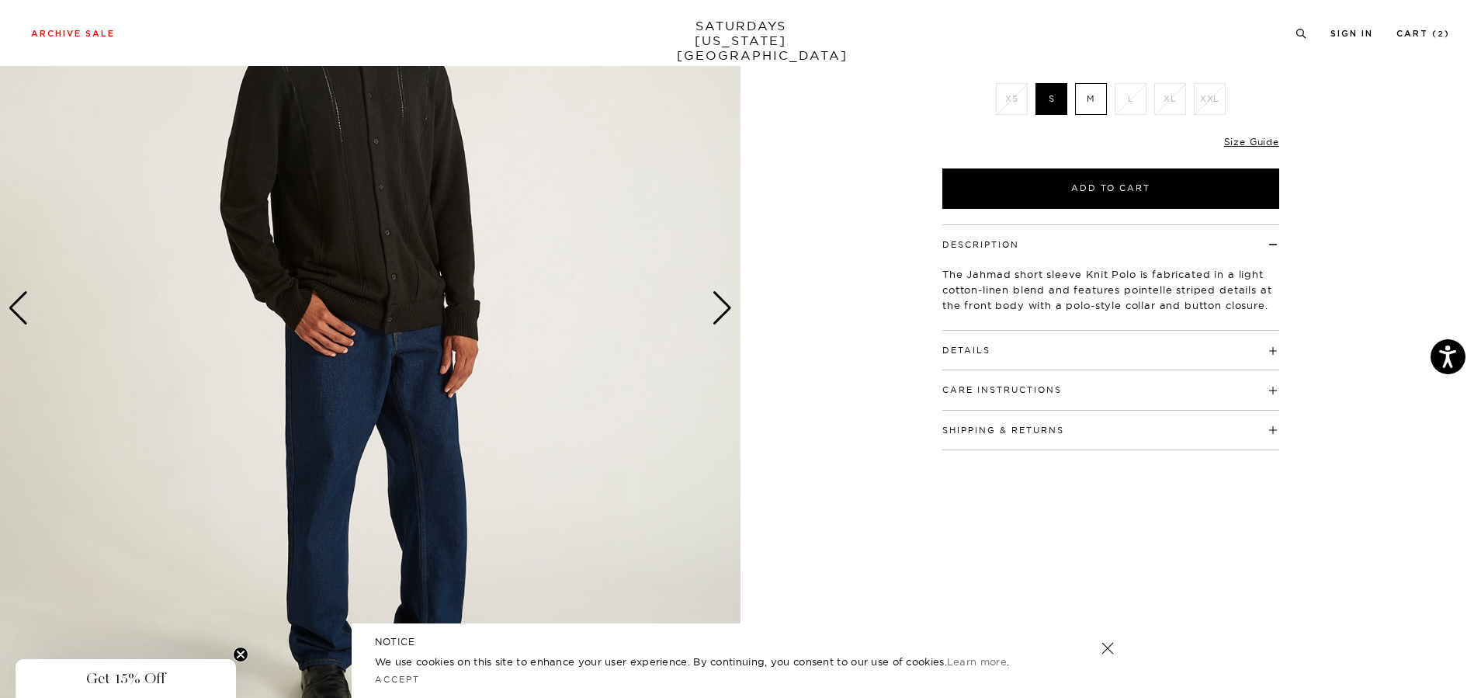
click at [1032, 350] on h4 "Details" at bounding box center [1110, 344] width 337 height 26
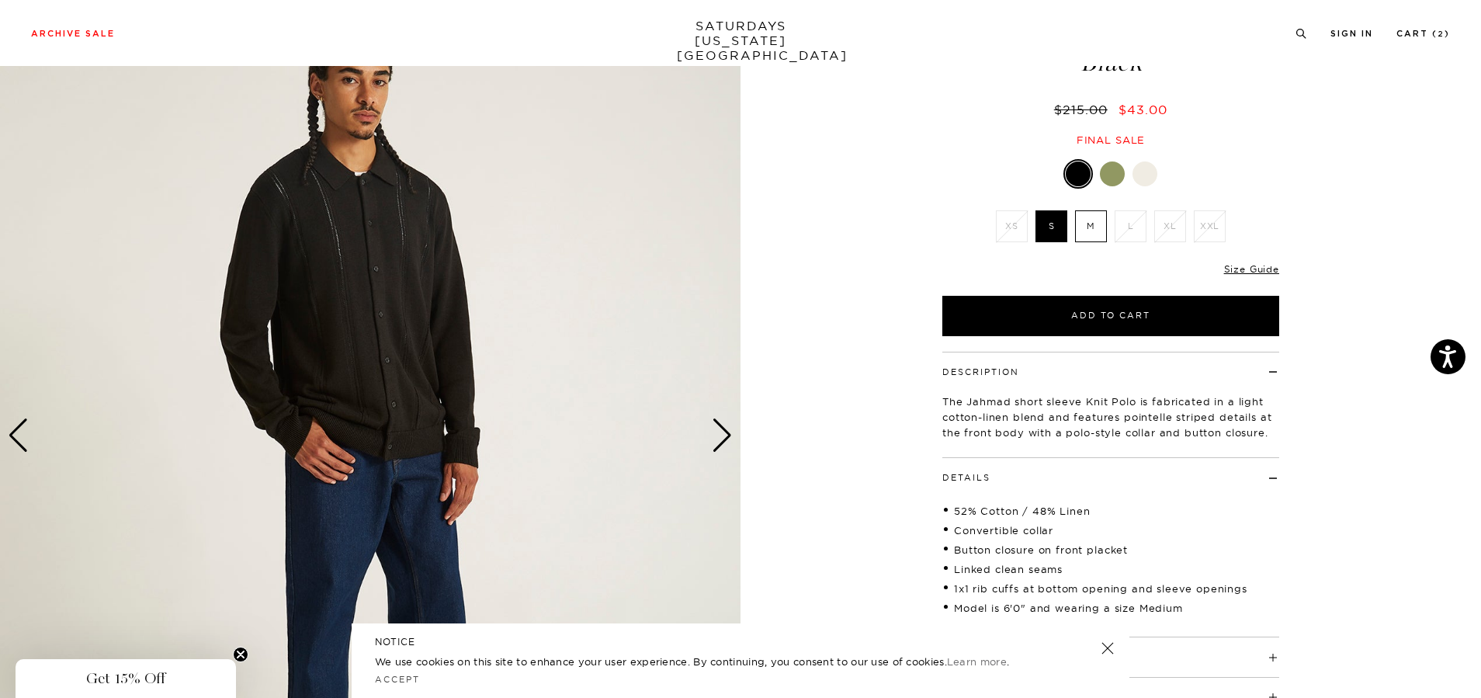
scroll to position [78, 0]
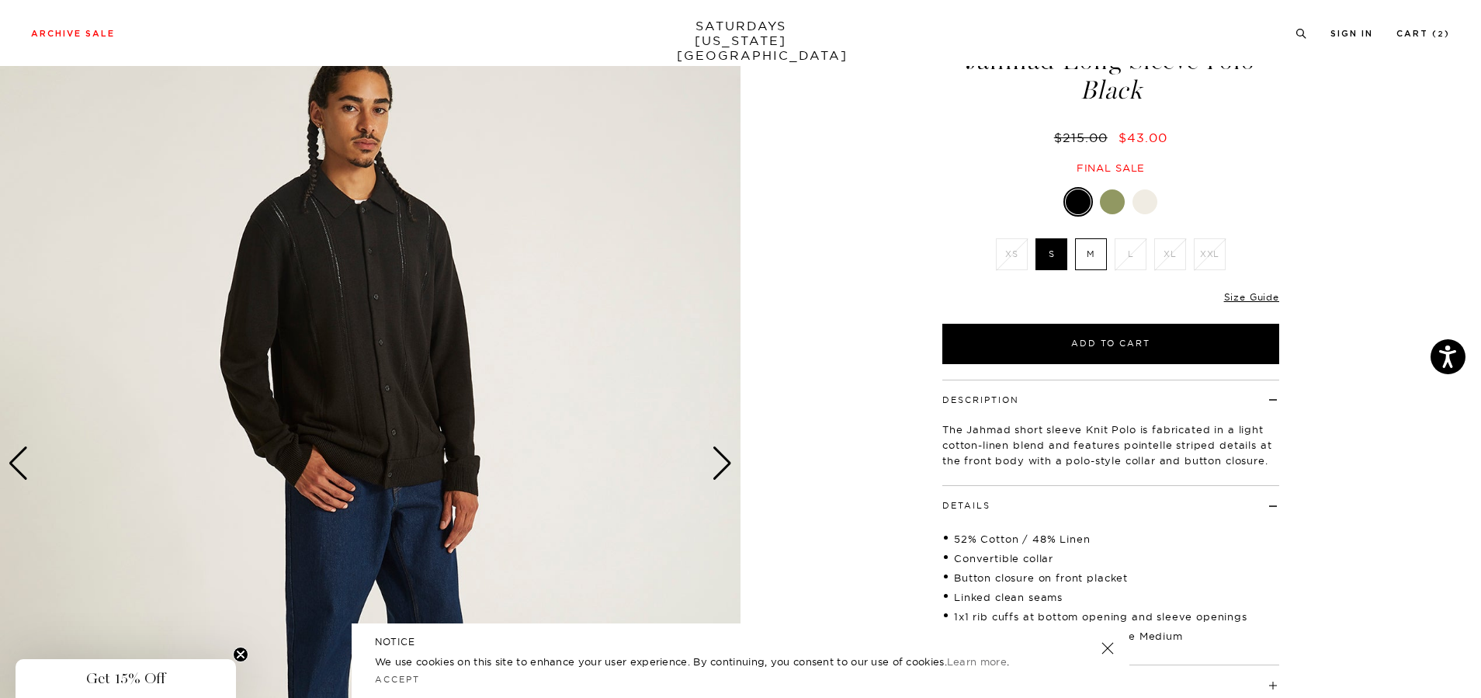
click at [709, 476] on img at bounding box center [370, 464] width 740 height 926
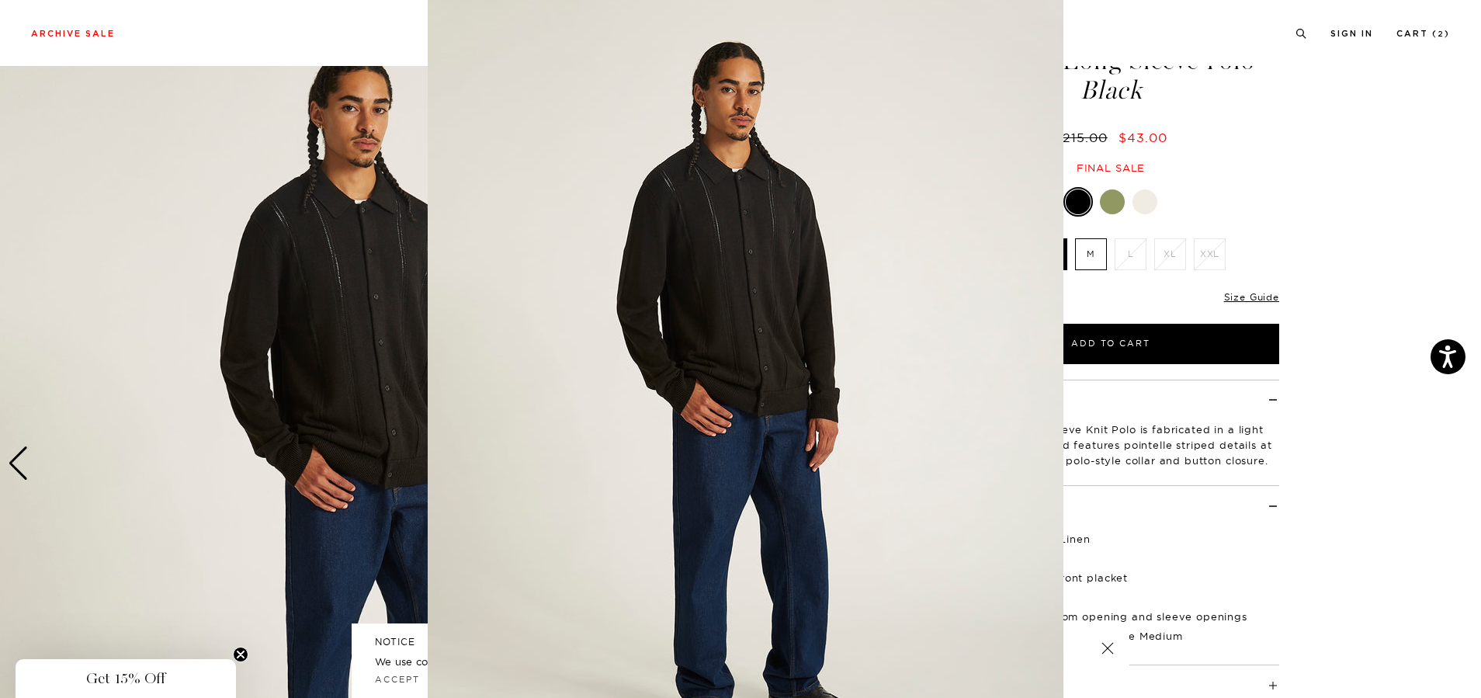
scroll to position [2, 0]
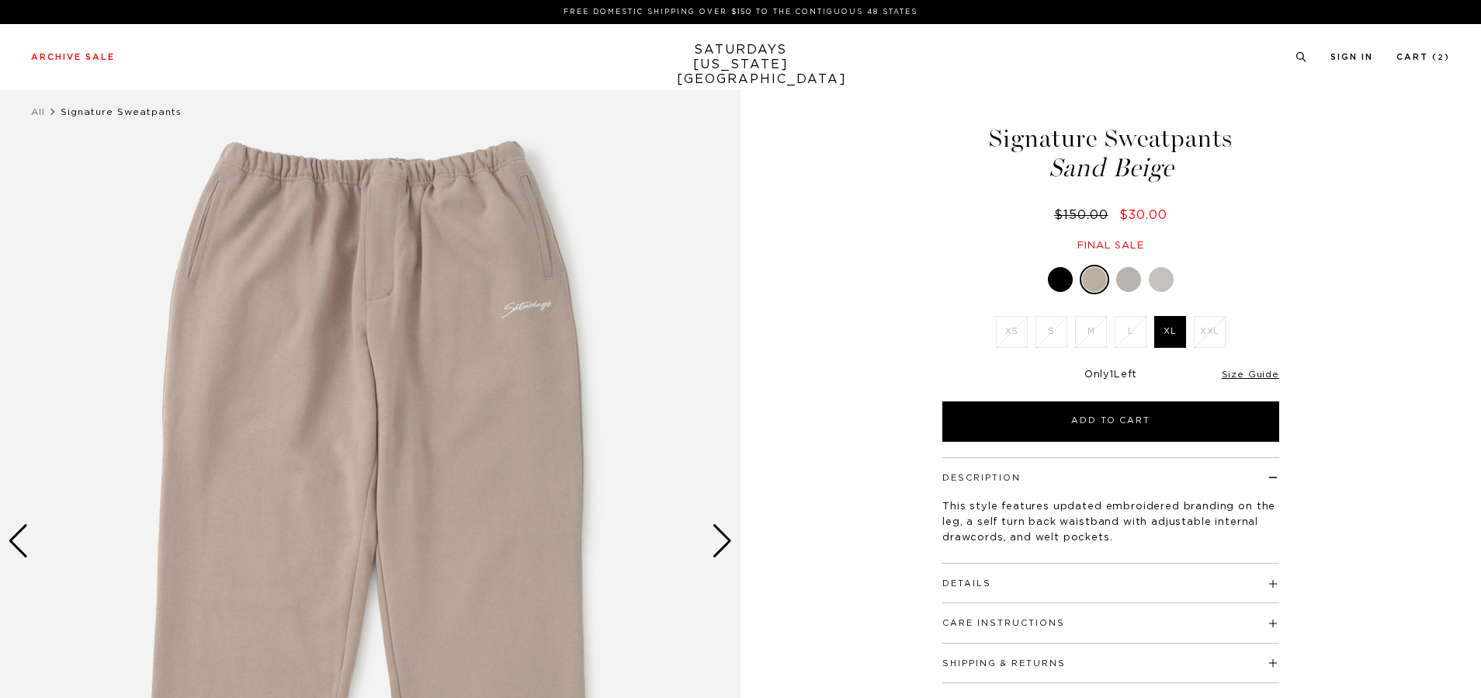
click at [1123, 285] on div at bounding box center [1128, 279] width 25 height 25
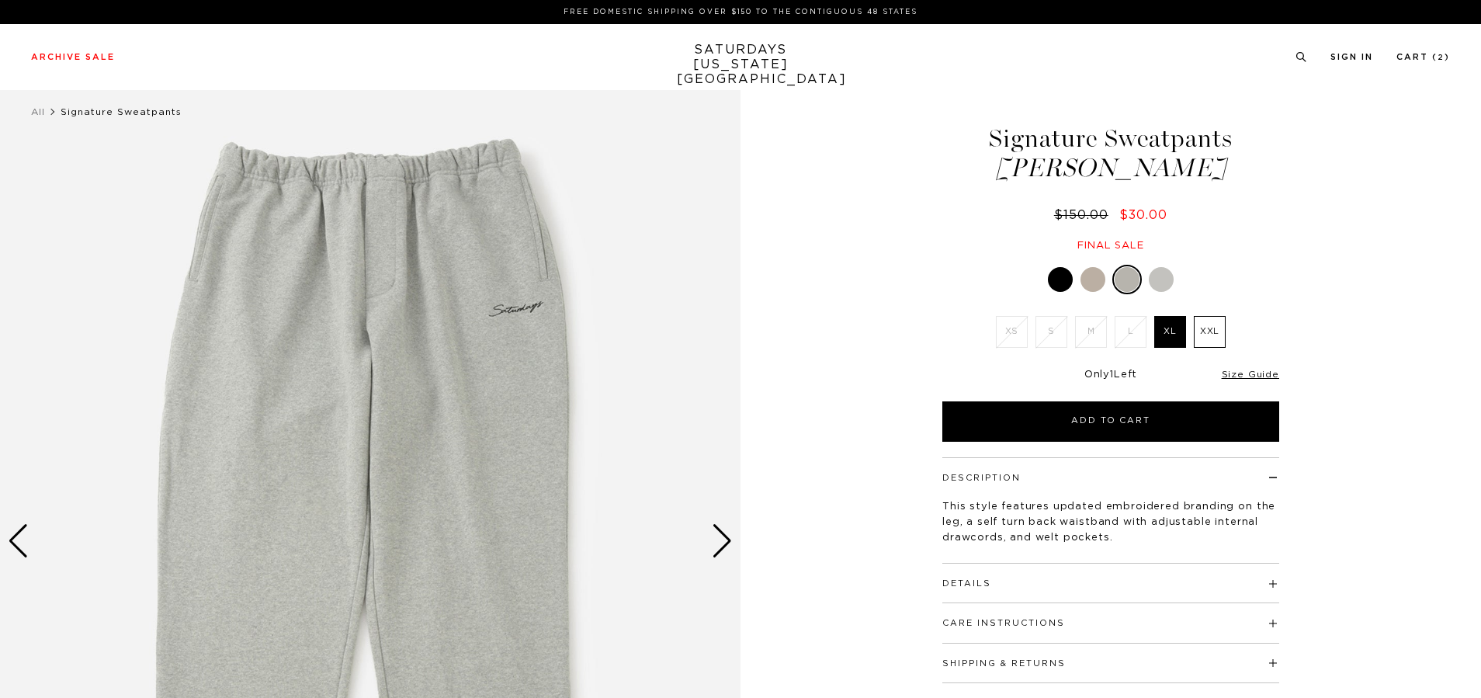
click at [1044, 285] on div at bounding box center [1110, 279] width 337 height 29
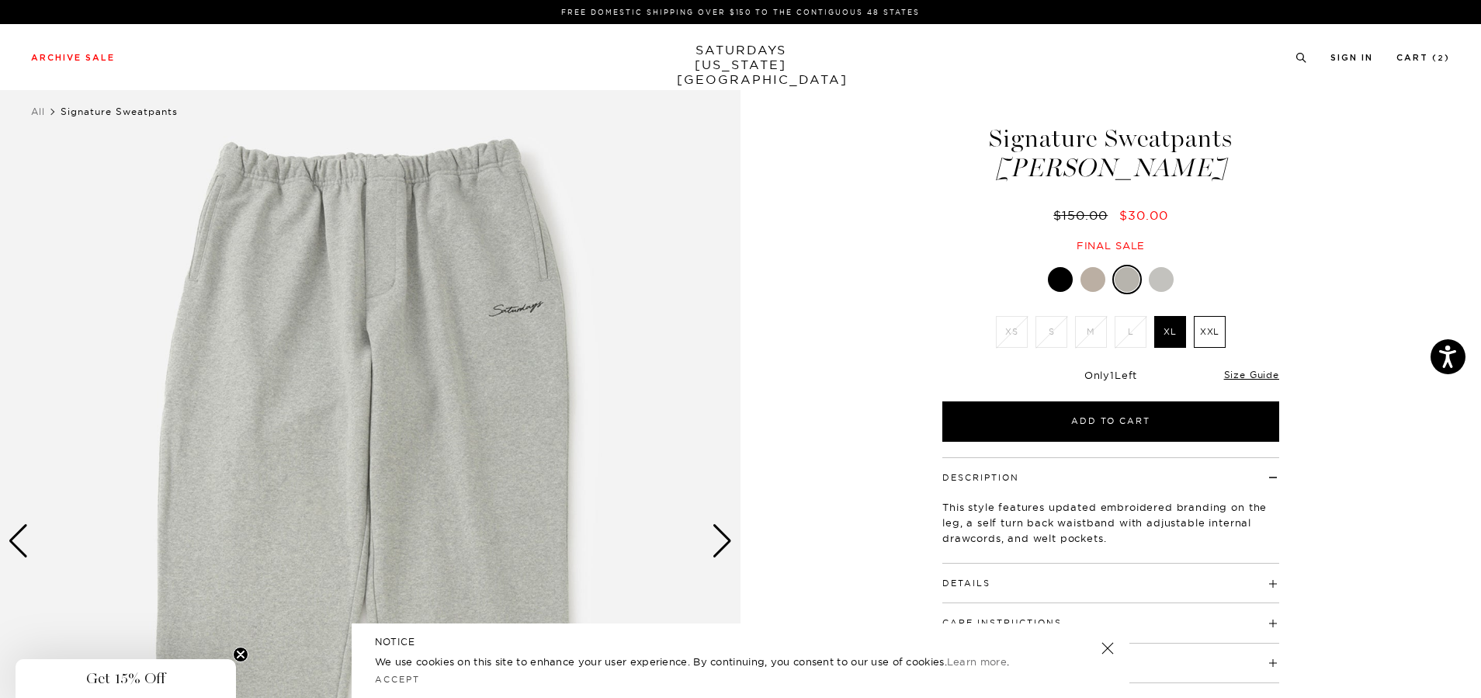
click at [1054, 287] on div at bounding box center [1060, 279] width 25 height 25
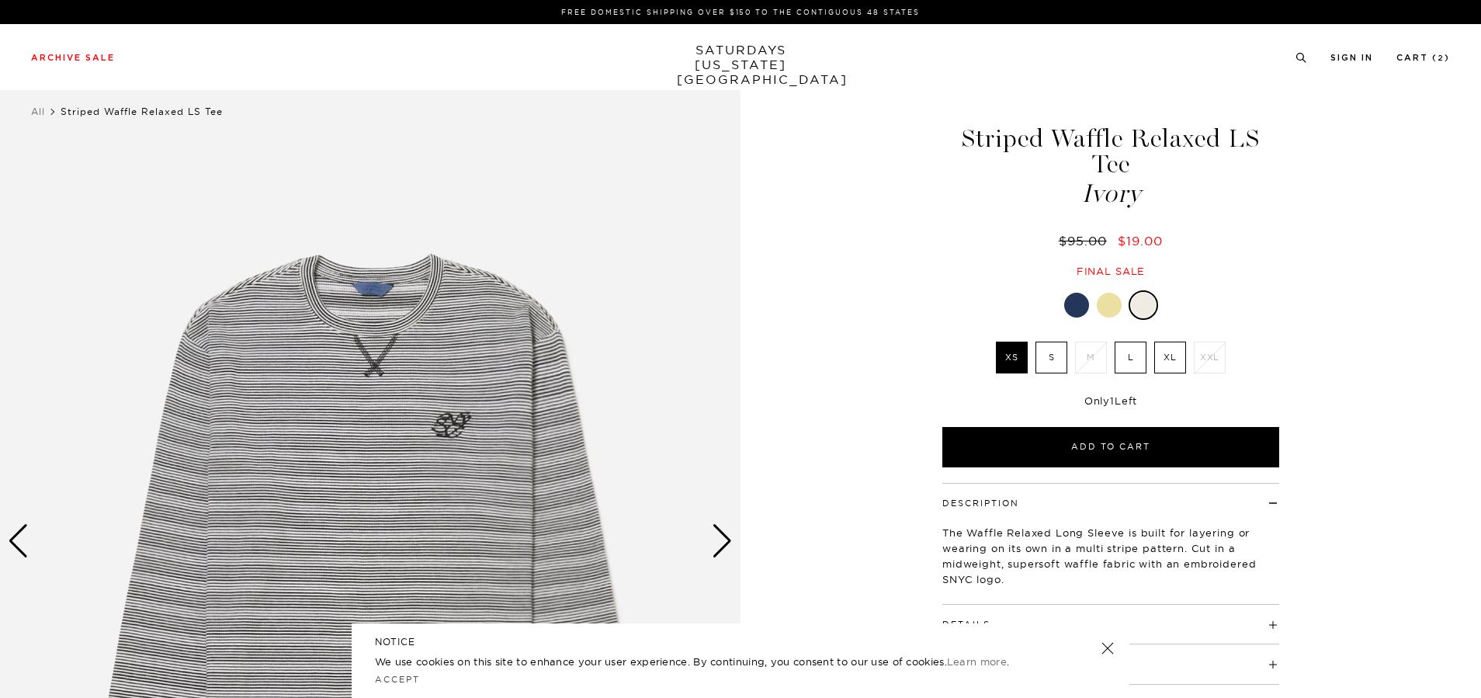
click at [1080, 293] on div at bounding box center [1076, 305] width 25 height 25
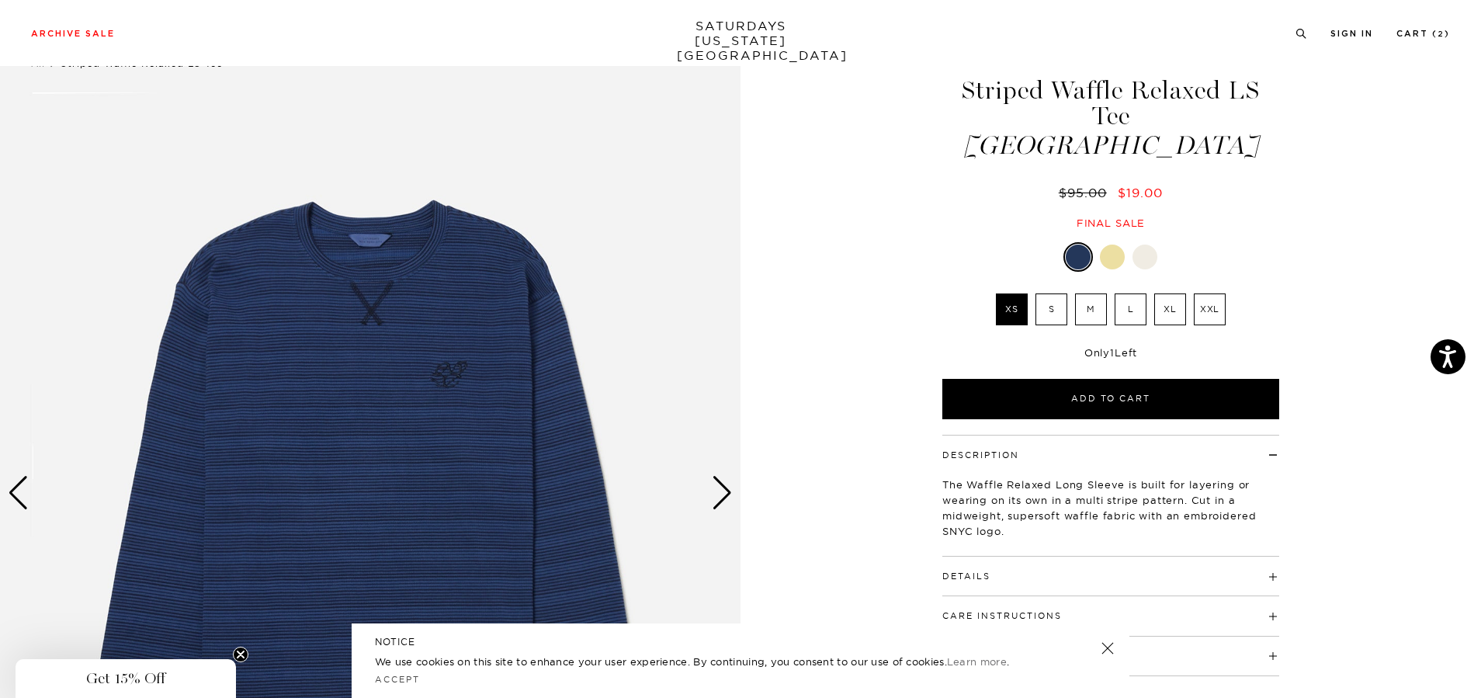
scroll to position [155, 0]
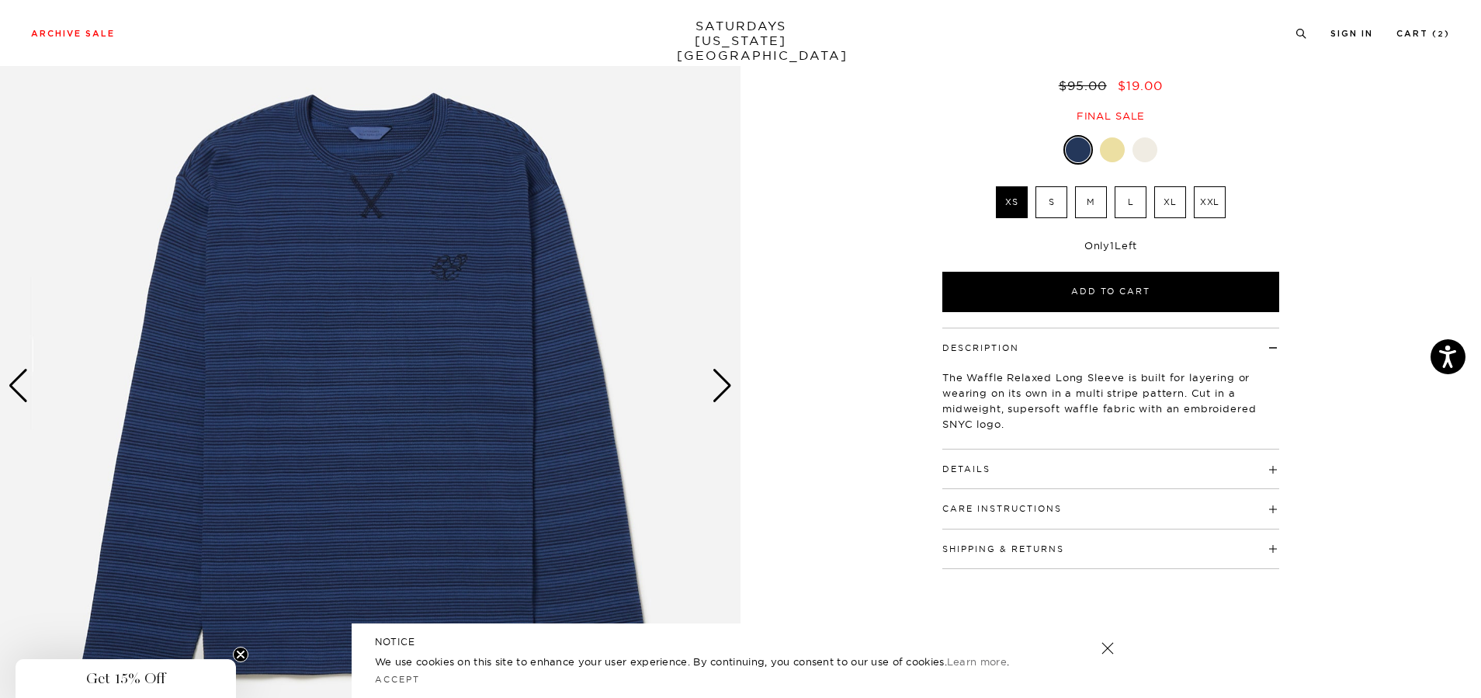
click at [733, 393] on img at bounding box center [370, 386] width 740 height 926
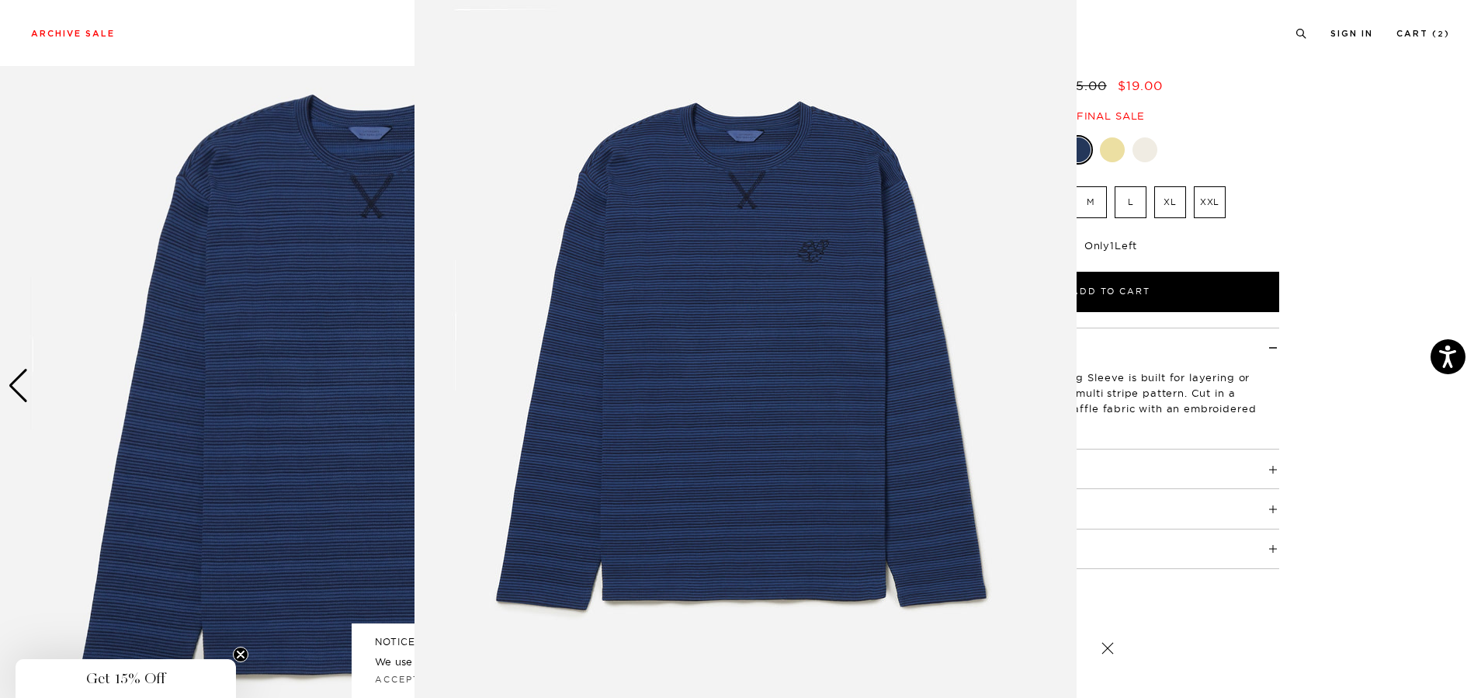
scroll to position [46, 0]
click at [726, 388] on img at bounding box center [745, 351] width 662 height 795
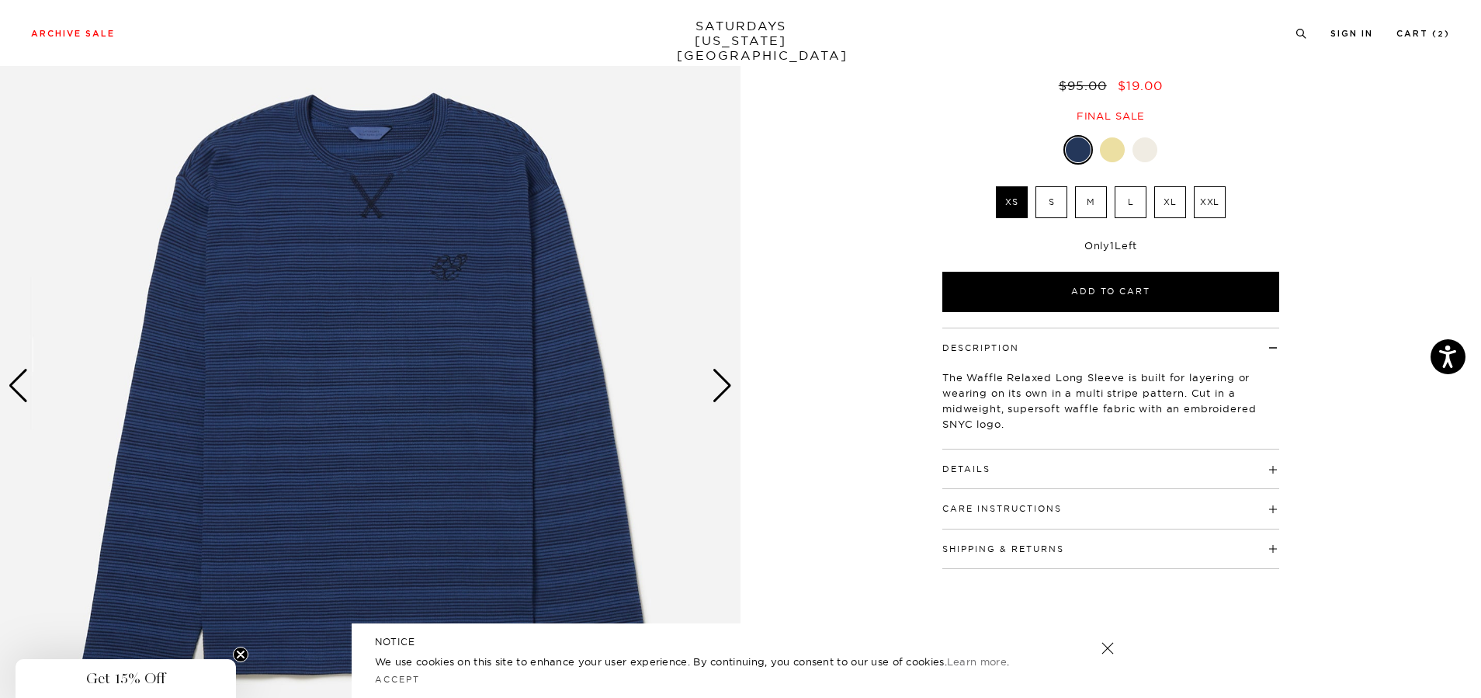
scroll to position [0, 0]
click at [1155, 137] on div at bounding box center [1144, 149] width 25 height 25
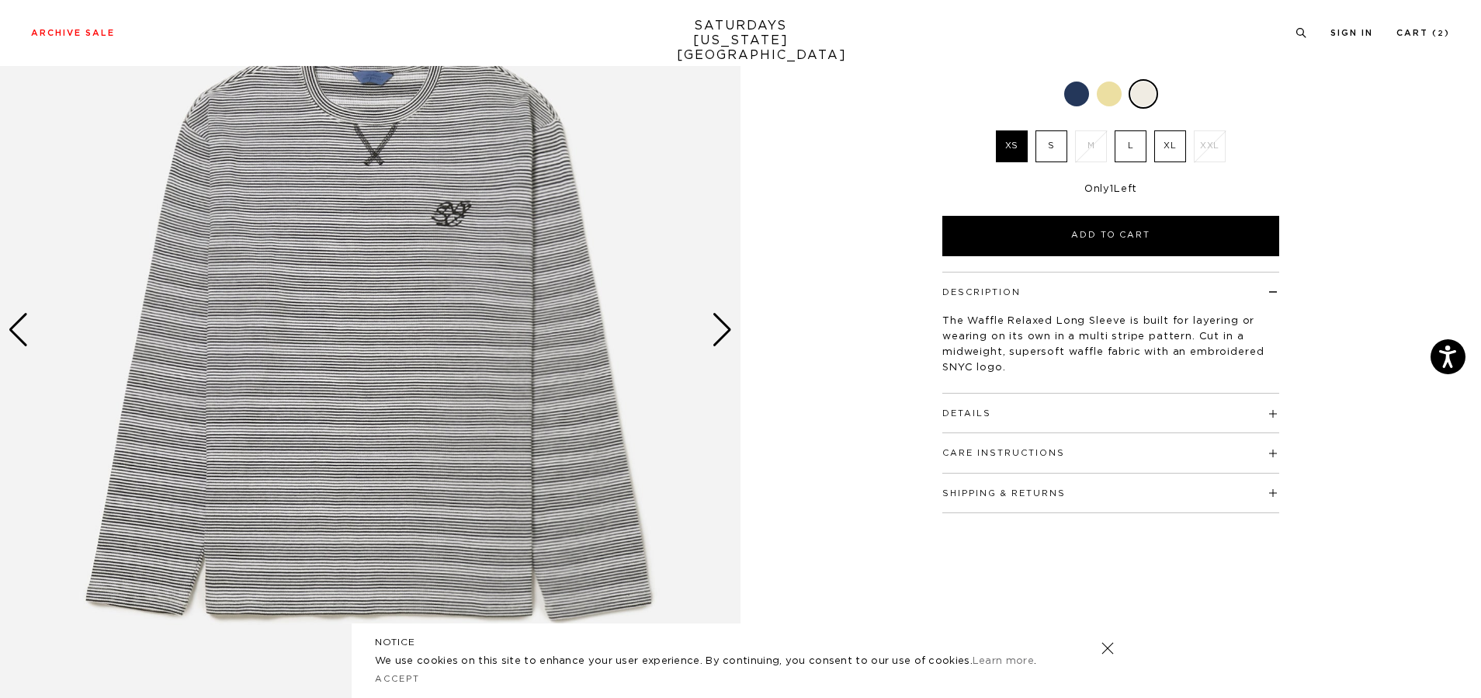
scroll to position [233, 0]
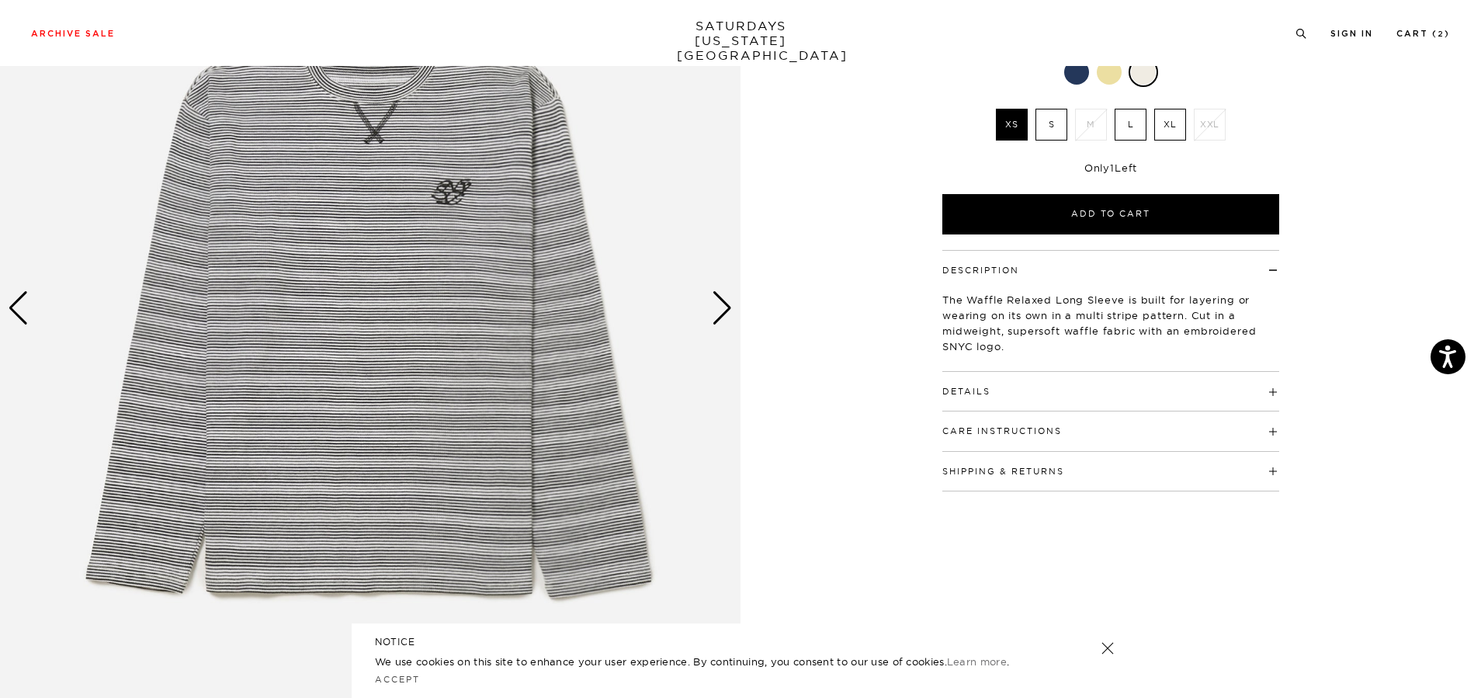
click at [729, 321] on div "Next slide" at bounding box center [722, 308] width 21 height 34
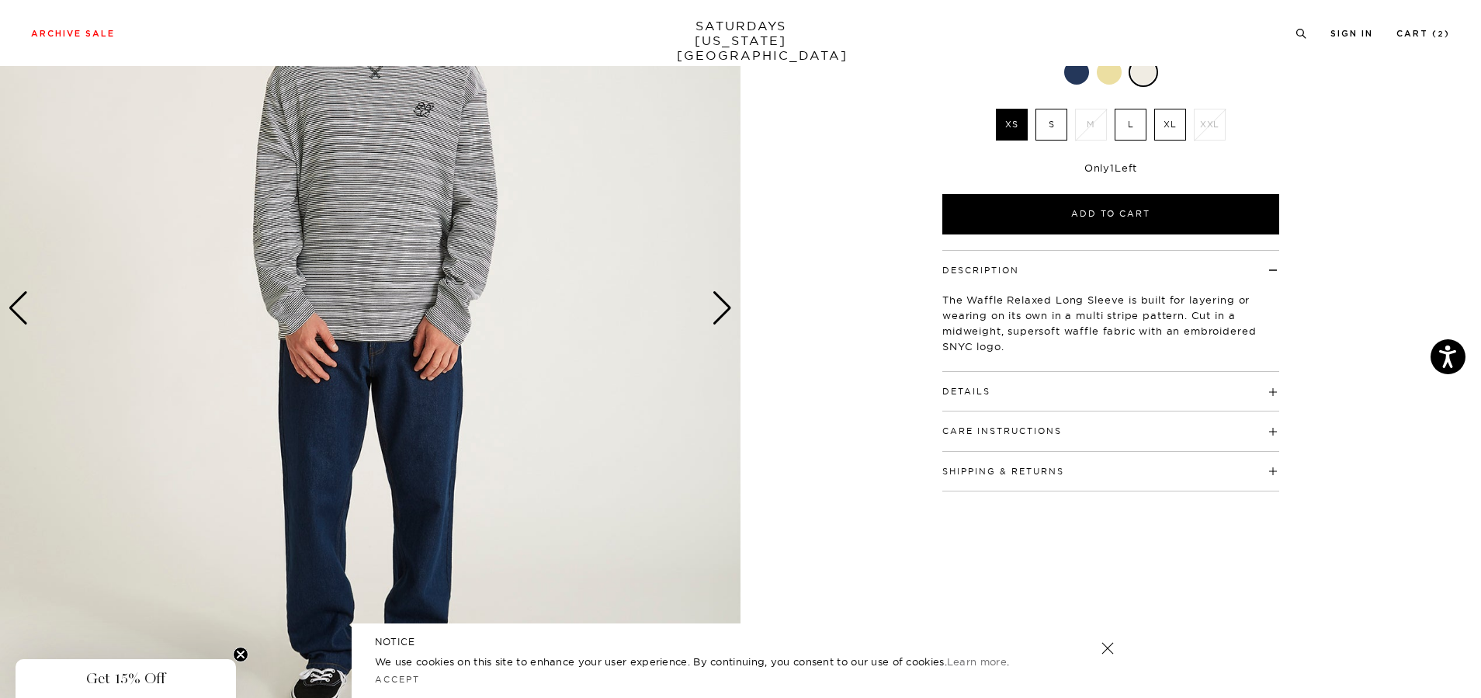
click at [724, 313] on div "Next slide" at bounding box center [722, 308] width 21 height 34
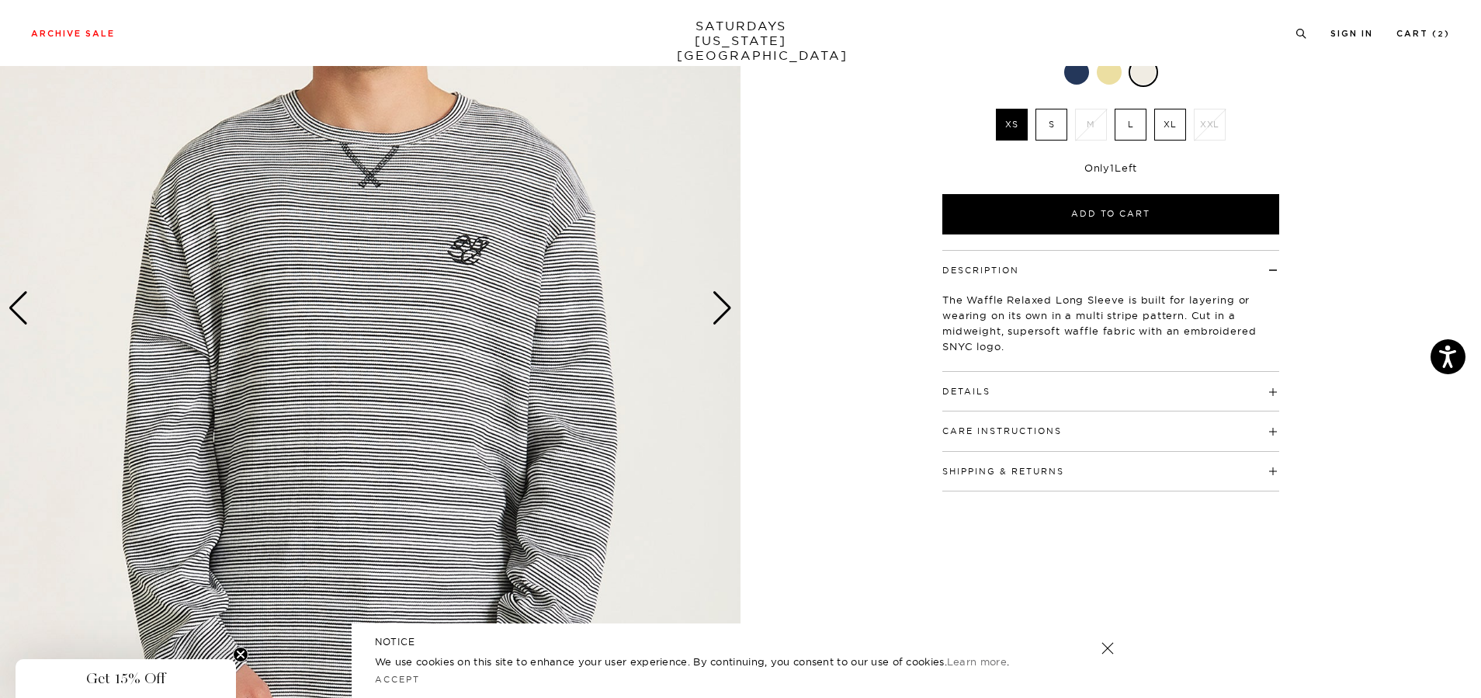
click at [723, 312] on div "Next slide" at bounding box center [722, 308] width 21 height 34
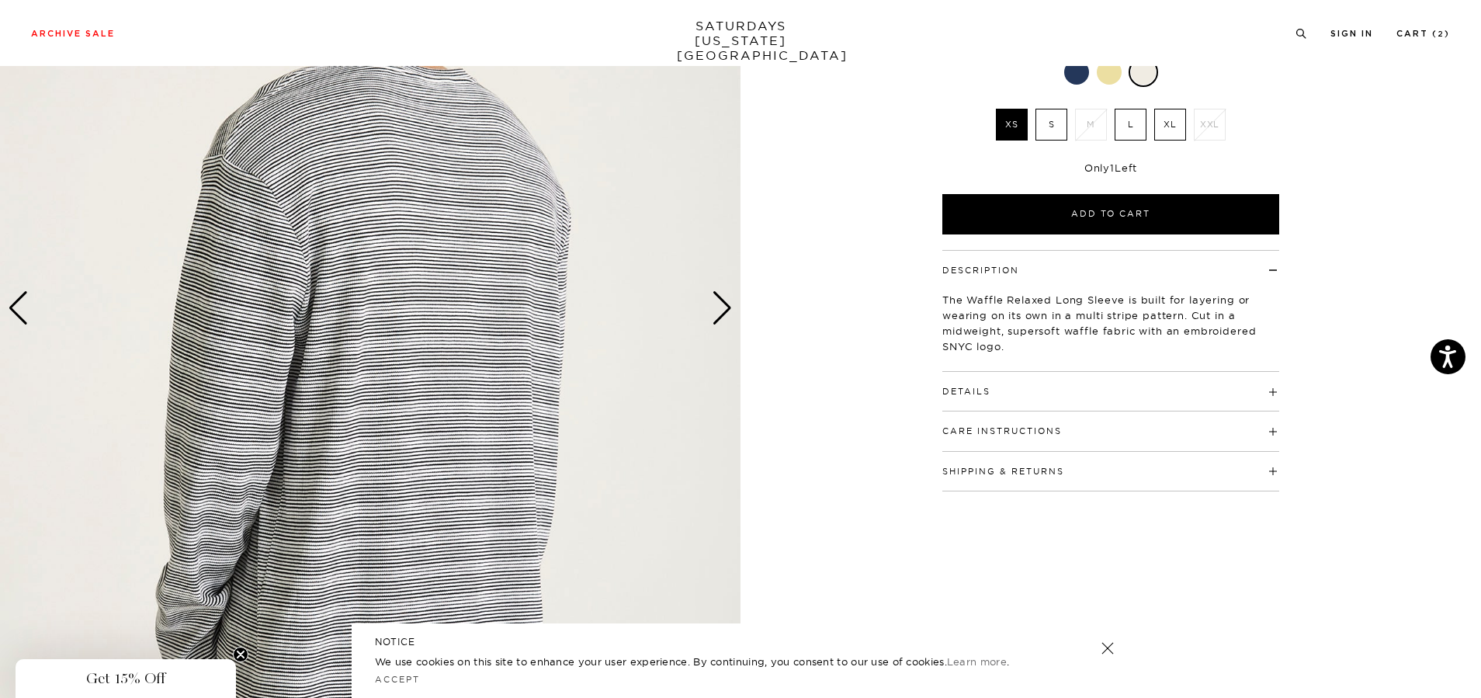
click at [722, 311] on div "Next slide" at bounding box center [722, 308] width 21 height 34
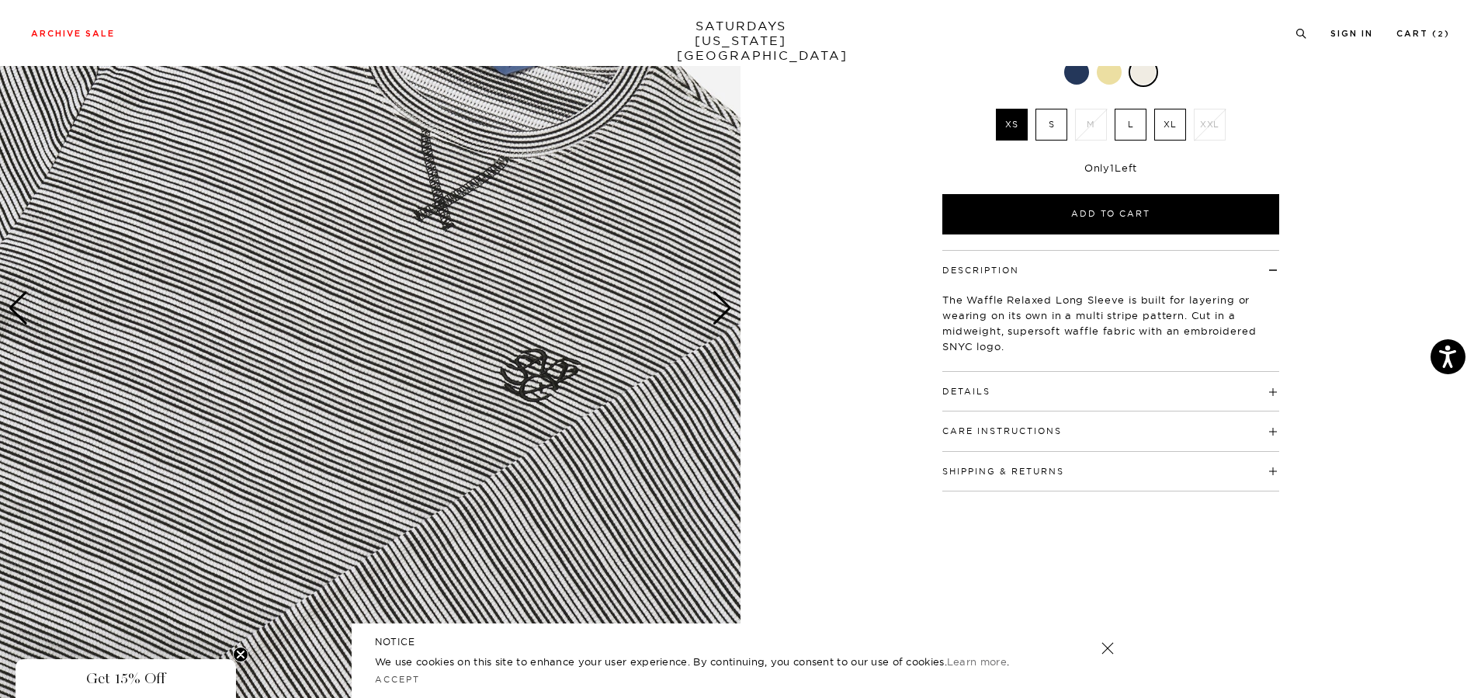
click at [997, 372] on h4 "Details" at bounding box center [1110, 385] width 337 height 26
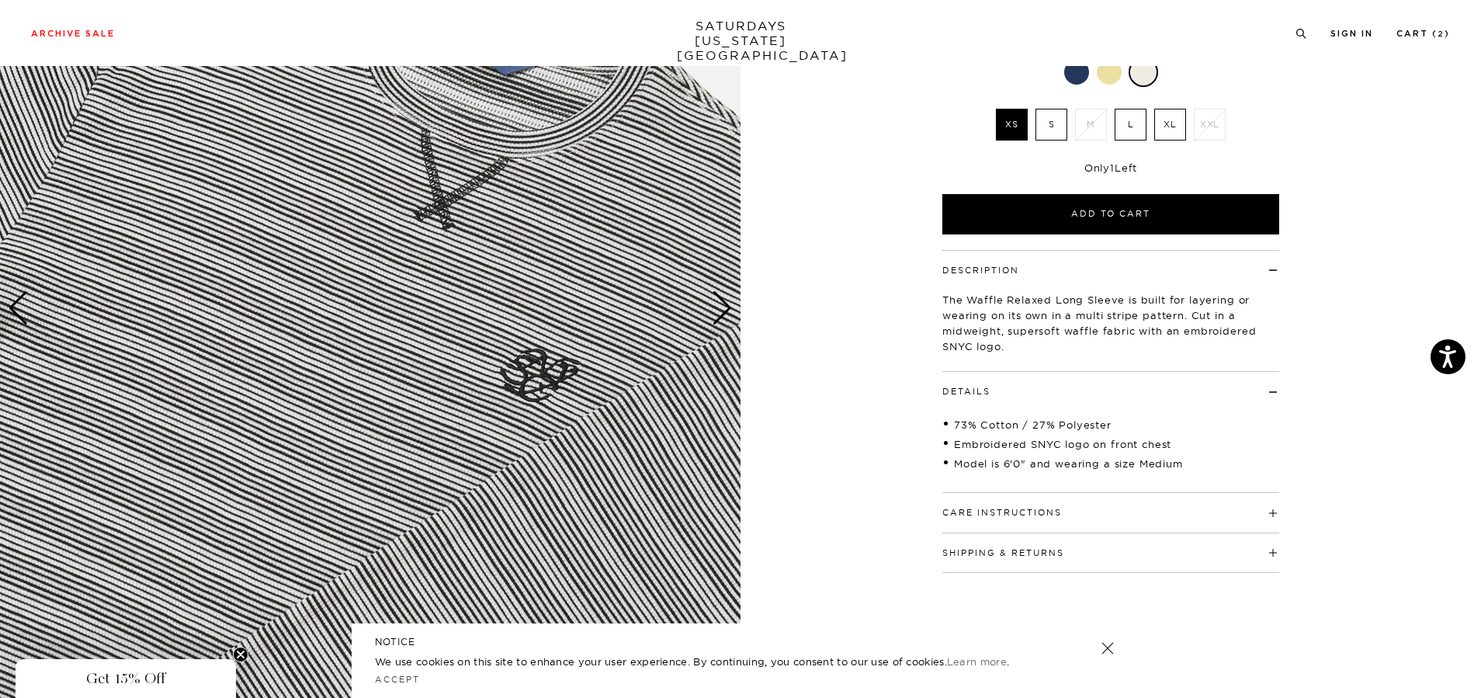
click at [728, 311] on div "Next slide" at bounding box center [722, 308] width 21 height 34
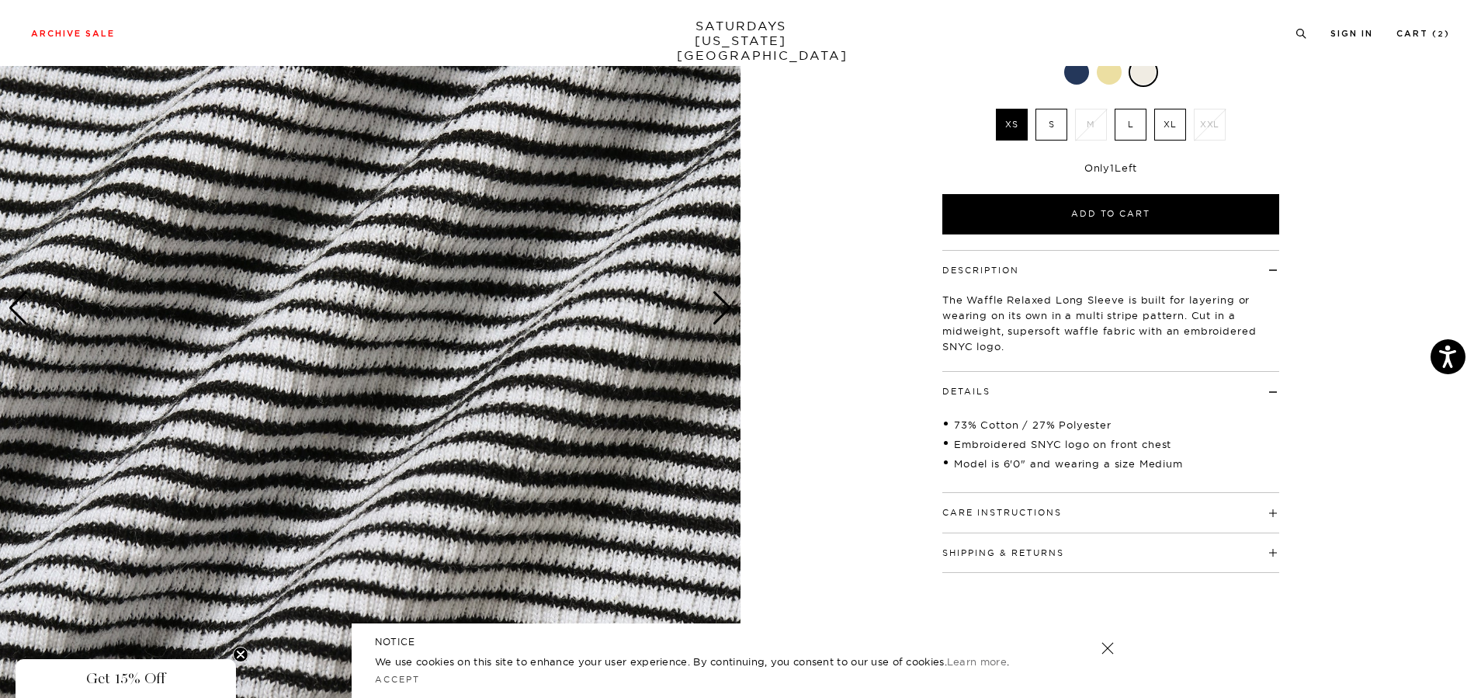
click at [723, 307] on div "Next slide" at bounding box center [722, 308] width 21 height 34
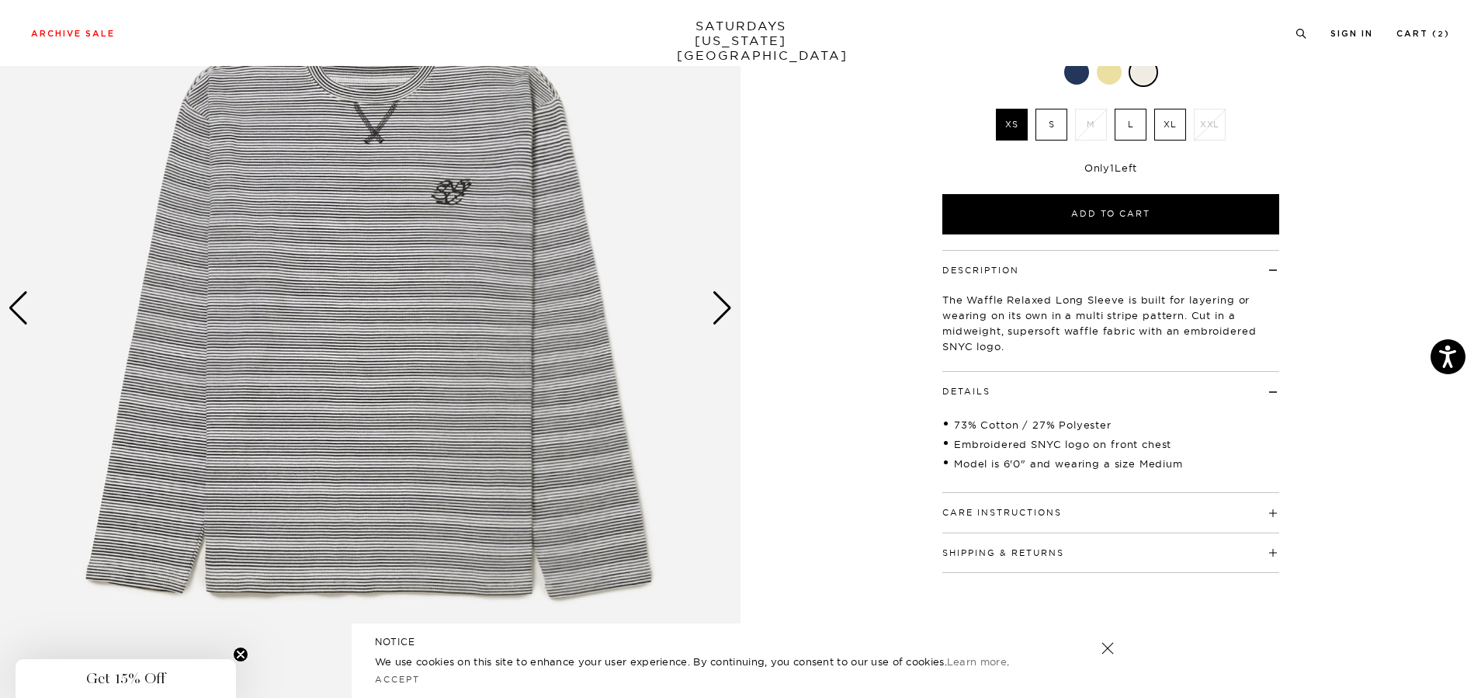
click at [732, 299] on div "Next slide" at bounding box center [722, 308] width 21 height 34
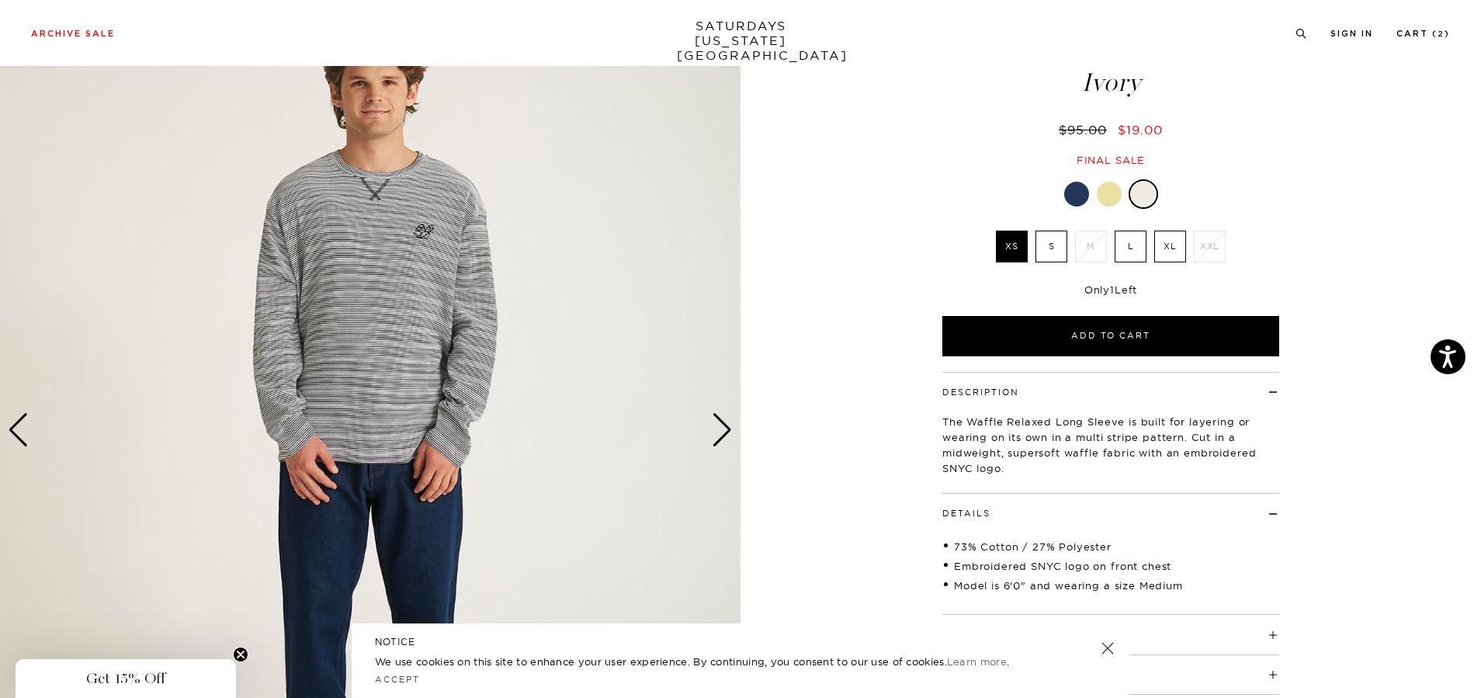
scroll to position [78, 0]
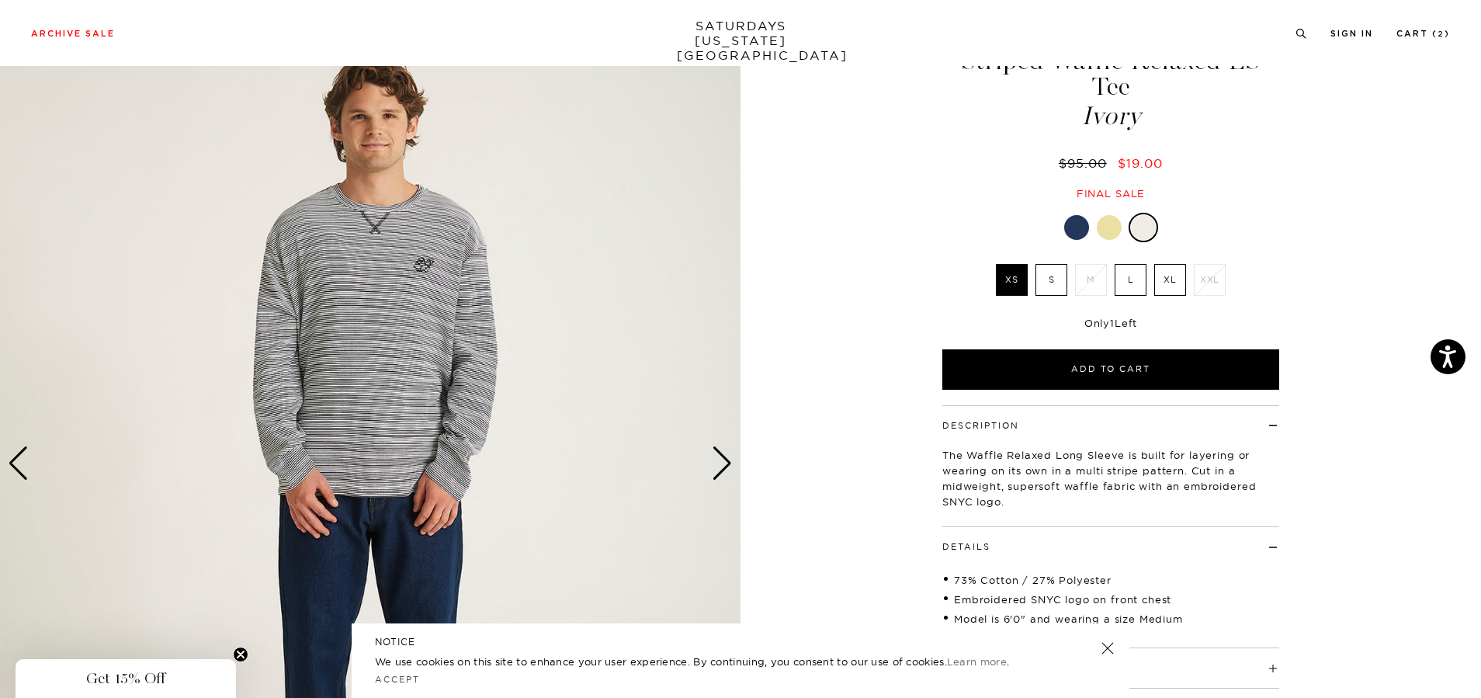
click at [1075, 215] on div at bounding box center [1076, 227] width 25 height 25
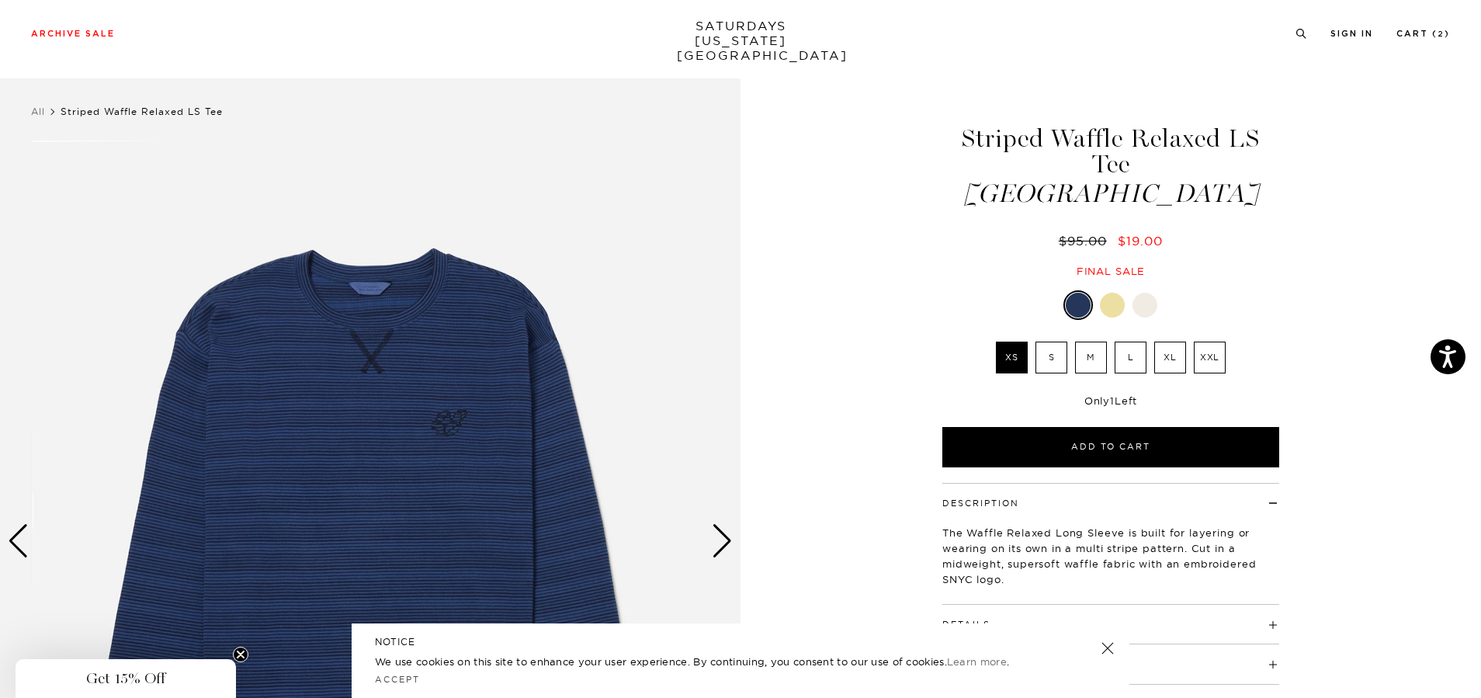
scroll to position [78, 0]
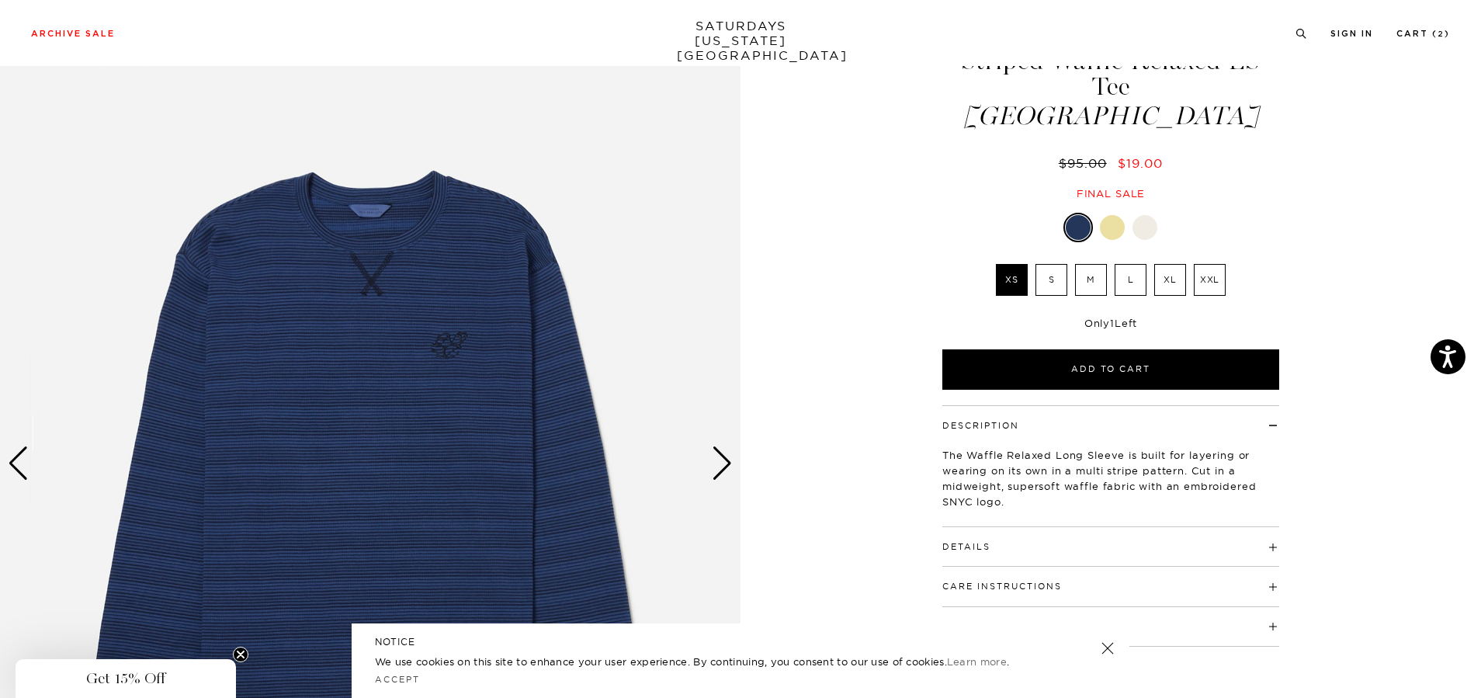
click at [723, 461] on div "Next slide" at bounding box center [722, 463] width 21 height 34
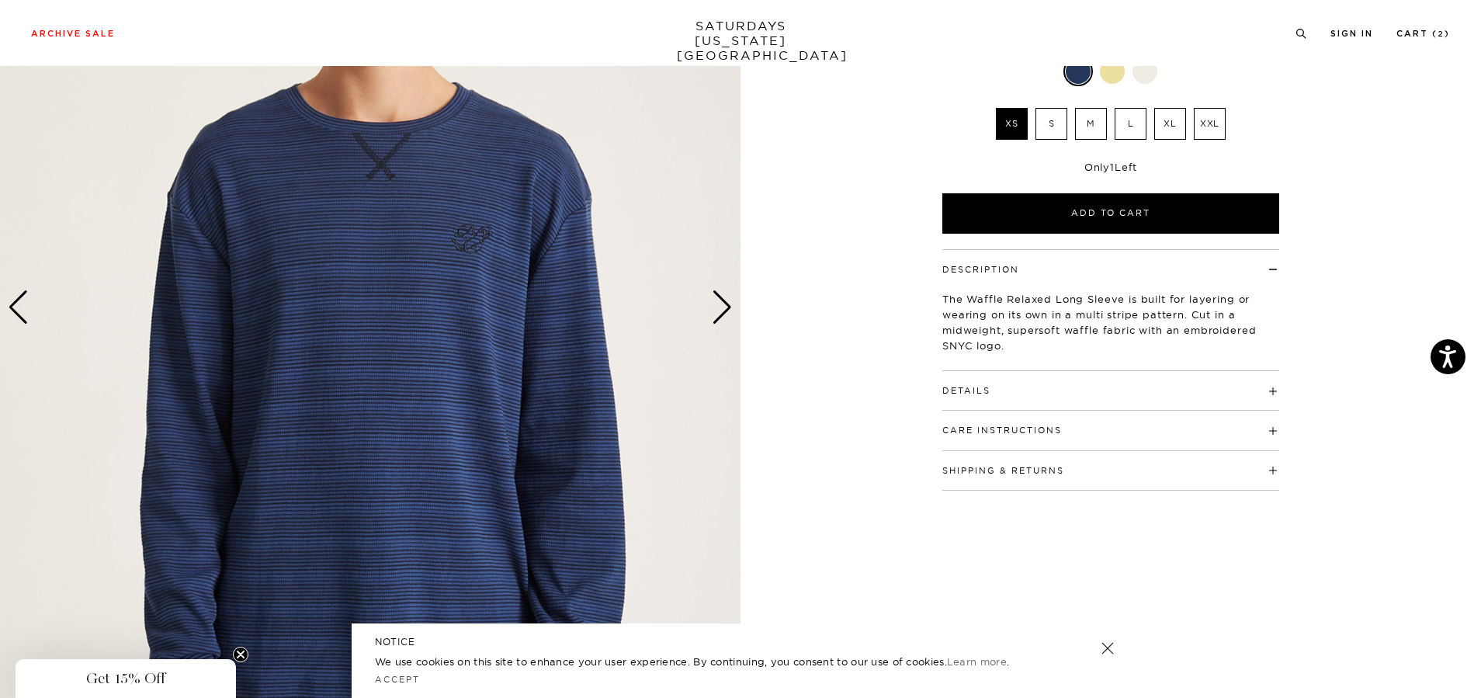
scroll to position [233, 0]
click at [1091, 372] on h4 "Details" at bounding box center [1110, 385] width 337 height 26
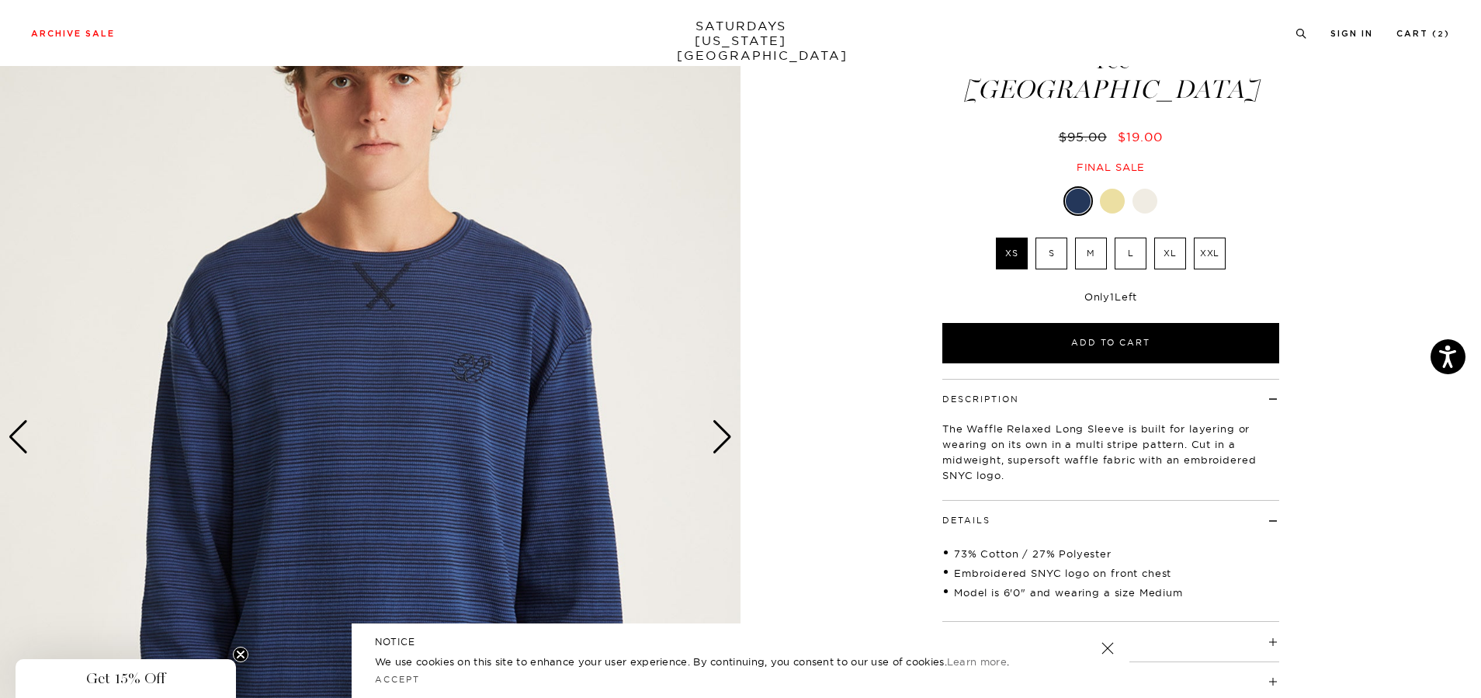
scroll to position [78, 0]
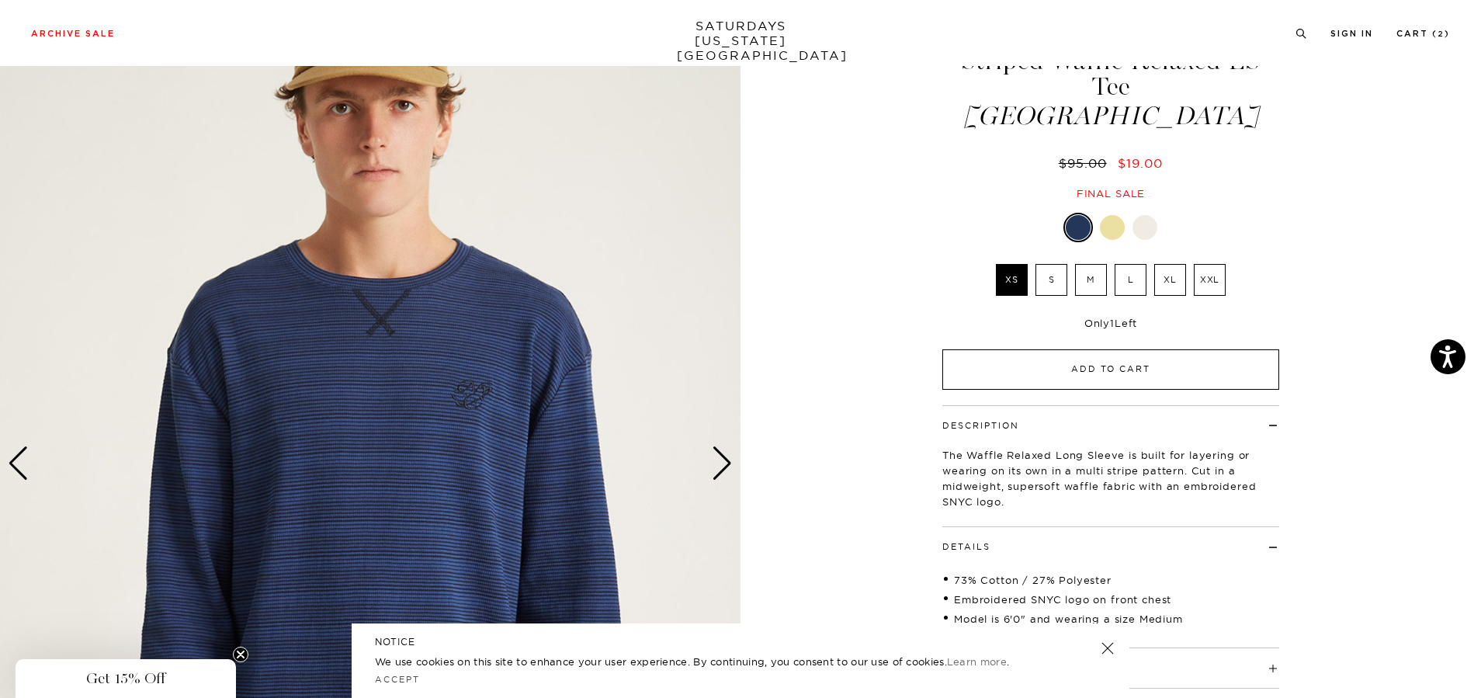
click at [1084, 349] on button "Add to Cart" at bounding box center [1110, 369] width 337 height 40
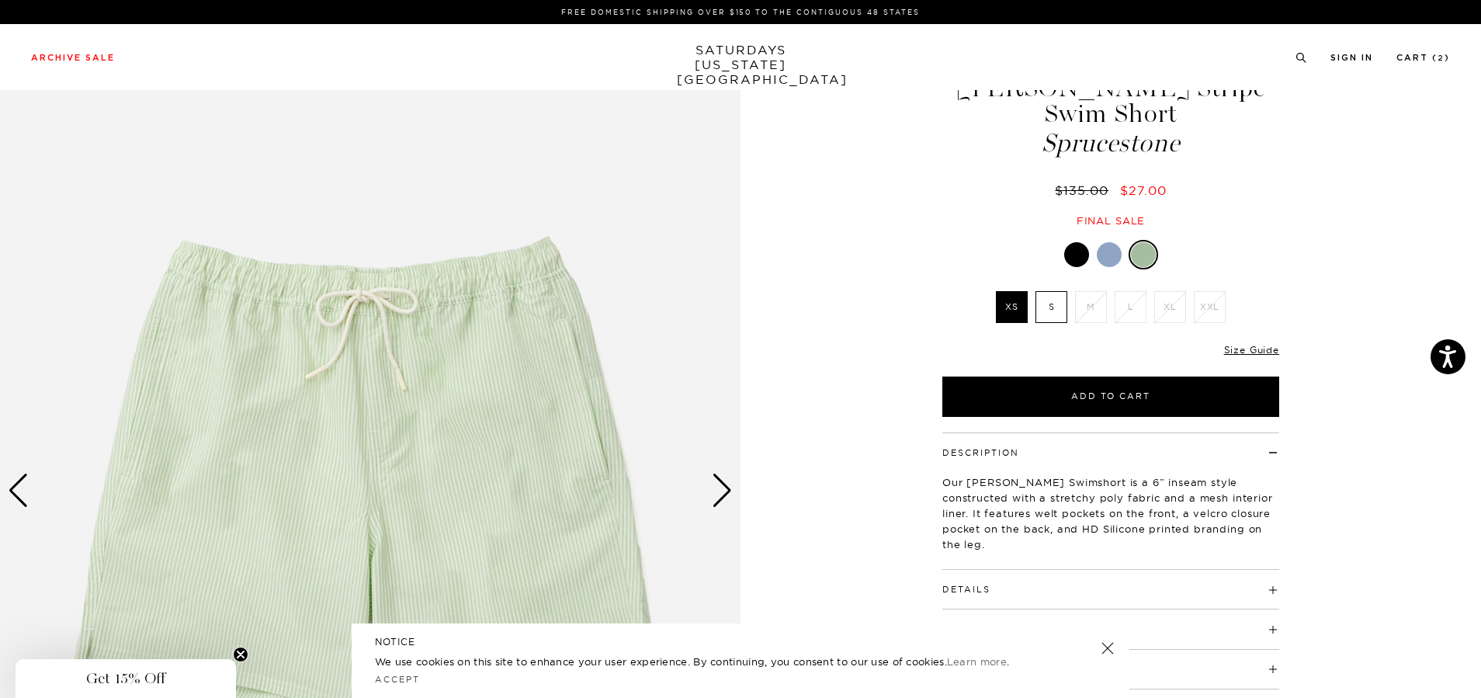
scroll to position [78, 0]
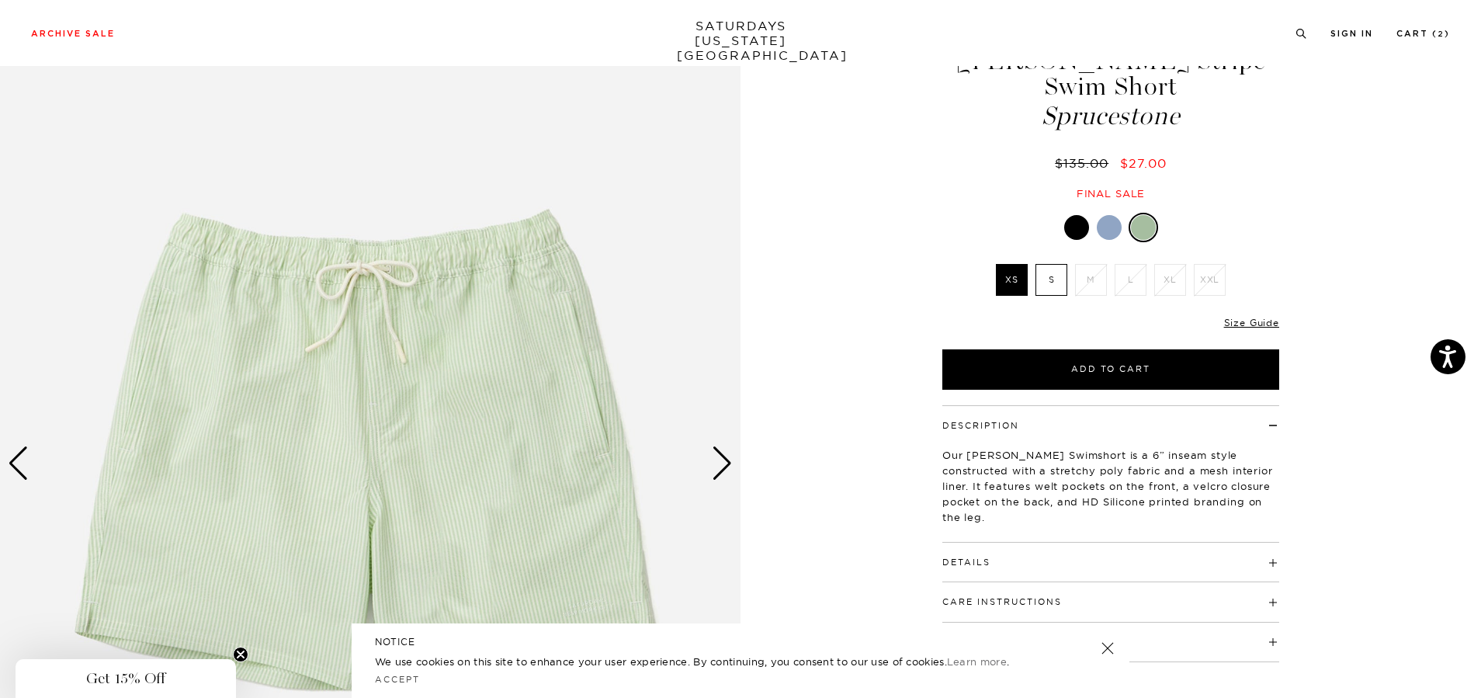
click at [1116, 222] on div at bounding box center [1109, 227] width 25 height 25
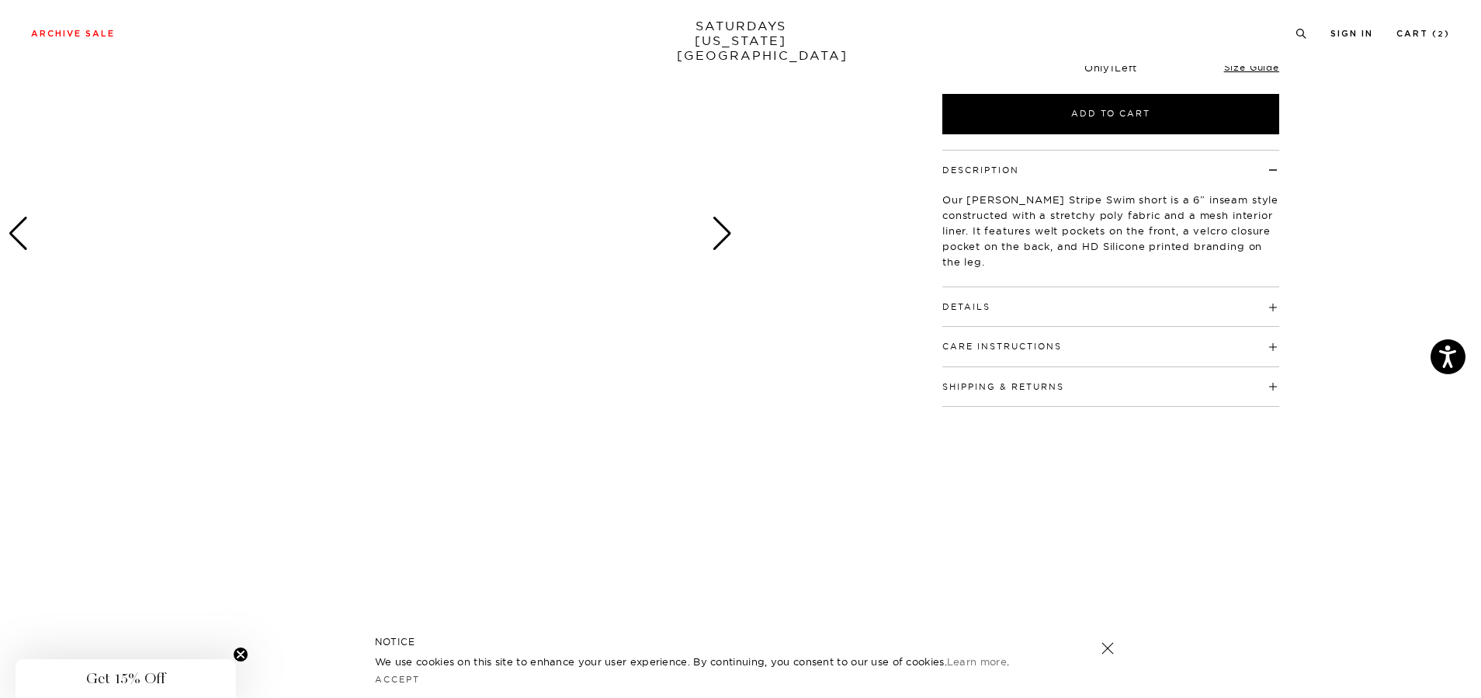
scroll to position [155, 0]
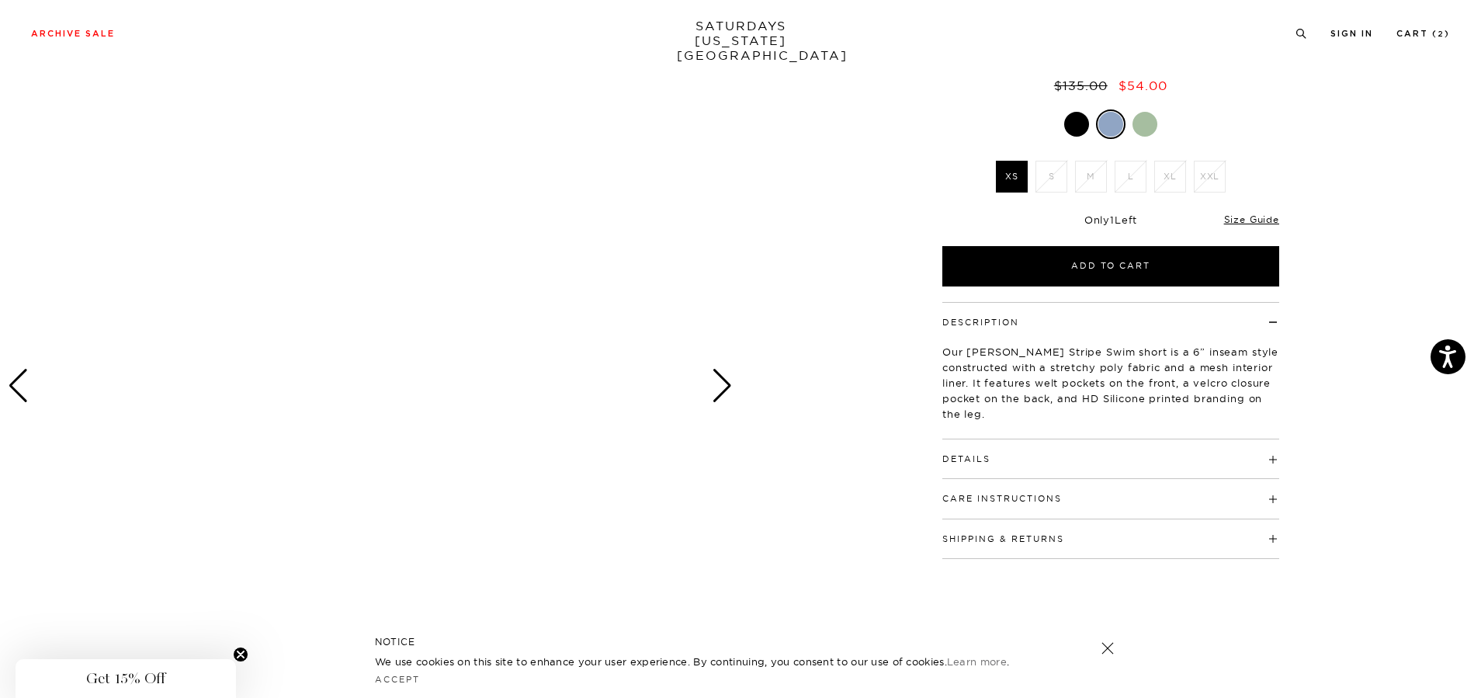
click at [720, 382] on div "Next slide" at bounding box center [722, 386] width 21 height 34
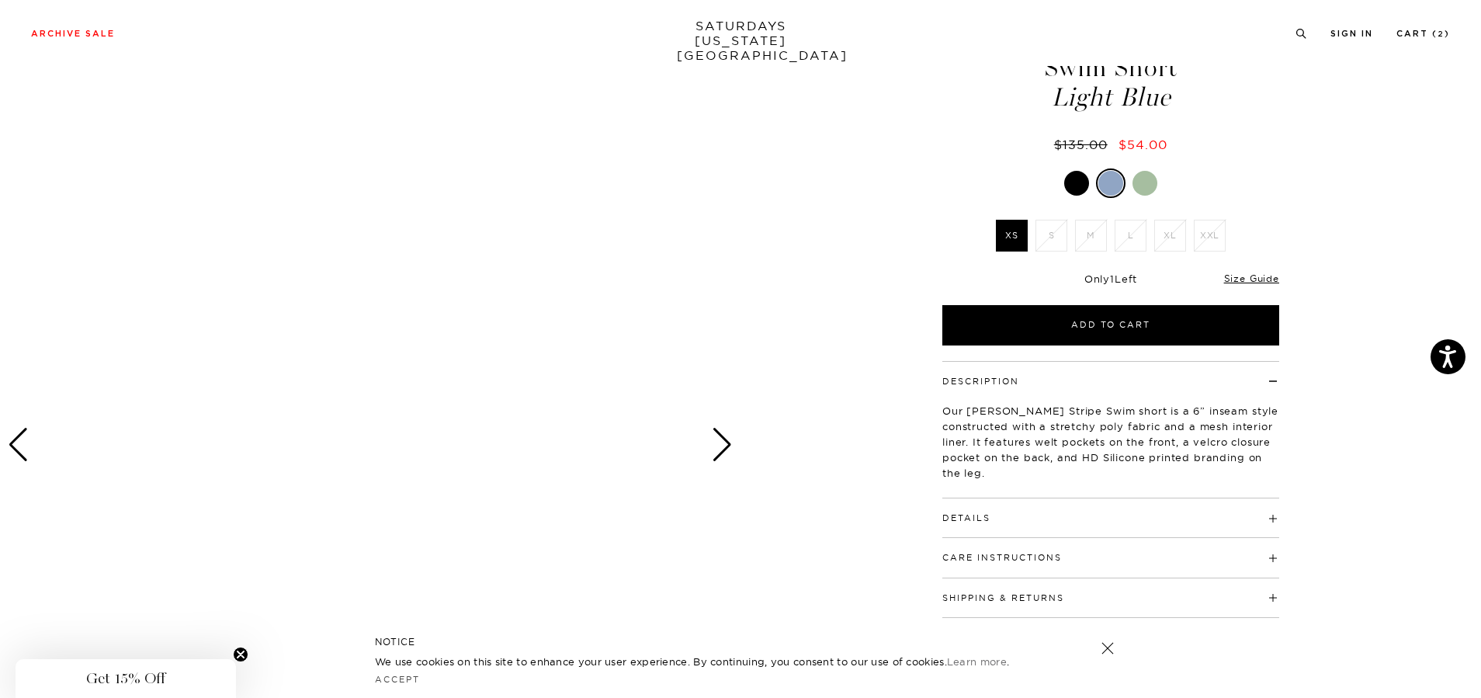
scroll to position [0, 0]
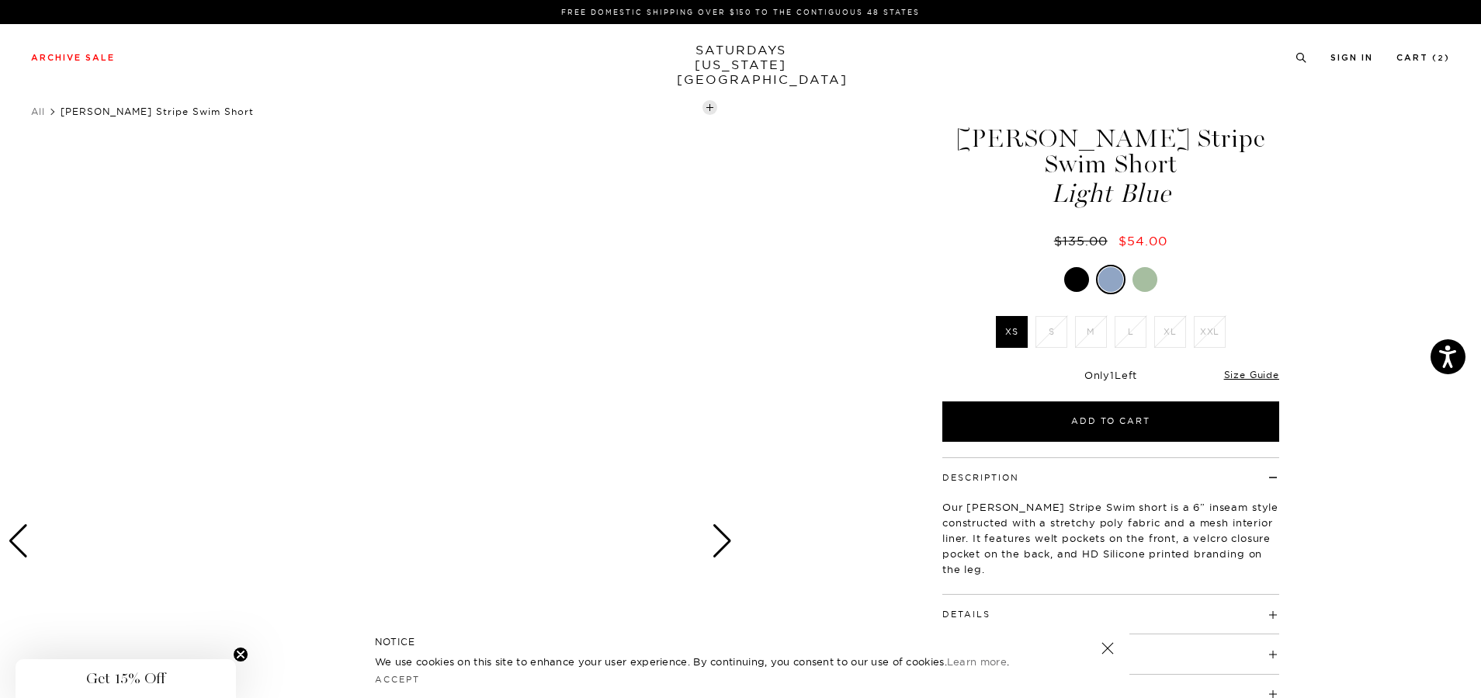
click at [1066, 272] on div at bounding box center [1076, 279] width 25 height 25
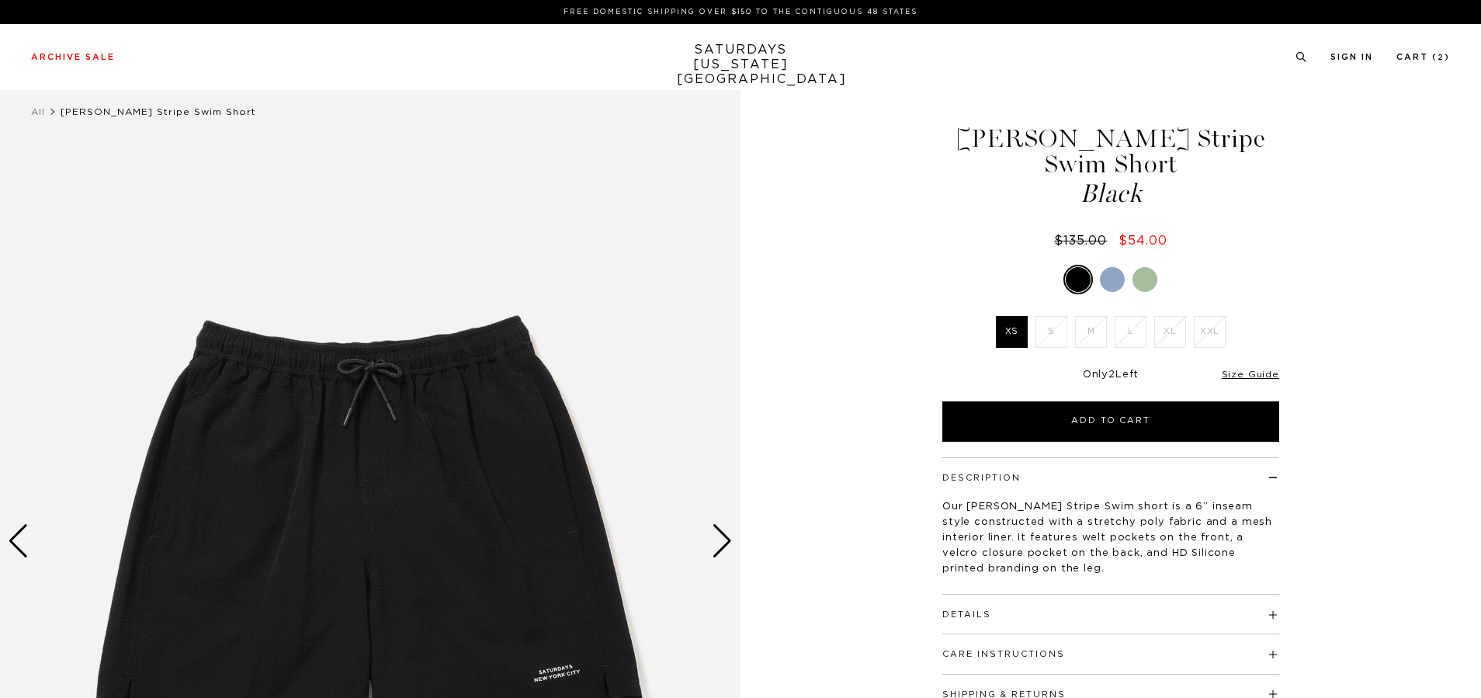
click at [1149, 279] on div at bounding box center [1144, 279] width 25 height 25
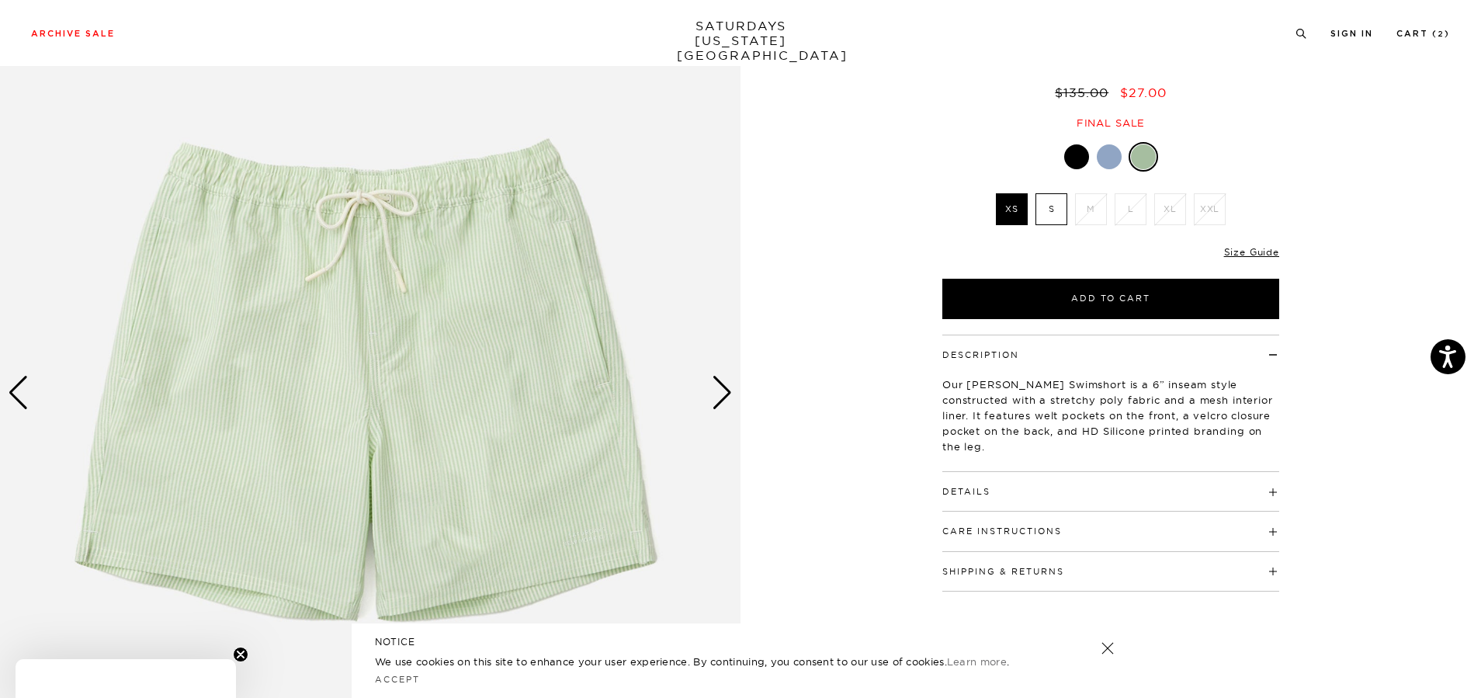
scroll to position [155, 0]
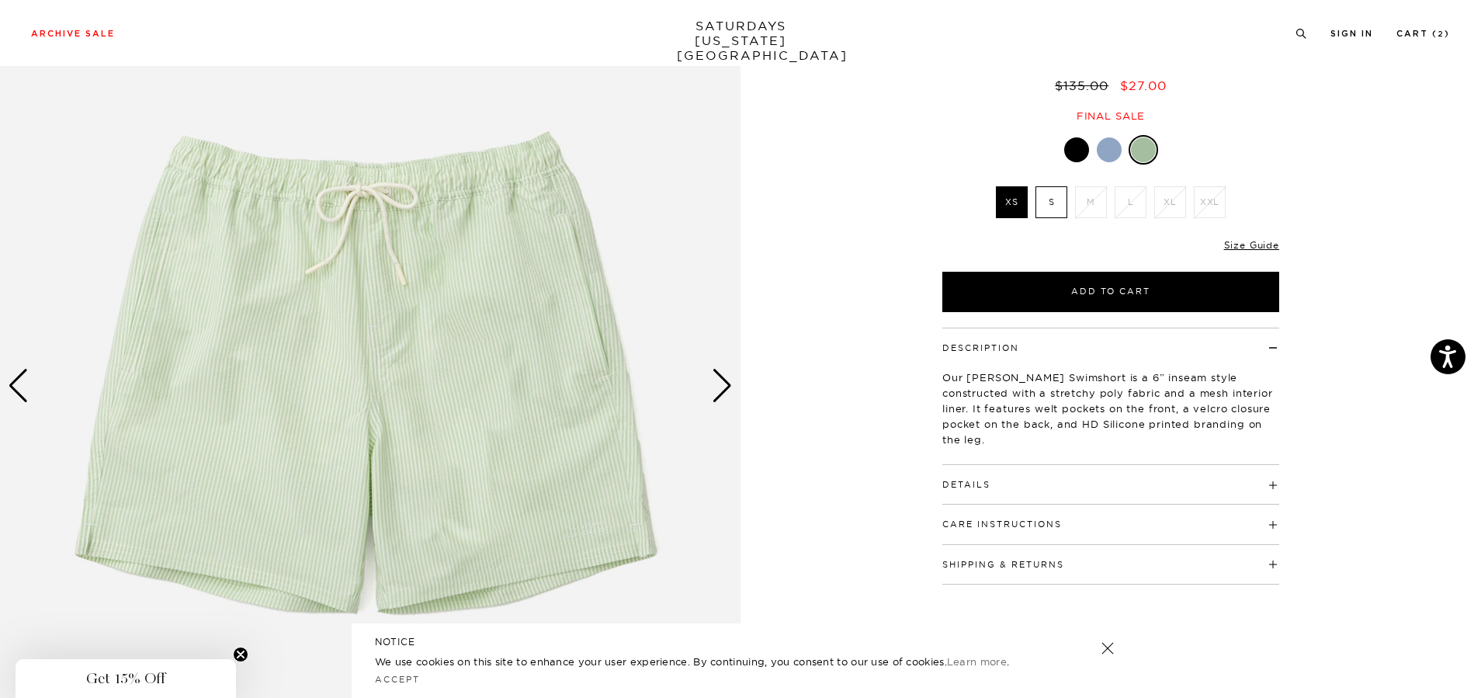
click at [1053, 475] on h4 "Details" at bounding box center [1110, 478] width 337 height 26
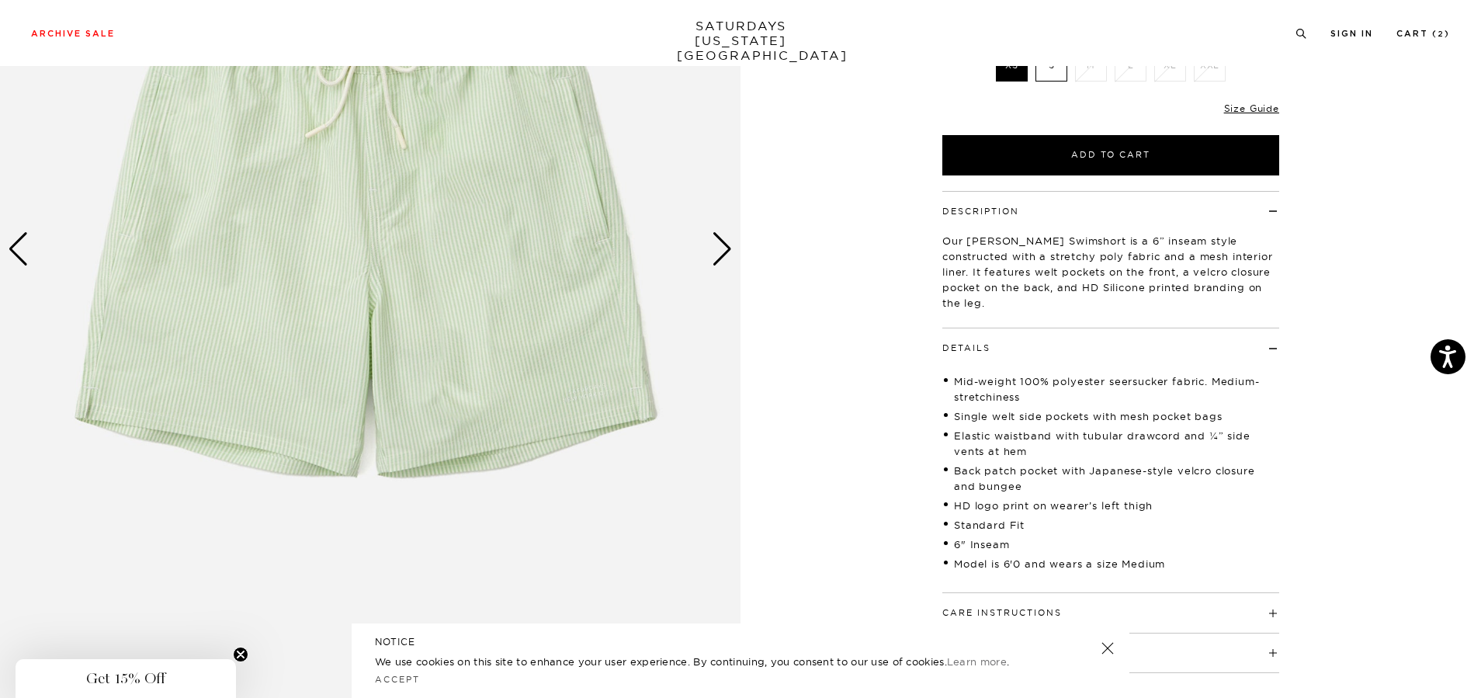
scroll to position [310, 0]
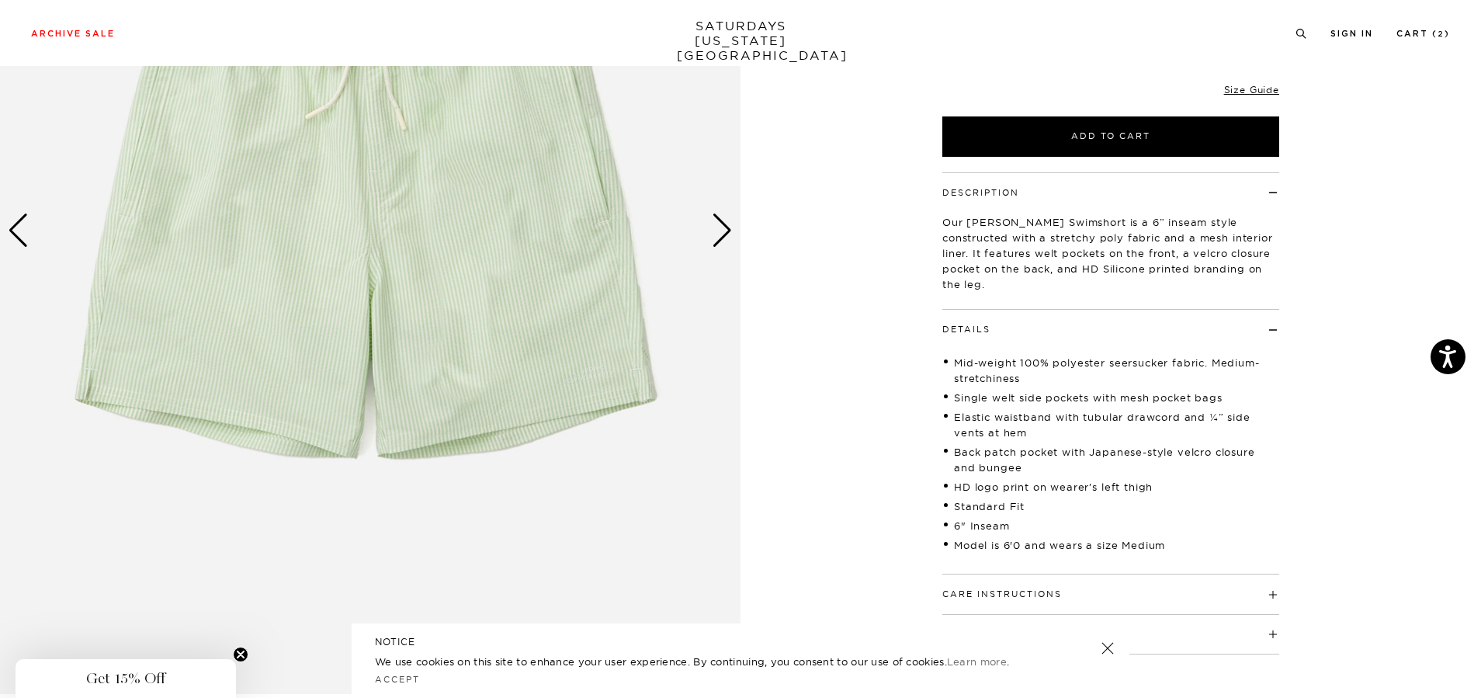
click at [726, 231] on div "Next slide" at bounding box center [722, 230] width 21 height 34
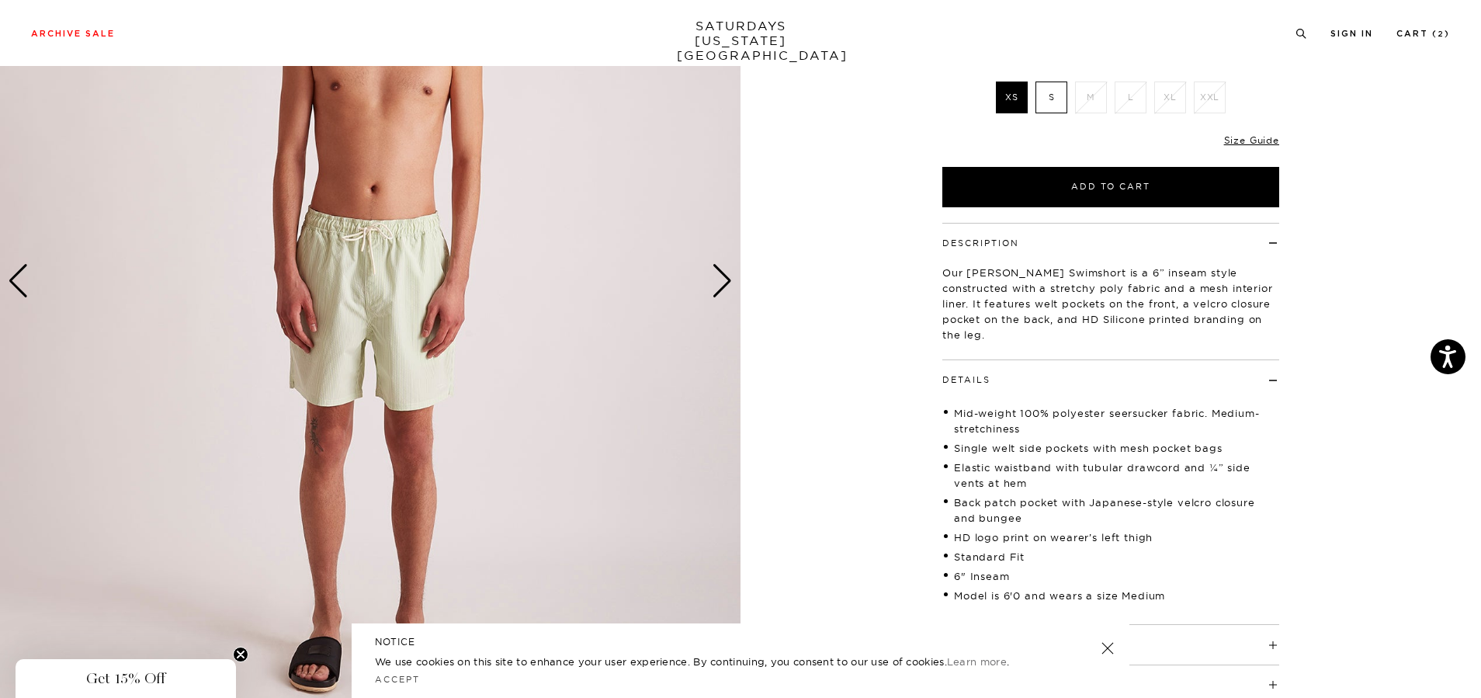
scroll to position [233, 0]
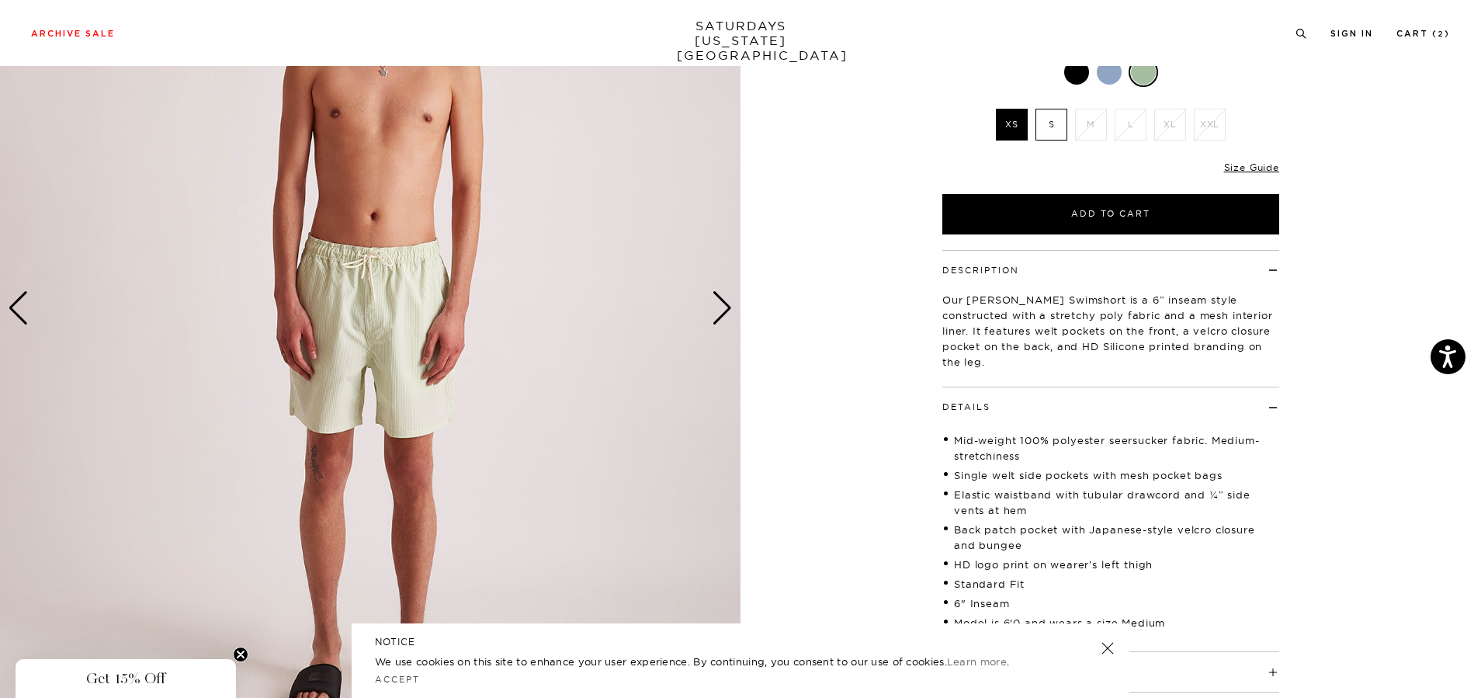
click at [727, 310] on div "Next slide" at bounding box center [722, 308] width 21 height 34
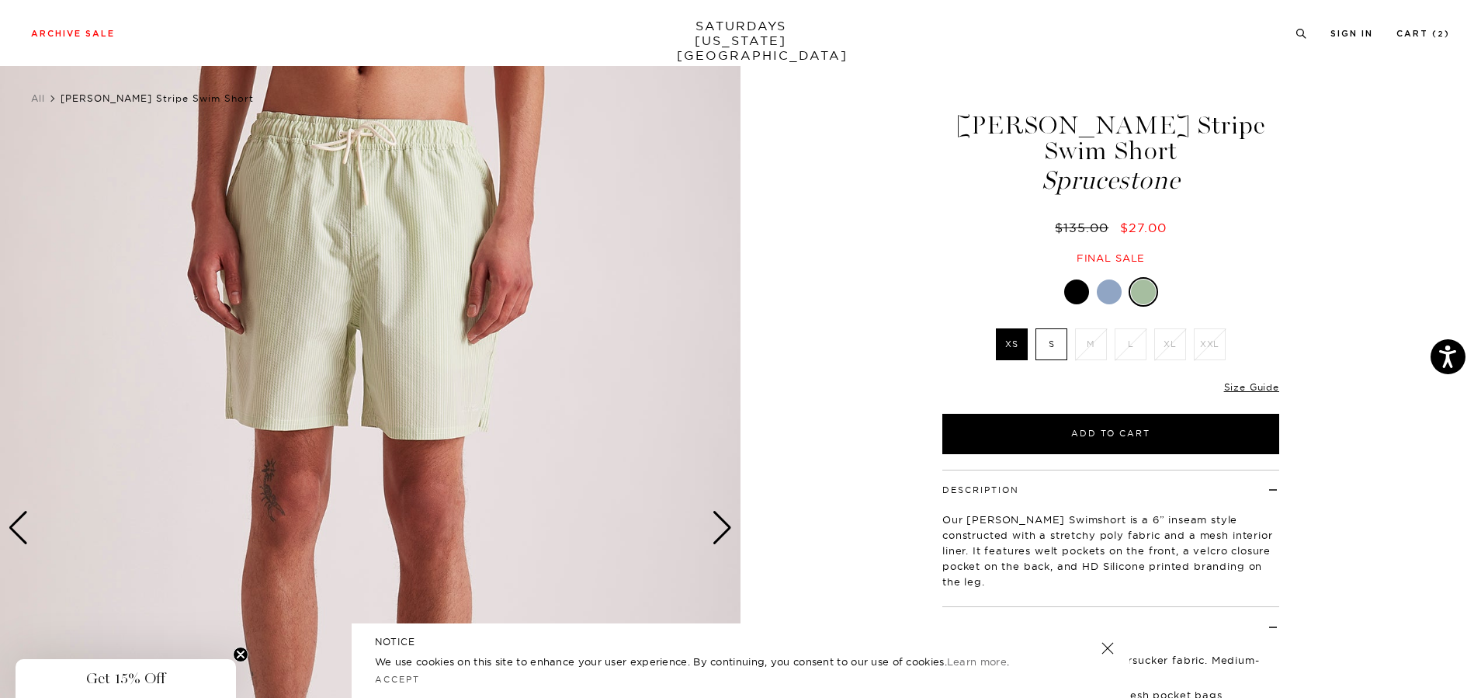
scroll to position [0, 0]
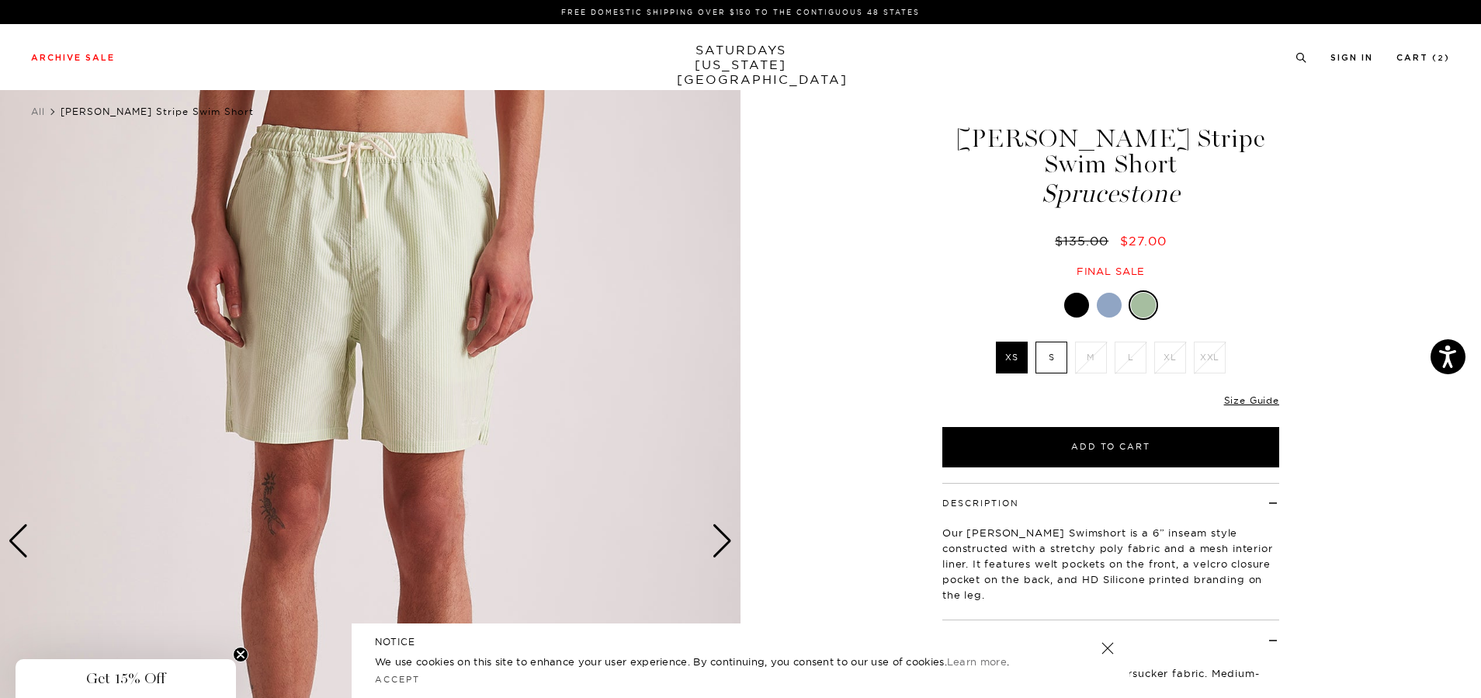
click at [718, 536] on div "Next slide" at bounding box center [722, 541] width 21 height 34
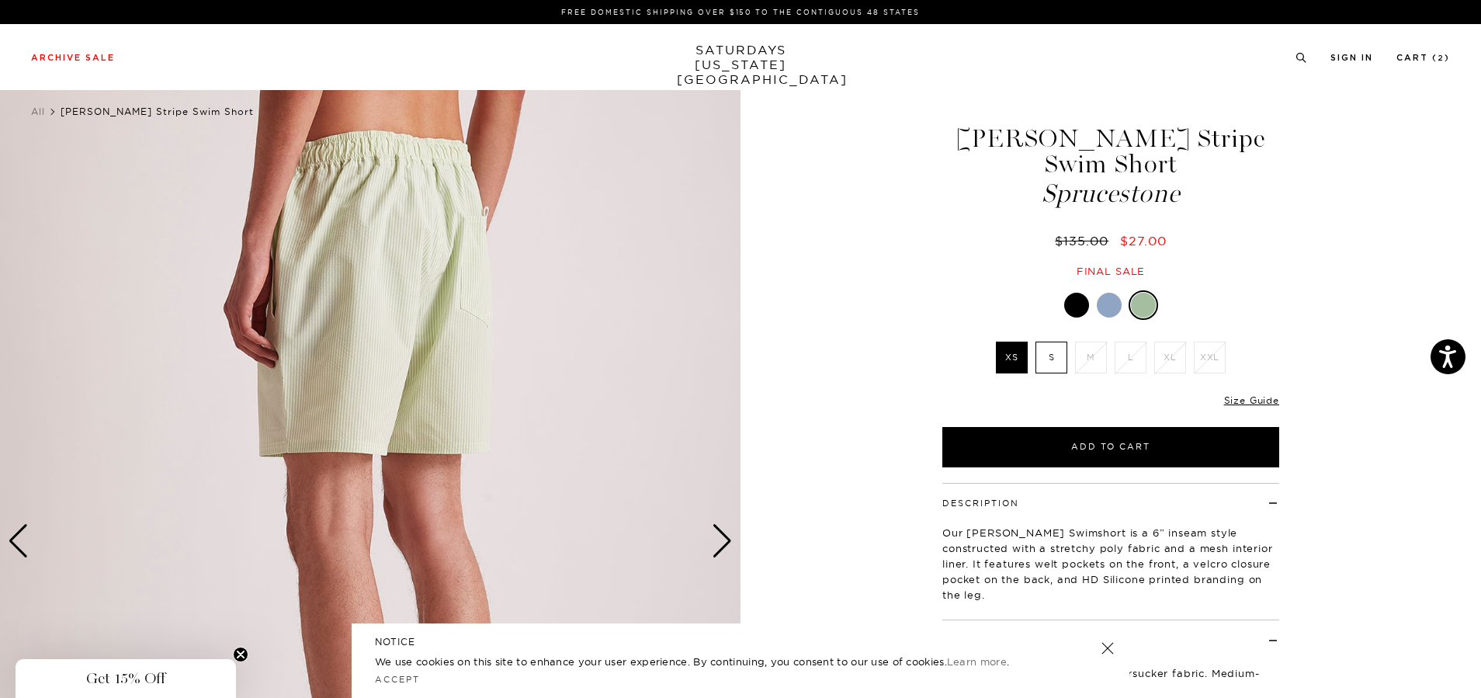
click at [718, 533] on div "Next slide" at bounding box center [722, 541] width 21 height 34
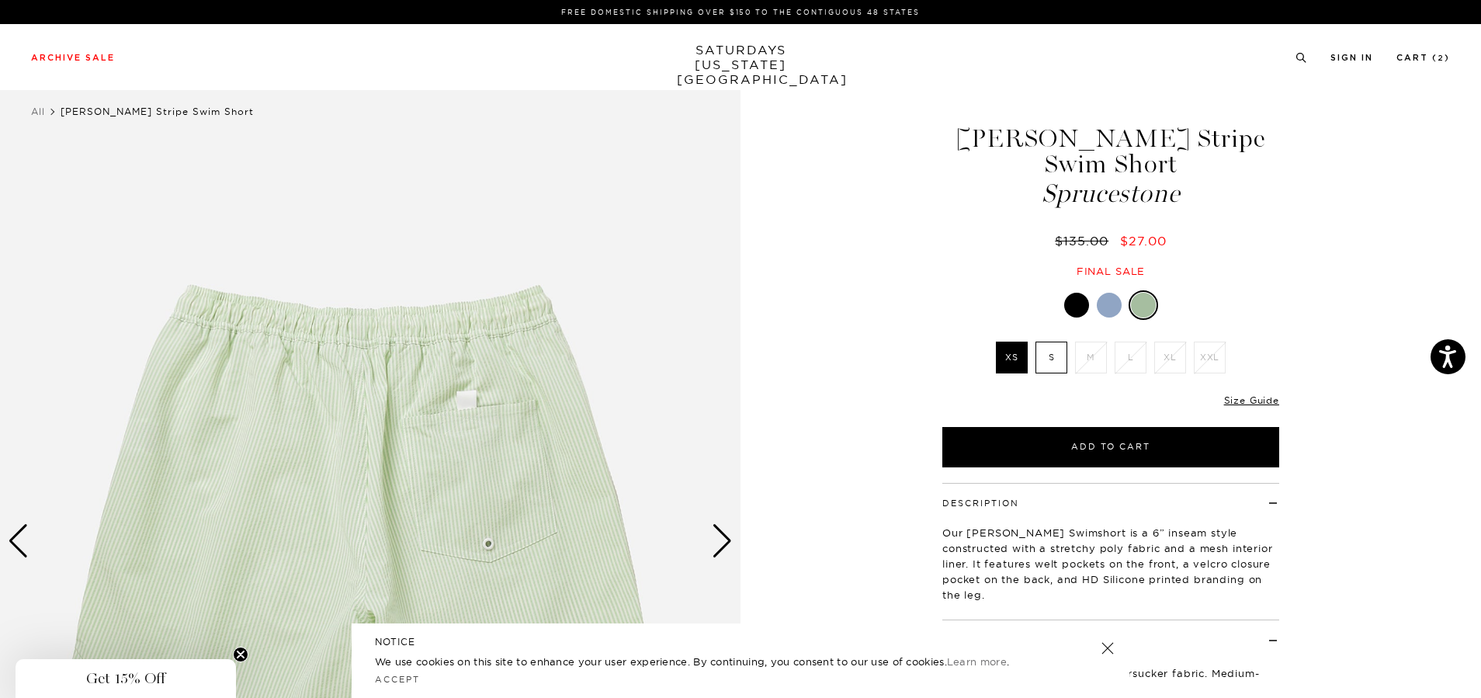
click at [718, 533] on div "Next slide" at bounding box center [722, 541] width 21 height 34
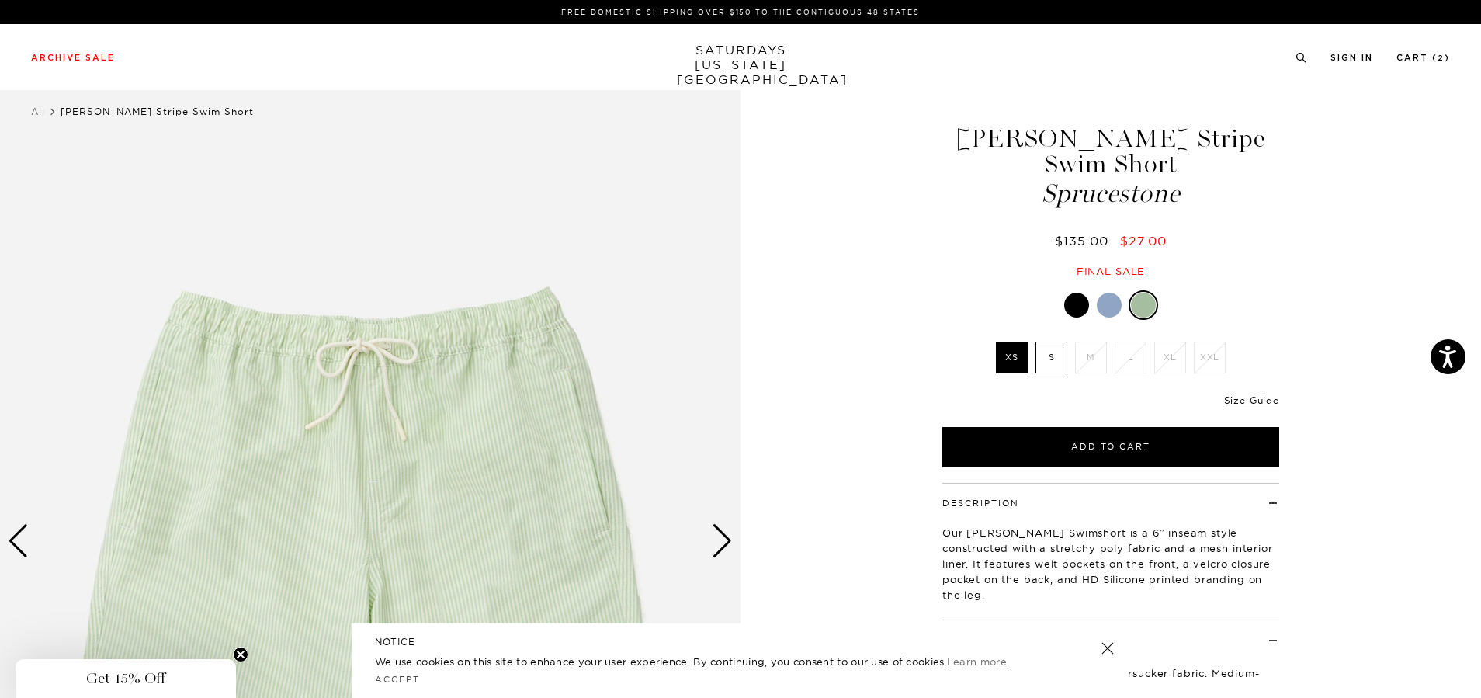
click at [718, 533] on div "Next slide" at bounding box center [722, 541] width 21 height 34
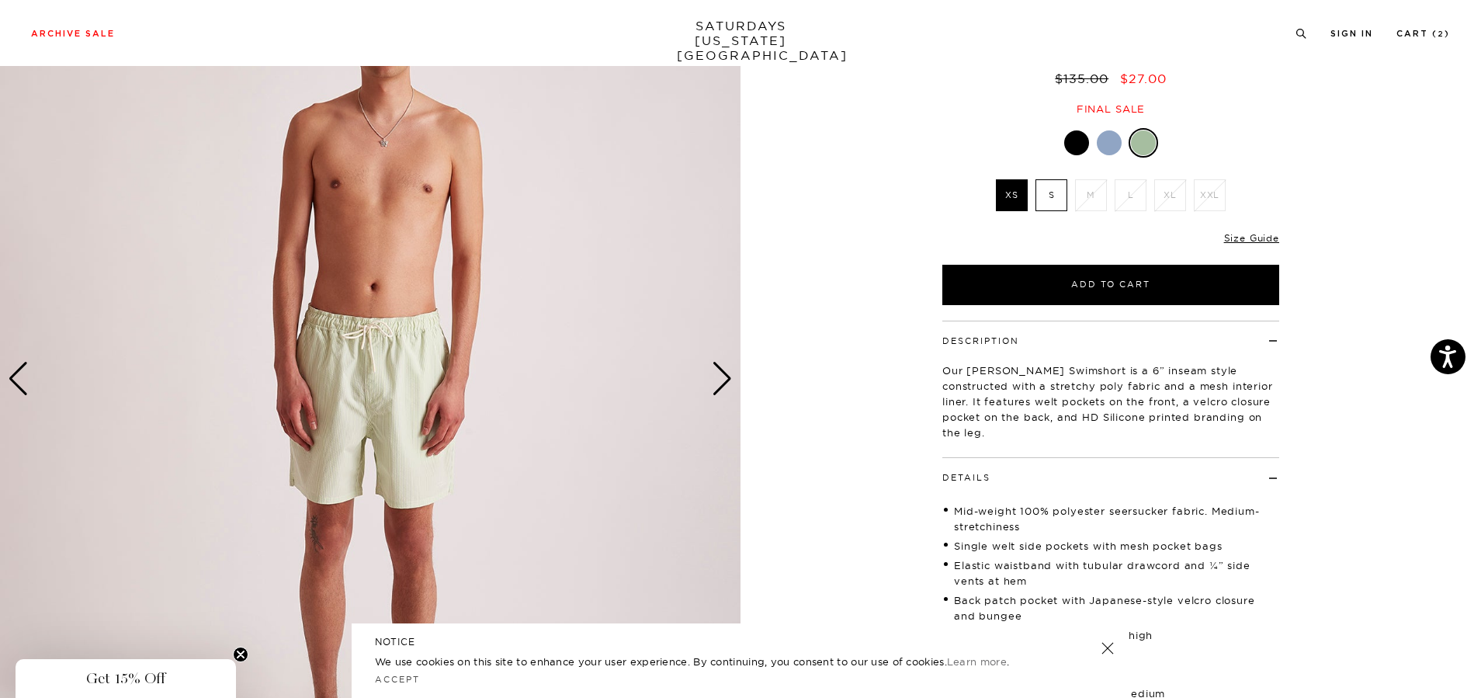
scroll to position [155, 0]
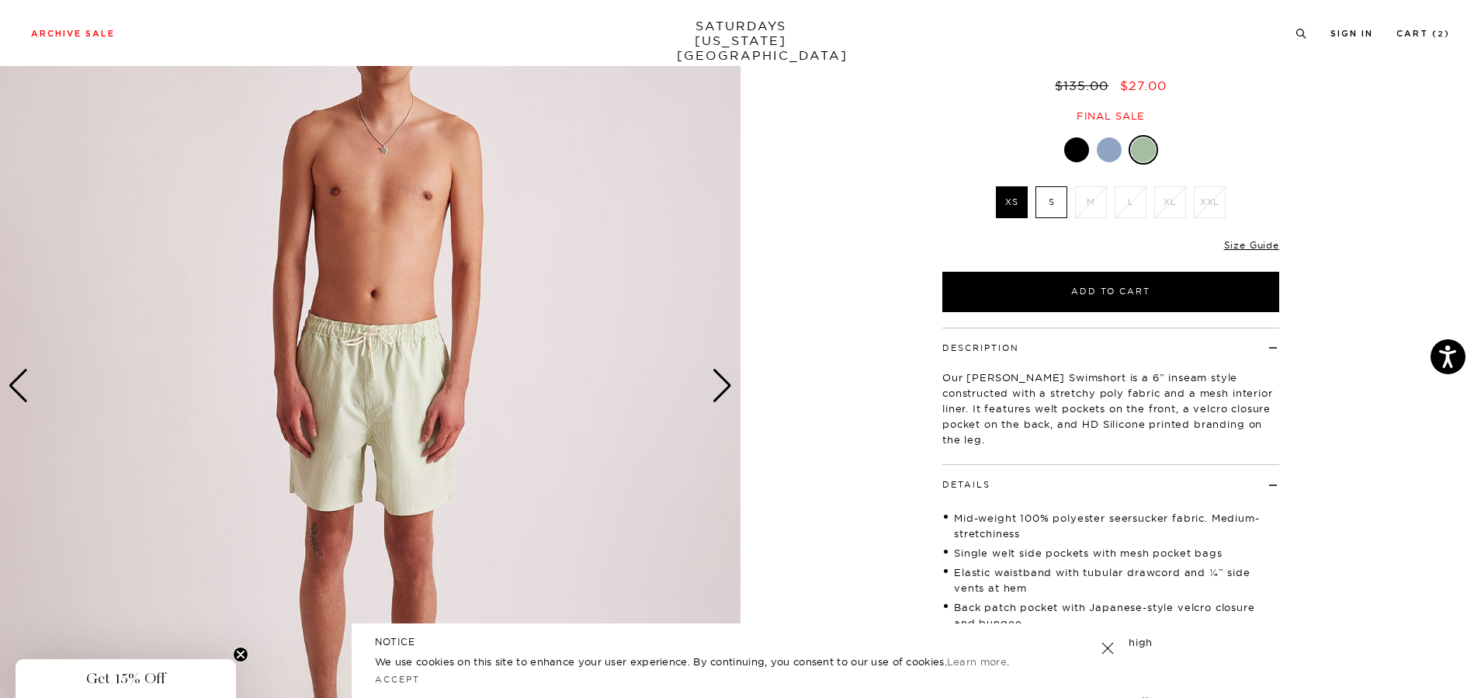
click at [1114, 143] on div at bounding box center [1109, 149] width 25 height 25
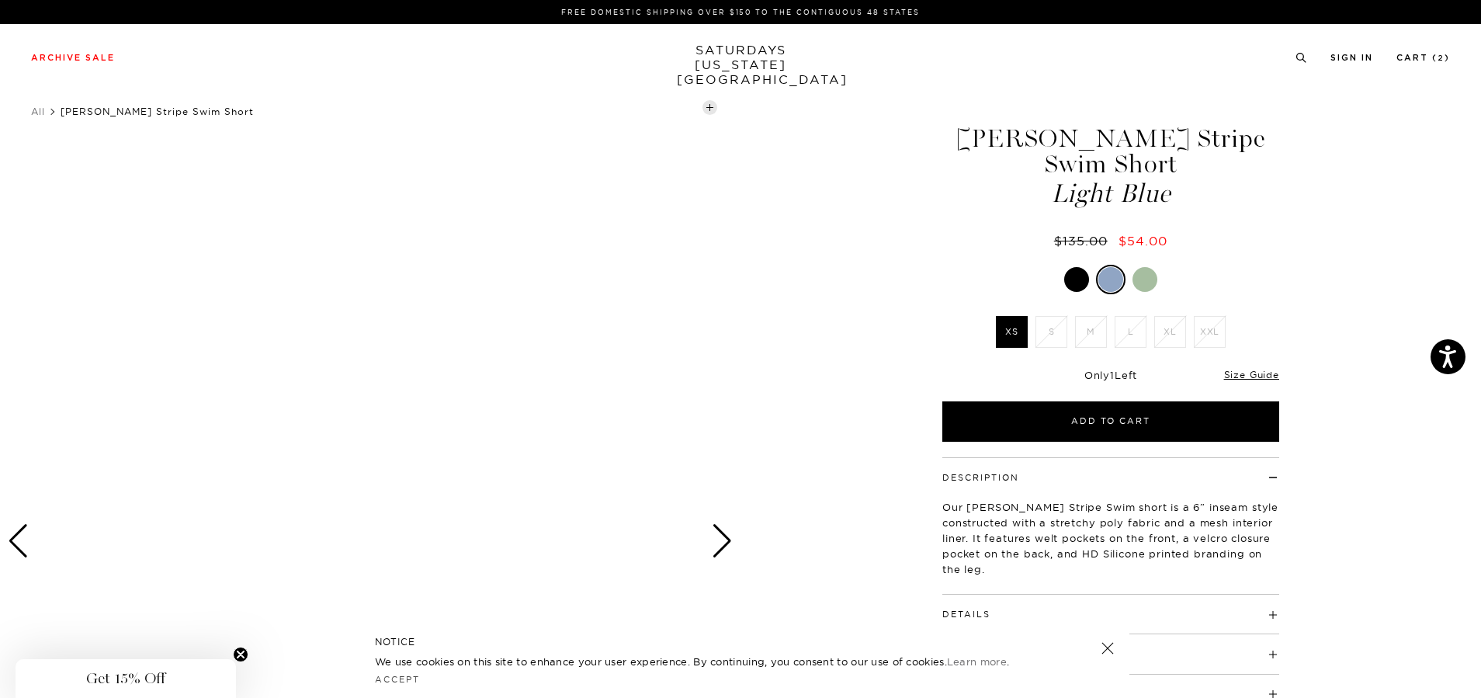
click at [1144, 280] on div at bounding box center [1144, 279] width 25 height 25
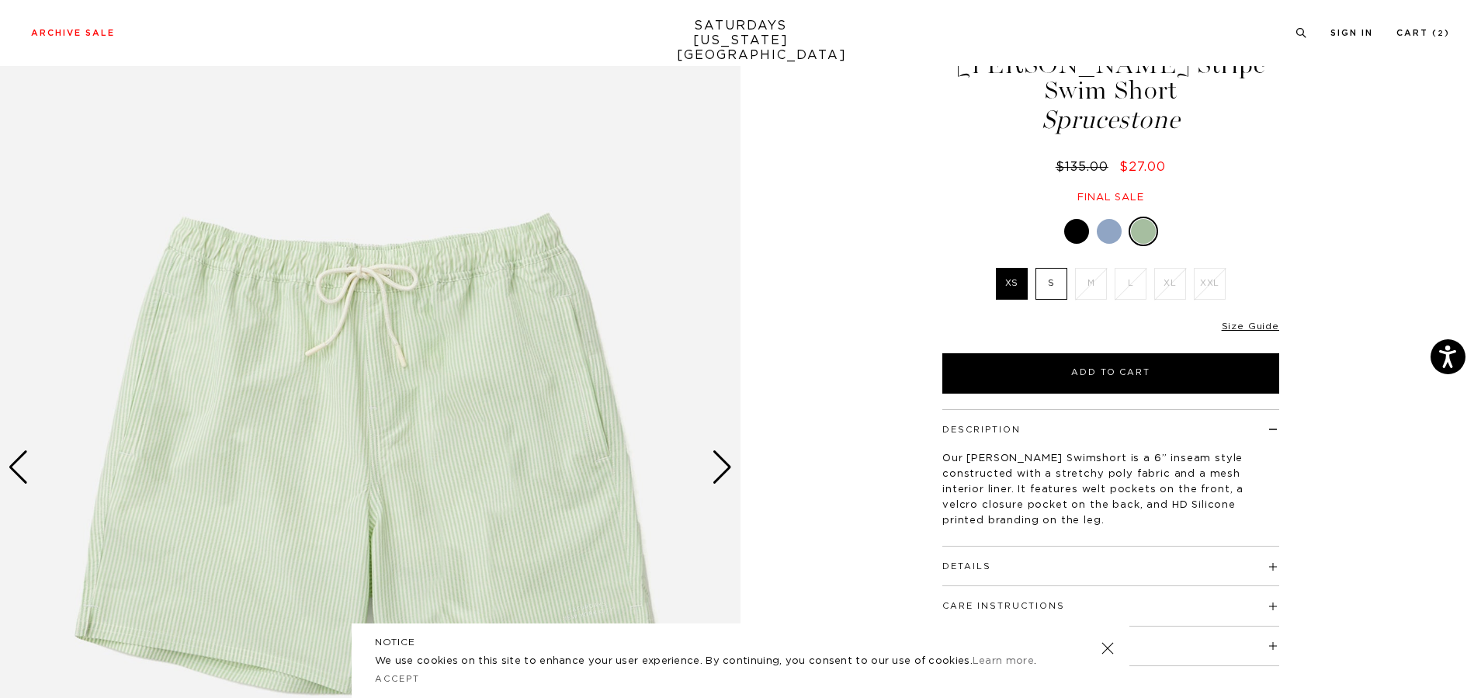
scroll to position [78, 0]
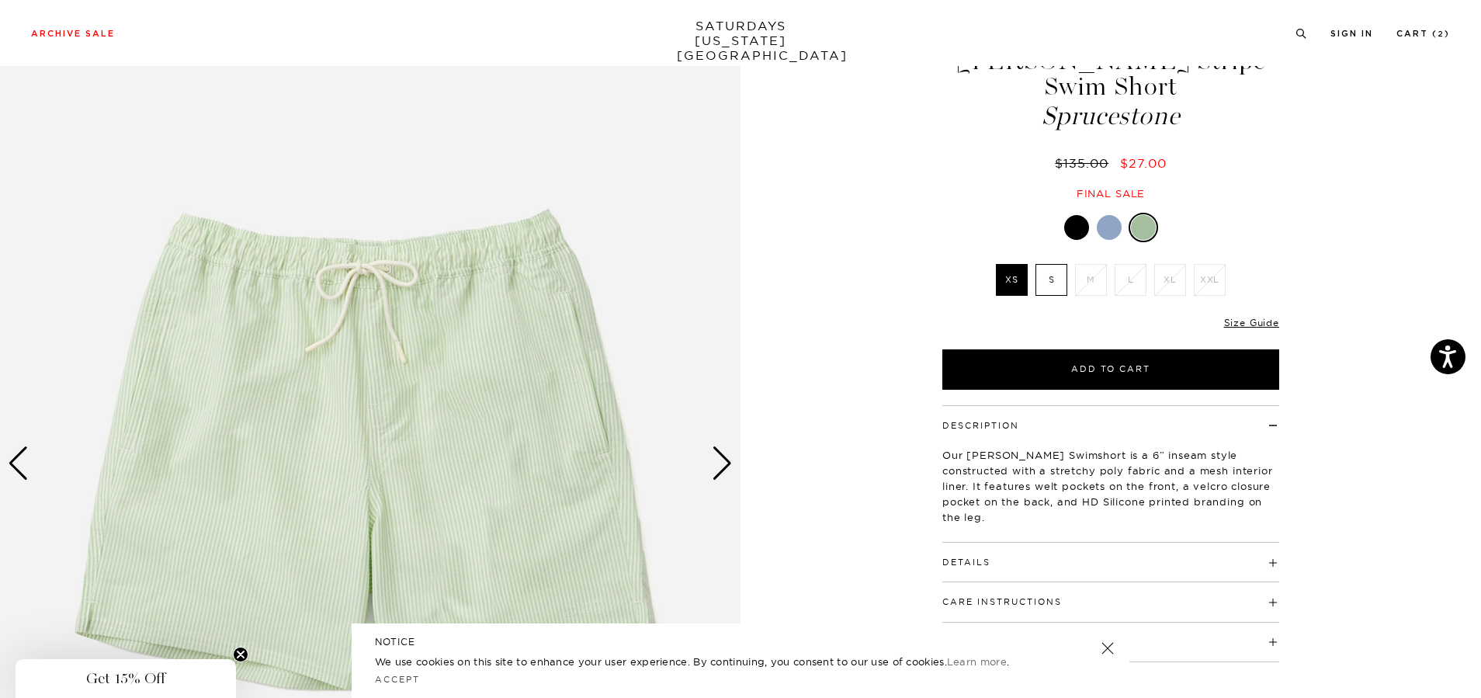
click at [727, 457] on div "Next slide" at bounding box center [722, 463] width 21 height 34
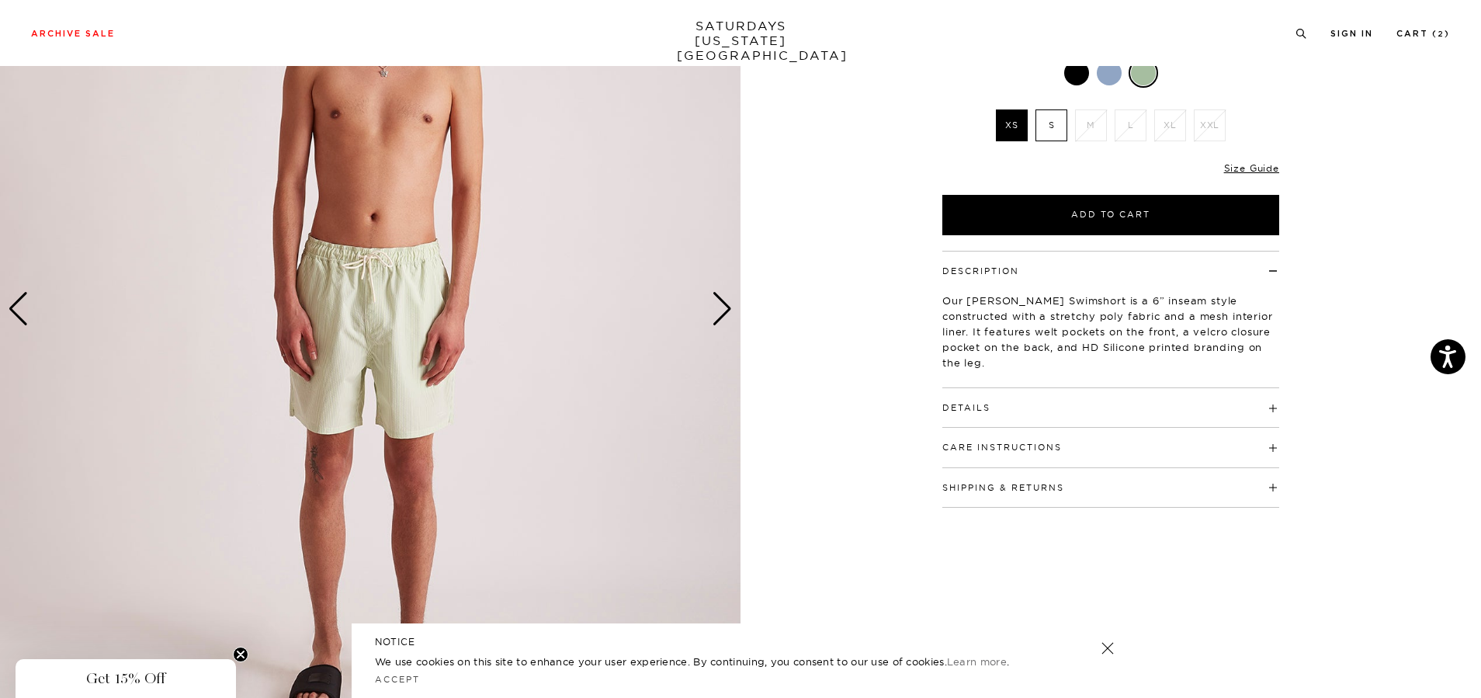
scroll to position [233, 0]
click at [362, 278] on img at bounding box center [370, 309] width 740 height 926
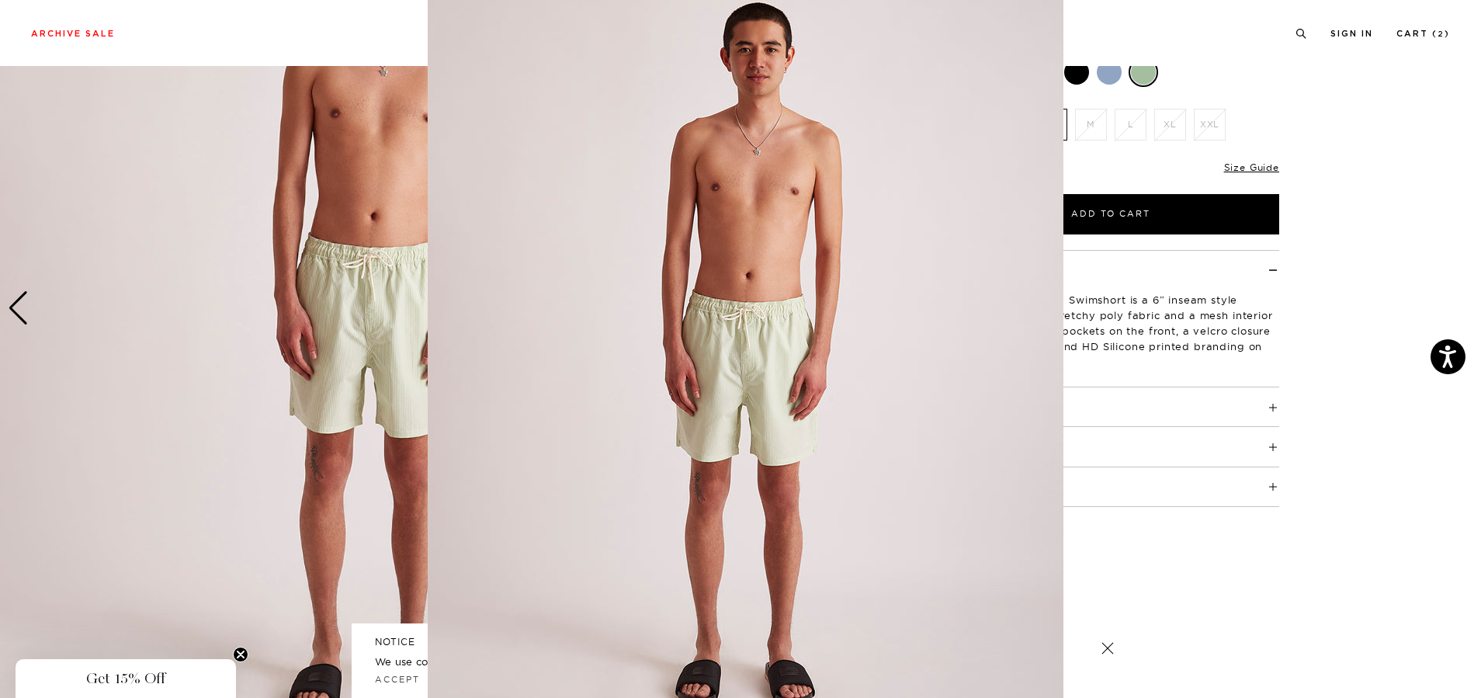
scroll to position [43, 0]
click at [700, 359] on img at bounding box center [746, 354] width 636 height 795
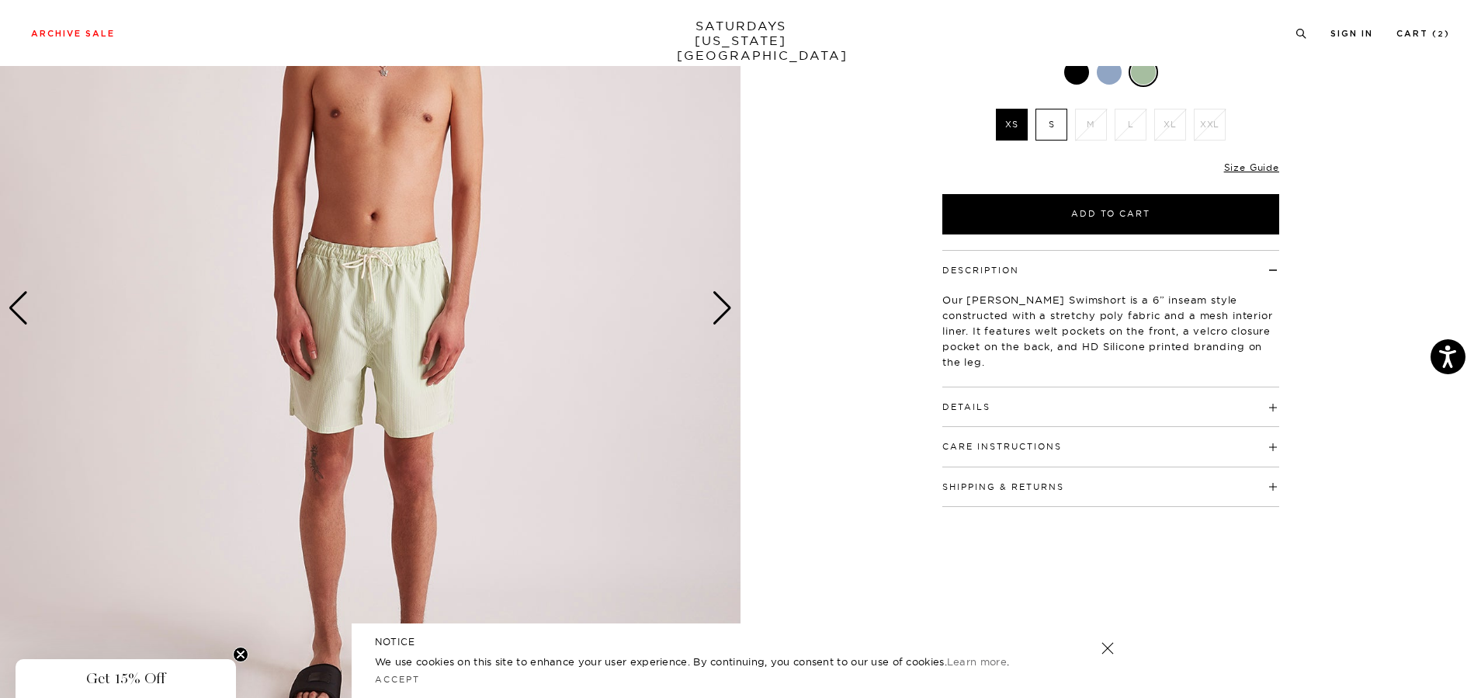
click at [676, 357] on img at bounding box center [370, 309] width 740 height 926
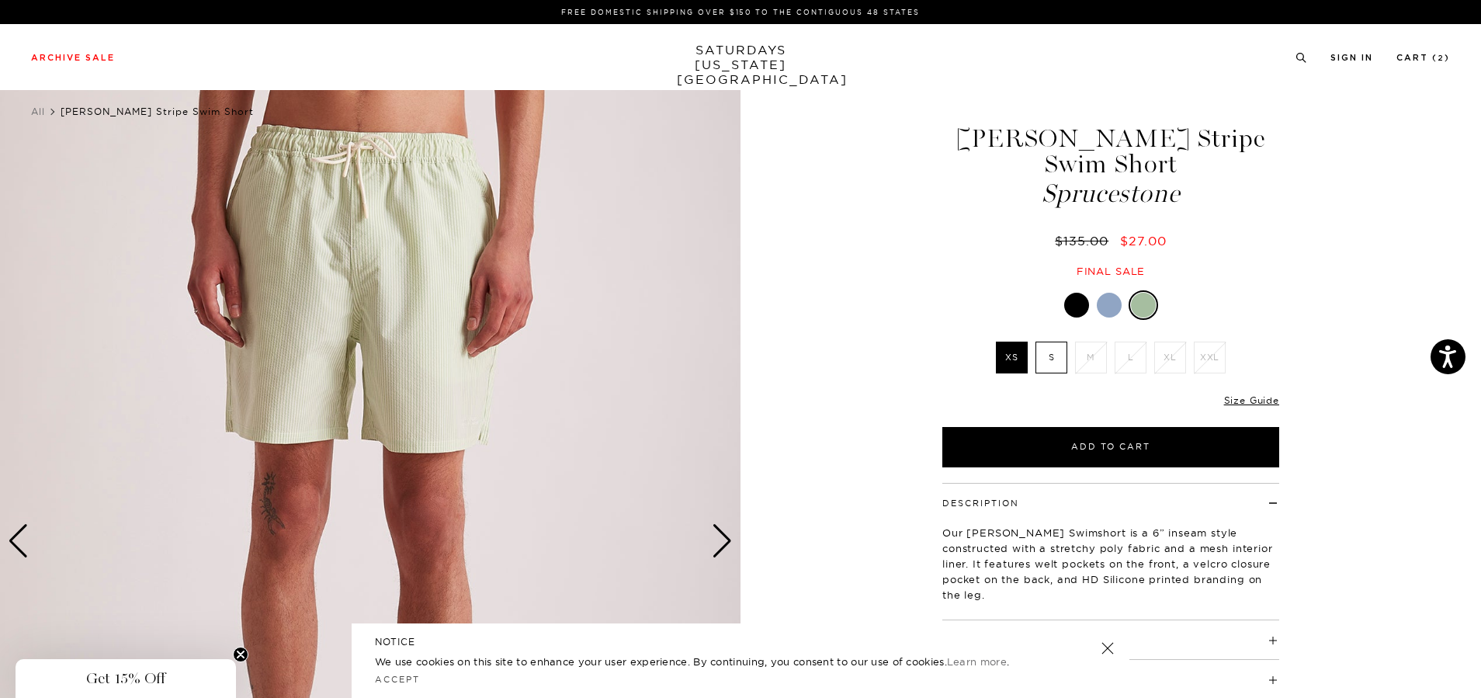
click at [889, 328] on div "3 / 5" at bounding box center [740, 541] width 1481 height 926
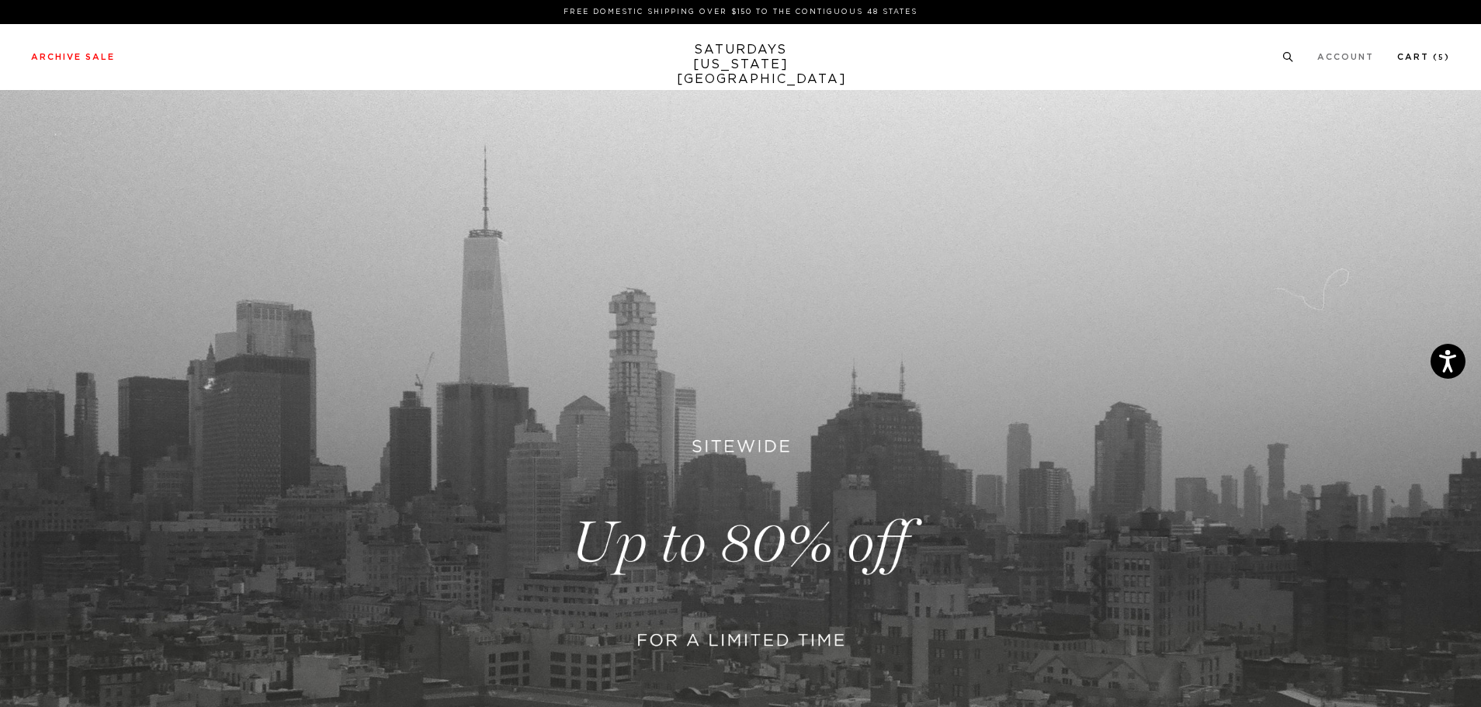
click at [1420, 54] on link "Cart ( 5 )" at bounding box center [1423, 57] width 53 height 9
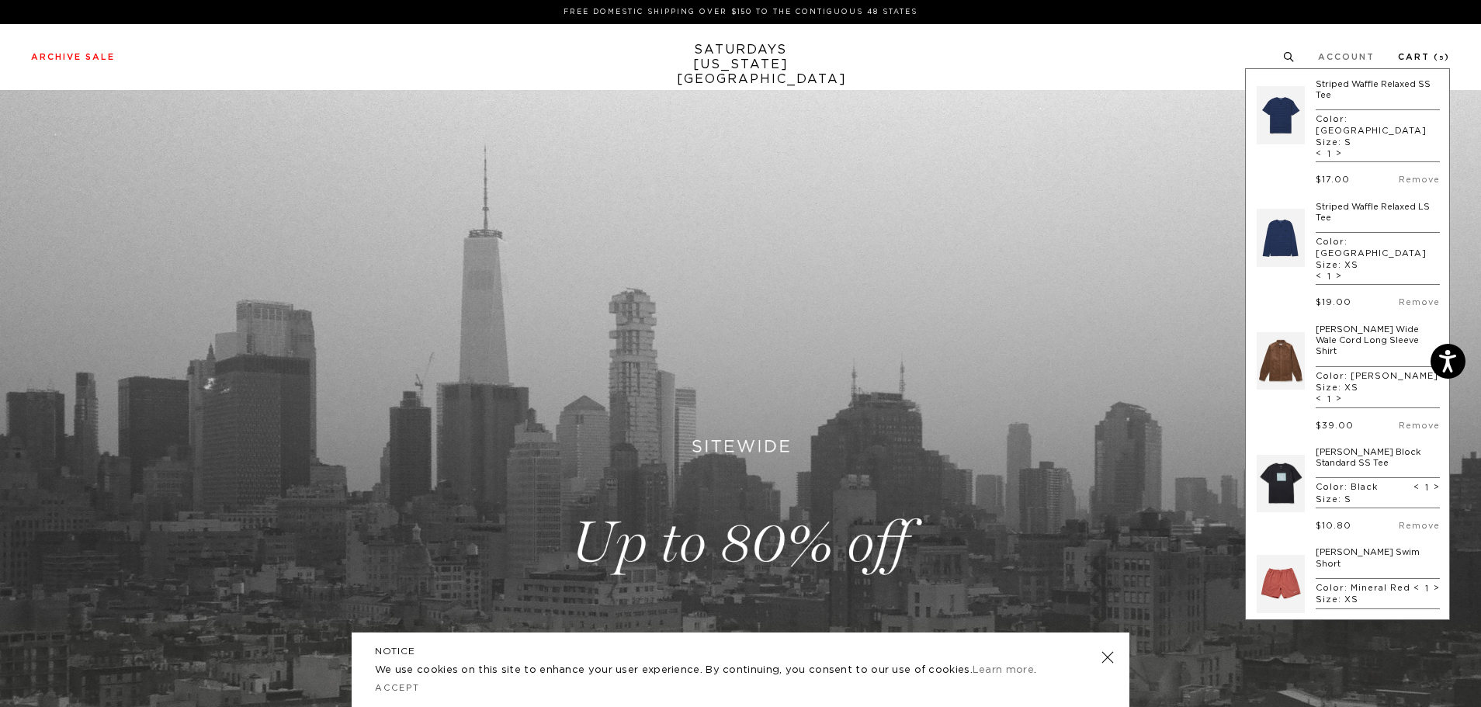
click at [1410, 61] on link "Cart ( 5 )" at bounding box center [1424, 57] width 52 height 9
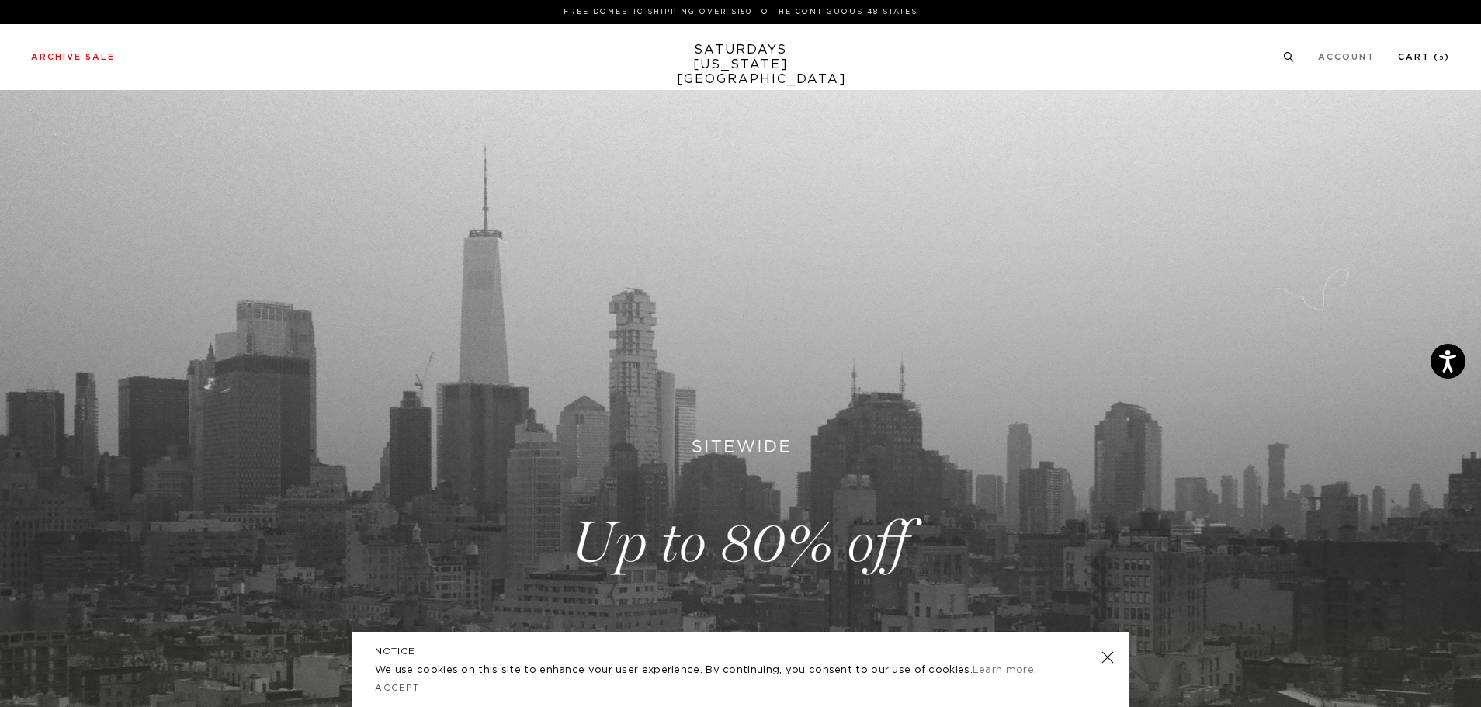
click at [1419, 50] on li "Cart ( 5 )" at bounding box center [1424, 57] width 52 height 14
click at [1419, 53] on link "Cart ( 5 )" at bounding box center [1424, 57] width 52 height 9
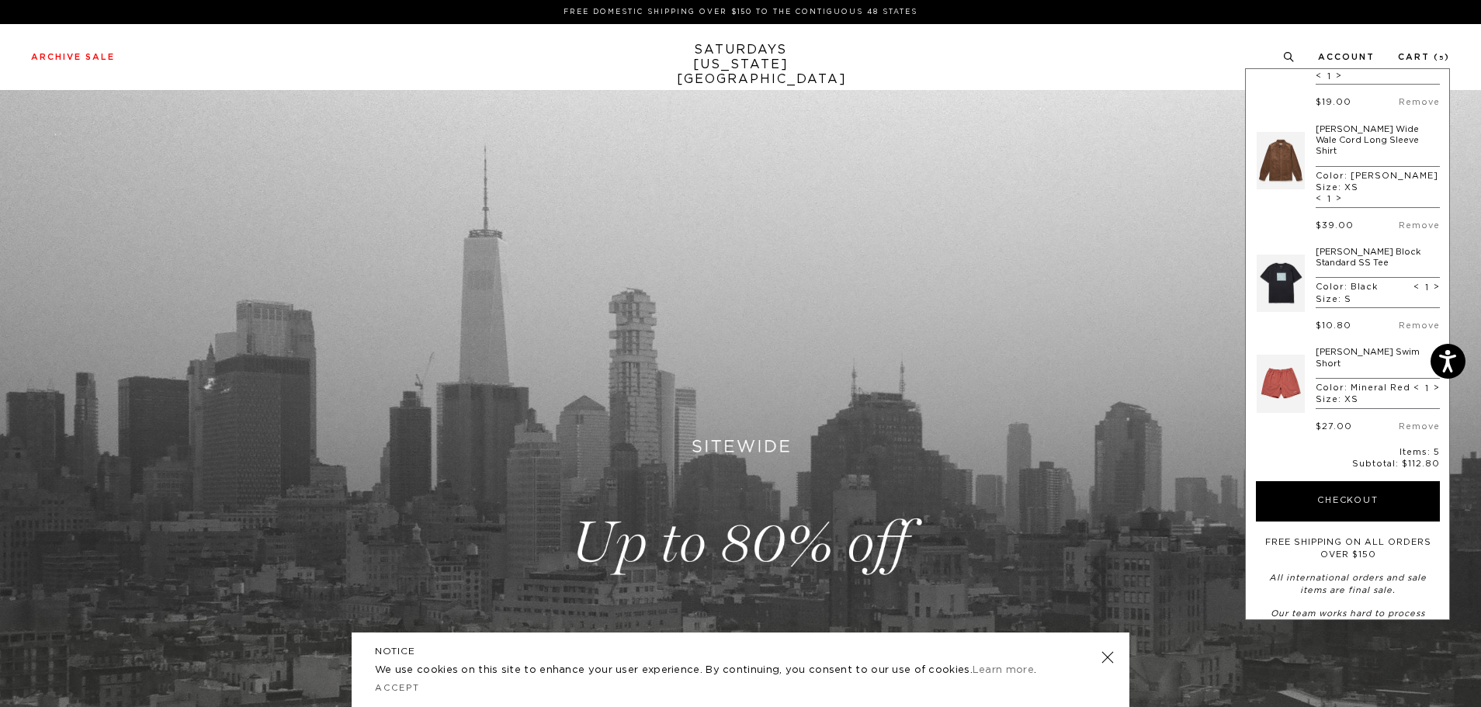
scroll to position [244, 0]
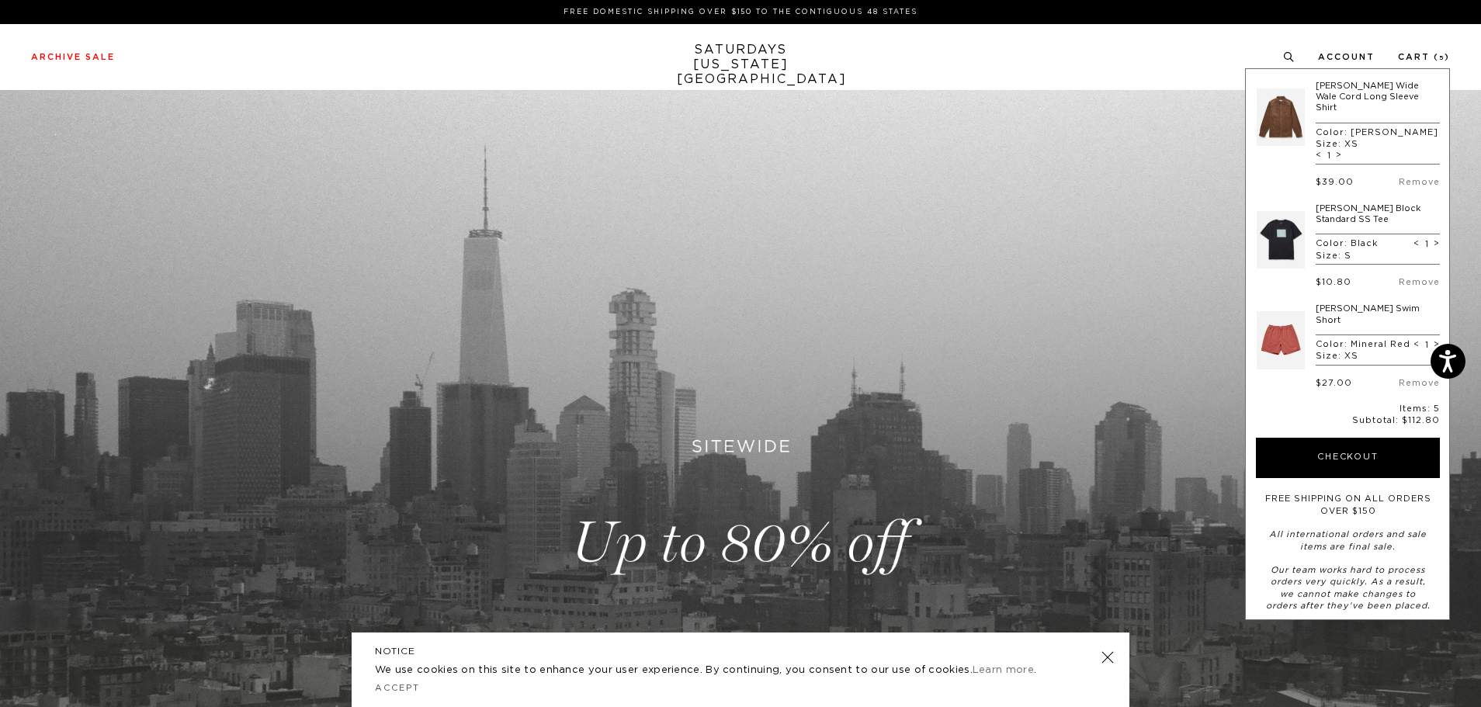
click at [1285, 303] on link at bounding box center [1281, 339] width 48 height 73
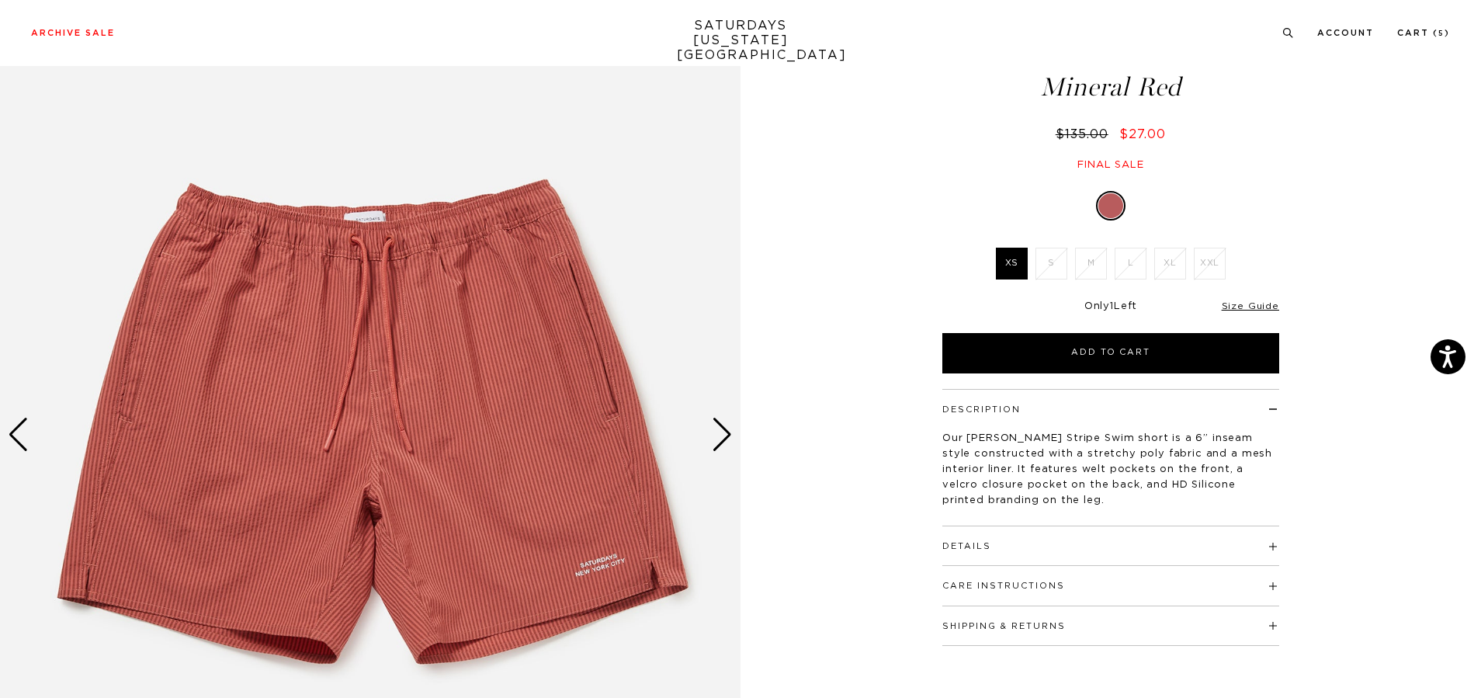
scroll to position [155, 0]
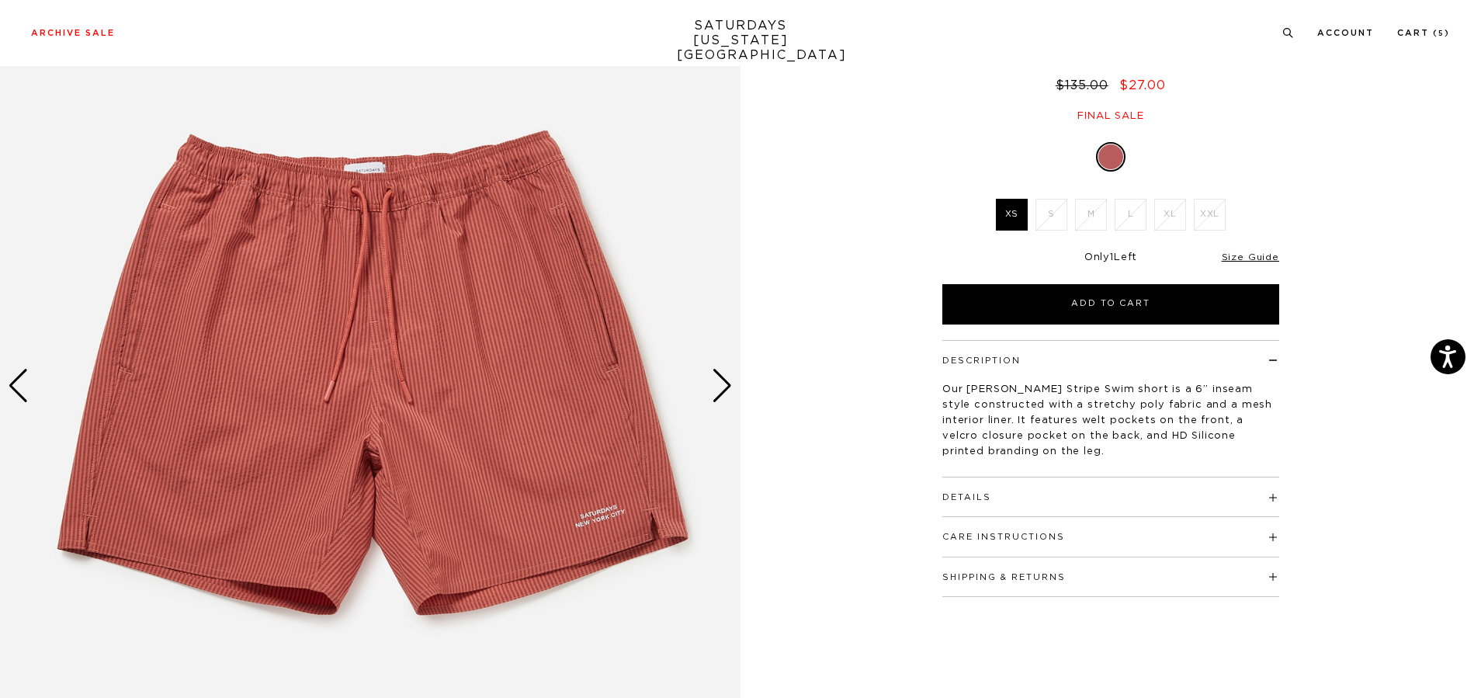
click at [720, 377] on div "Next slide" at bounding box center [722, 386] width 21 height 34
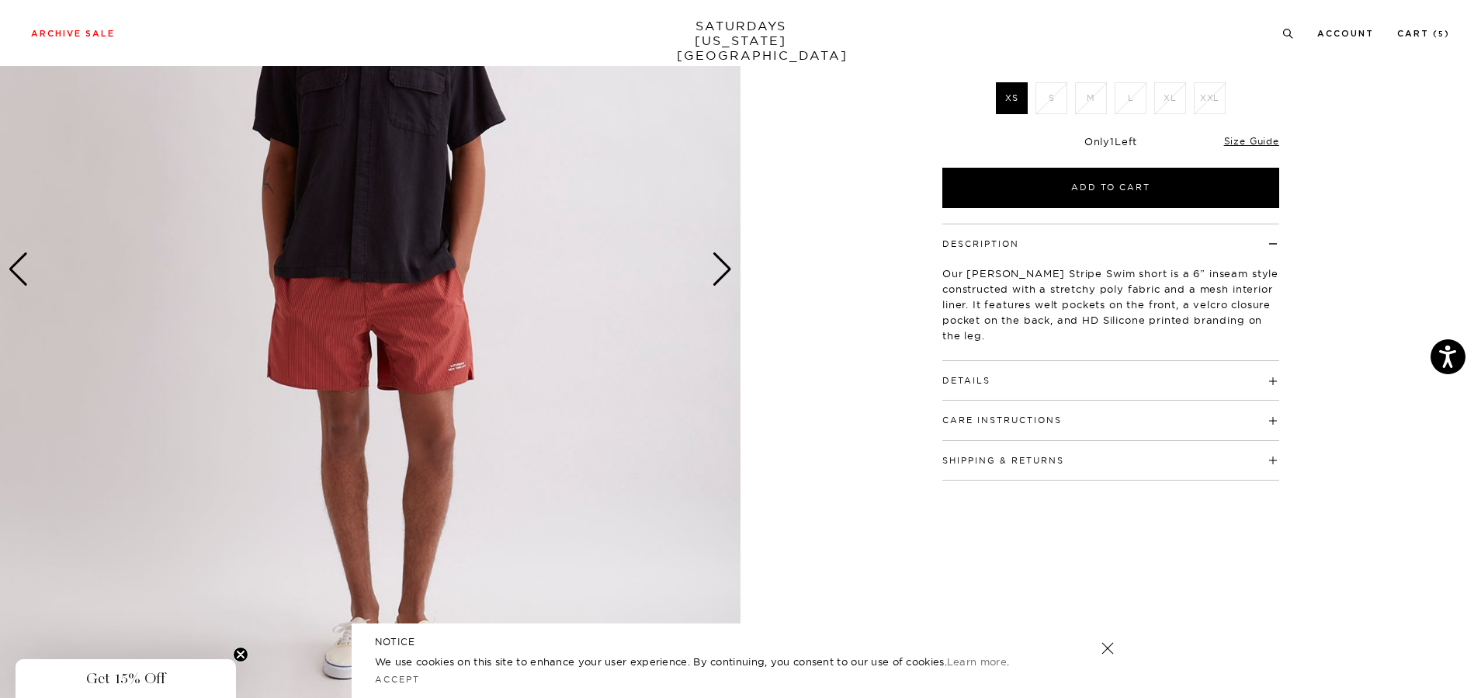
scroll to position [233, 0]
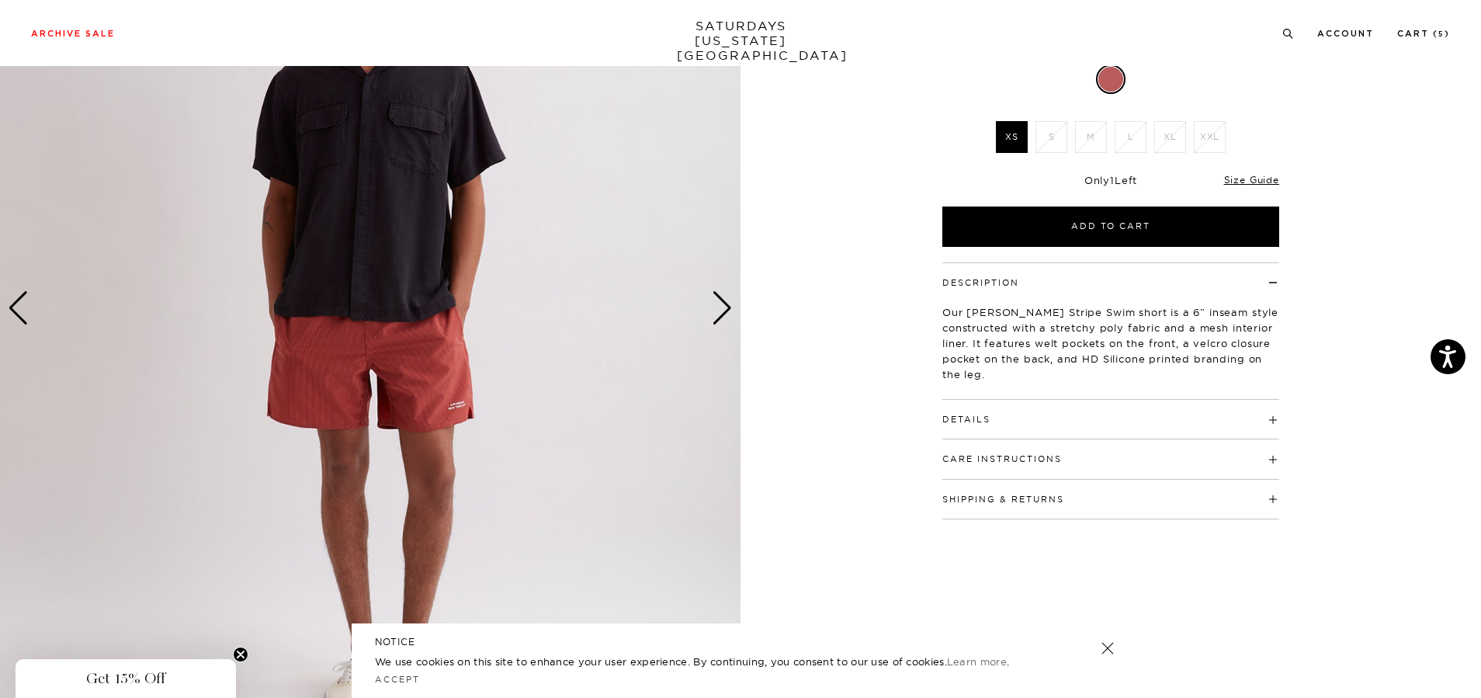
click at [721, 300] on div "Next slide" at bounding box center [722, 308] width 21 height 34
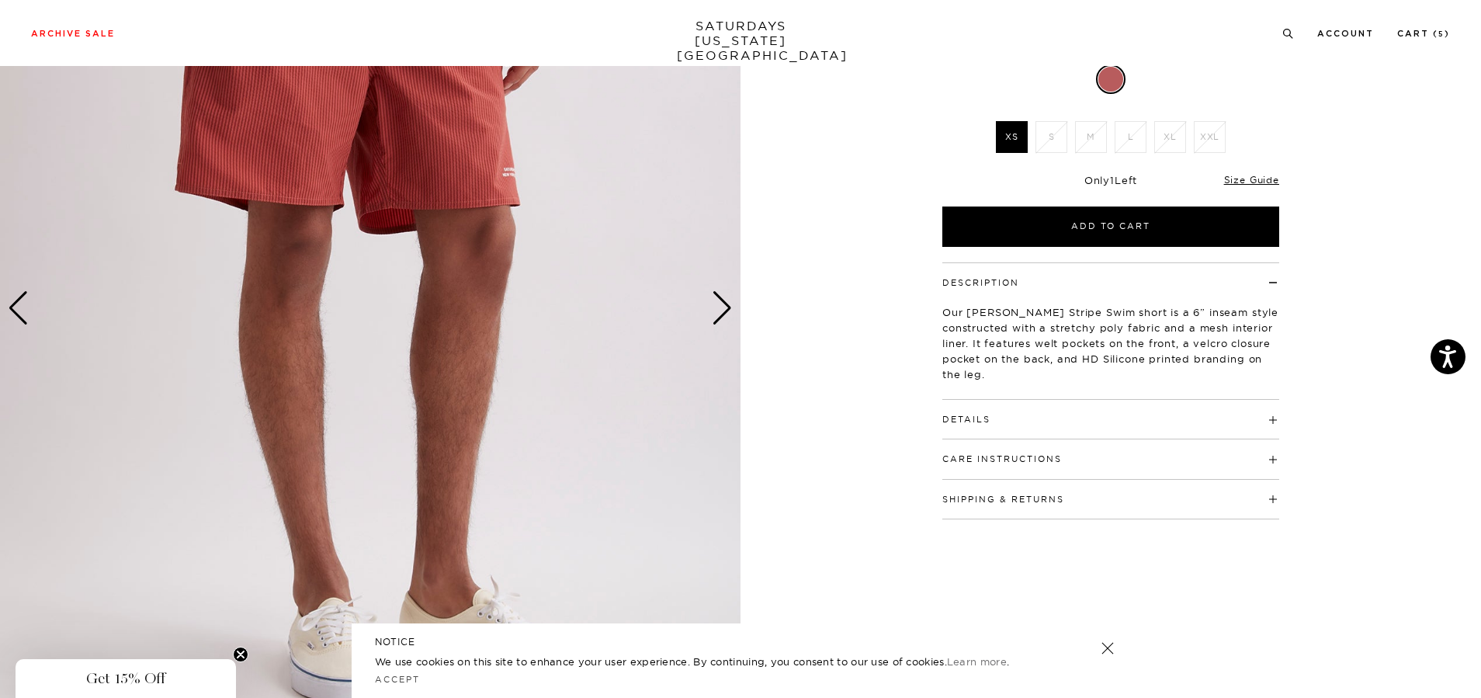
click at [721, 300] on div "Next slide" at bounding box center [722, 308] width 21 height 34
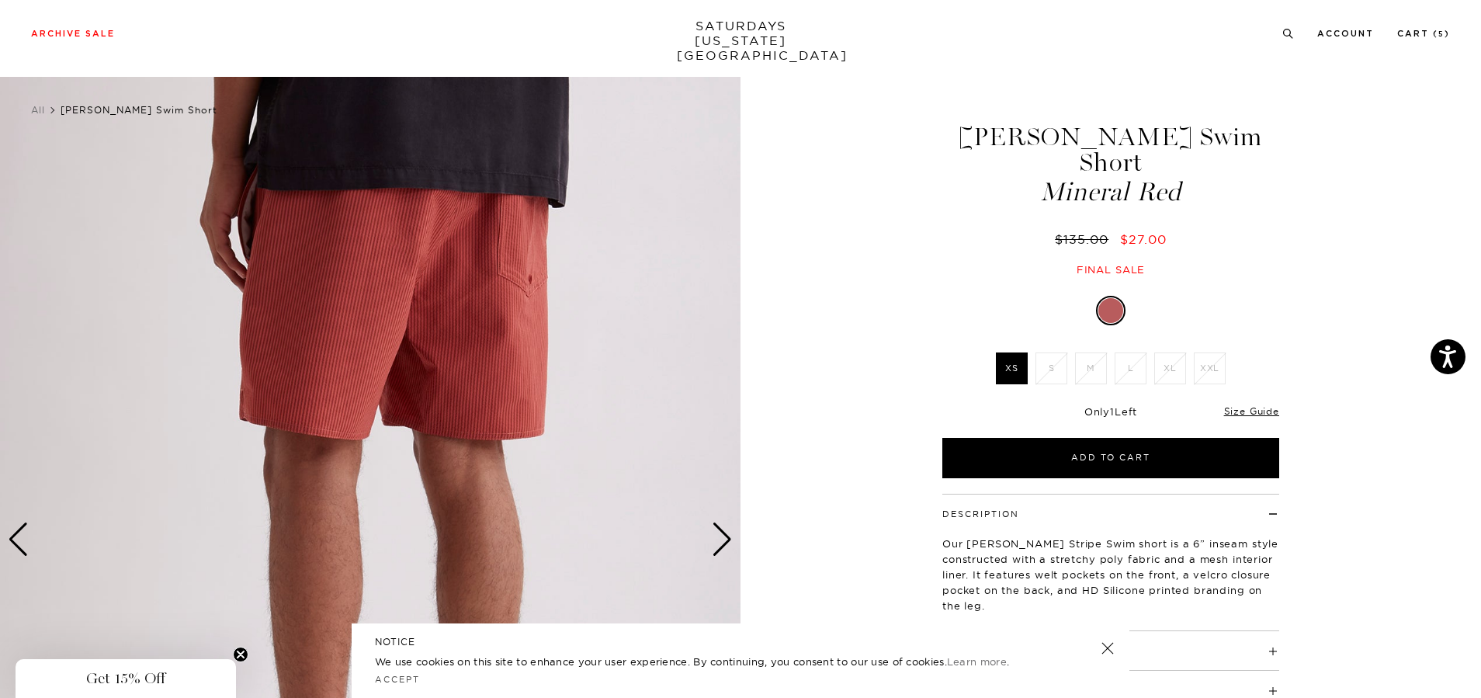
scroll to position [0, 0]
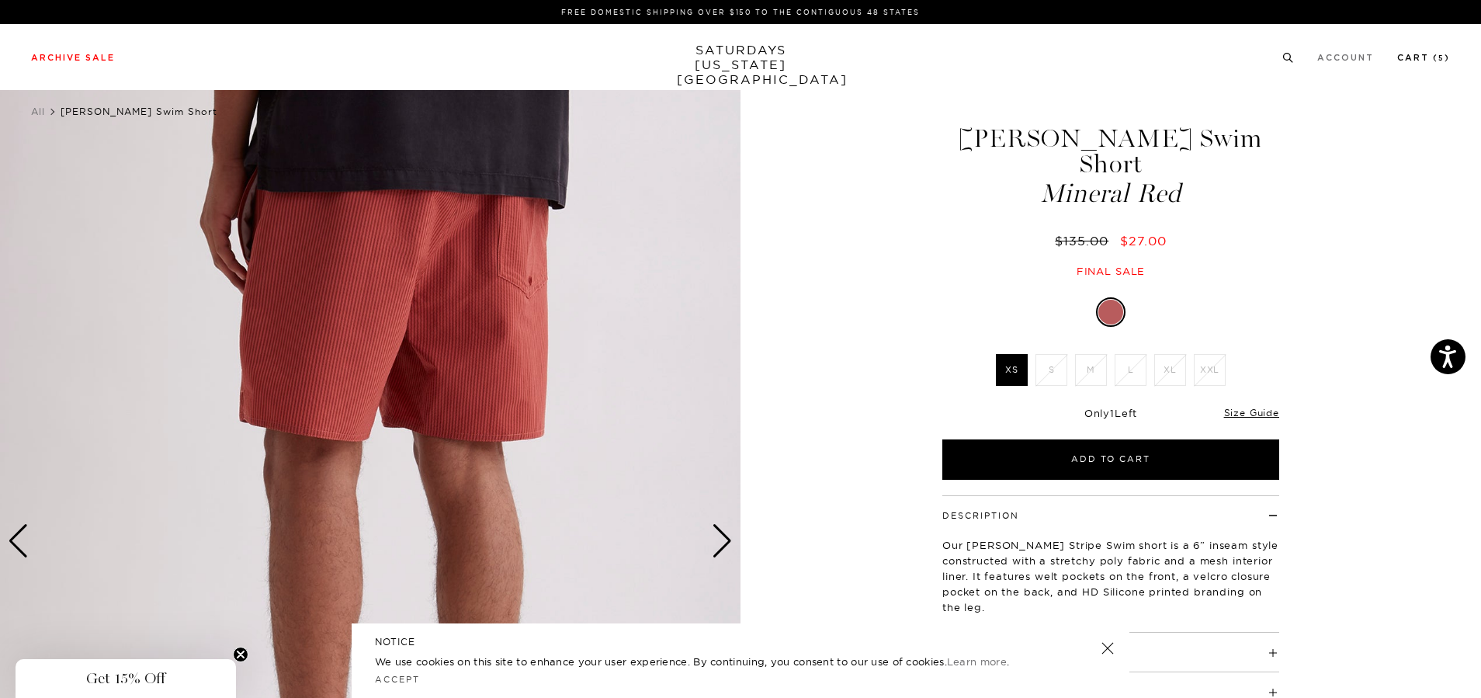
click at [1416, 61] on link "Cart ( 5 )" at bounding box center [1423, 58] width 53 height 9
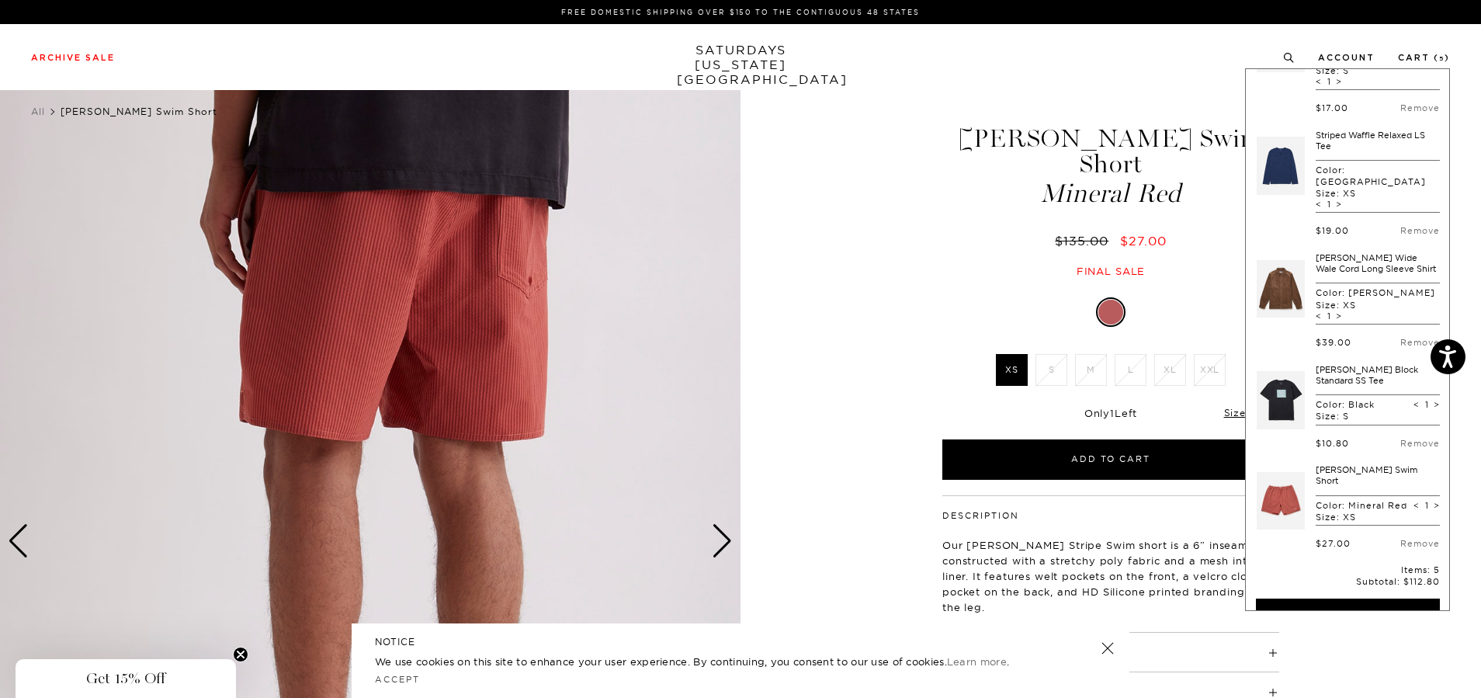
scroll to position [155, 0]
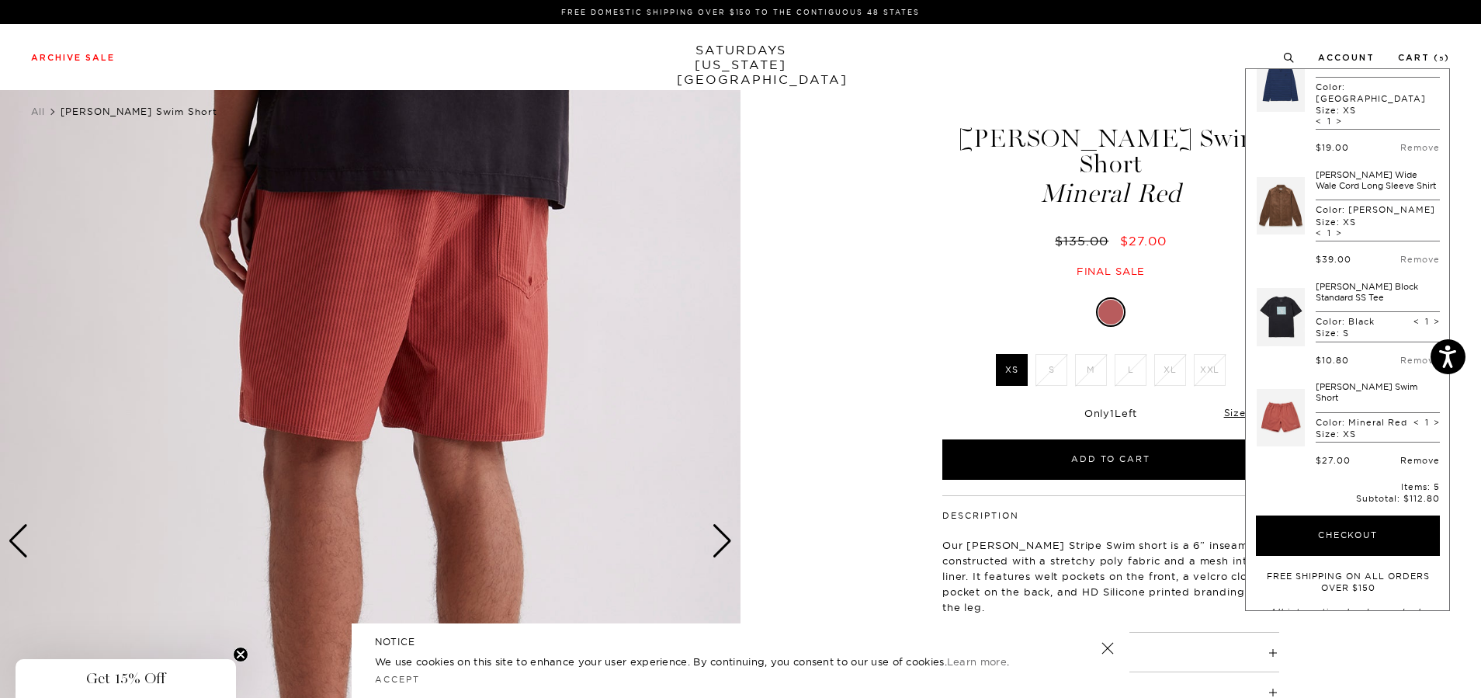
click at [1413, 455] on link "Remove" at bounding box center [1420, 460] width 40 height 11
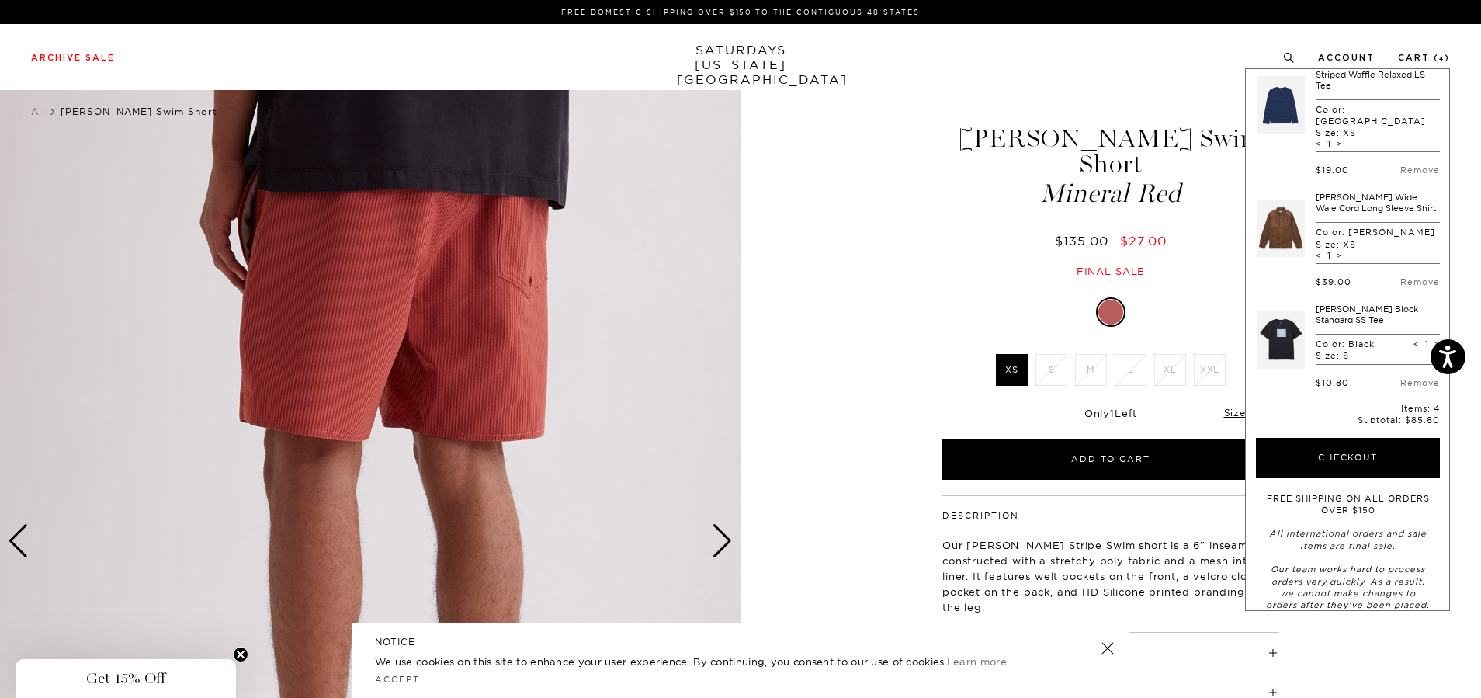
scroll to position [55, 0]
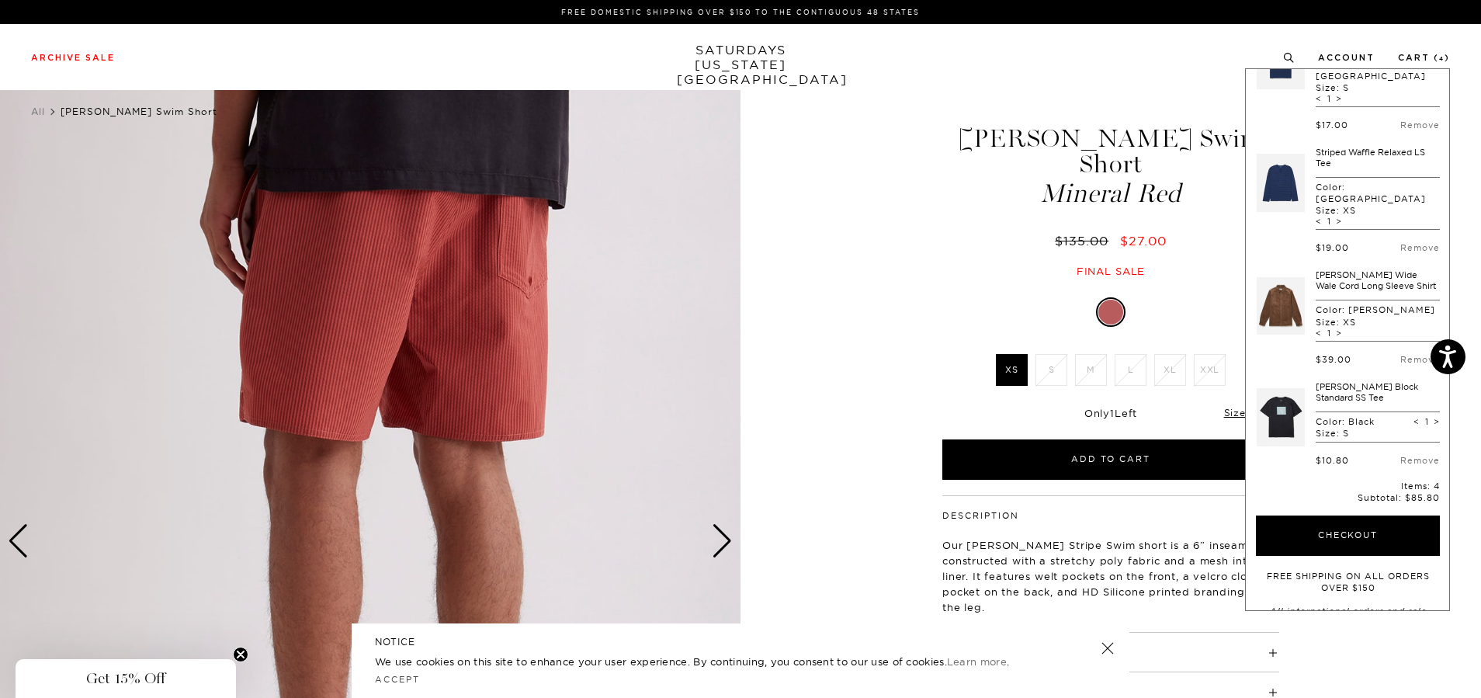
click at [1276, 381] on link at bounding box center [1281, 417] width 48 height 73
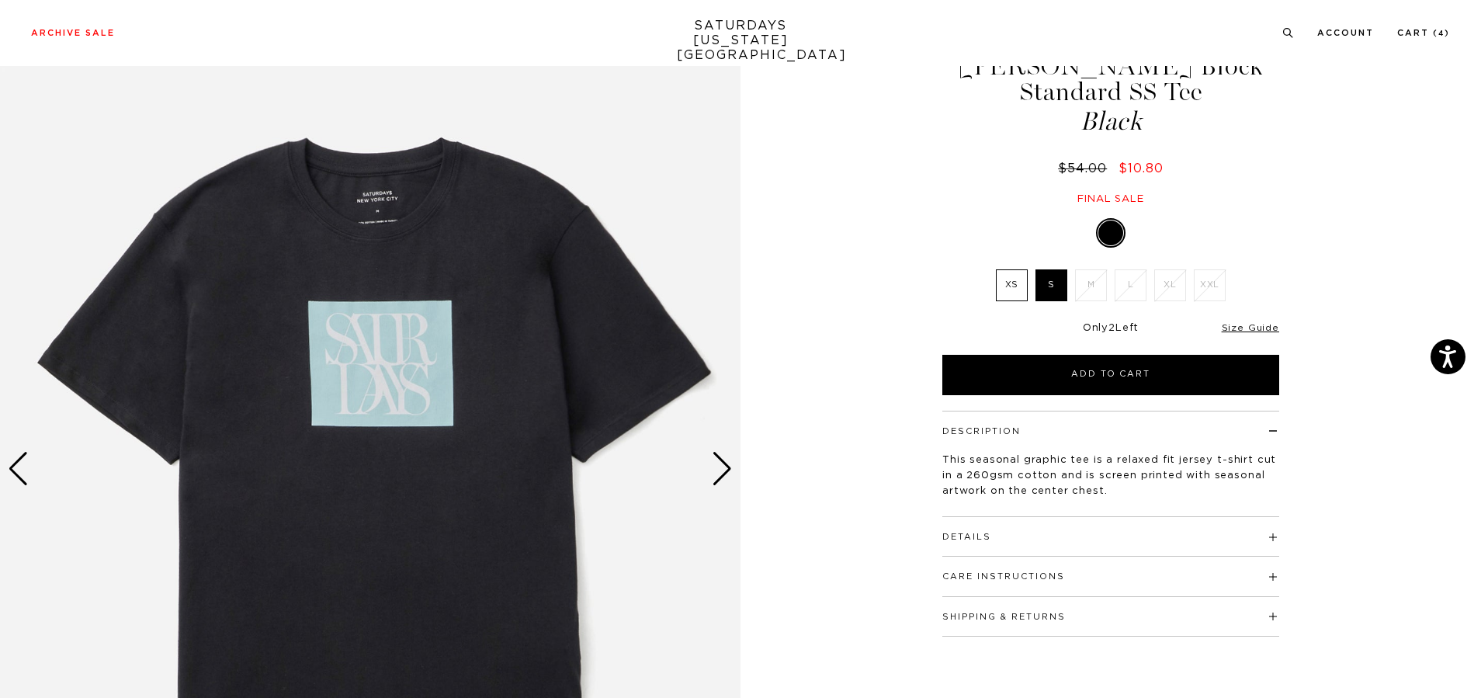
scroll to position [155, 0]
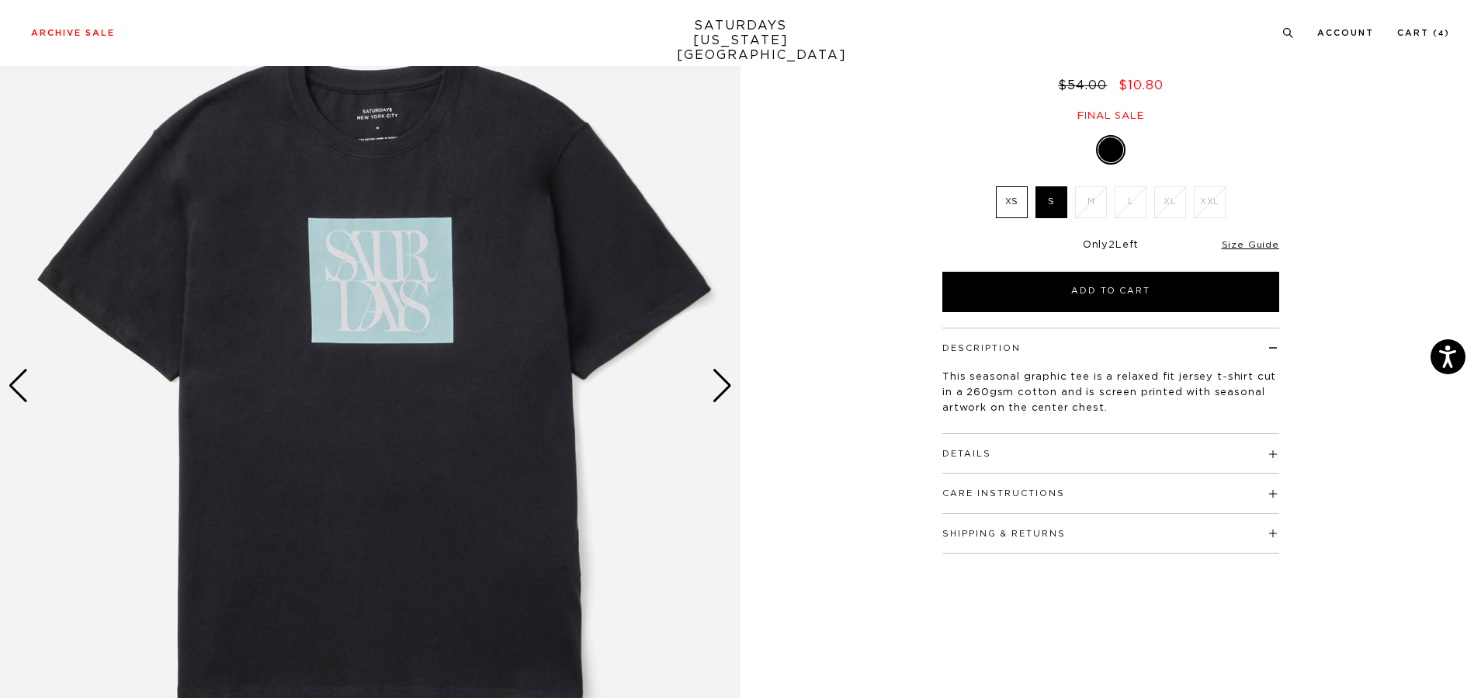
click at [722, 373] on div "Next slide" at bounding box center [722, 386] width 21 height 34
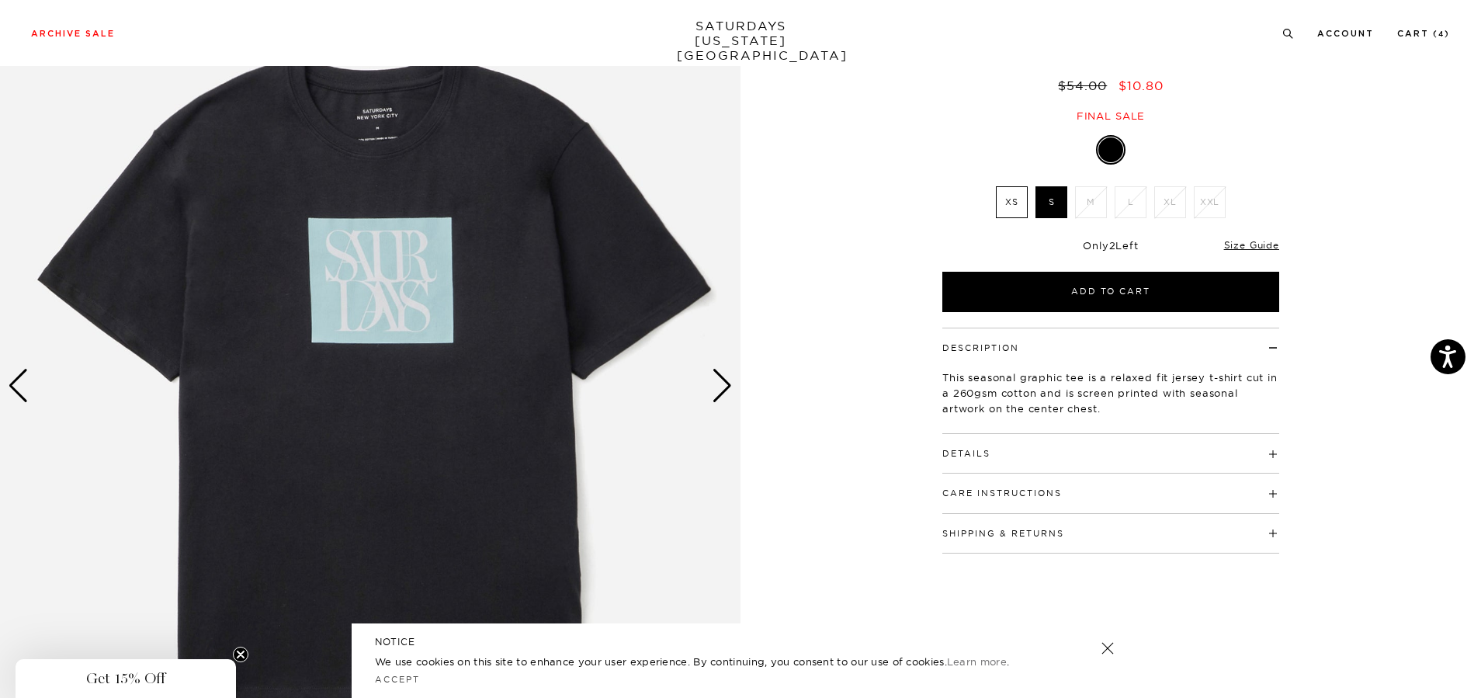
click at [722, 374] on div "Next slide" at bounding box center [722, 386] width 21 height 34
click at [1403, 127] on div "1 / 1 [PERSON_NAME] Block Standard SS Tee Black $54.00 $10.80 Final sale [PERSO…" at bounding box center [740, 386] width 1481 height 926
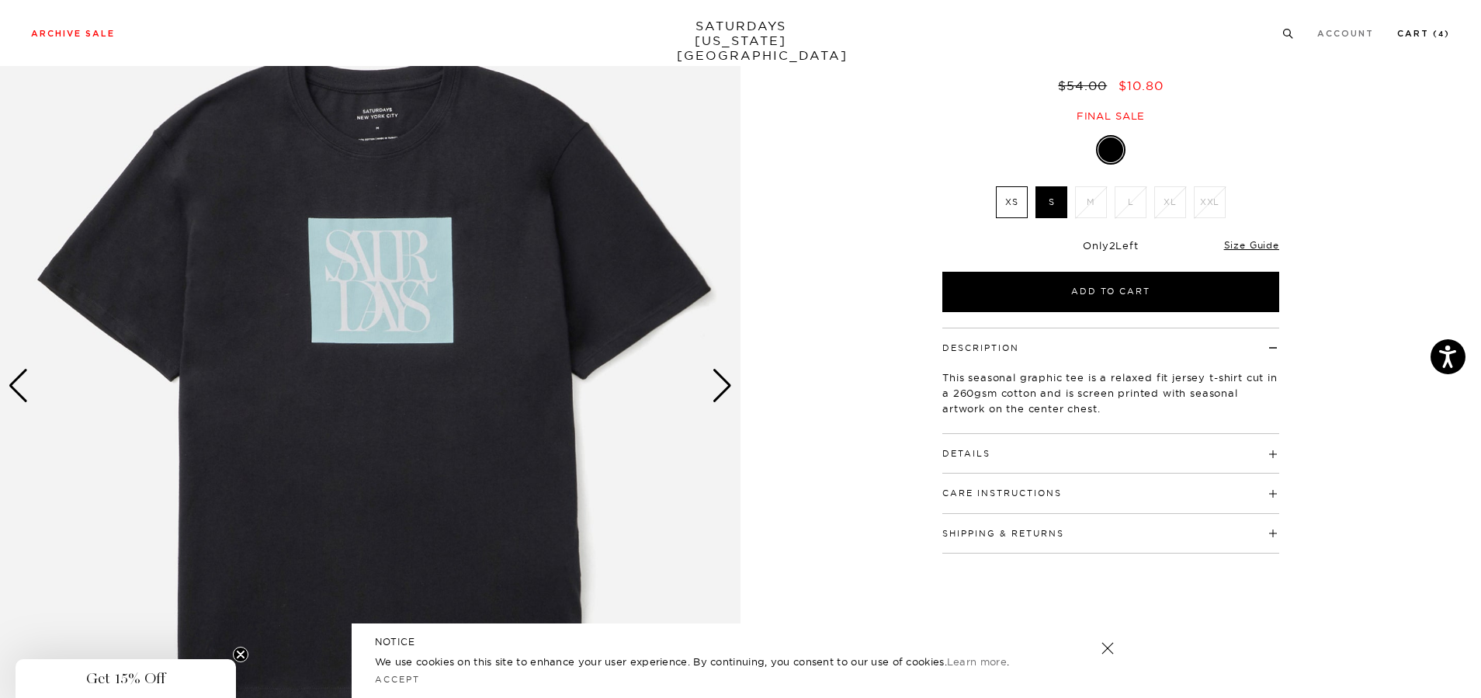
click at [1417, 33] on link "Cart ( 4 )" at bounding box center [1423, 33] width 53 height 9
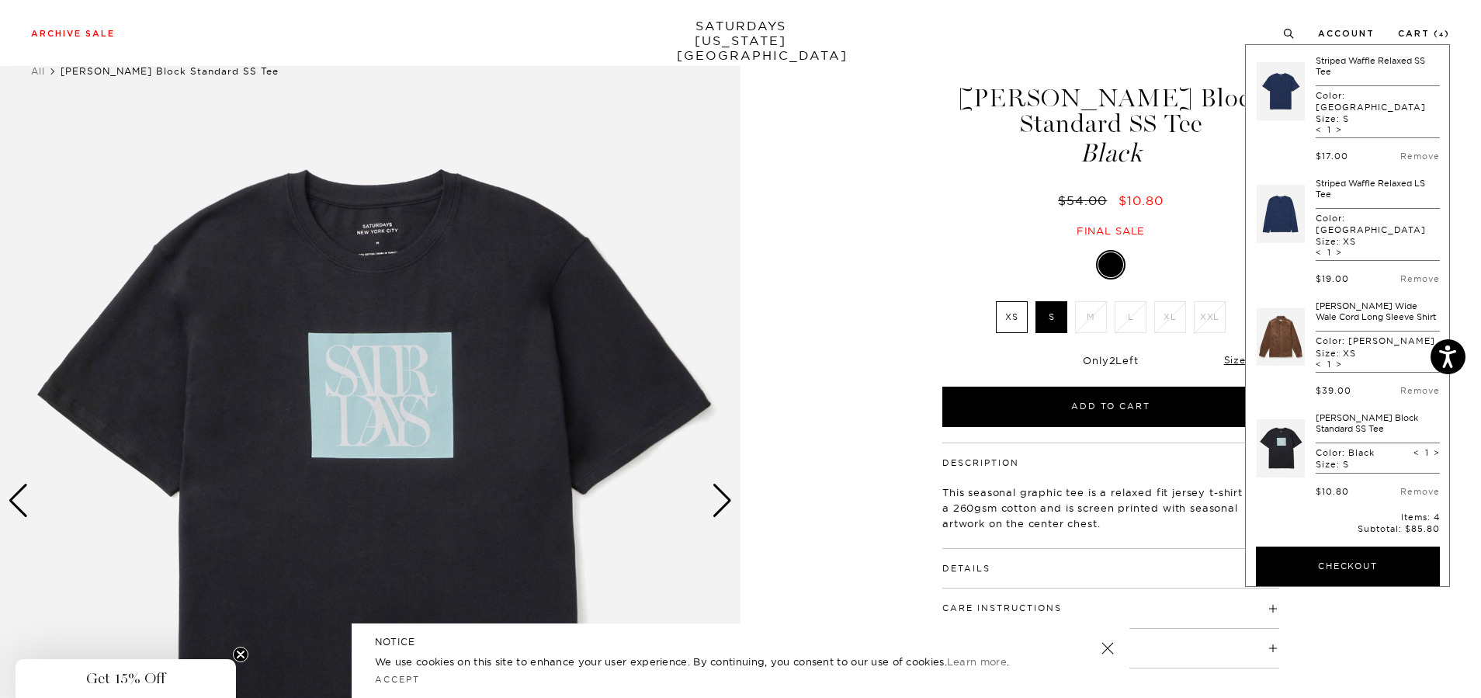
scroll to position [0, 0]
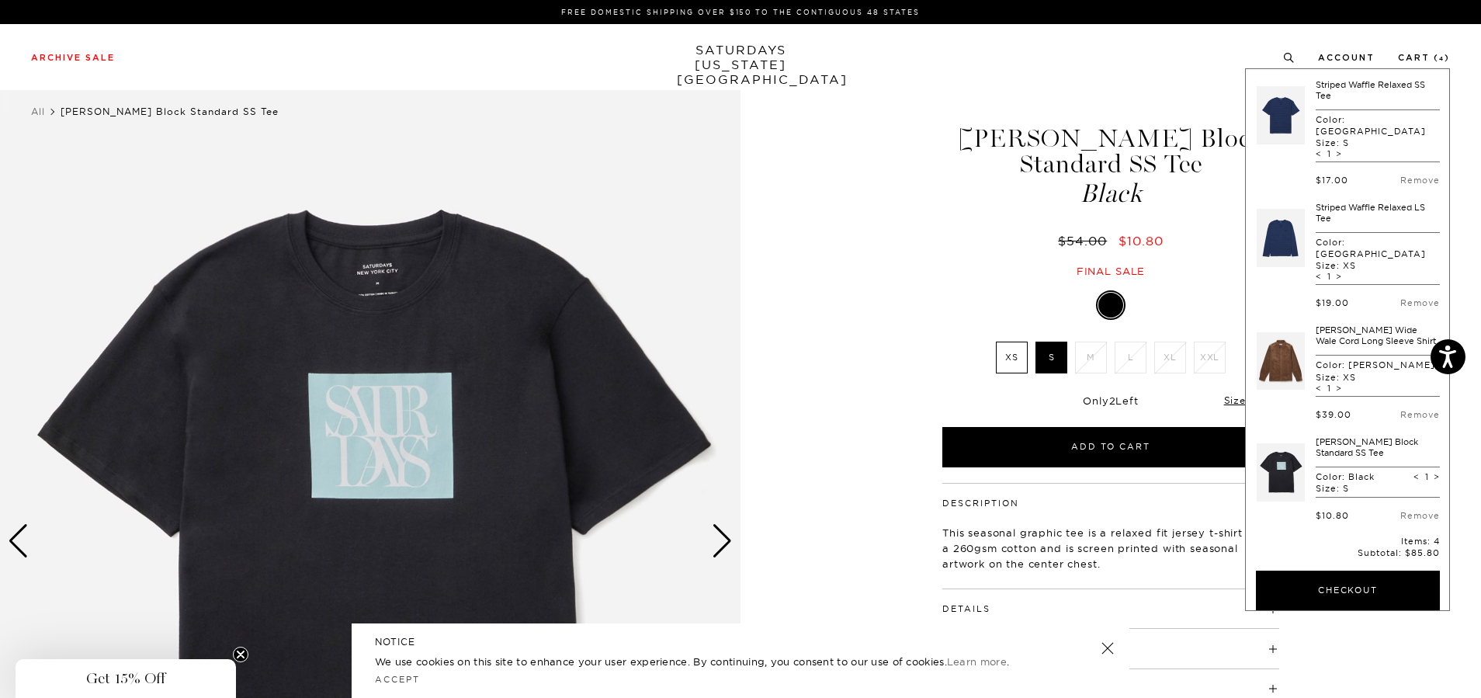
click at [1275, 121] on link at bounding box center [1281, 115] width 48 height 73
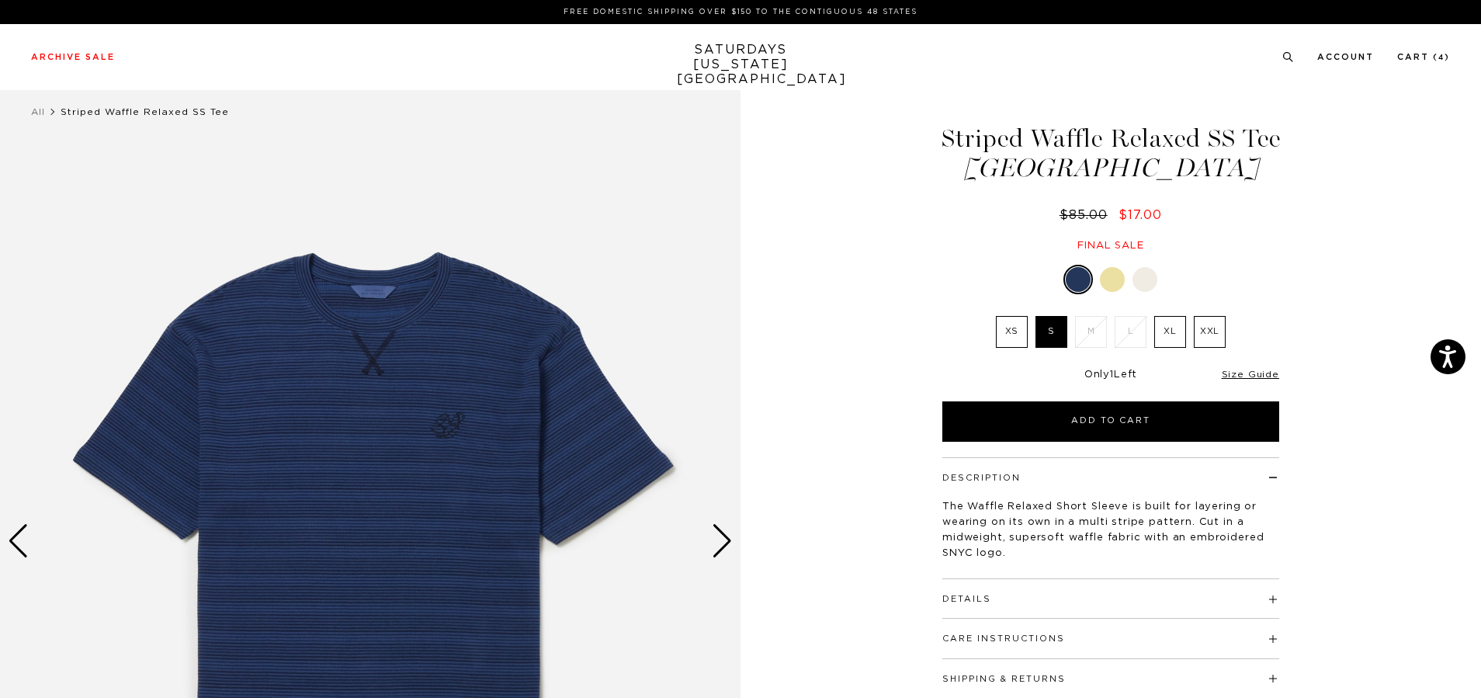
click at [727, 546] on div "Next slide" at bounding box center [722, 541] width 21 height 34
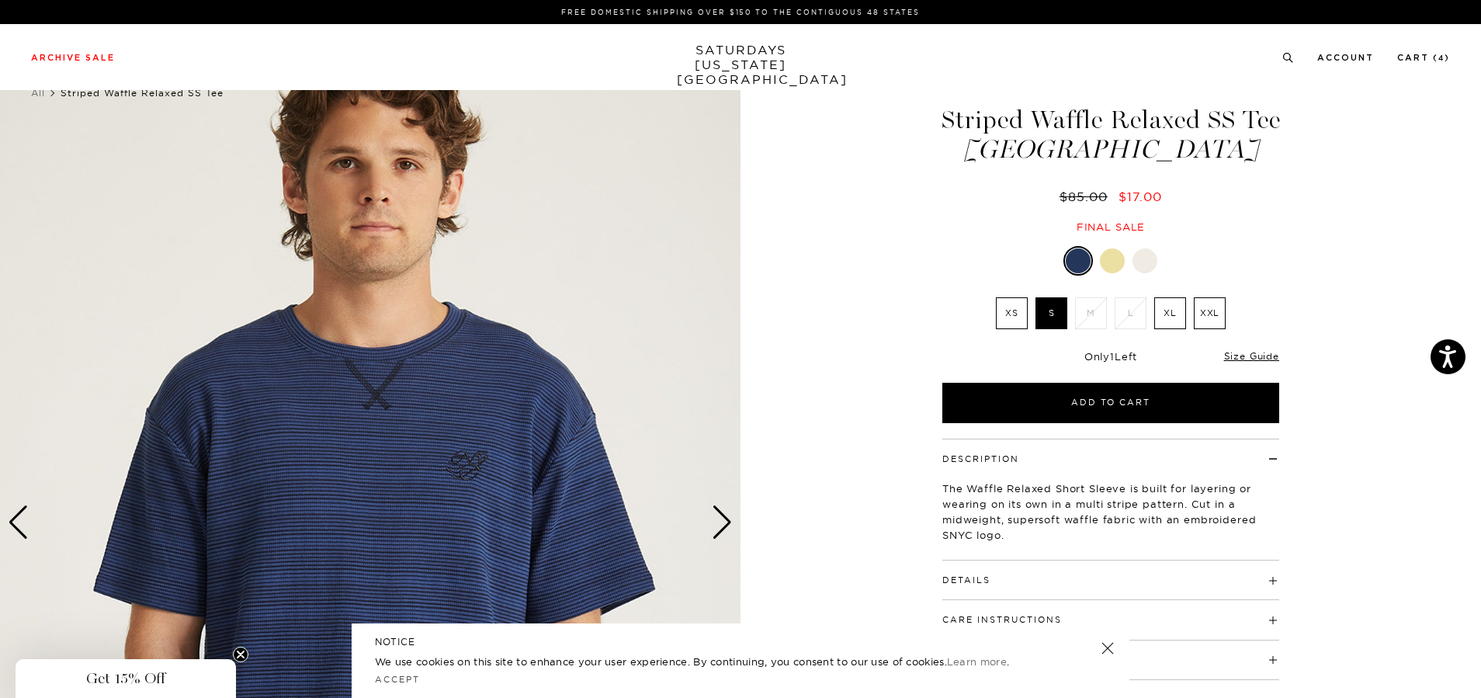
scroll to position [155, 0]
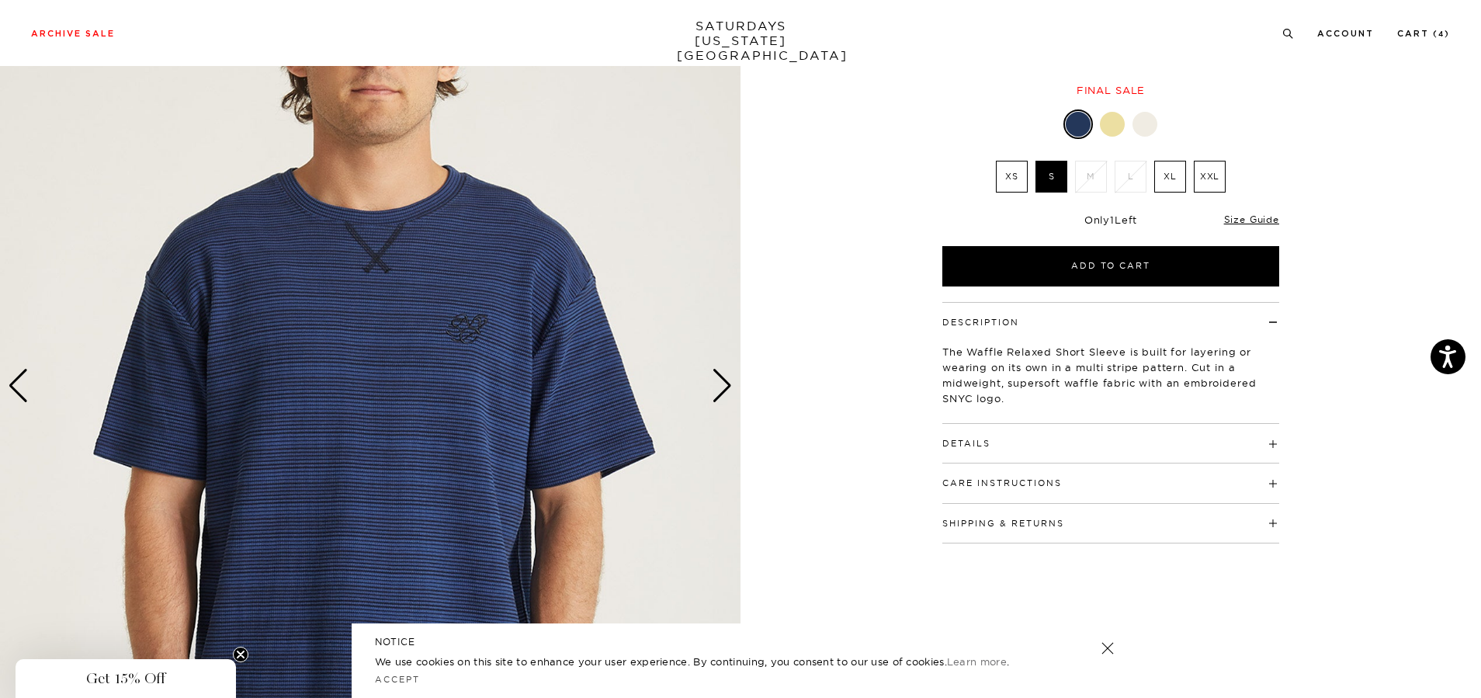
click at [726, 406] on img at bounding box center [370, 386] width 740 height 926
click at [726, 382] on div "Next slide" at bounding box center [722, 386] width 21 height 34
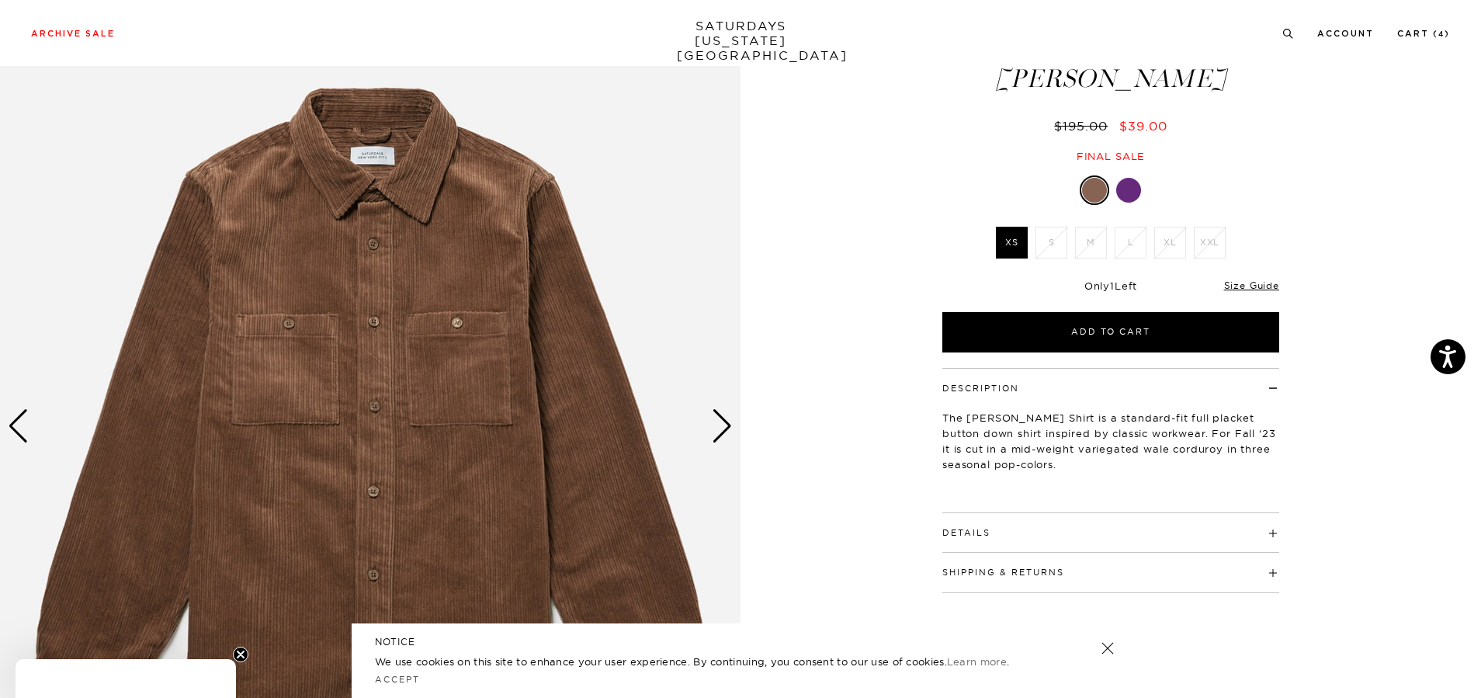
scroll to position [155, 0]
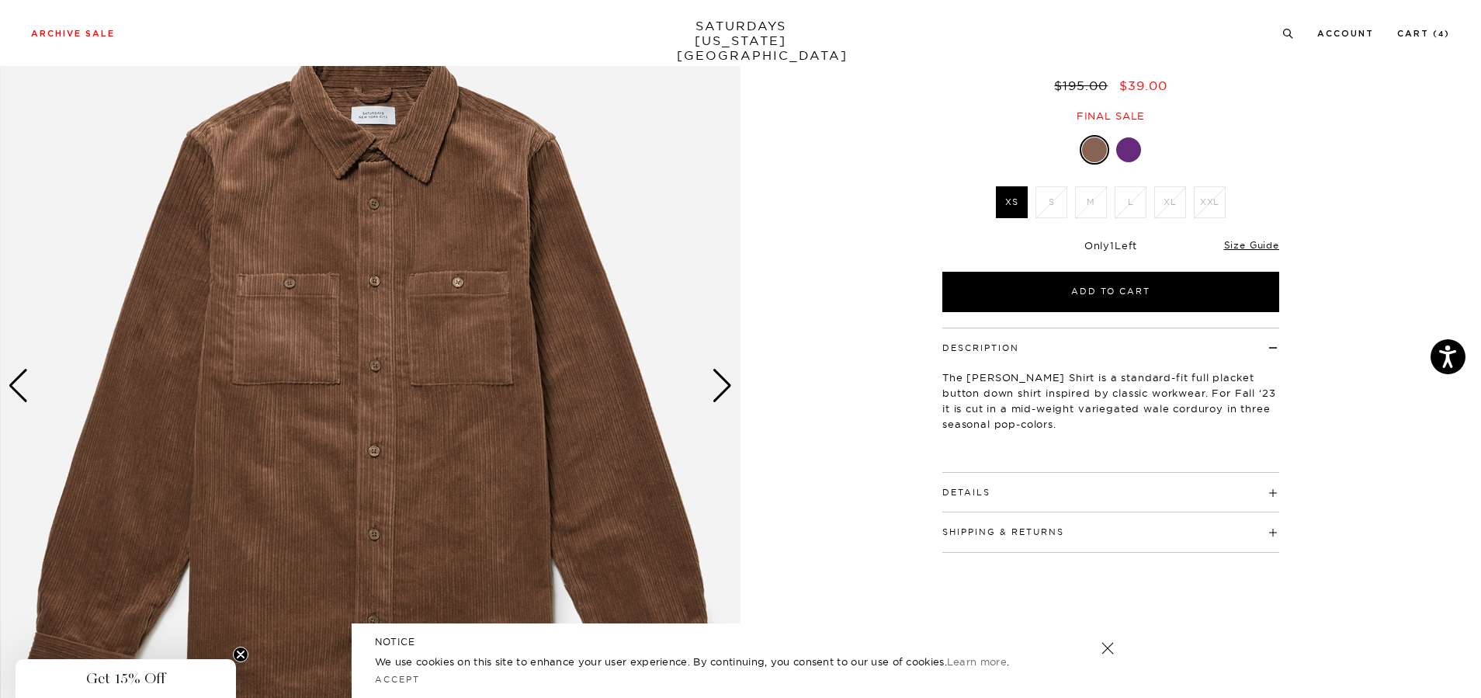
click at [722, 384] on div "Next slide" at bounding box center [722, 386] width 21 height 34
click at [725, 388] on div "Next slide" at bounding box center [722, 386] width 21 height 34
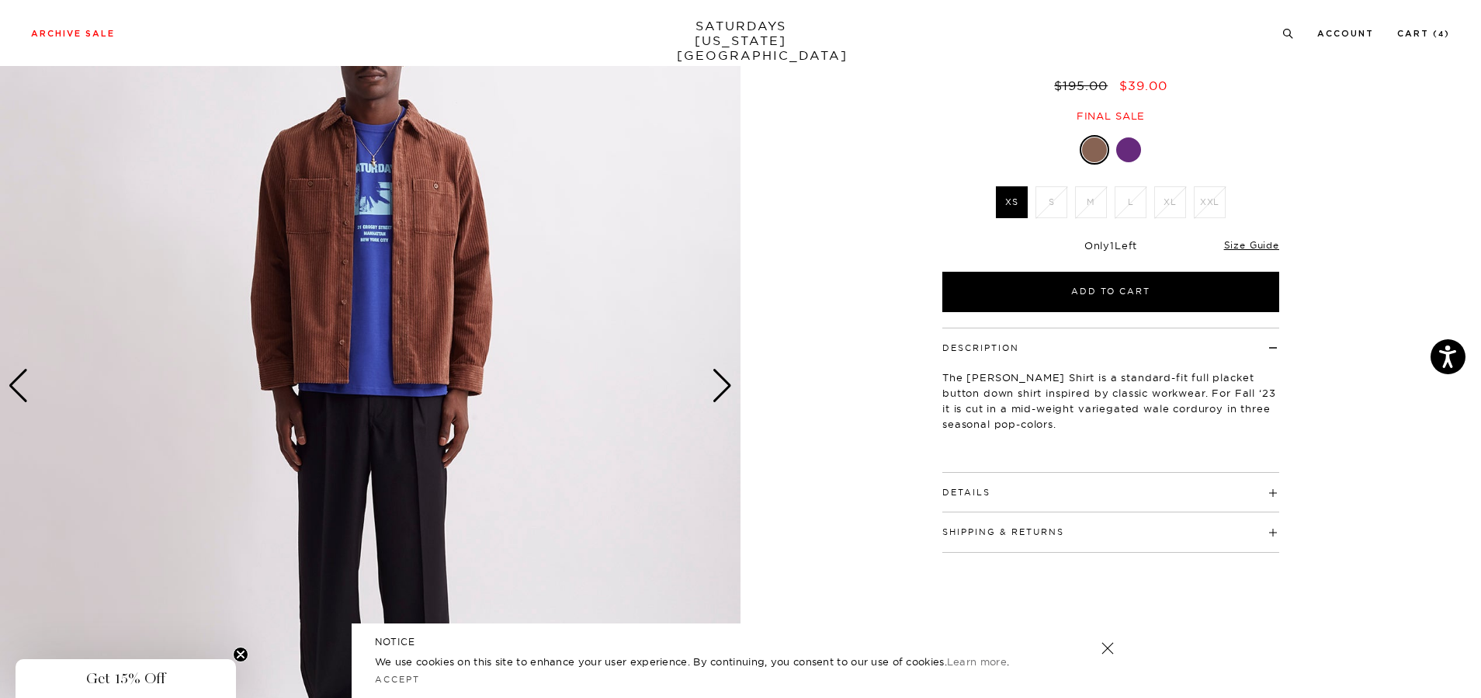
click at [721, 383] on div "Next slide" at bounding box center [722, 386] width 21 height 34
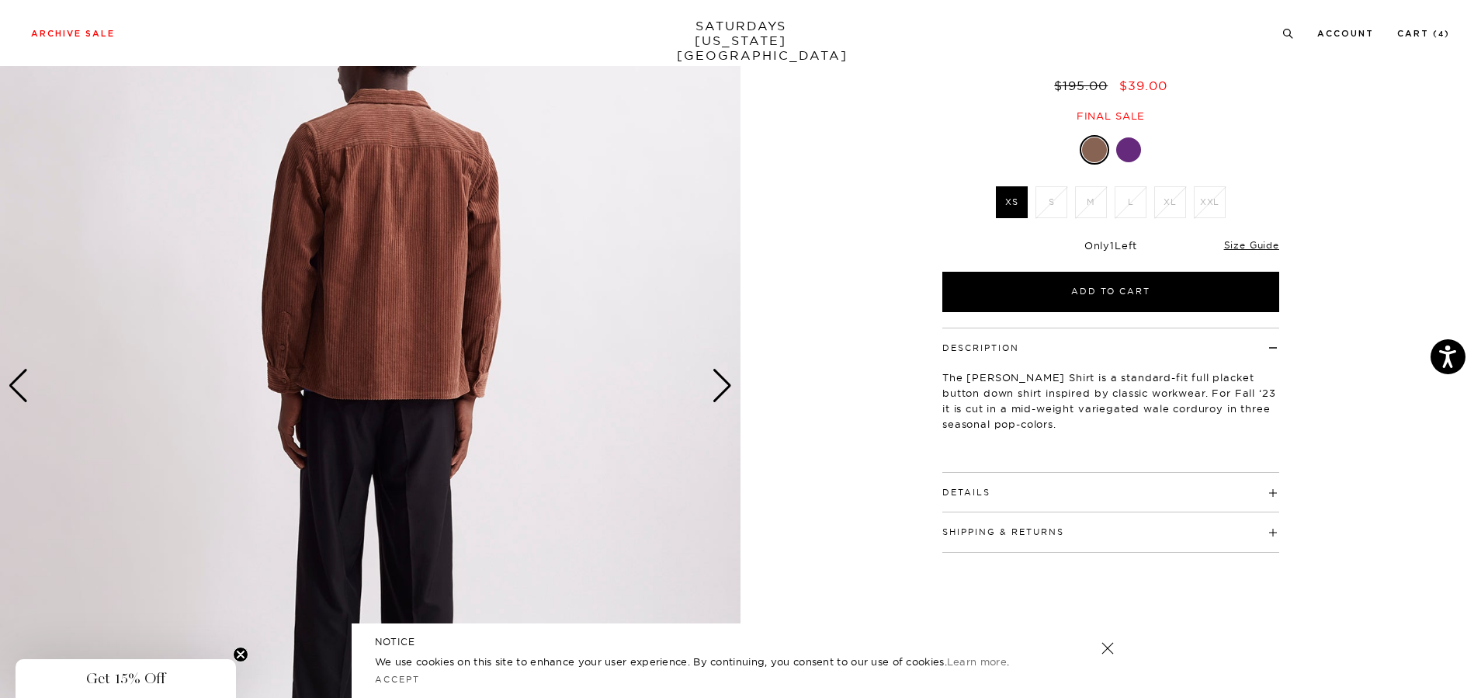
click at [721, 383] on div "Next slide" at bounding box center [722, 386] width 21 height 34
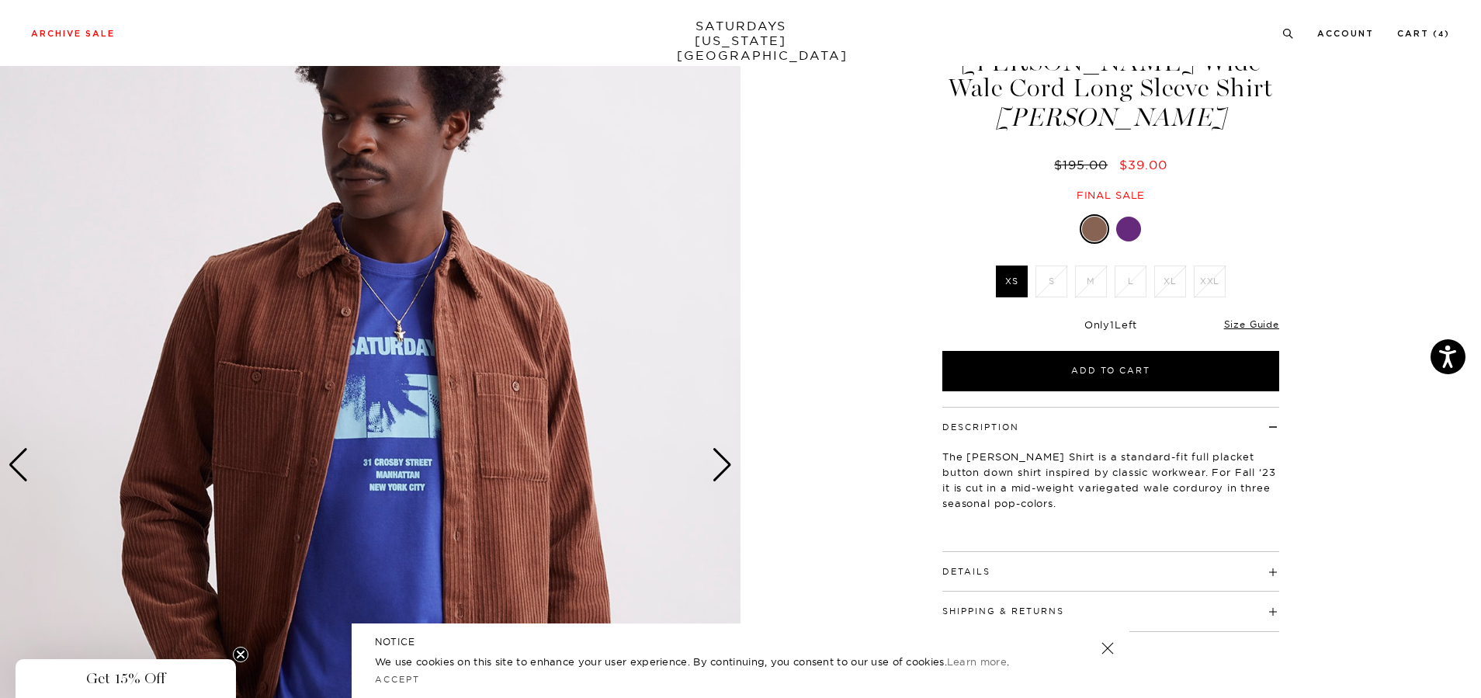
scroll to position [0, 0]
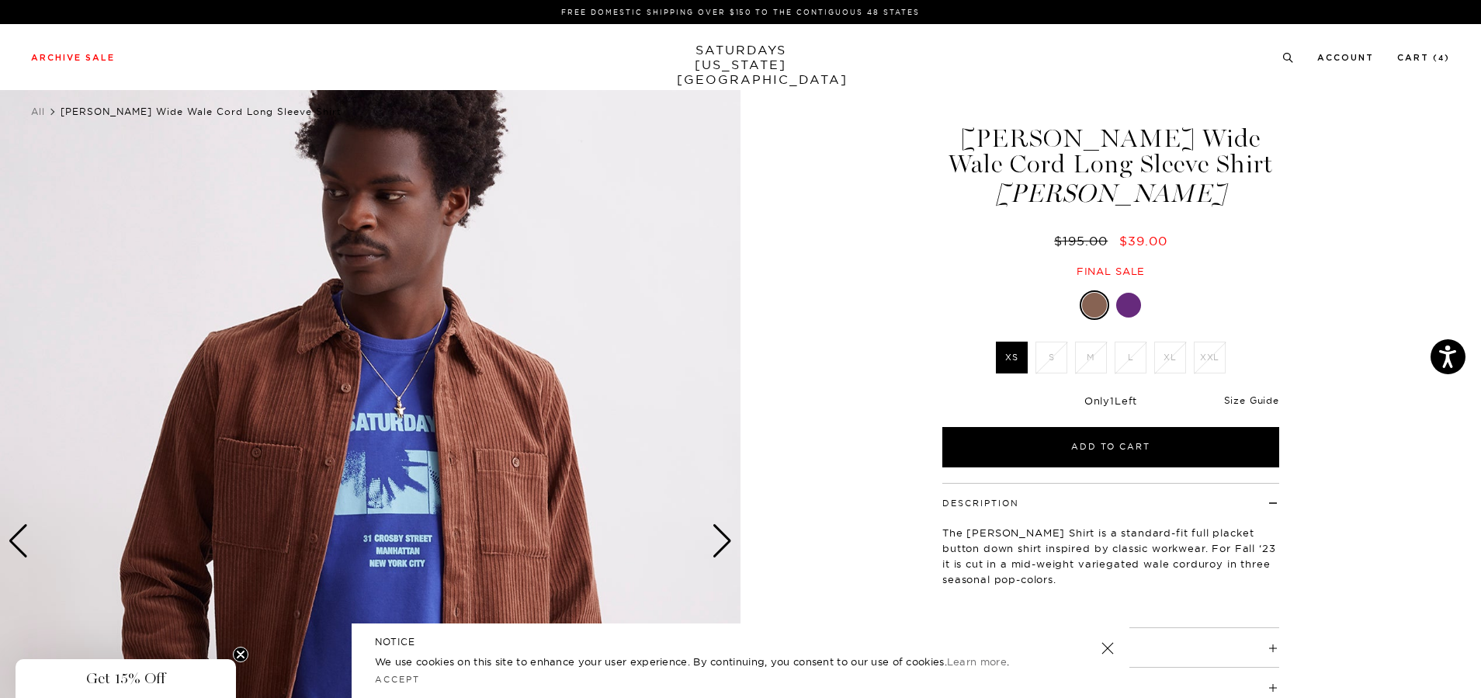
click at [1250, 397] on link "Size Guide" at bounding box center [1251, 400] width 55 height 12
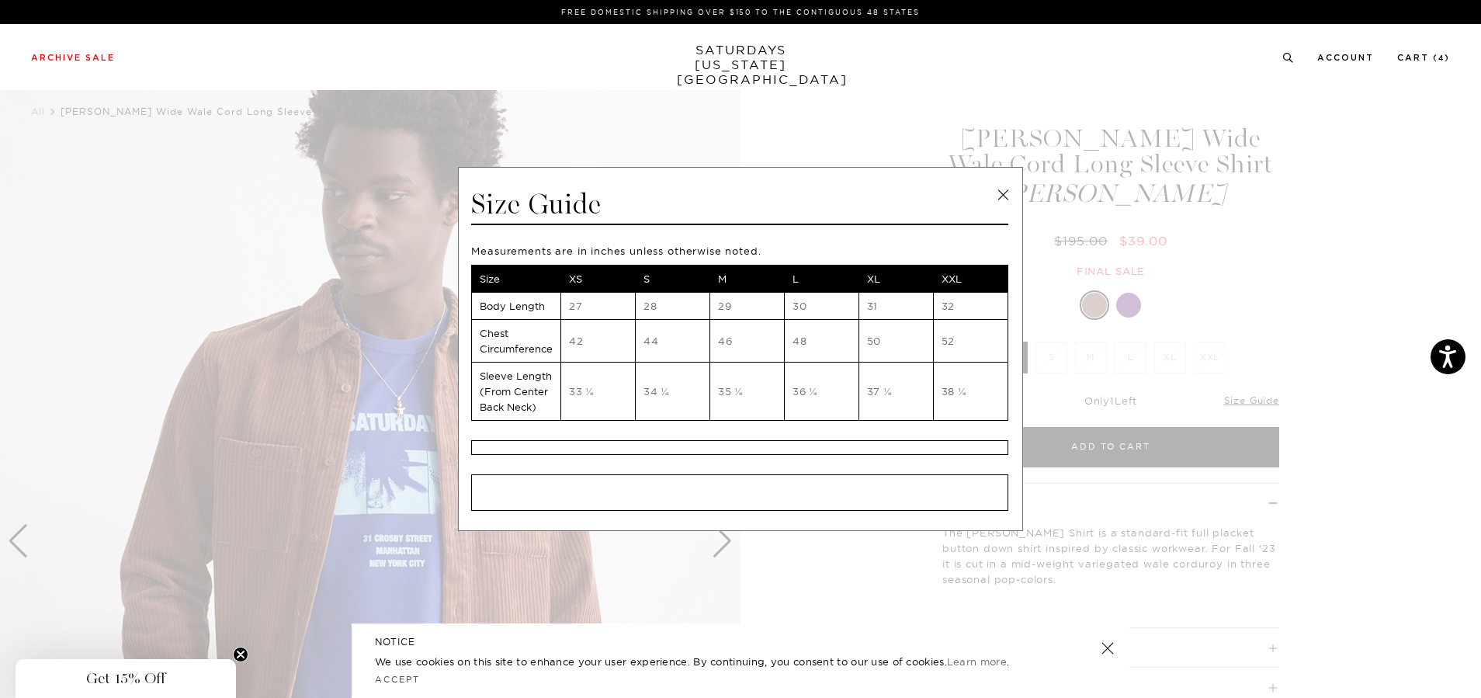
click at [1003, 192] on link at bounding box center [1002, 194] width 23 height 23
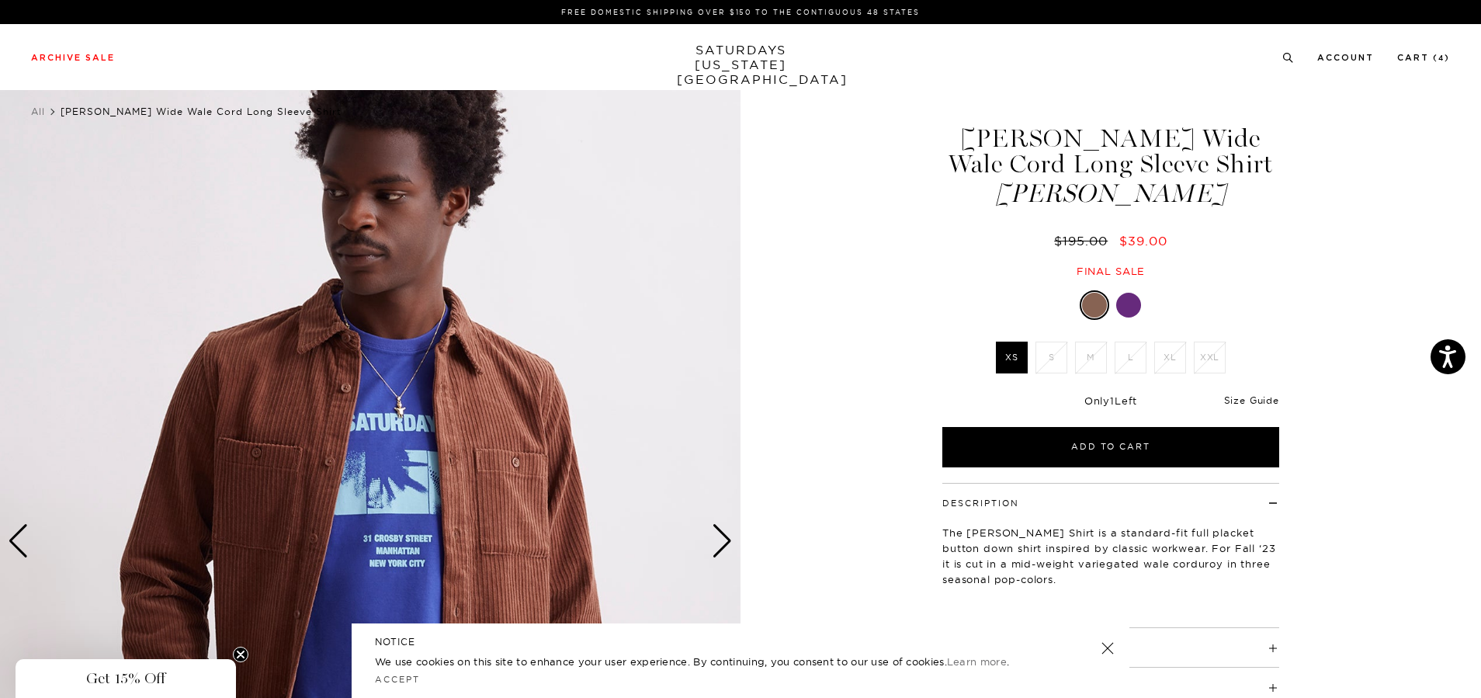
click at [1242, 405] on link "Size Guide" at bounding box center [1251, 400] width 55 height 12
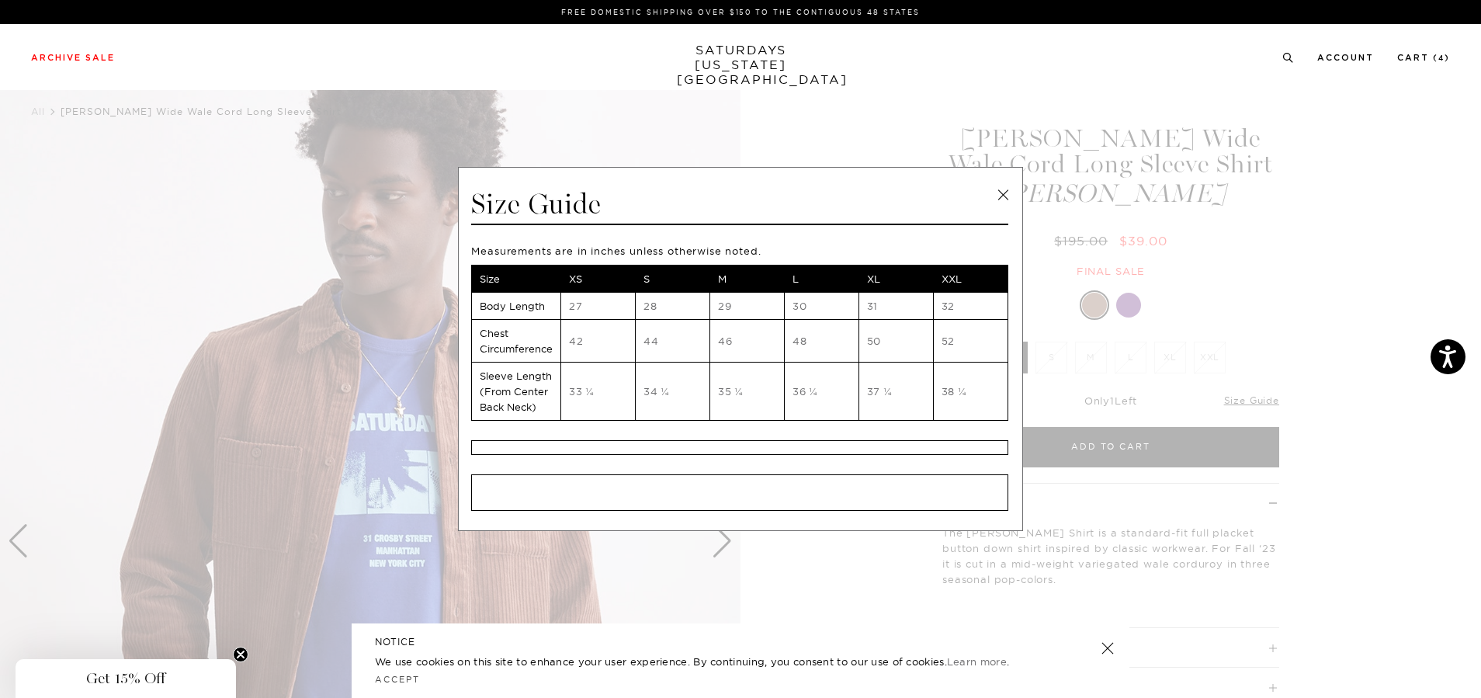
click at [1006, 188] on link at bounding box center [1002, 194] width 23 height 23
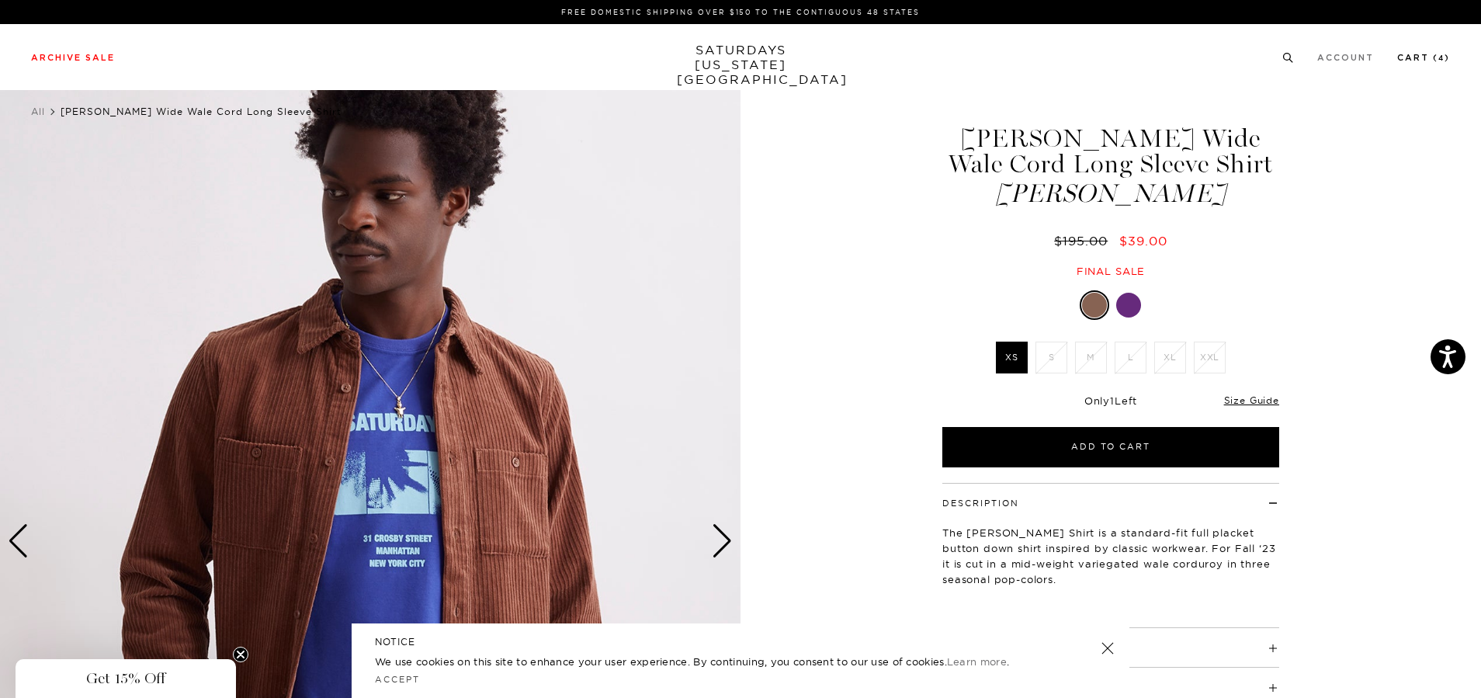
click at [1442, 54] on link "Cart ( 4 )" at bounding box center [1423, 58] width 53 height 9
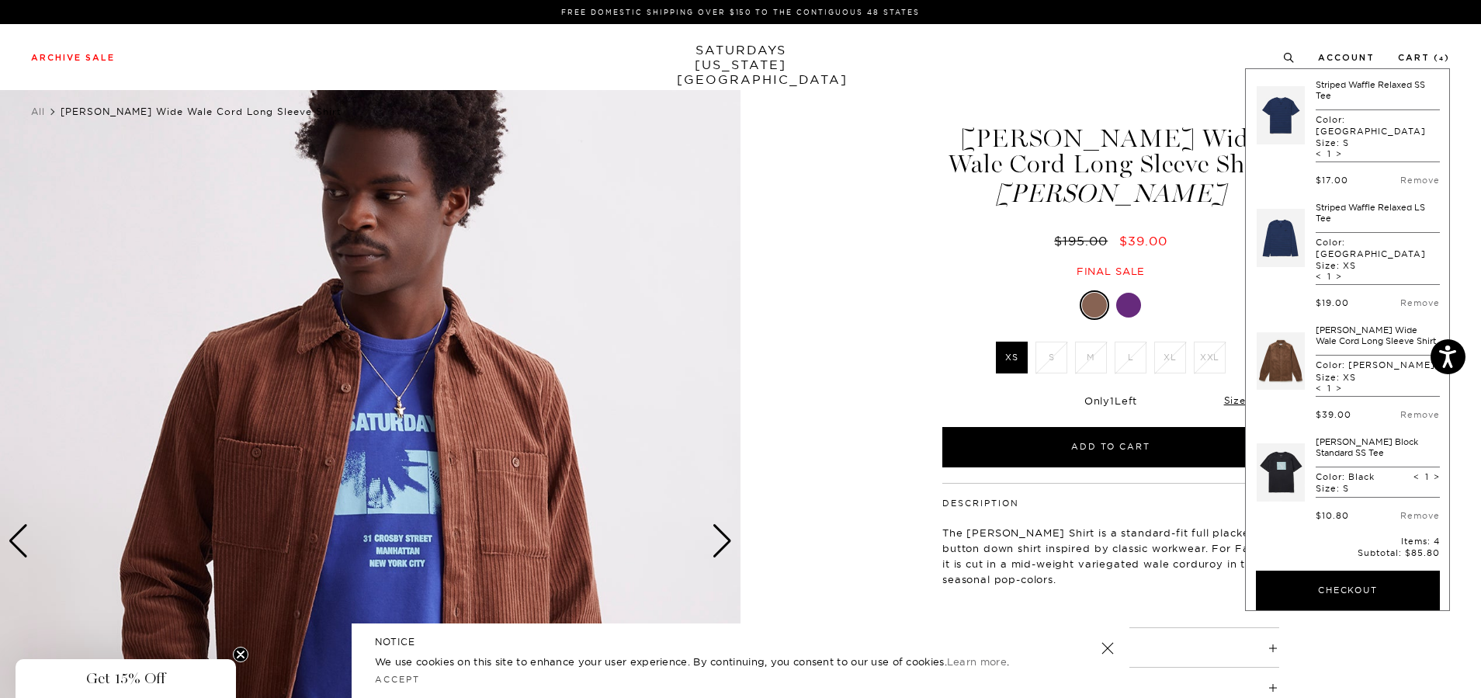
click at [1273, 234] on link at bounding box center [1281, 238] width 48 height 73
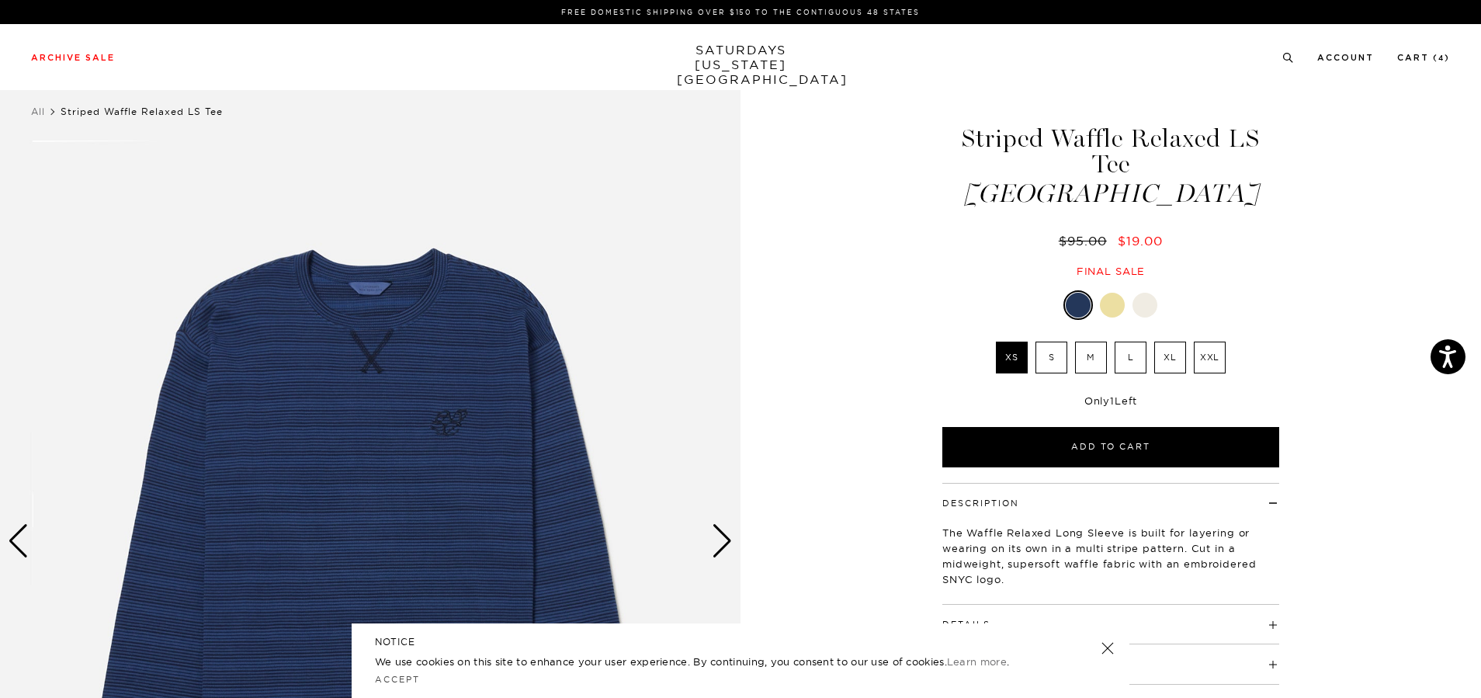
click at [717, 539] on div "Next slide" at bounding box center [722, 541] width 21 height 34
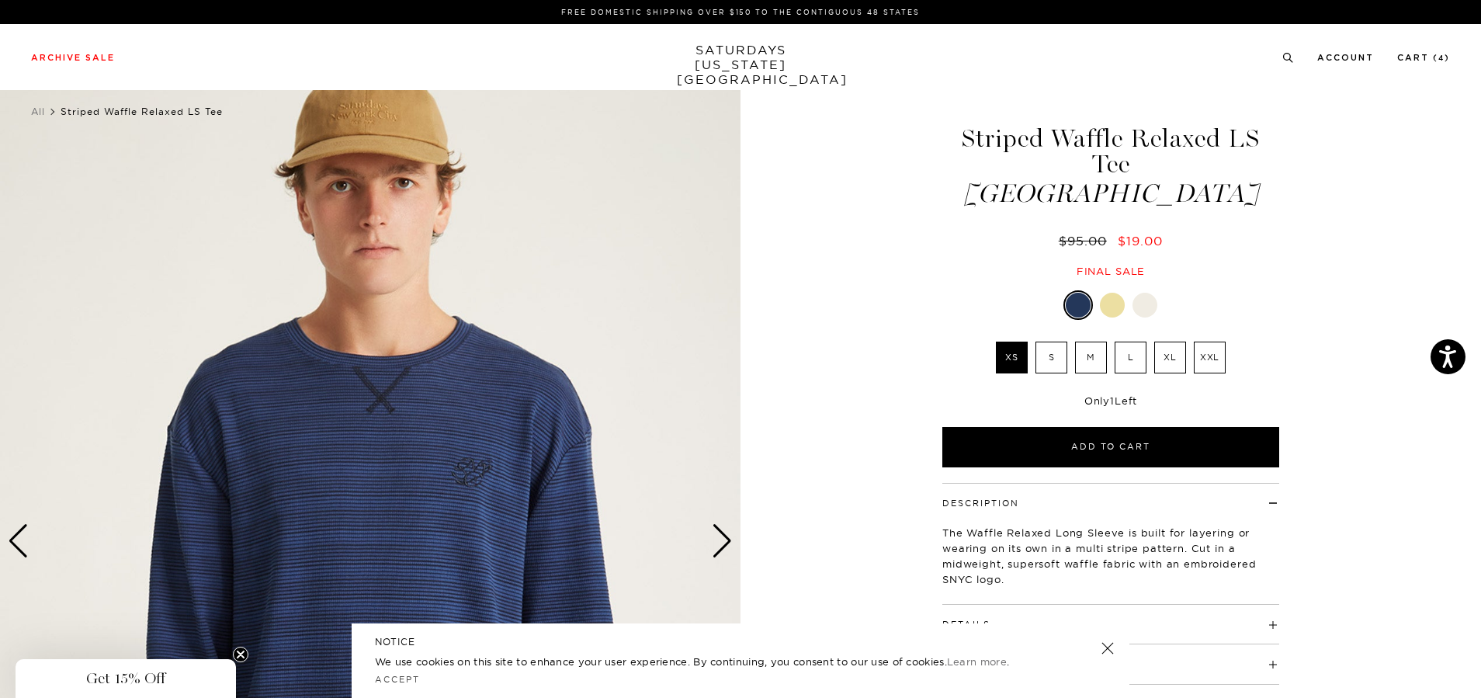
click at [717, 539] on div "Next slide" at bounding box center [722, 541] width 21 height 34
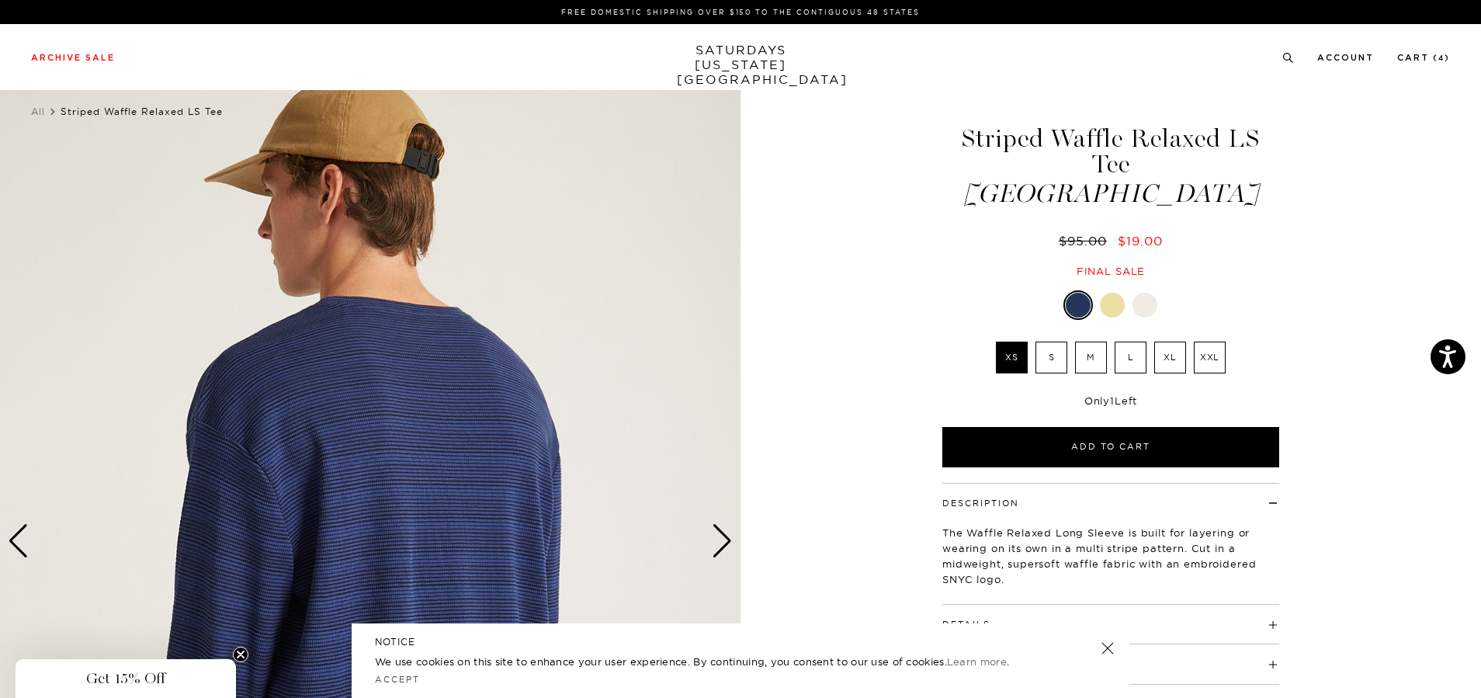
click at [717, 539] on div "Next slide" at bounding box center [722, 541] width 21 height 34
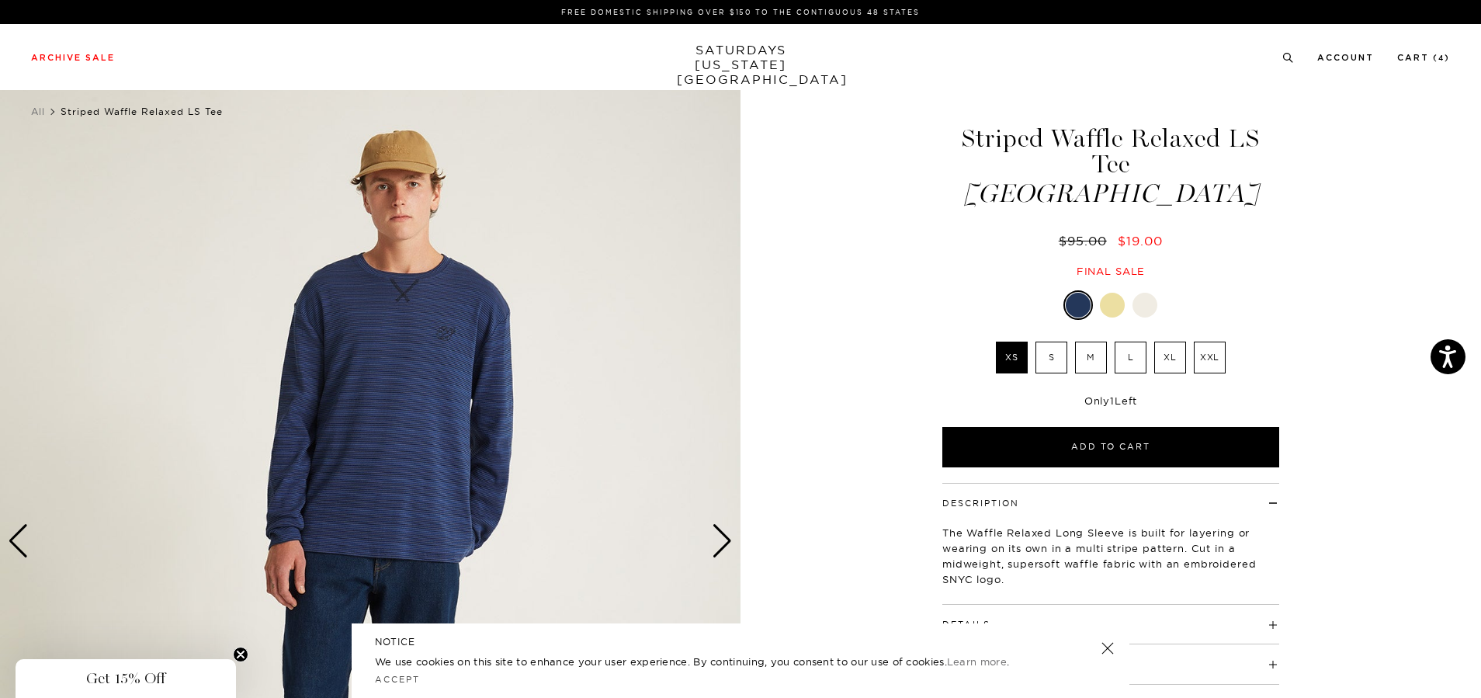
click at [717, 539] on div "Next slide" at bounding box center [722, 541] width 21 height 34
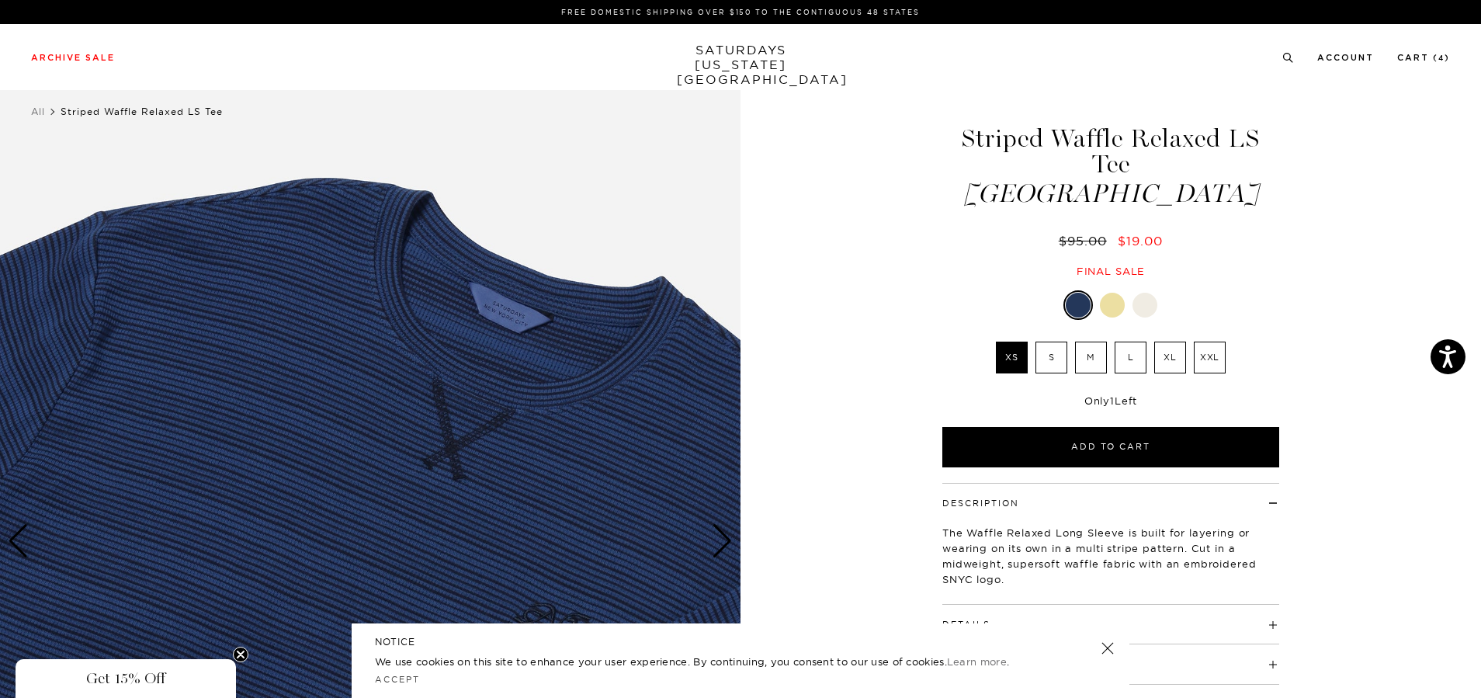
click at [717, 539] on div "Next slide" at bounding box center [722, 541] width 21 height 34
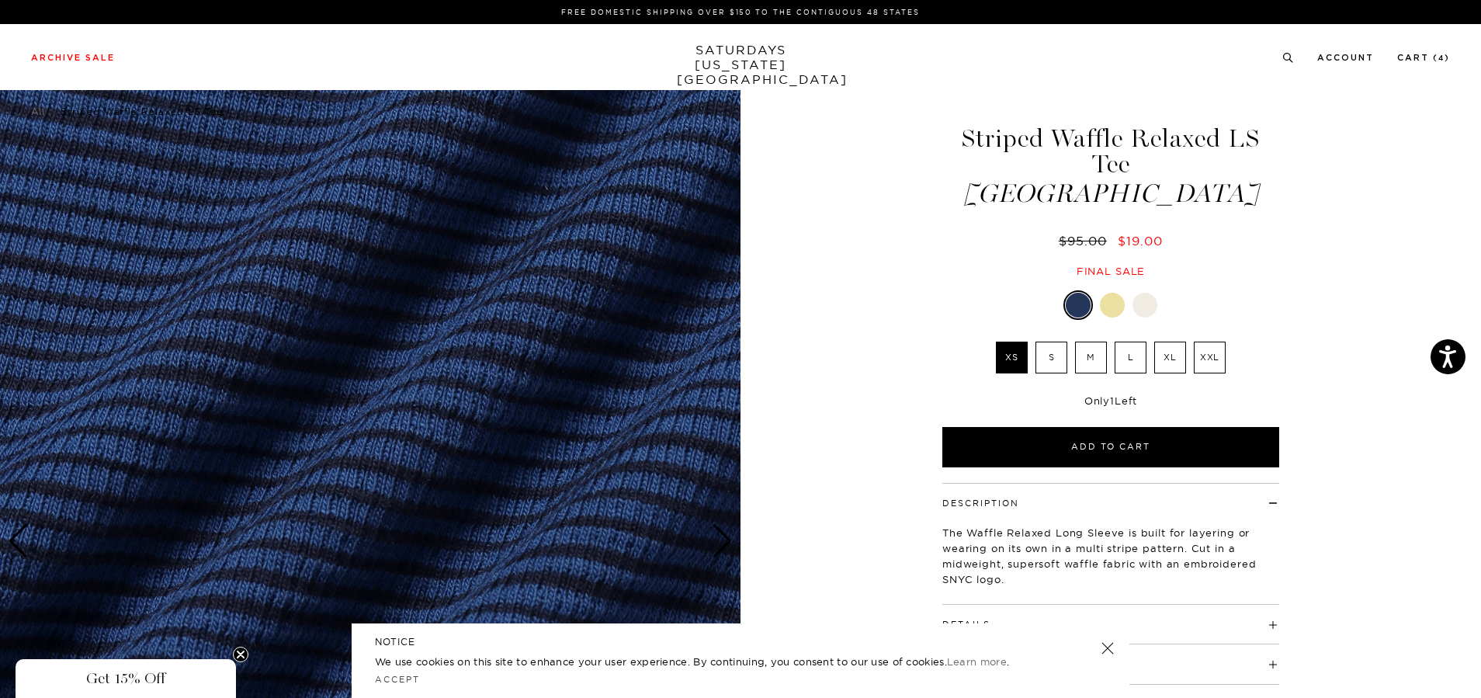
click at [717, 539] on div "Next slide" at bounding box center [722, 541] width 21 height 34
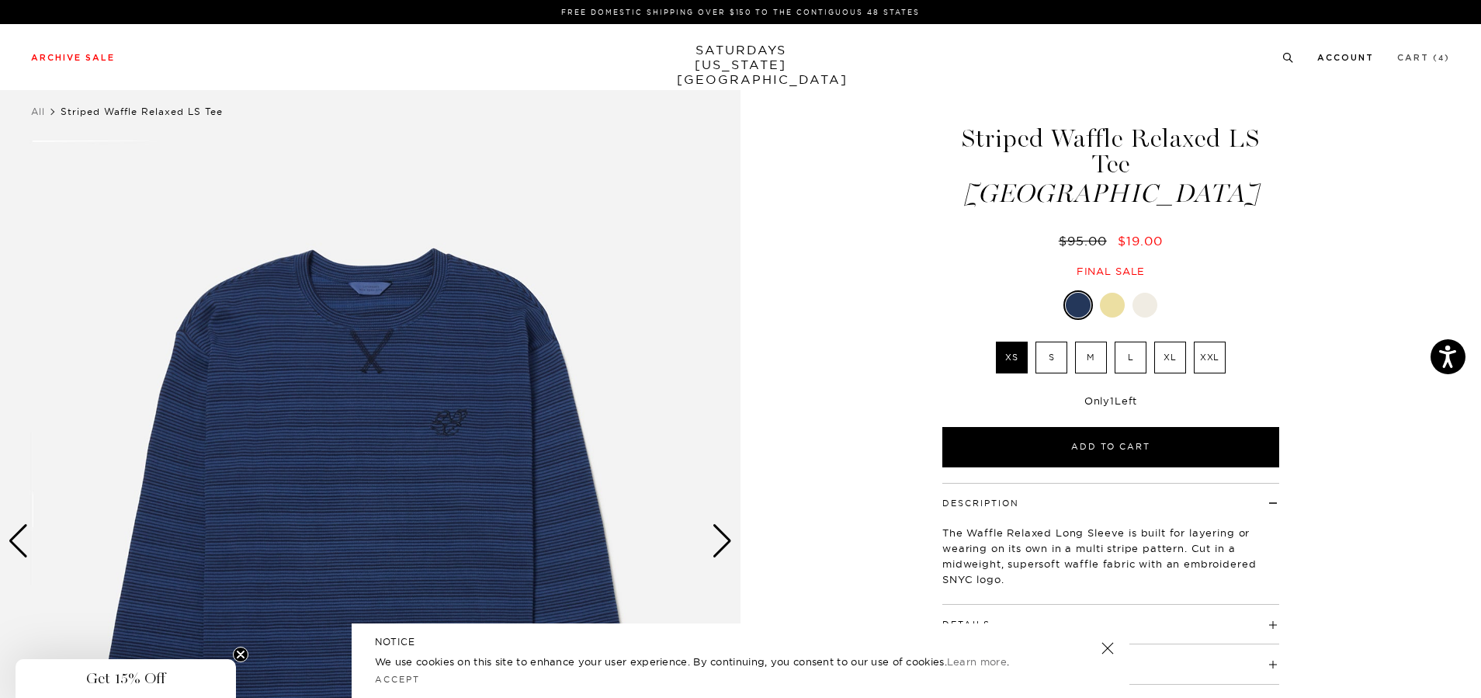
click at [1405, 58] on link "Cart ( 4 )" at bounding box center [1423, 58] width 53 height 9
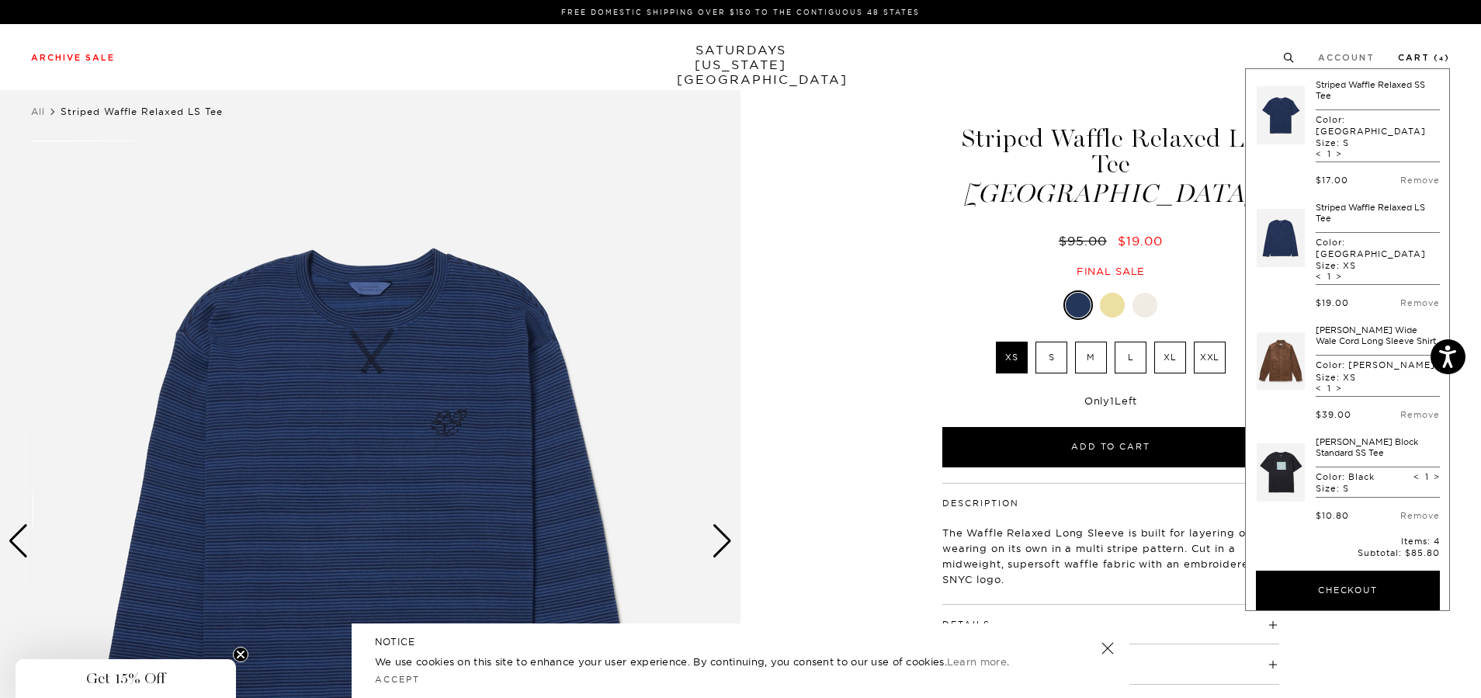
click at [1412, 50] on li "Cart ( 4 )" at bounding box center [1424, 57] width 52 height 14
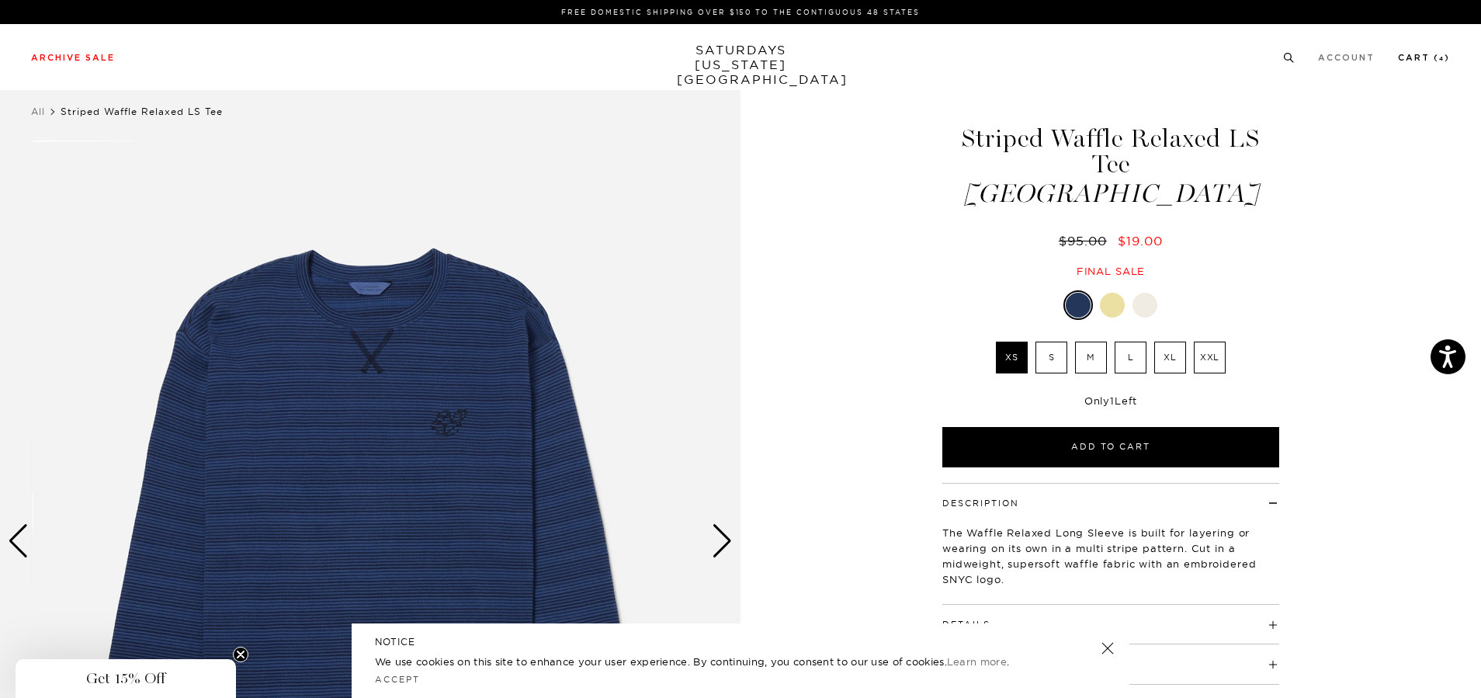
click at [1412, 50] on li "Cart ( 4 )" at bounding box center [1424, 57] width 52 height 14
click at [1414, 51] on li "Cart ( 4 )" at bounding box center [1424, 57] width 52 height 14
click at [1414, 61] on link "Cart ( 4 )" at bounding box center [1424, 58] width 52 height 9
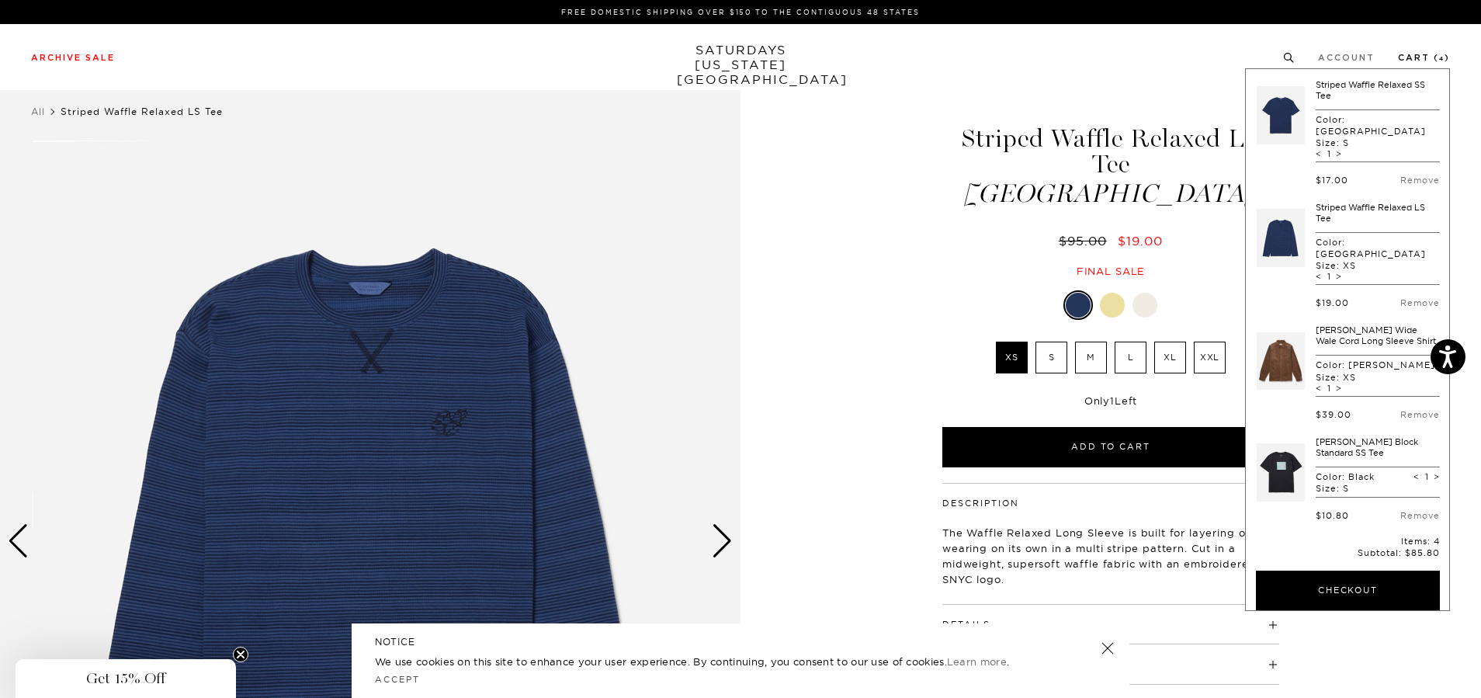
click at [1413, 54] on link "Cart ( 4 )" at bounding box center [1424, 58] width 52 height 9
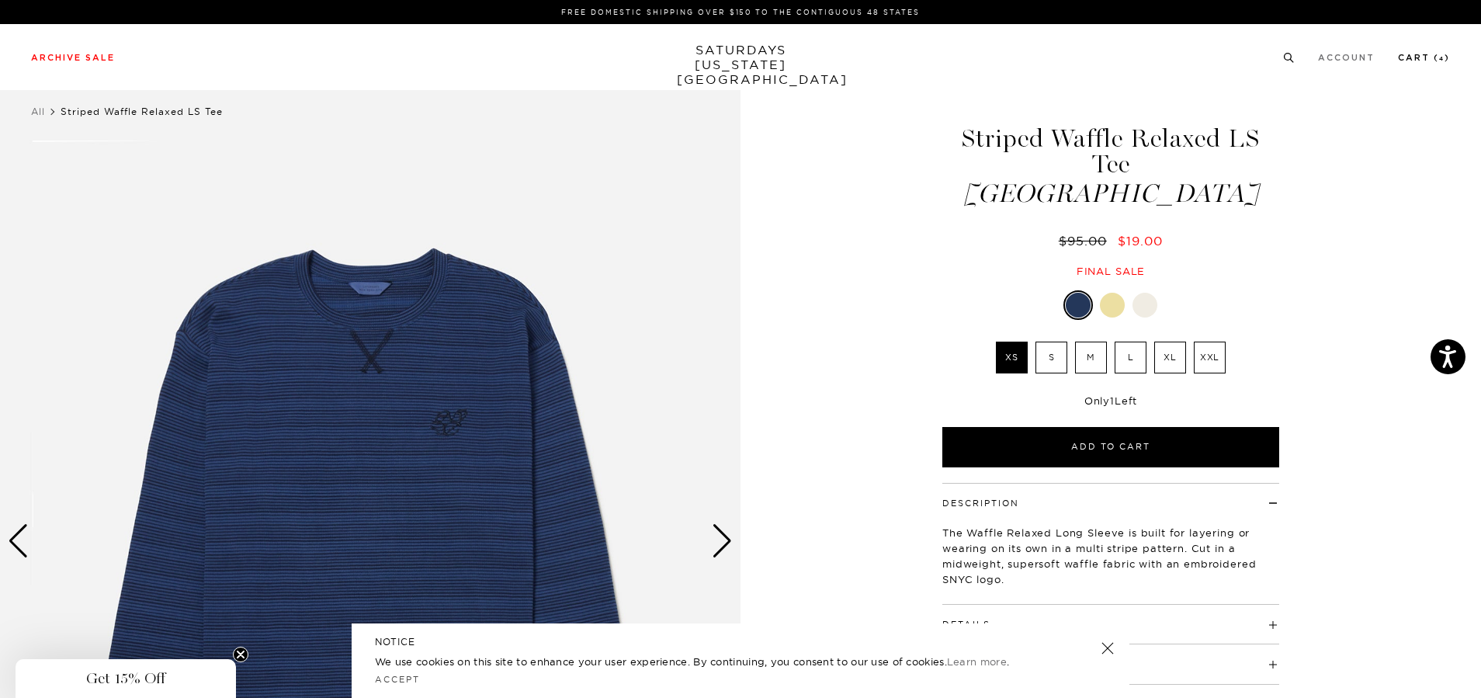
click at [1413, 54] on link "Cart ( 4 )" at bounding box center [1424, 58] width 52 height 9
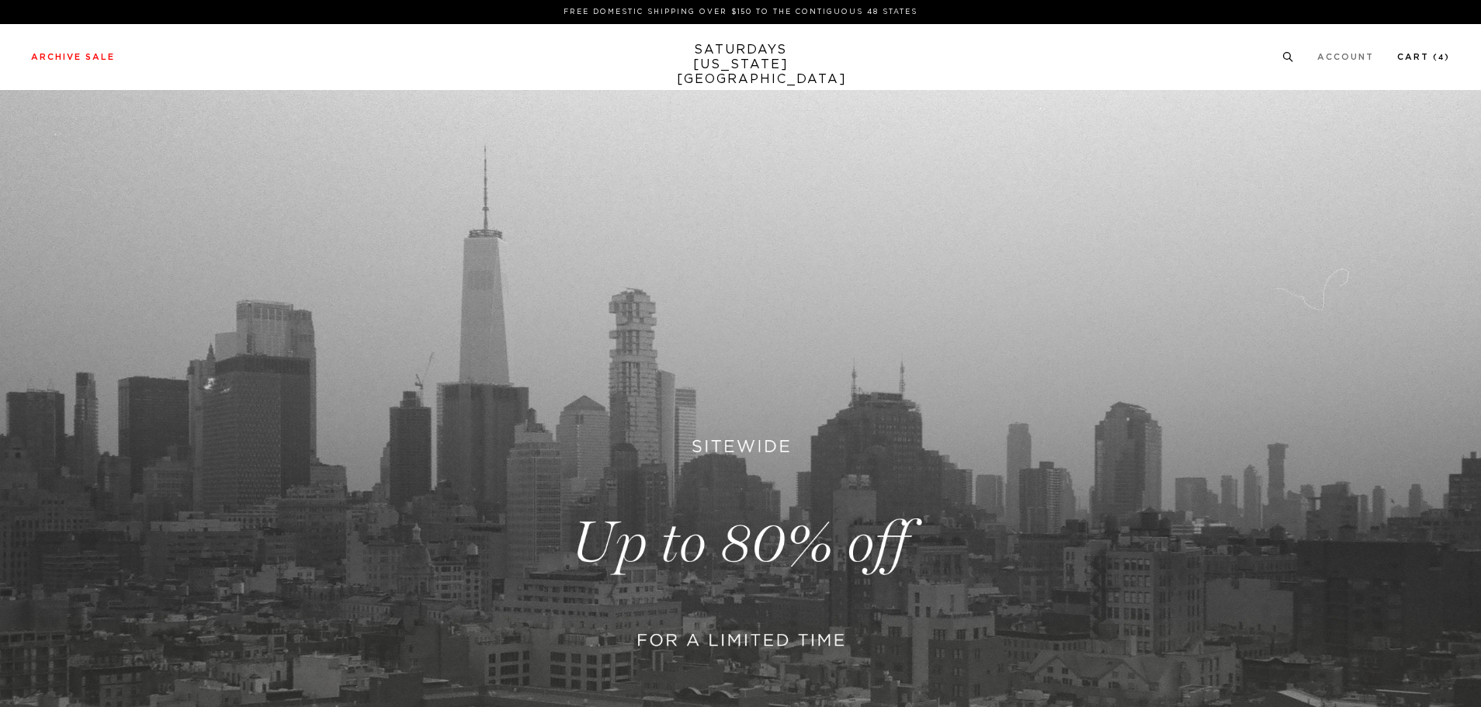
click at [1443, 56] on small "4" at bounding box center [1441, 57] width 6 height 7
